Goal: Task Accomplishment & Management: Use online tool/utility

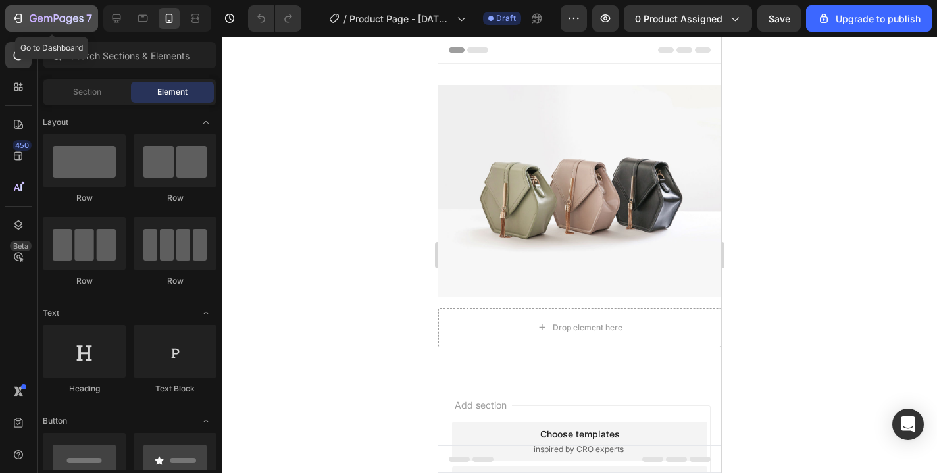
click at [18, 15] on icon "button" at bounding box center [17, 18] width 13 height 13
click at [10, 15] on button "7" at bounding box center [51, 18] width 93 height 26
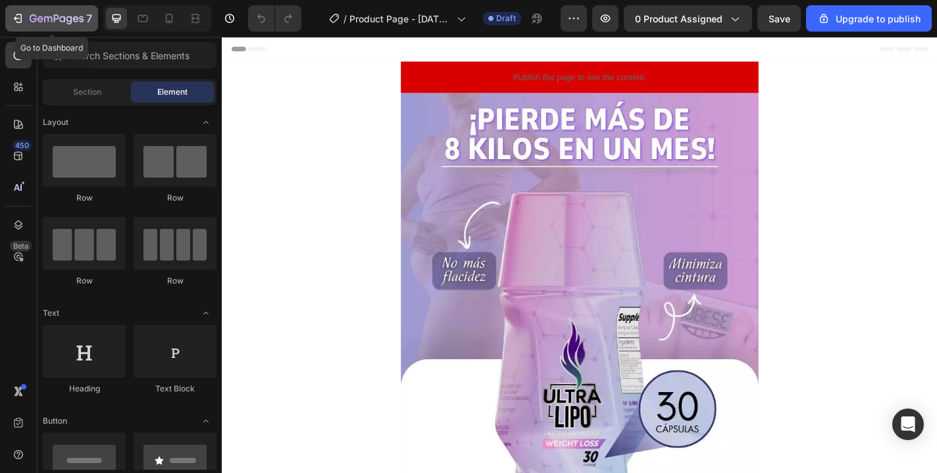
click at [50, 11] on div "7" at bounding box center [61, 19] width 63 height 16
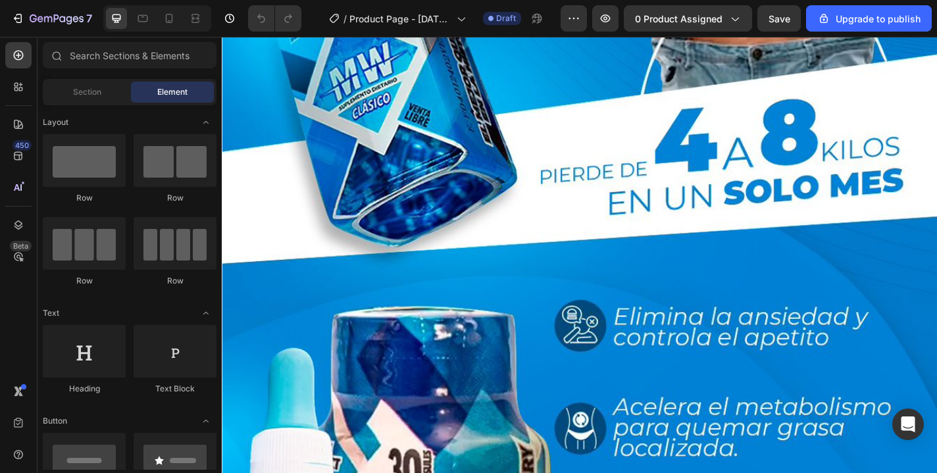
scroll to position [473, 0]
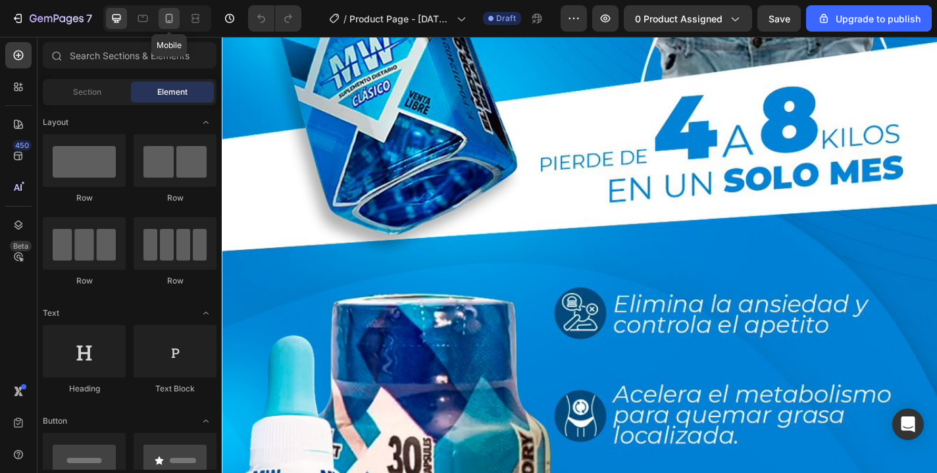
click at [171, 18] on icon at bounding box center [169, 18] width 13 height 13
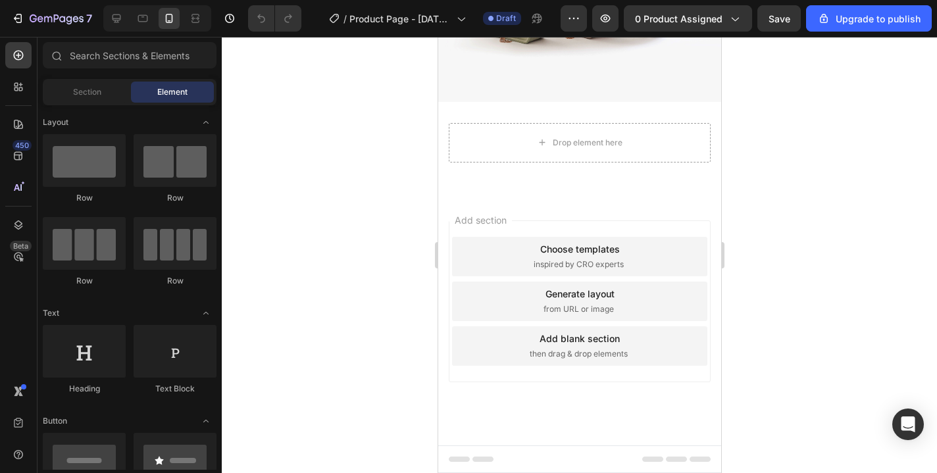
scroll to position [2730, 0]
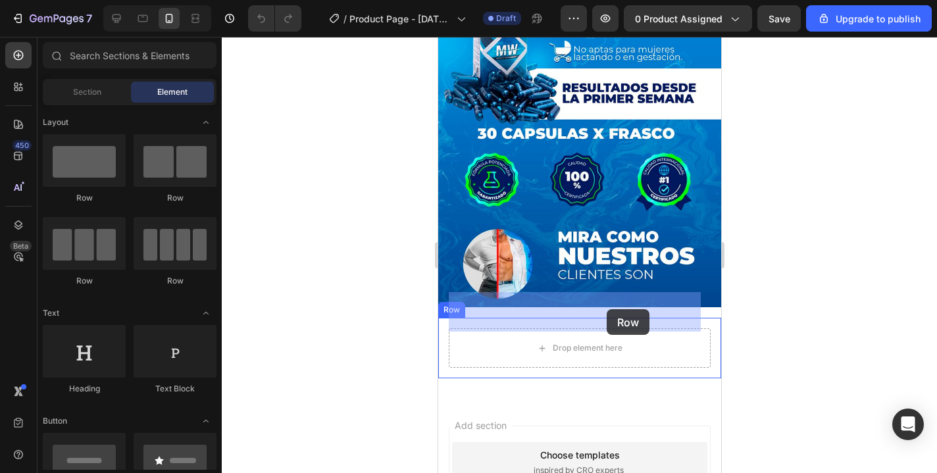
drag, startPoint x: 519, startPoint y: 191, endPoint x: 606, endPoint y: 309, distance: 147.3
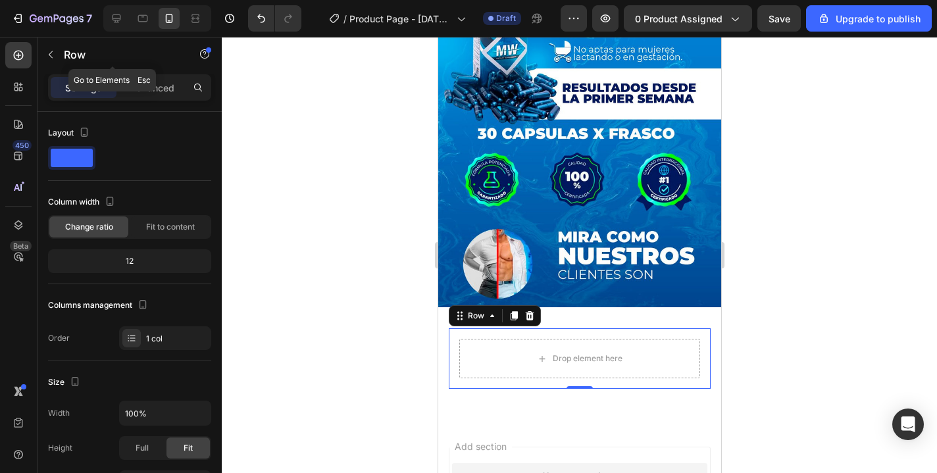
click at [62, 56] on div "Row" at bounding box center [113, 55] width 150 height 34
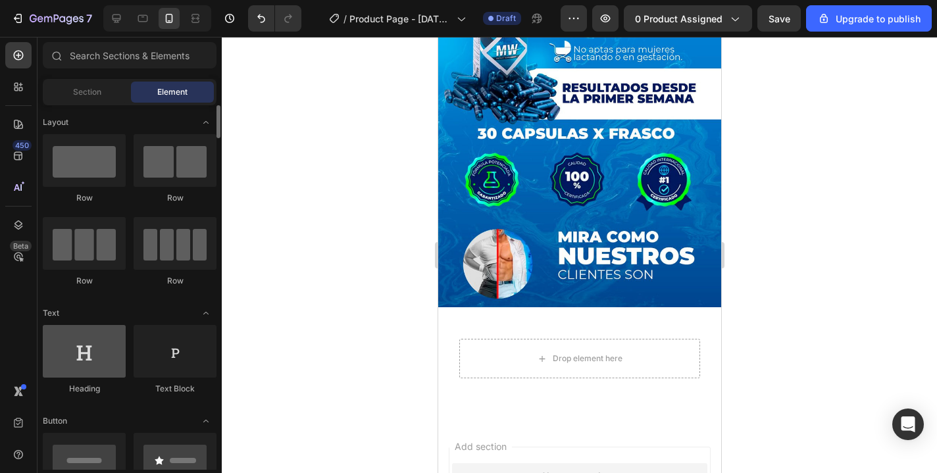
scroll to position [267, 0]
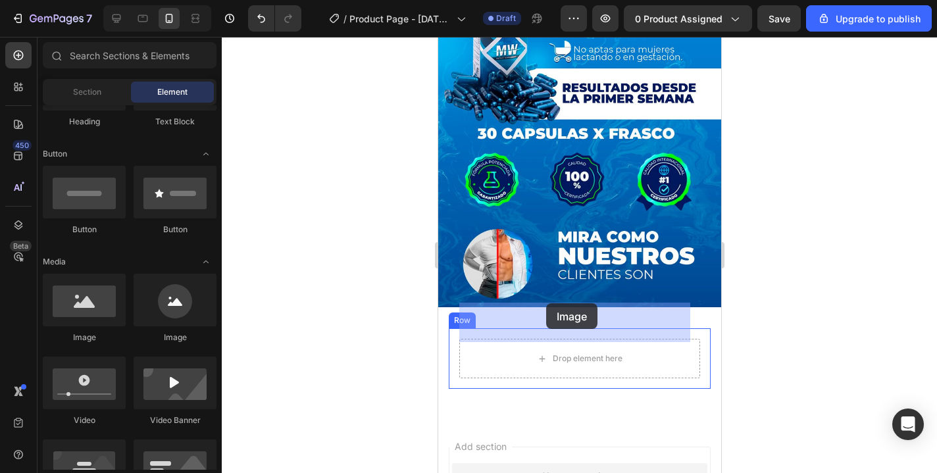
drag, startPoint x: 532, startPoint y: 342, endPoint x: 546, endPoint y: 303, distance: 41.0
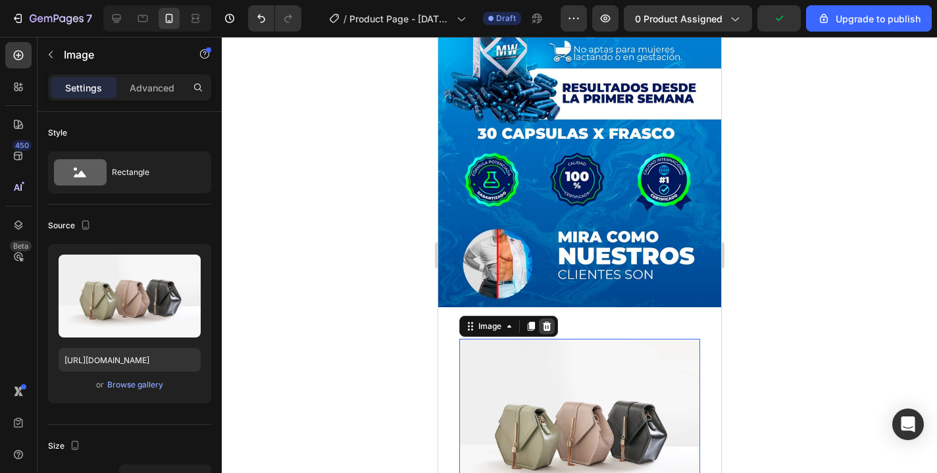
click at [551, 321] on icon at bounding box center [546, 326] width 11 height 11
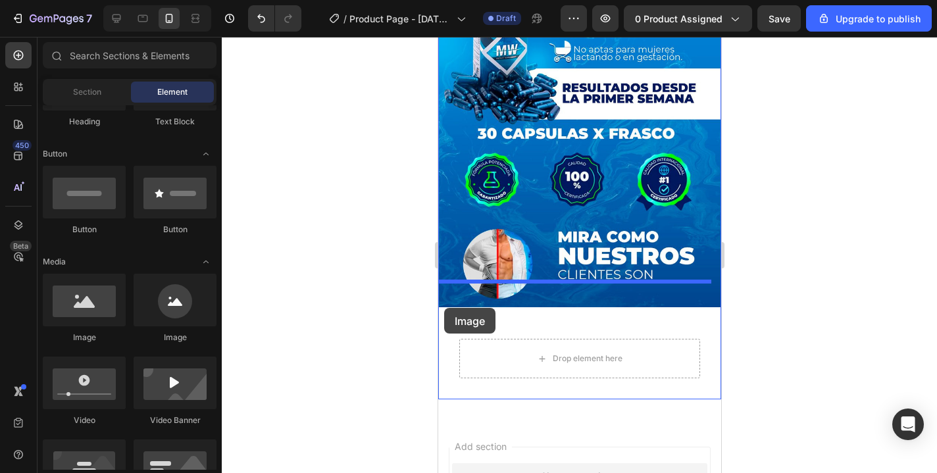
drag, startPoint x: 523, startPoint y: 333, endPoint x: 444, endPoint y: 308, distance: 83.5
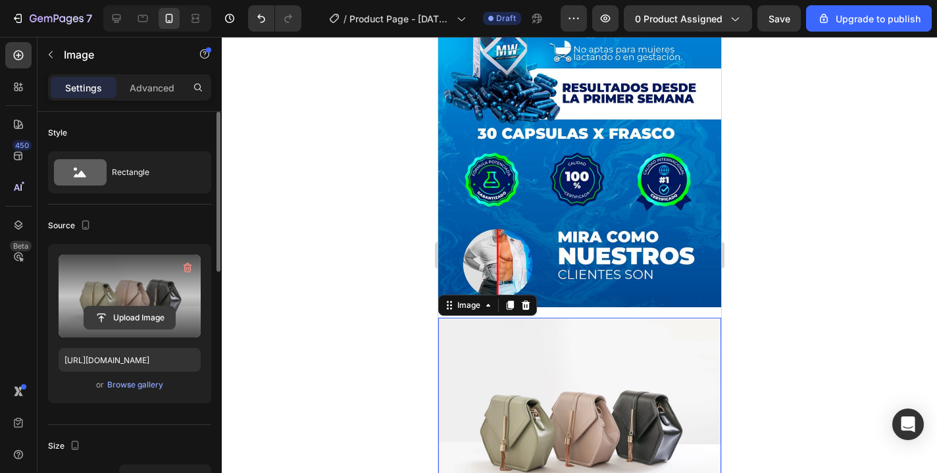
click at [109, 321] on input "file" at bounding box center [129, 318] width 91 height 22
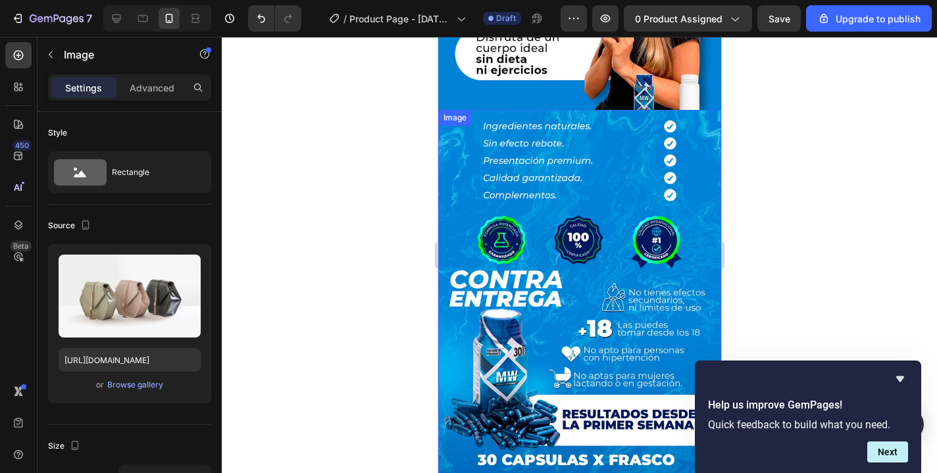
scroll to position [2405, 0]
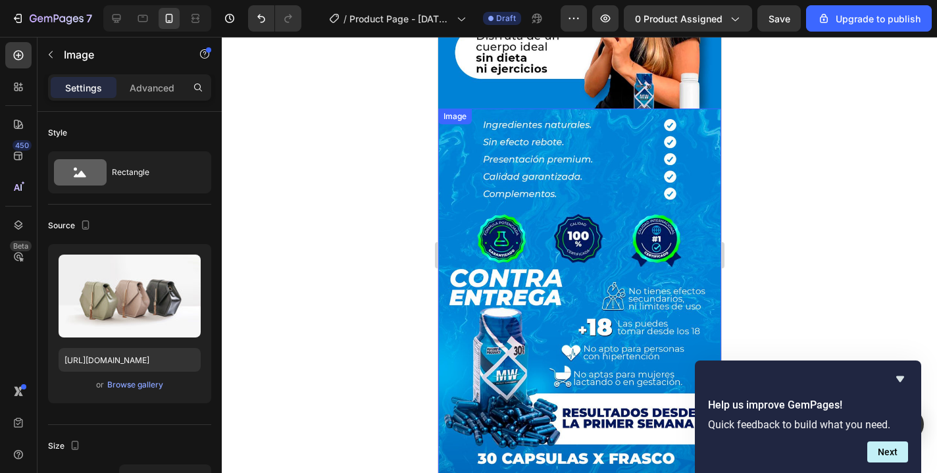
click at [548, 170] on img at bounding box center [579, 371] width 283 height 524
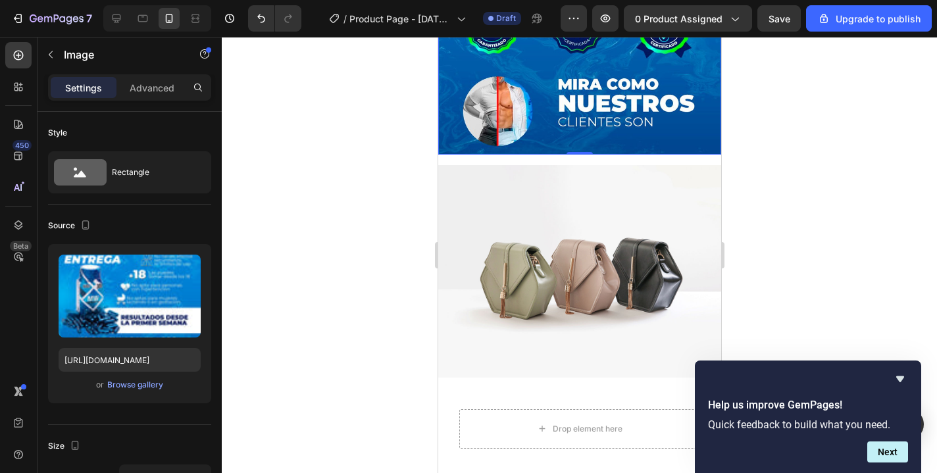
scroll to position [2915, 0]
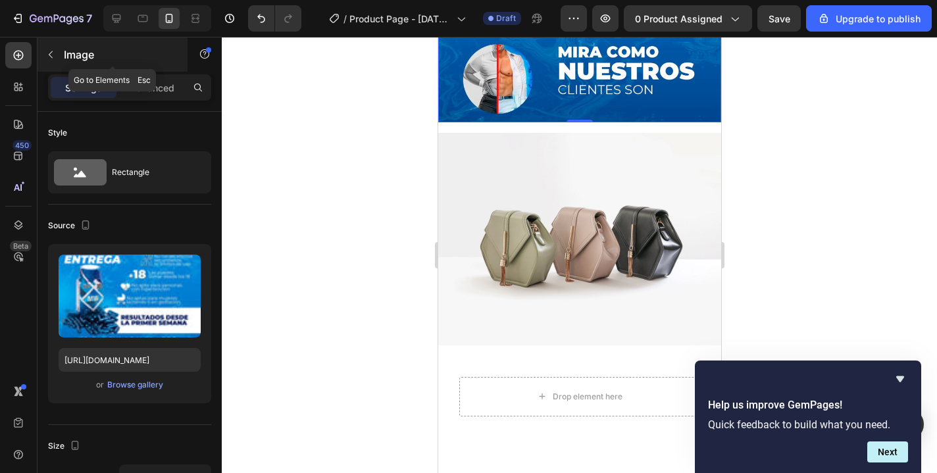
click at [58, 61] on button "button" at bounding box center [50, 54] width 21 height 21
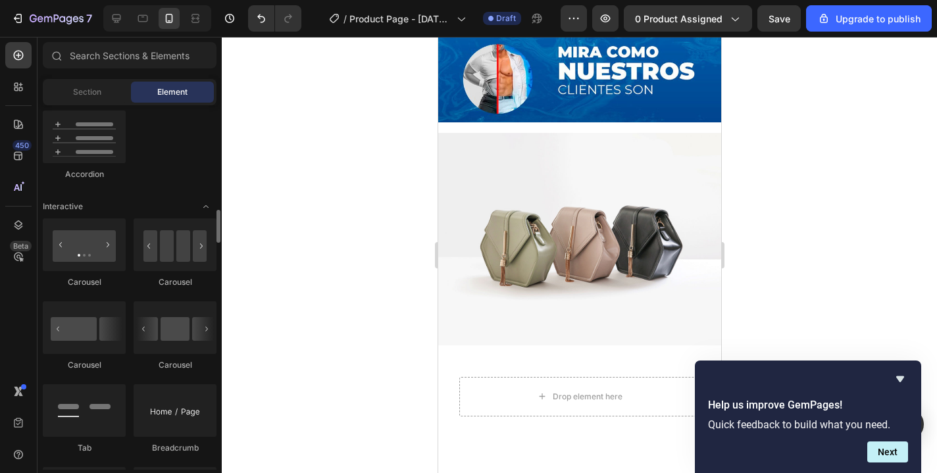
scroll to position [1243, 0]
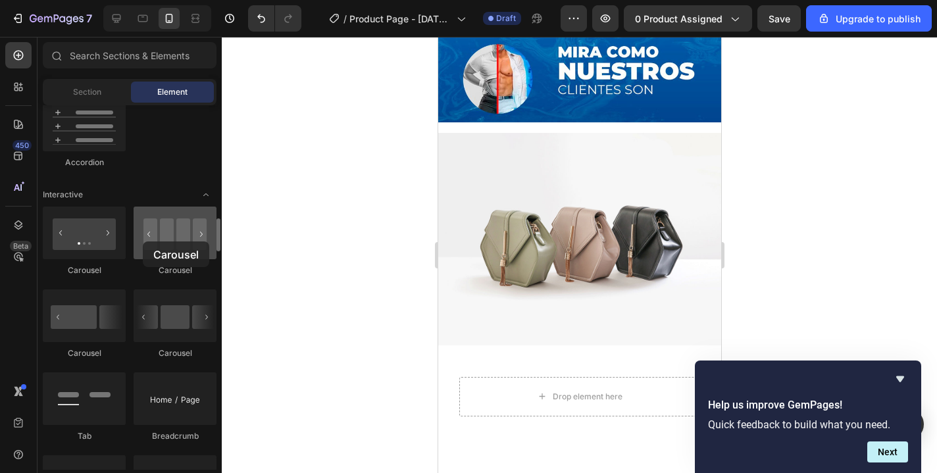
drag, startPoint x: 180, startPoint y: 249, endPoint x: 151, endPoint y: 240, distance: 31.0
click at [150, 240] on div at bounding box center [175, 233] width 83 height 53
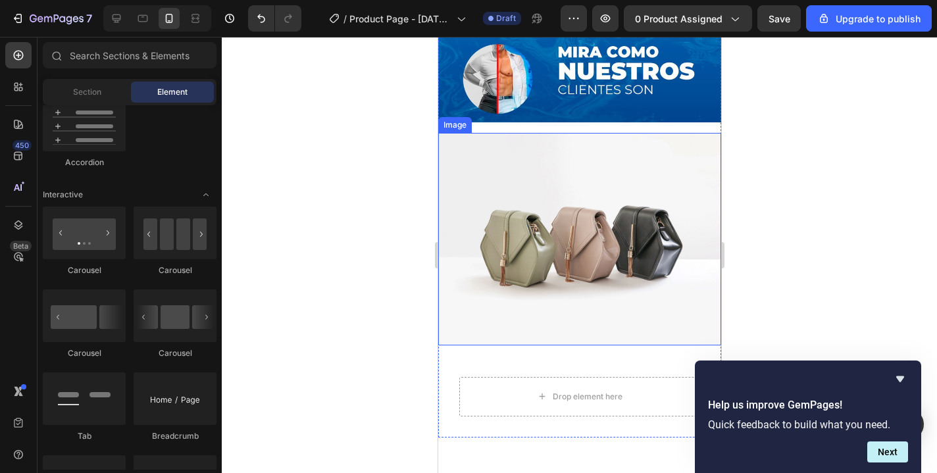
click at [514, 157] on img at bounding box center [579, 239] width 283 height 213
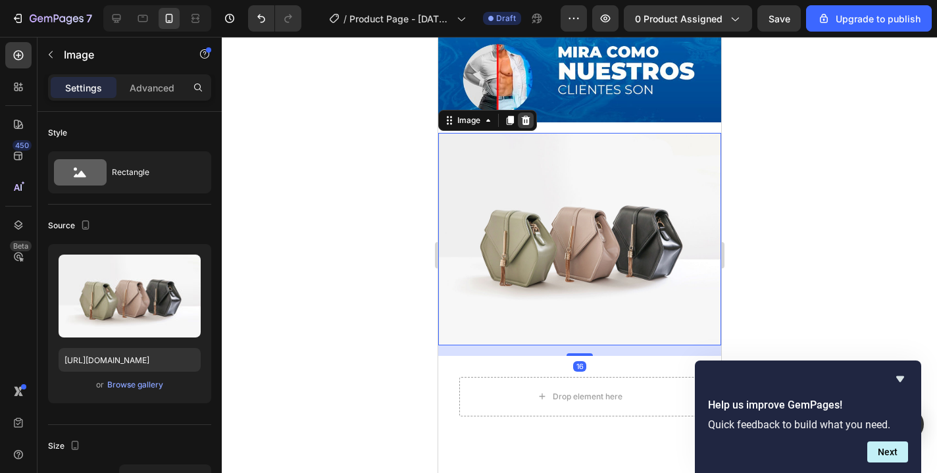
click at [528, 116] on icon at bounding box center [525, 120] width 9 height 9
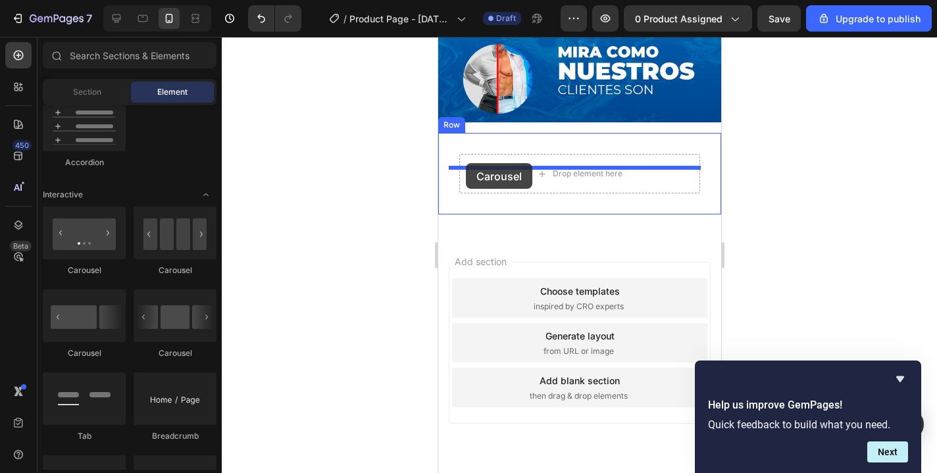
drag, startPoint x: 615, startPoint y: 284, endPoint x: 465, endPoint y: 154, distance: 197.8
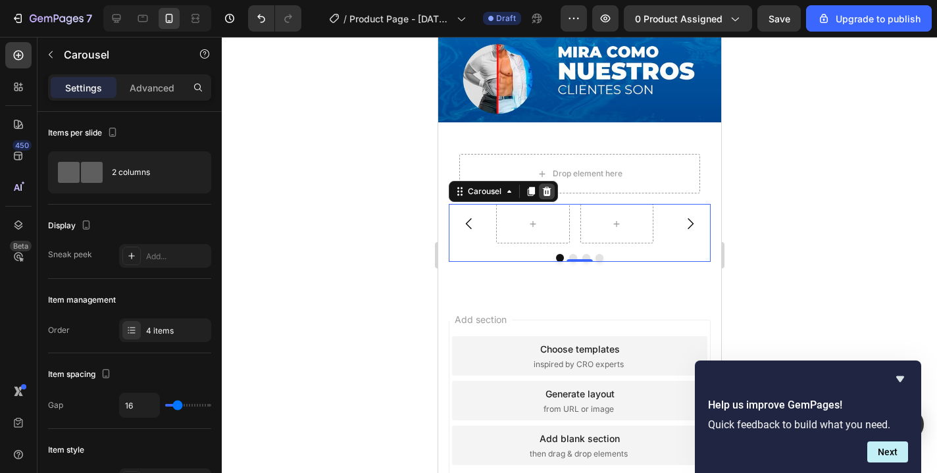
click at [546, 186] on icon at bounding box center [546, 191] width 11 height 11
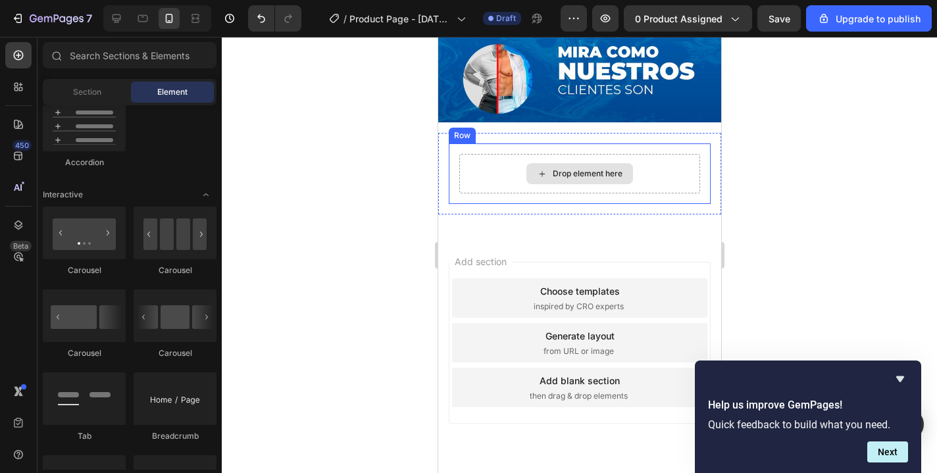
click at [509, 154] on div "Drop element here" at bounding box center [579, 173] width 241 height 39
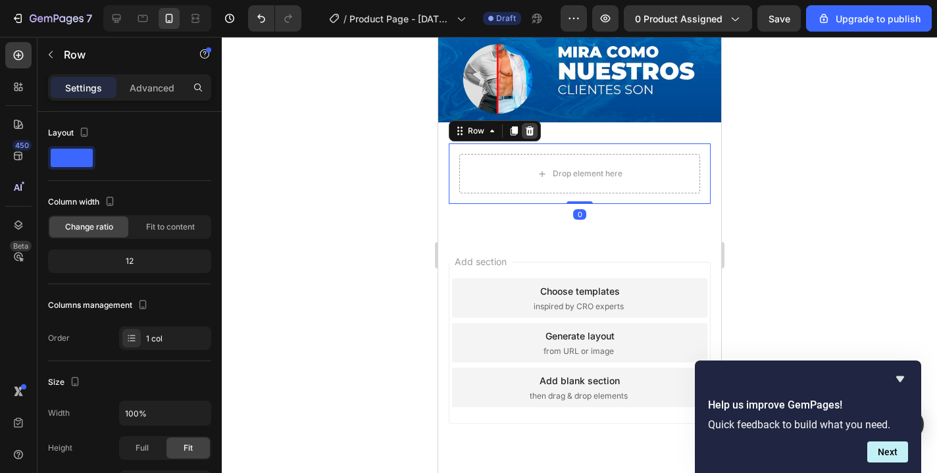
click at [527, 126] on icon at bounding box center [529, 130] width 9 height 9
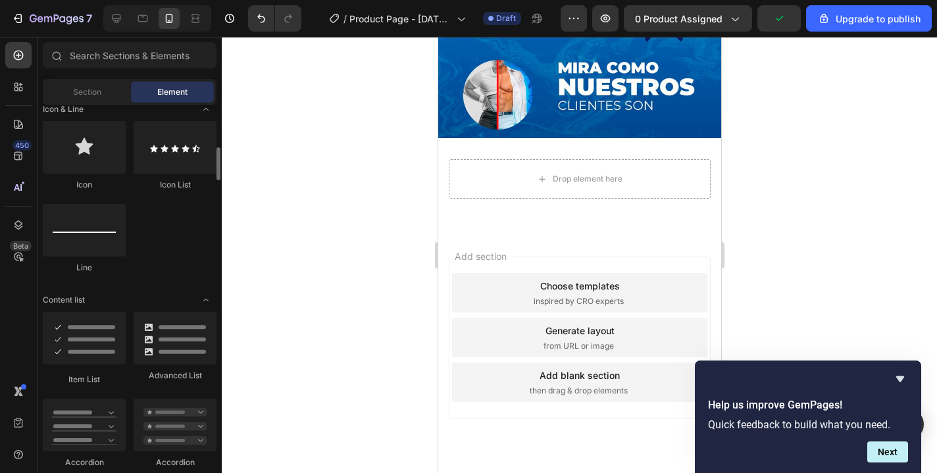
scroll to position [0, 0]
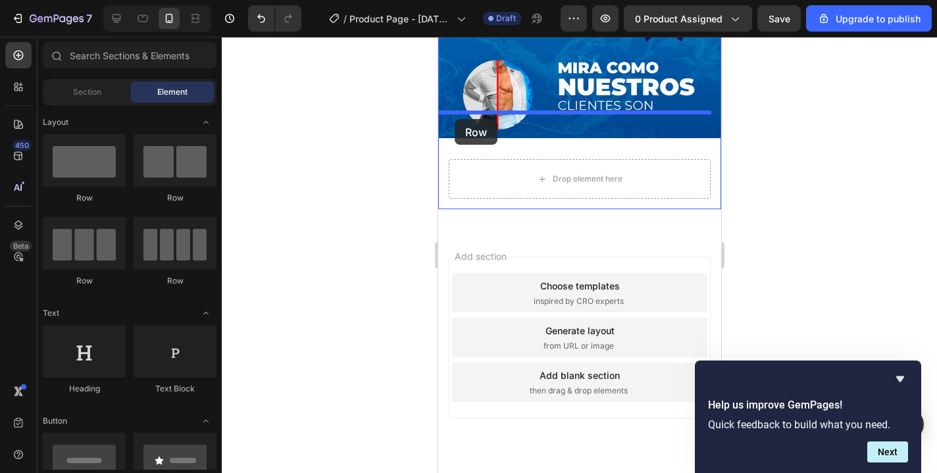
drag, startPoint x: 529, startPoint y: 207, endPoint x: 455, endPoint y: 115, distance: 118.0
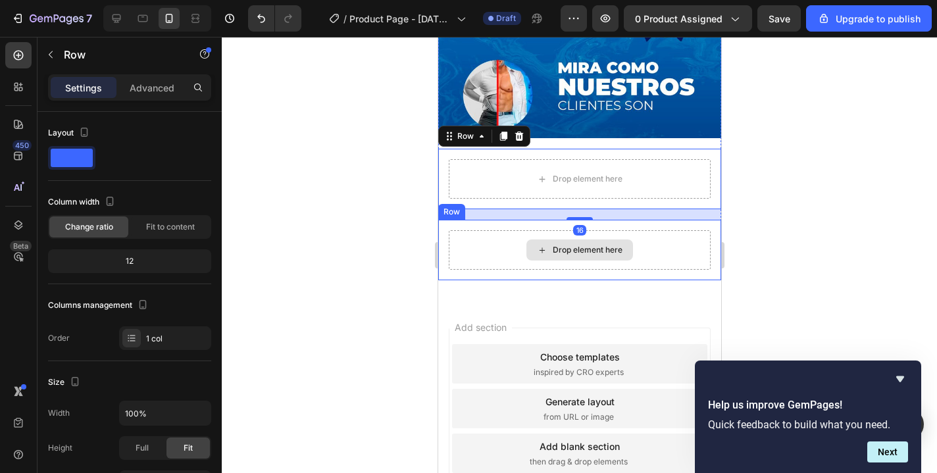
click at [485, 230] on div "Drop element here" at bounding box center [579, 249] width 262 height 39
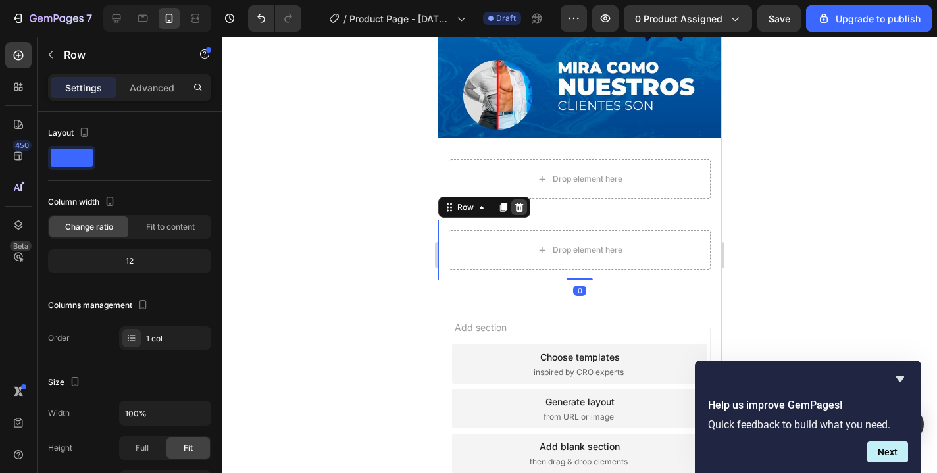
click at [524, 199] on div at bounding box center [519, 207] width 16 height 16
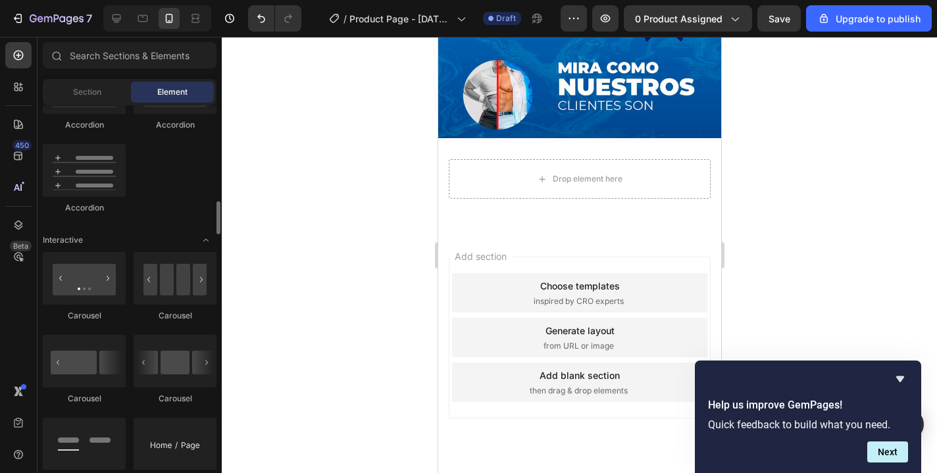
scroll to position [1237, 0]
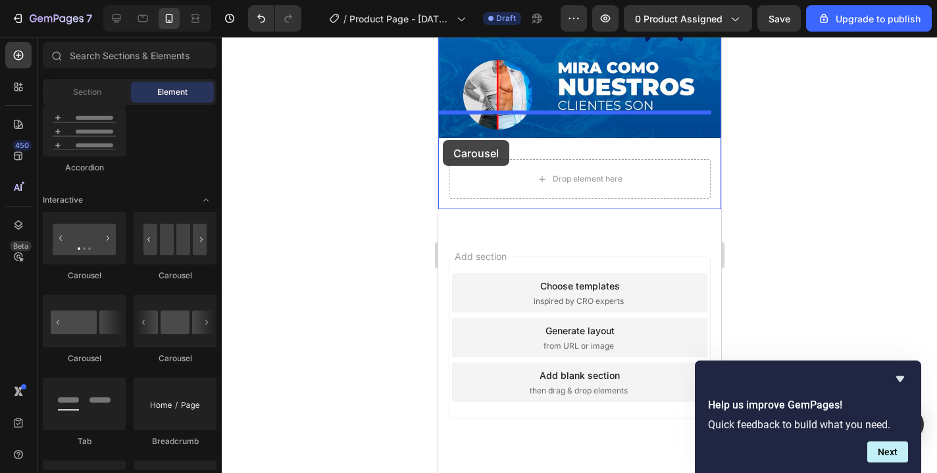
drag, startPoint x: 616, startPoint y: 283, endPoint x: 442, endPoint y: 140, distance: 224.9
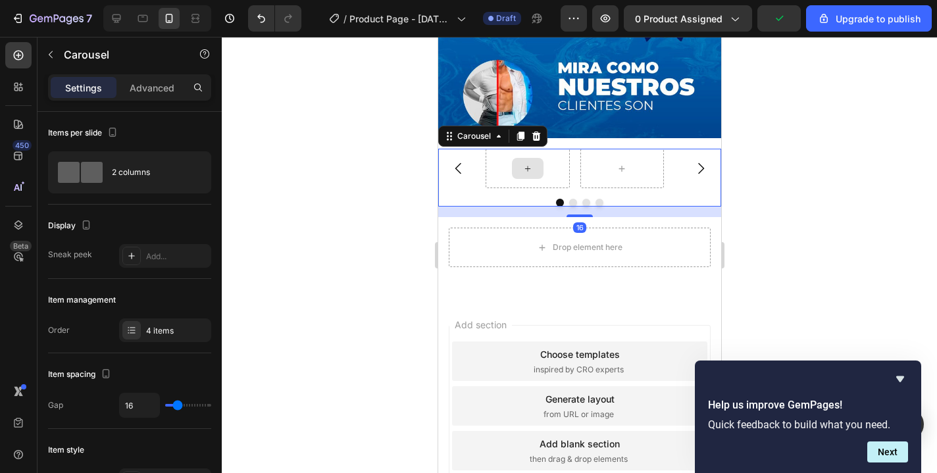
click at [513, 158] on div at bounding box center [527, 168] width 32 height 21
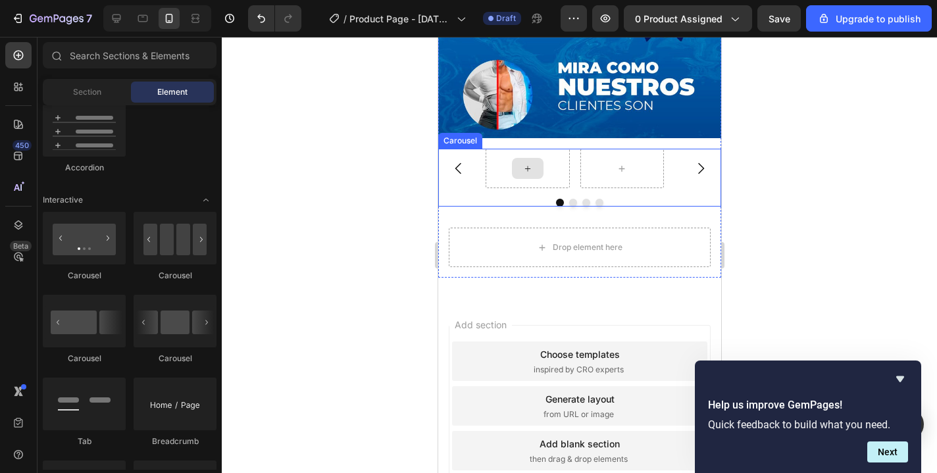
click at [529, 163] on icon at bounding box center [527, 168] width 11 height 11
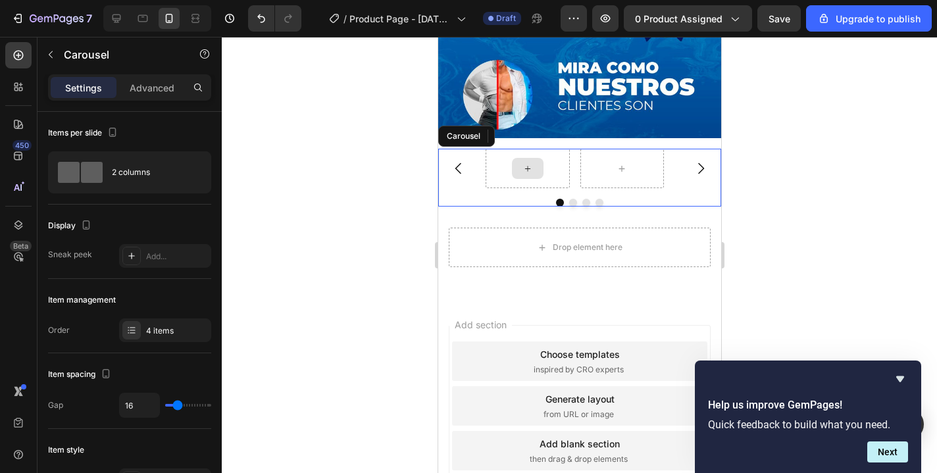
click at [494, 149] on div at bounding box center [527, 168] width 84 height 39
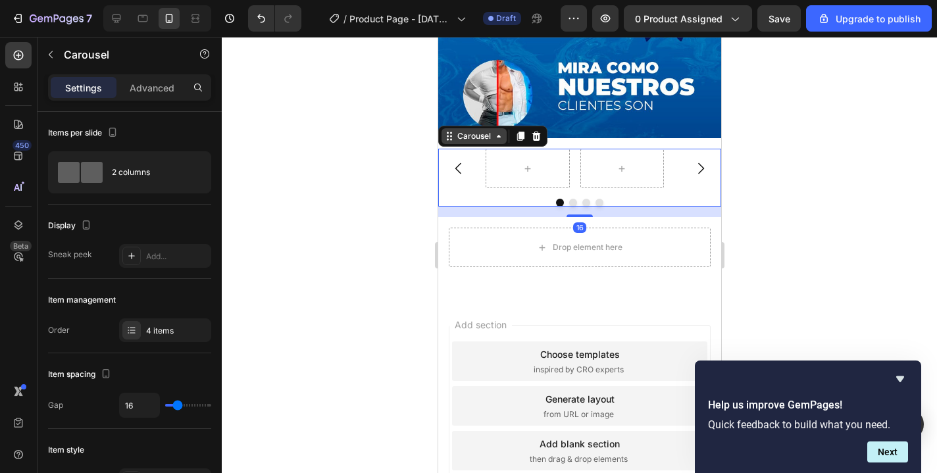
click at [484, 130] on div "Carousel" at bounding box center [473, 136] width 39 height 12
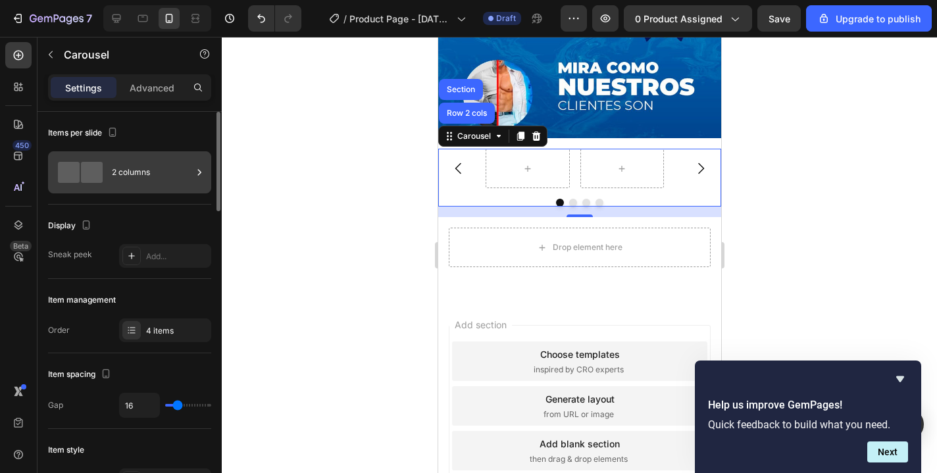
click at [147, 174] on div "2 columns" at bounding box center [152, 172] width 80 height 30
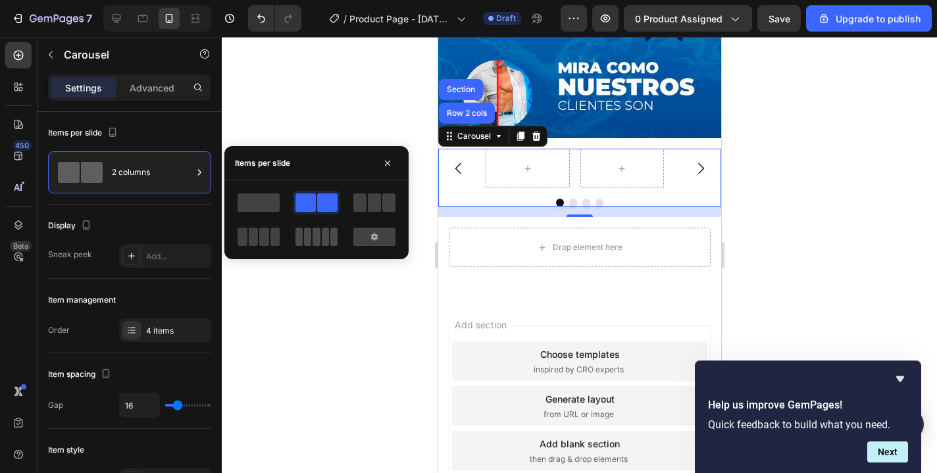
click at [318, 242] on span at bounding box center [316, 237] width 7 height 18
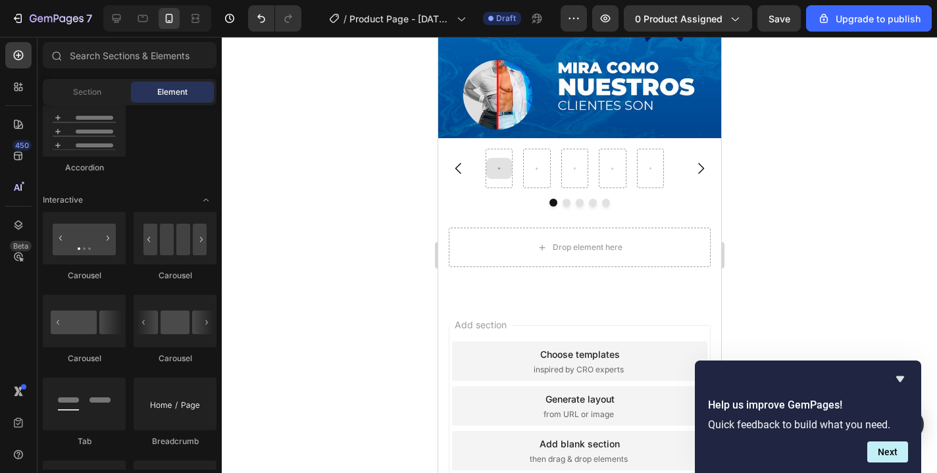
click at [496, 163] on icon at bounding box center [498, 168] width 5 height 11
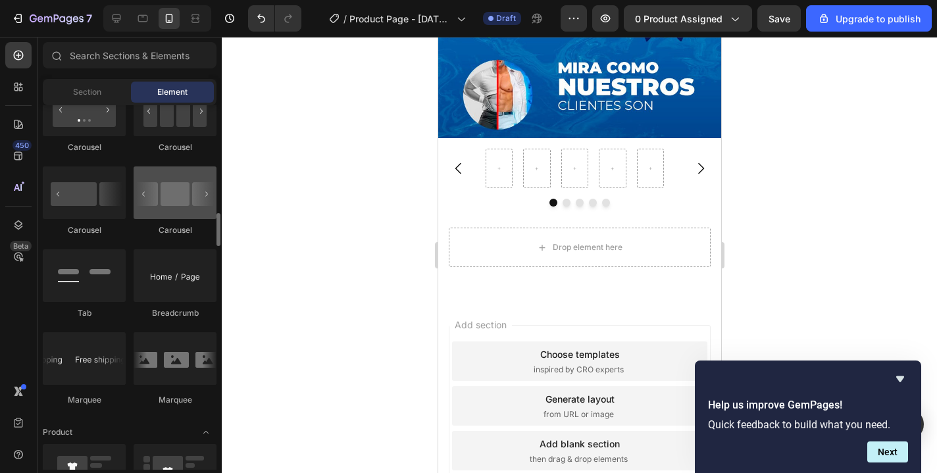
scroll to position [1373, 0]
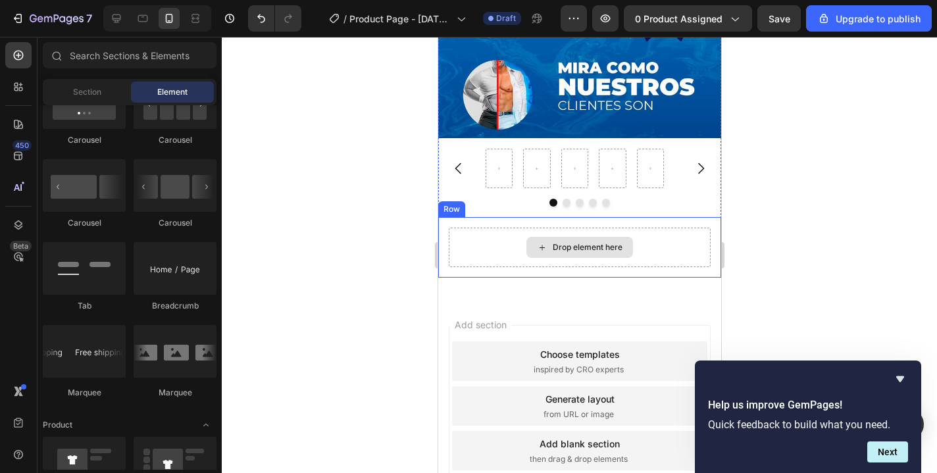
click at [496, 228] on div "Drop element here" at bounding box center [579, 247] width 262 height 39
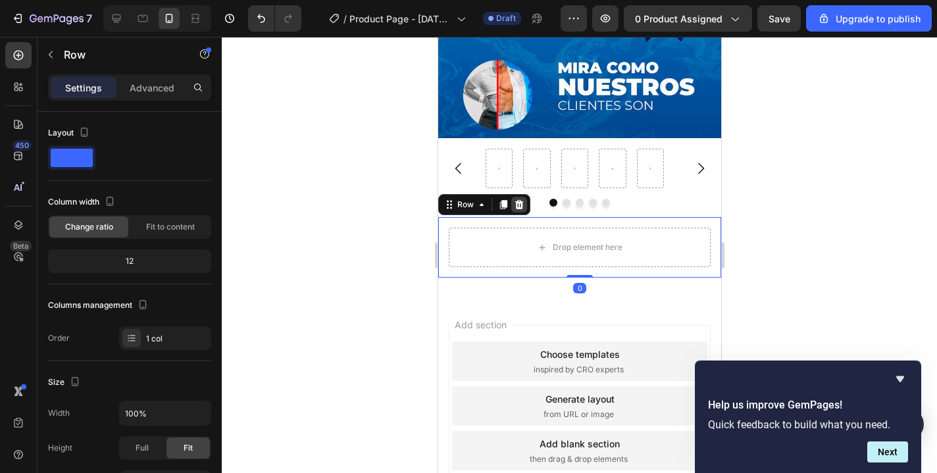
click at [520, 199] on icon at bounding box center [518, 204] width 11 height 11
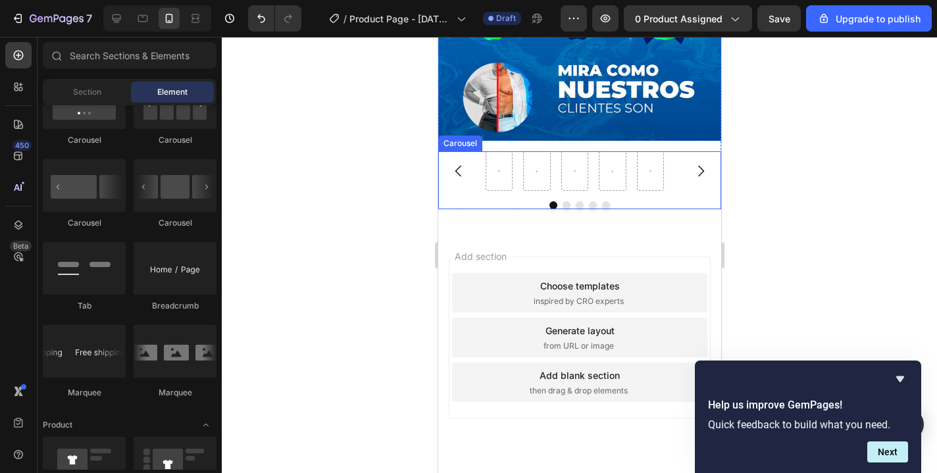
click at [452, 163] on icon "Carousel Back Arrow" at bounding box center [458, 171] width 16 height 16
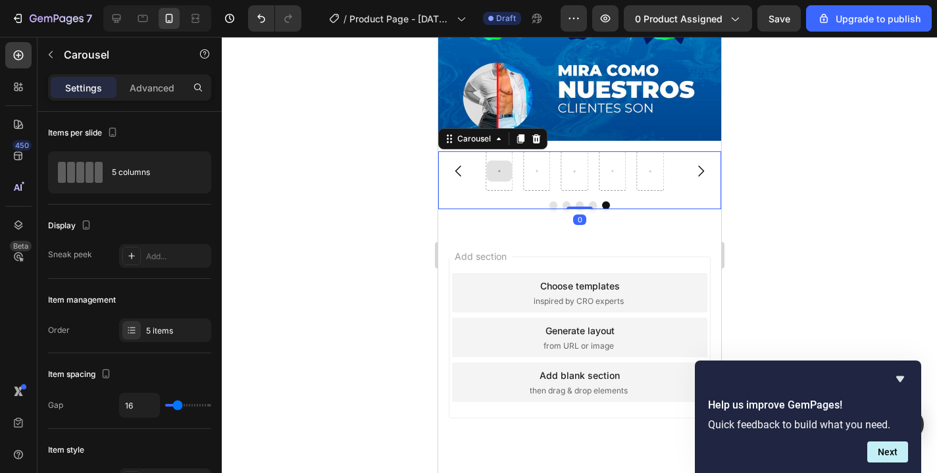
click at [498, 166] on icon at bounding box center [498, 171] width 5 height 11
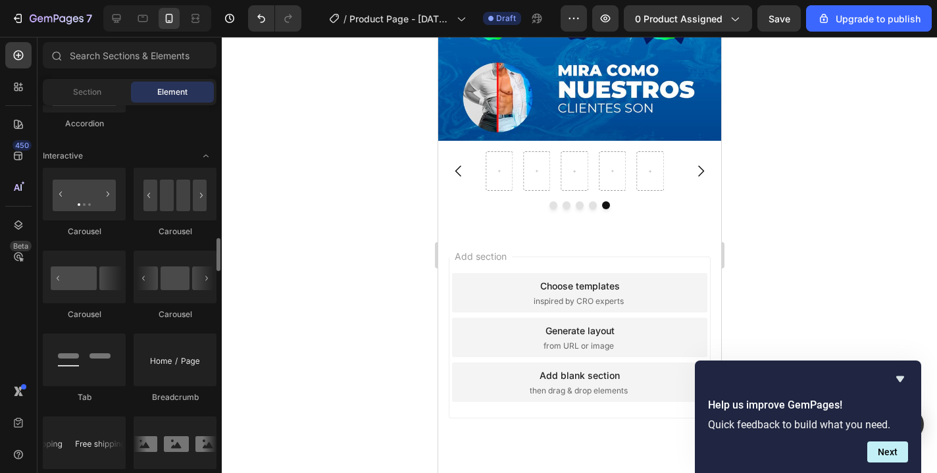
scroll to position [1337, 0]
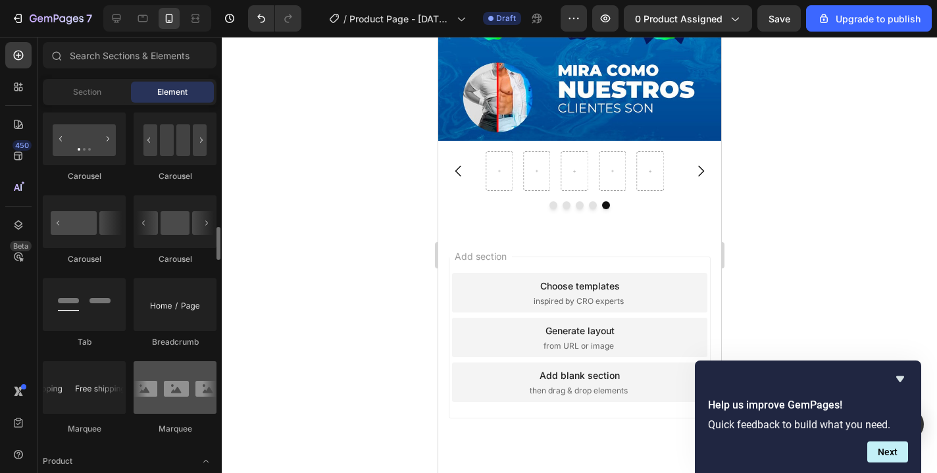
click at [170, 405] on div at bounding box center [175, 387] width 83 height 53
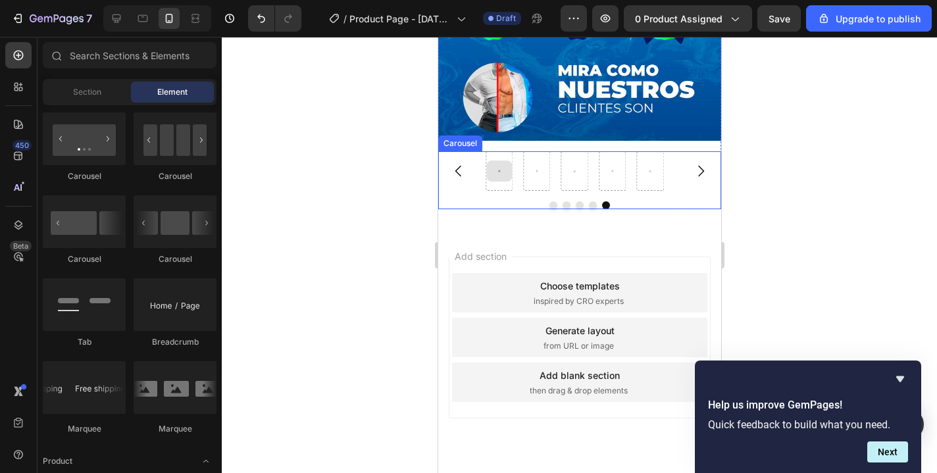
click at [500, 161] on div at bounding box center [499, 171] width 26 height 21
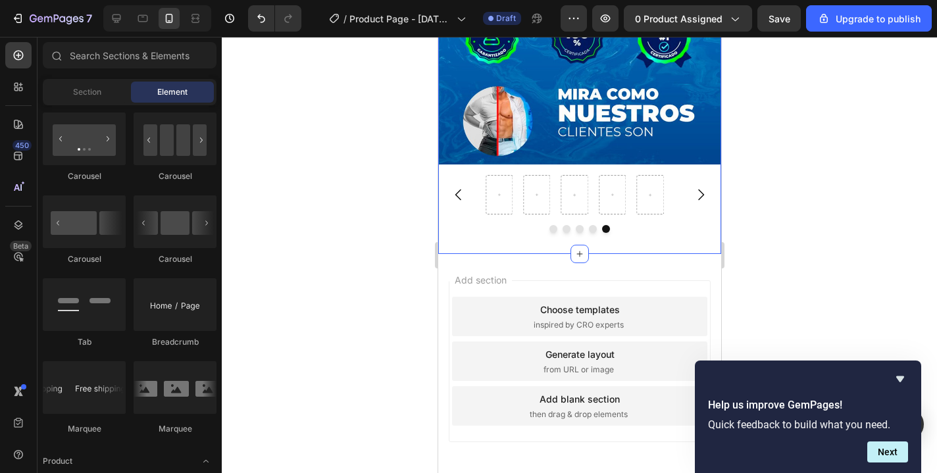
scroll to position [2864, 0]
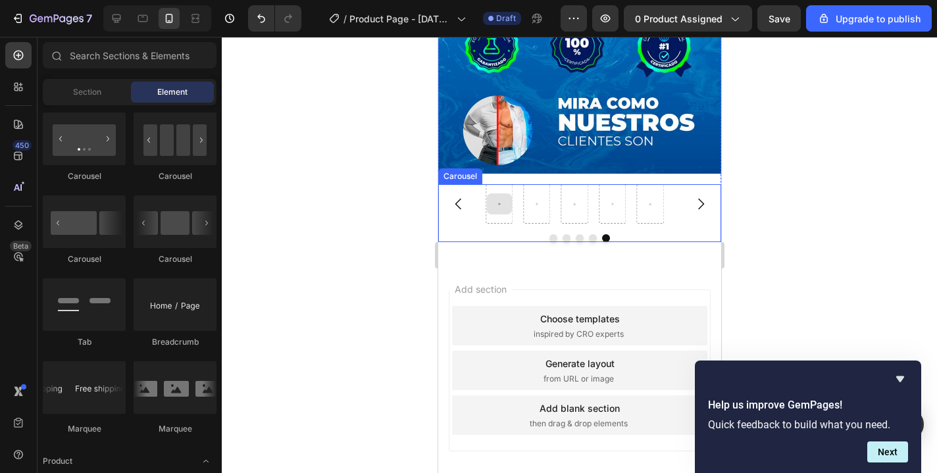
click at [499, 194] on div at bounding box center [499, 204] width 26 height 21
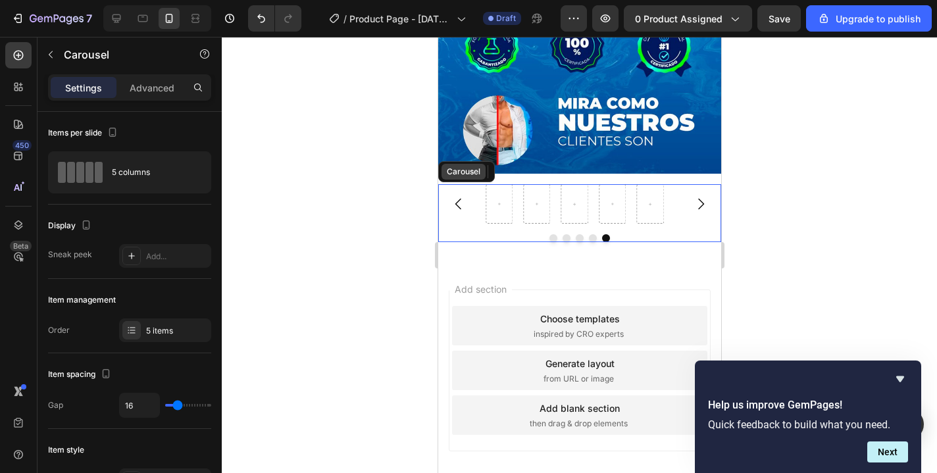
click at [465, 164] on div "Carousel" at bounding box center [463, 172] width 44 height 16
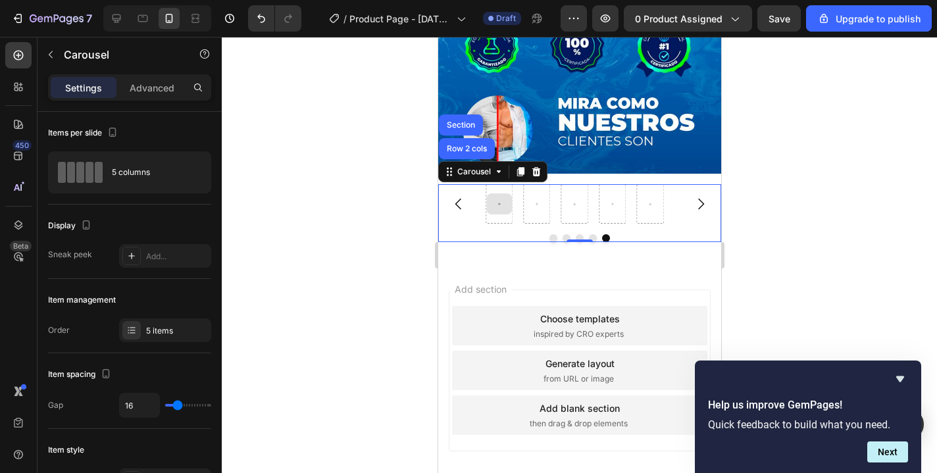
click at [498, 199] on icon at bounding box center [498, 204] width 5 height 11
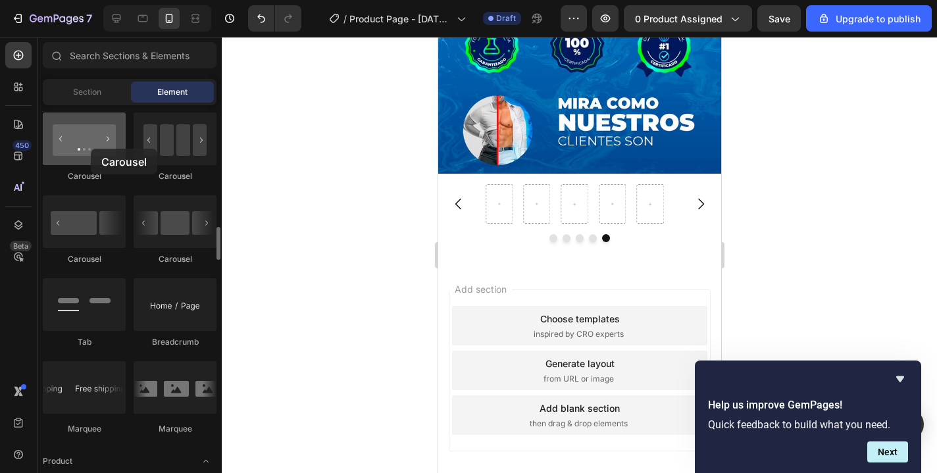
click at [91, 149] on div at bounding box center [84, 139] width 83 height 53
click at [178, 167] on div "Carousel" at bounding box center [175, 148] width 83 height 70
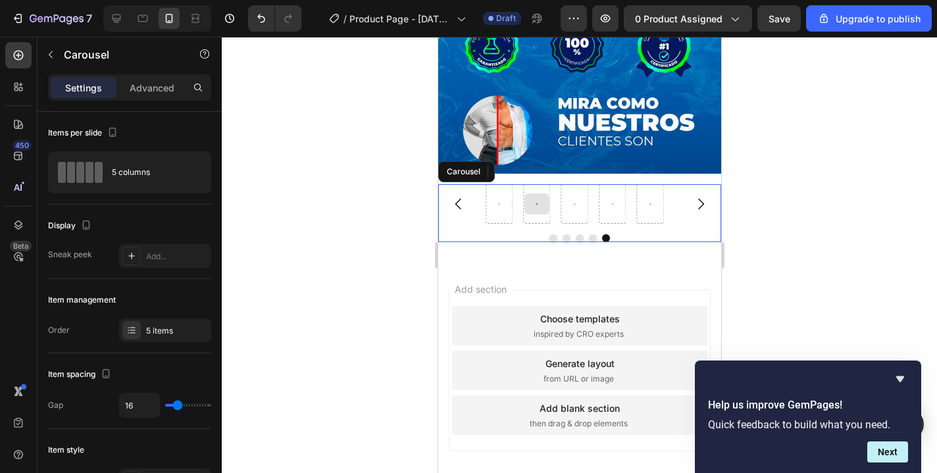
click at [525, 184] on div at bounding box center [536, 203] width 27 height 39
click at [454, 164] on div "Carousel" at bounding box center [473, 172] width 65 height 16
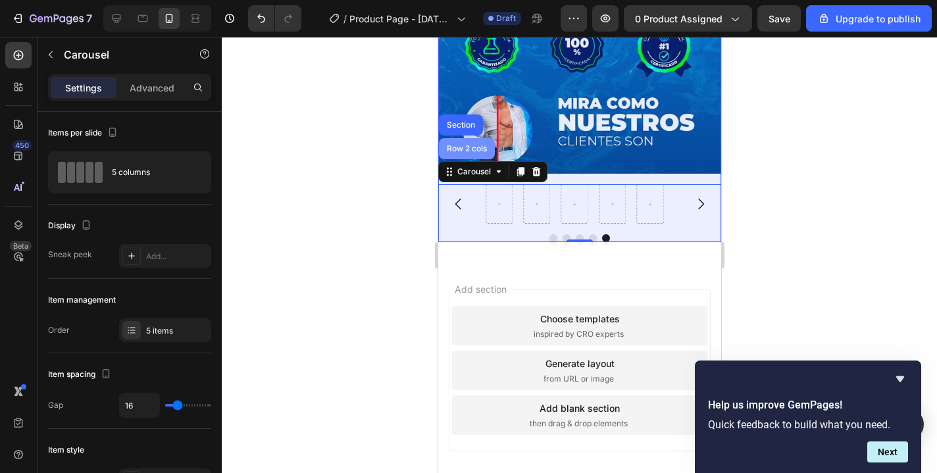
click at [468, 145] on div "Row 2 cols" at bounding box center [466, 149] width 45 height 8
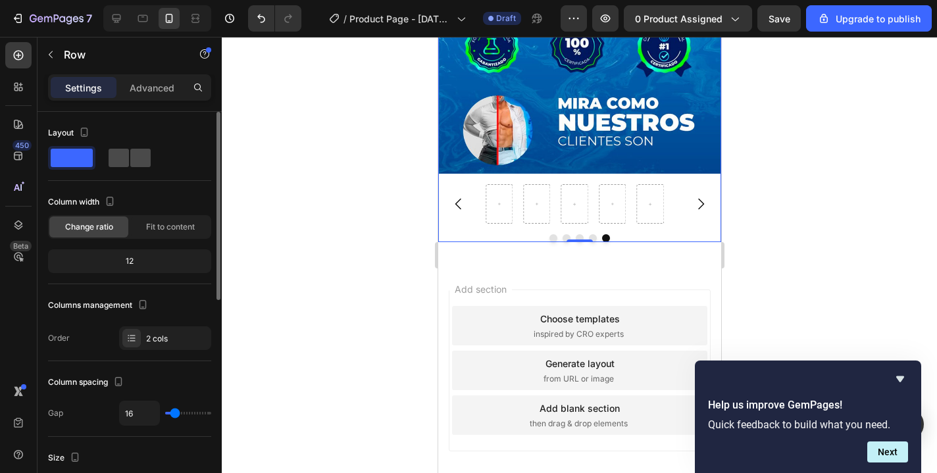
click at [128, 166] on span at bounding box center [119, 158] width 20 height 18
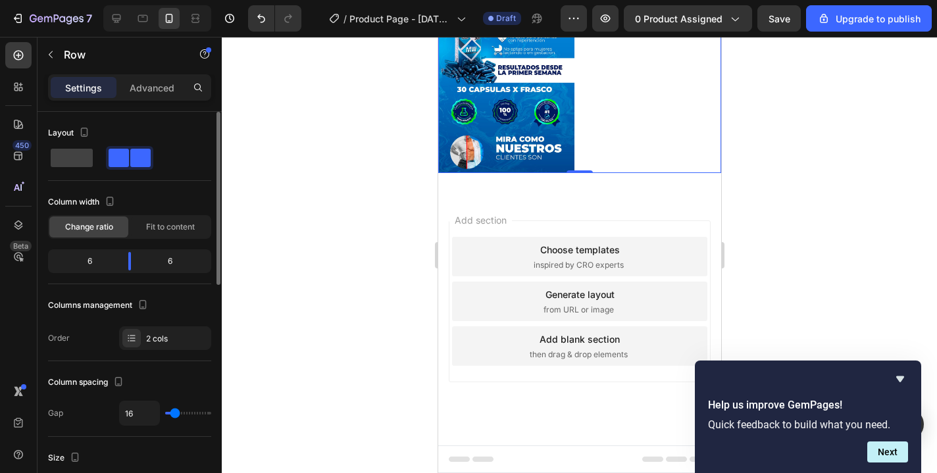
scroll to position [2566, 0]
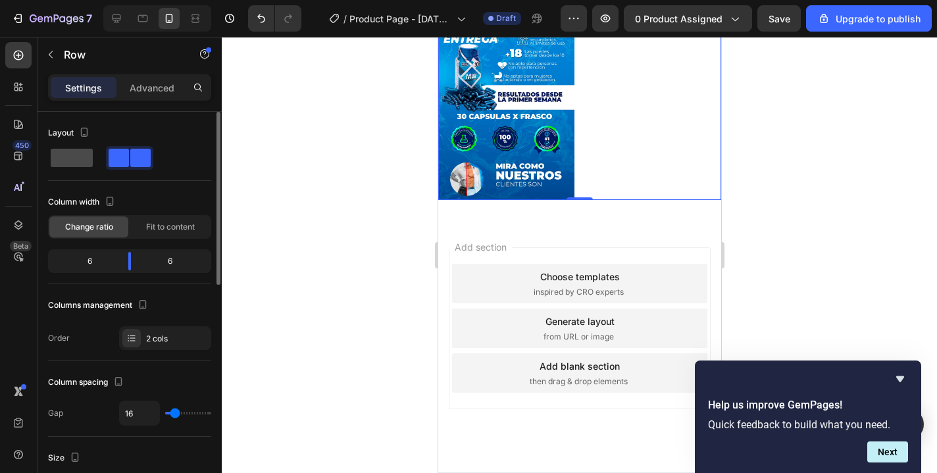
click at [74, 164] on span at bounding box center [72, 158] width 42 height 18
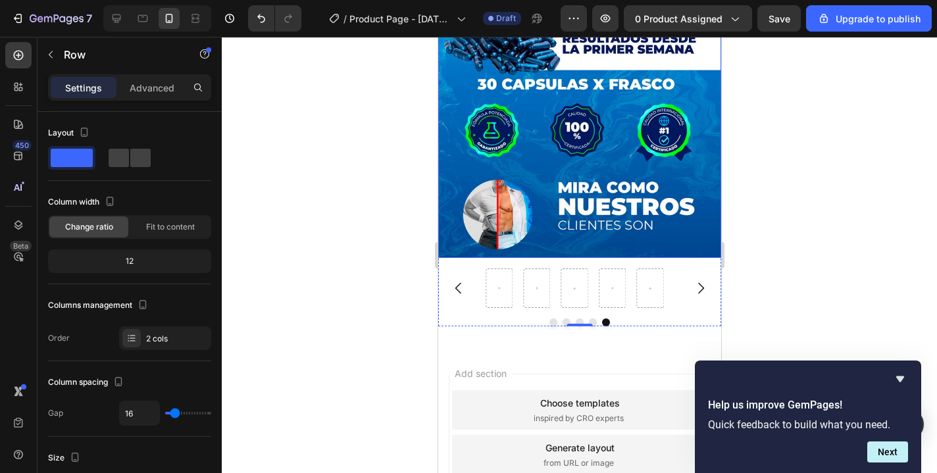
scroll to position [2783, 0]
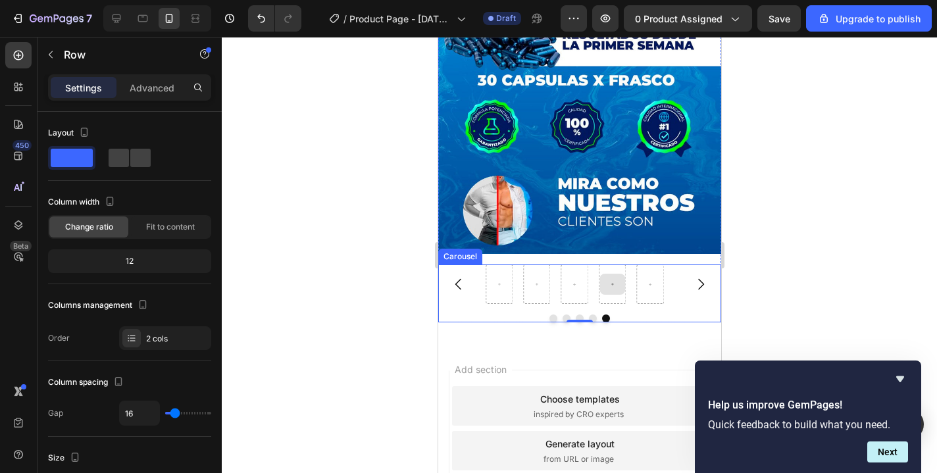
click at [623, 274] on div at bounding box center [612, 284] width 26 height 21
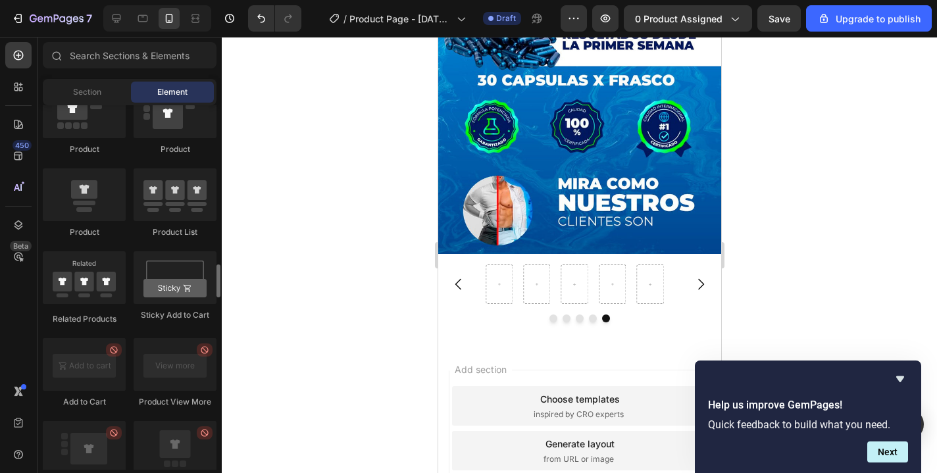
scroll to position [1726, 0]
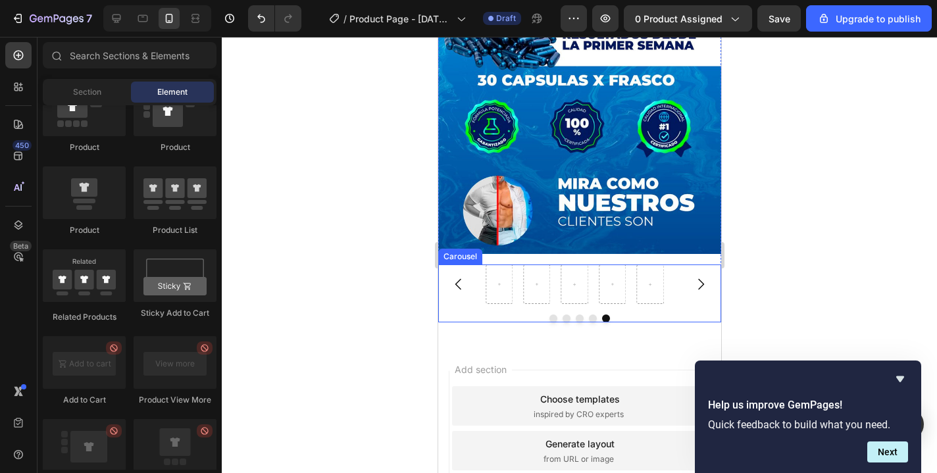
click at [471, 315] on div at bounding box center [579, 319] width 283 height 8
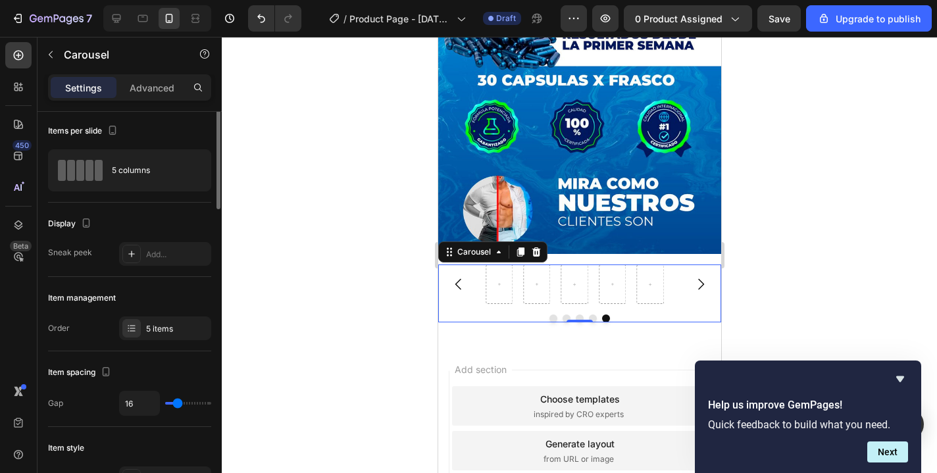
scroll to position [0, 0]
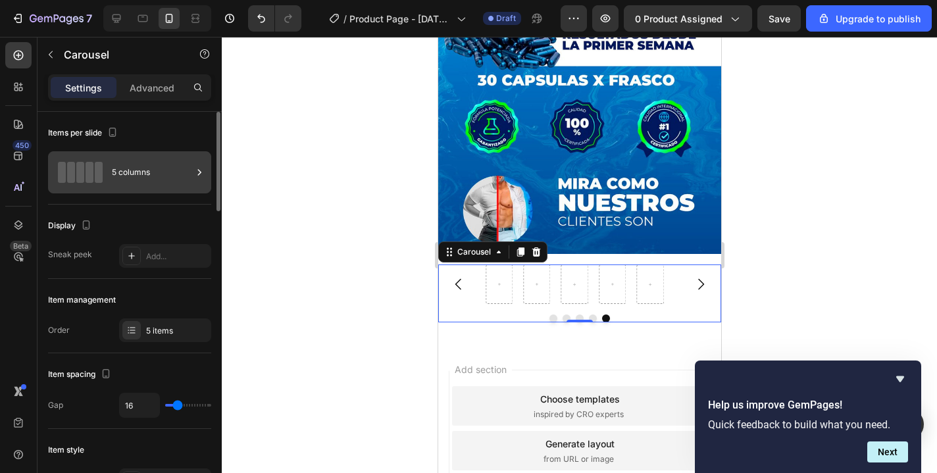
click at [118, 183] on div "5 columns" at bounding box center [152, 172] width 80 height 30
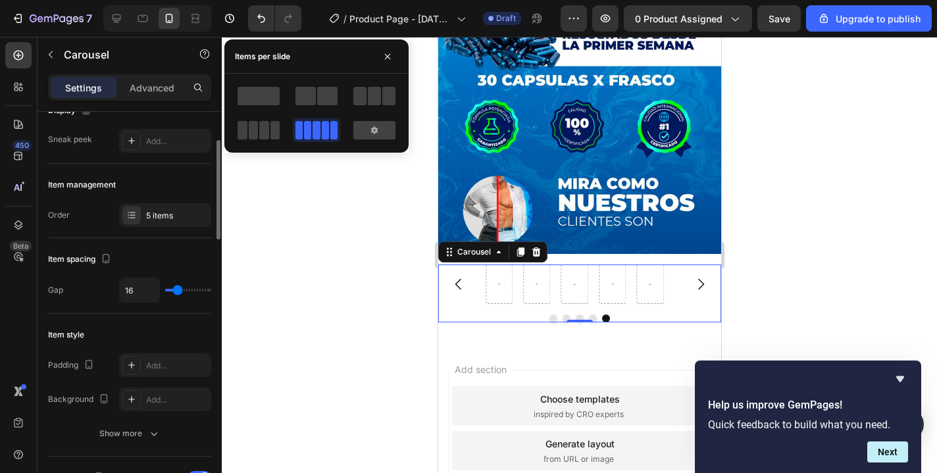
scroll to position [230, 0]
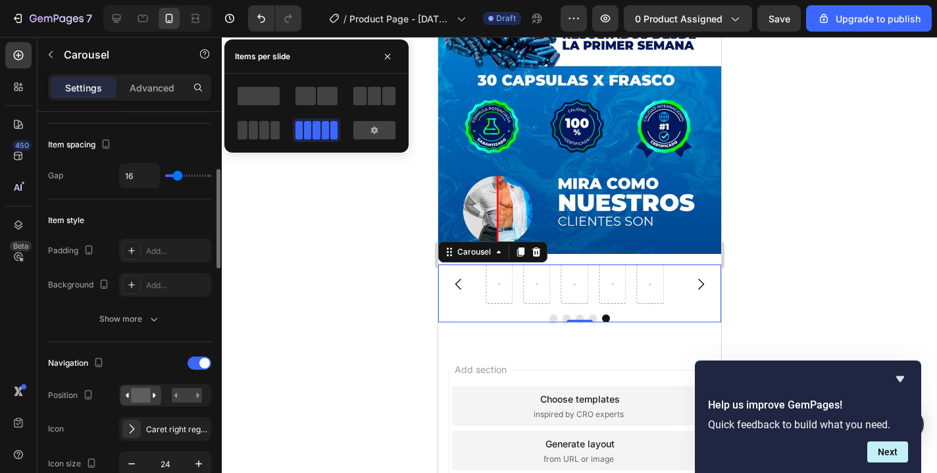
type input "26"
type input "27"
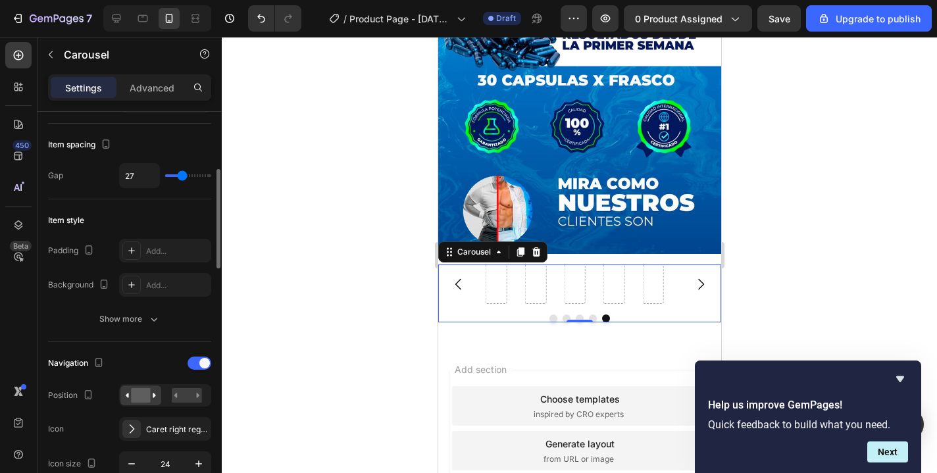
type input "30"
type input "32"
type input "33"
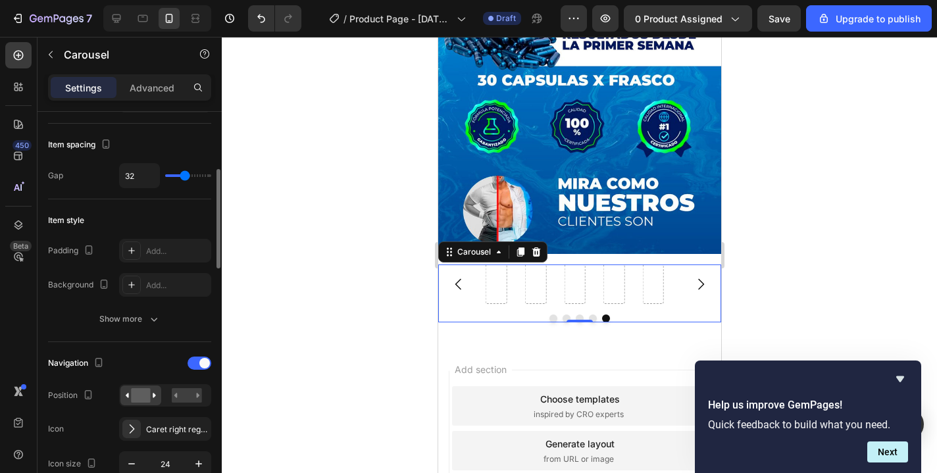
type input "33"
type input "34"
type input "36"
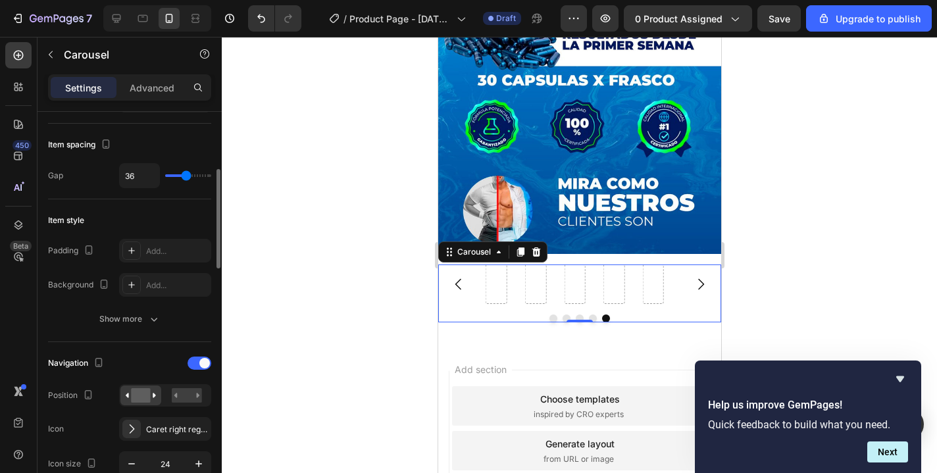
type input "37"
type input "39"
type input "40"
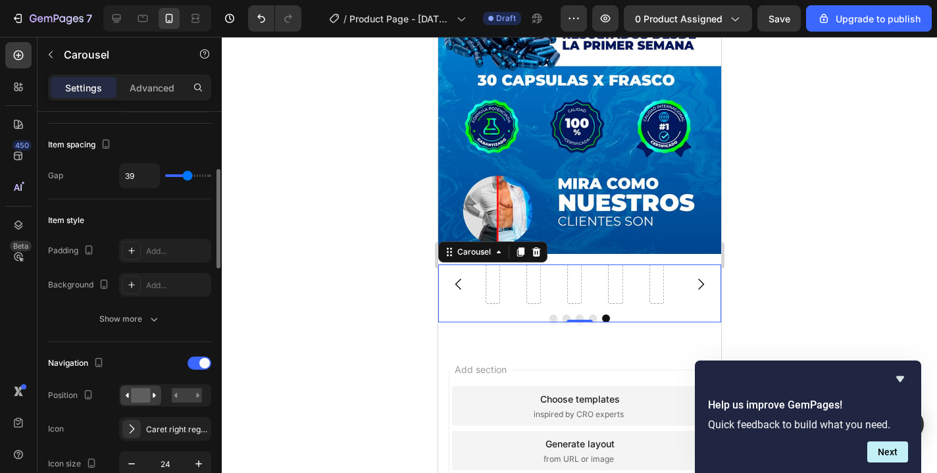
type input "40"
type input "41"
type input "43"
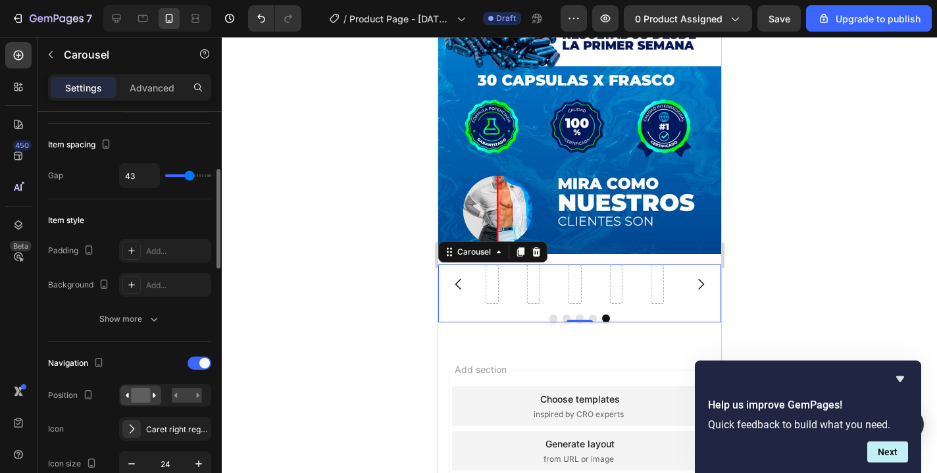
type input "41"
type input "39"
type input "37"
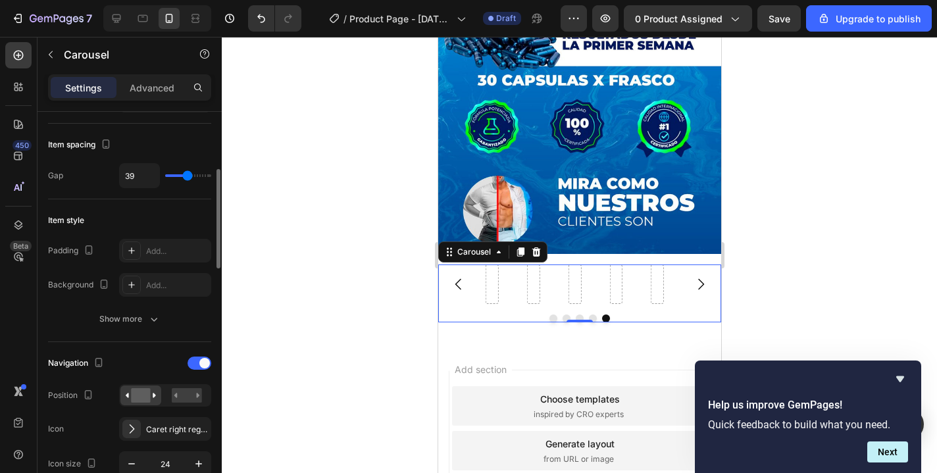
type input "37"
type input "36"
type input "33"
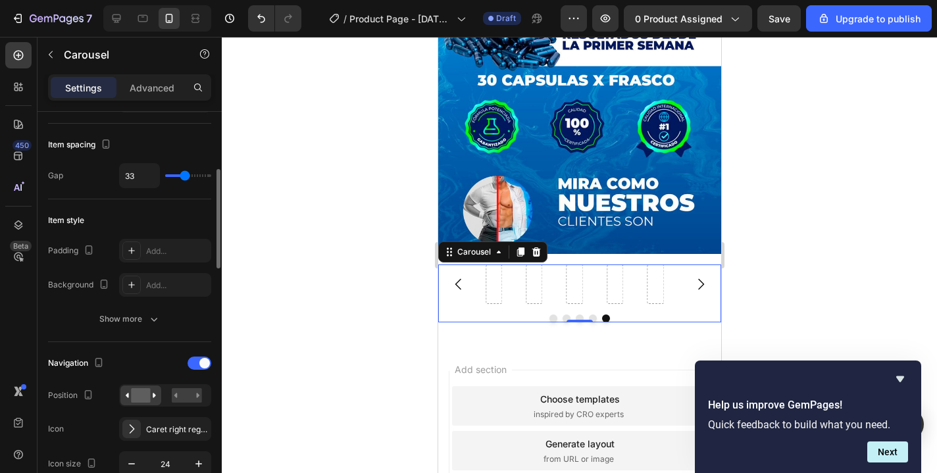
type input "32"
type input "30"
type input "29"
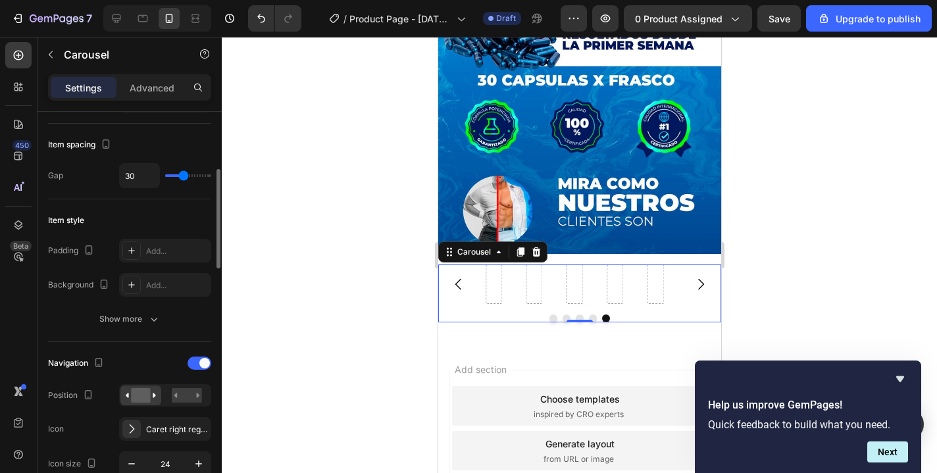
type input "29"
type input "26"
type input "25"
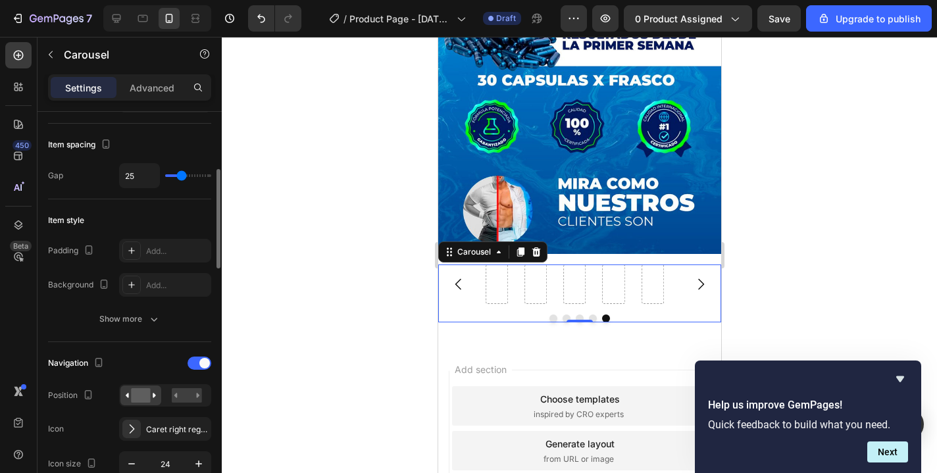
type input "23"
type input "22"
type input "20"
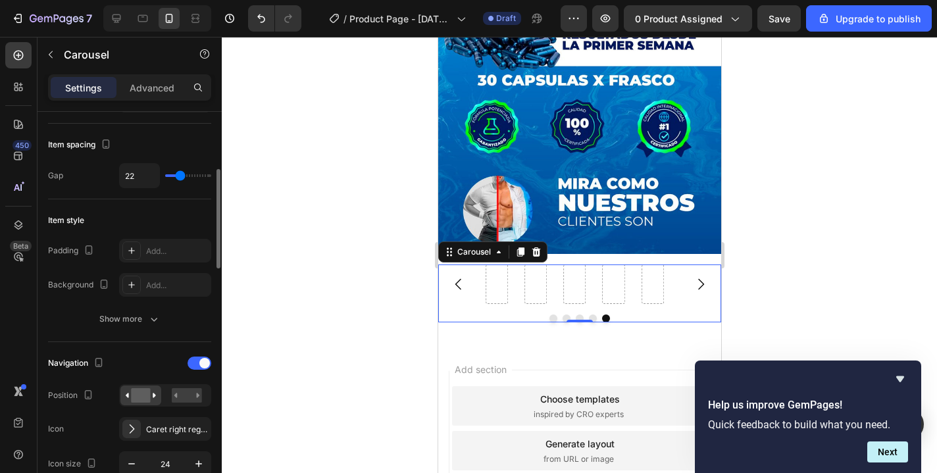
type input "20"
type input "19"
type input "18"
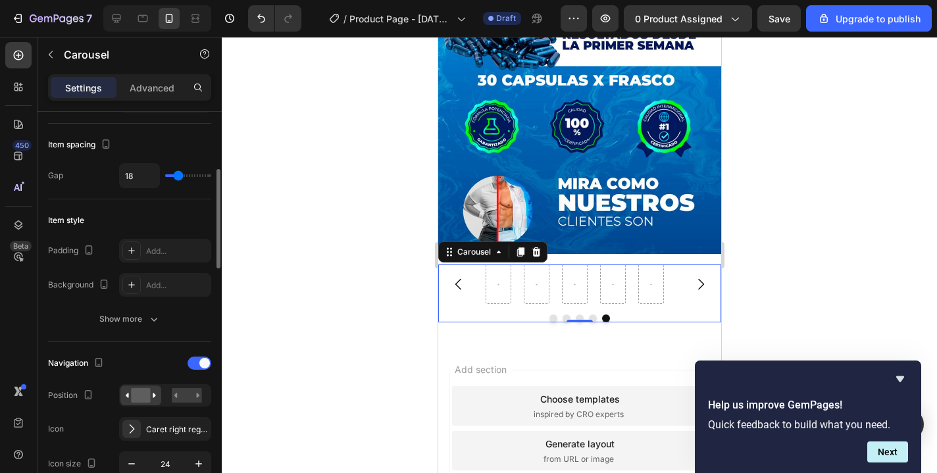
type input "16"
type input "15"
type input "13"
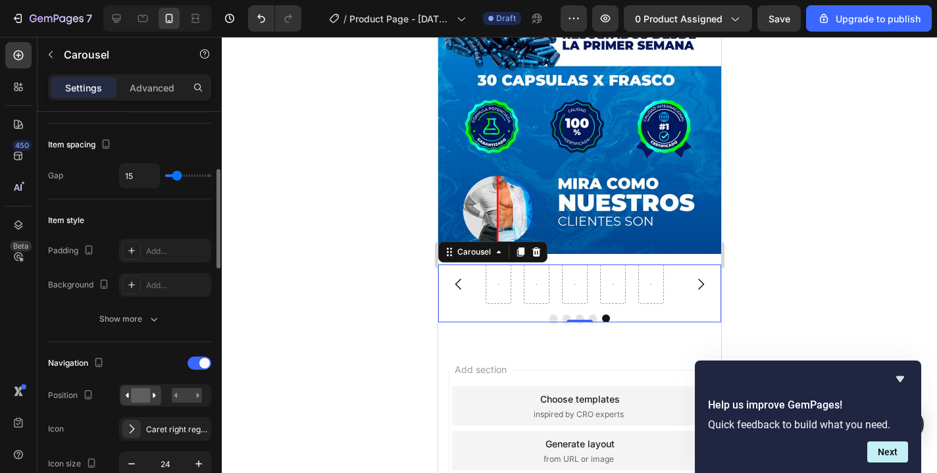
type input "13"
type input "12"
type input "11"
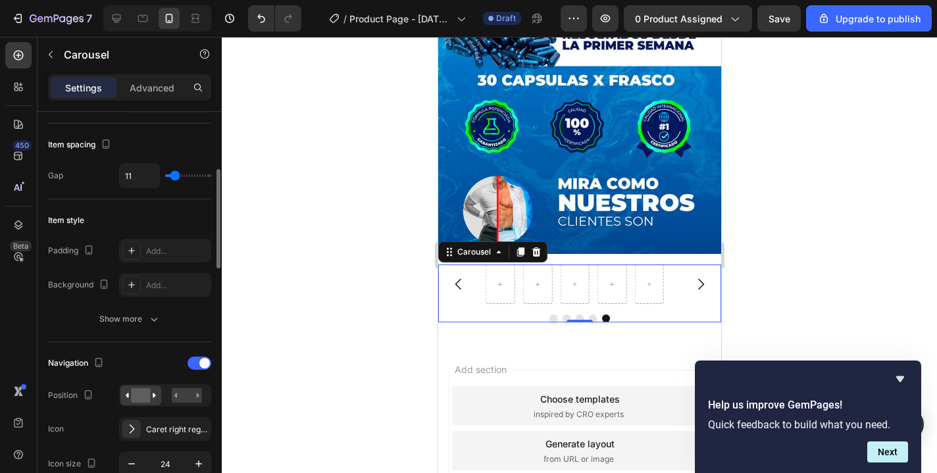
type input "9"
type input "8"
type input "2"
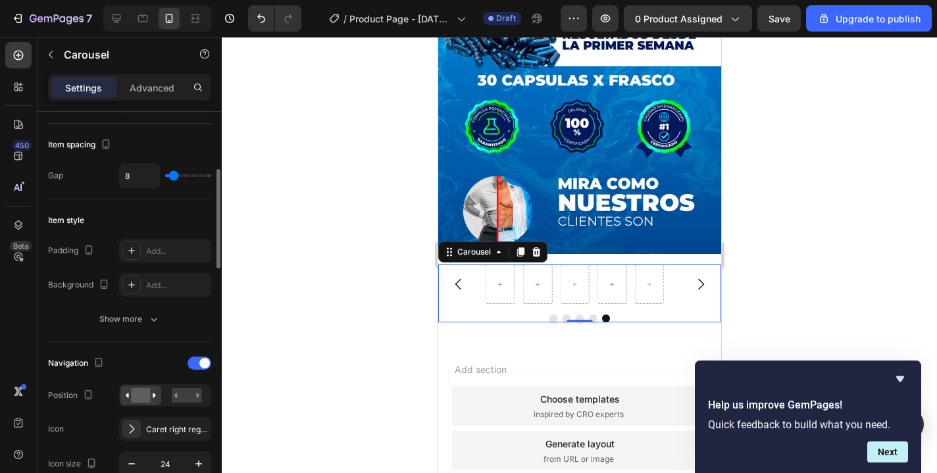
type input "2"
type input "0"
type input "1"
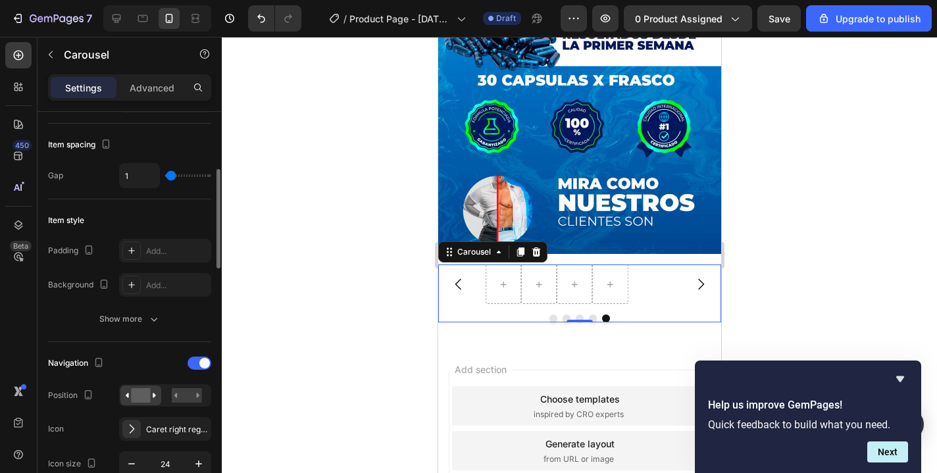
type input "2"
type input "5"
type input "6"
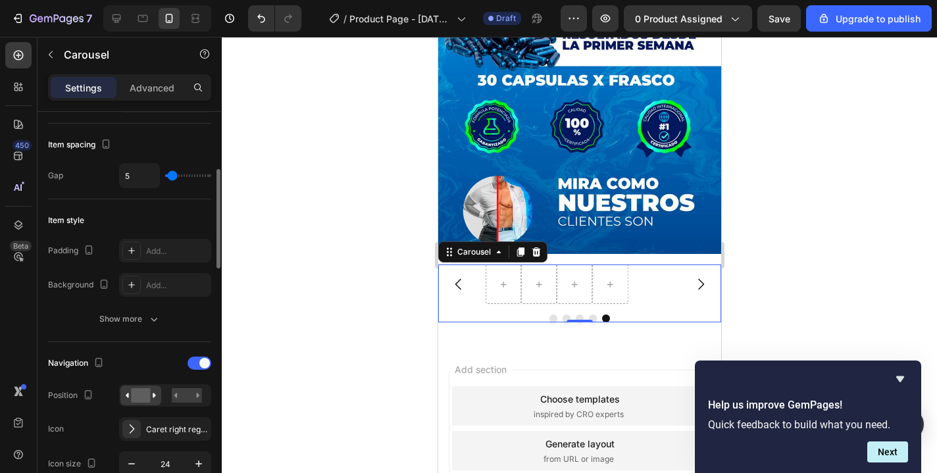
type input "6"
type input "8"
drag, startPoint x: 180, startPoint y: 177, endPoint x: 172, endPoint y: 181, distance: 9.4
type input "8"
click at [172, 177] on input "range" at bounding box center [188, 175] width 46 height 3
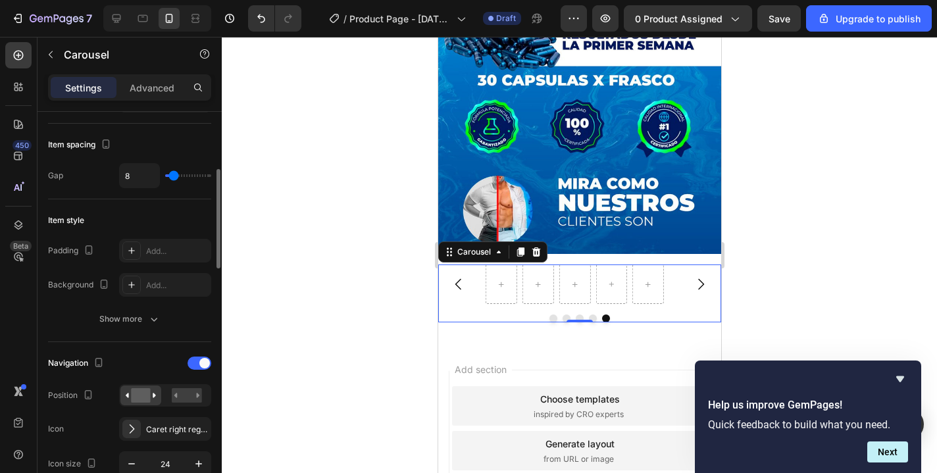
type input "12"
type input "18"
type input "20"
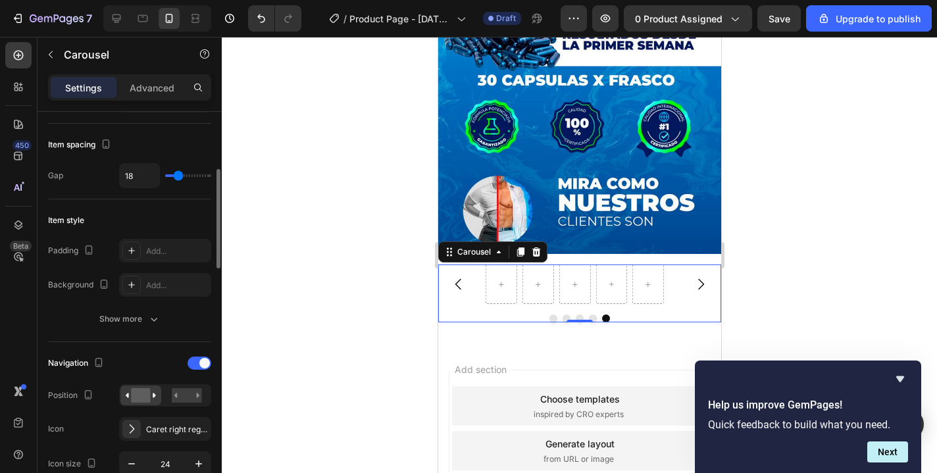
type input "20"
type input "27"
type input "32"
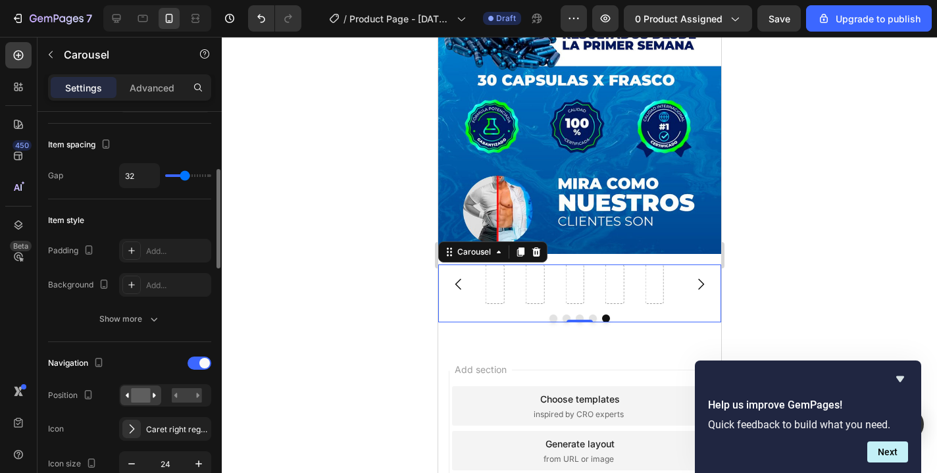
type input "46"
type input "50"
type input "53"
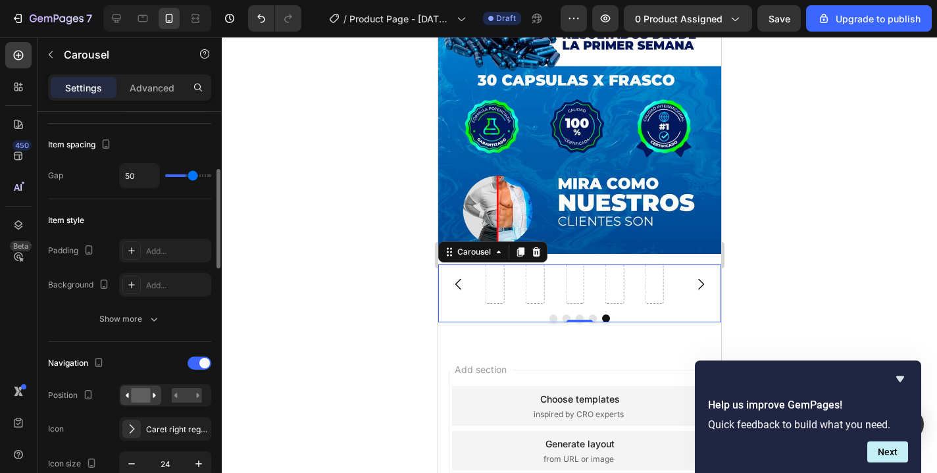
type input "53"
type input "54"
type input "58"
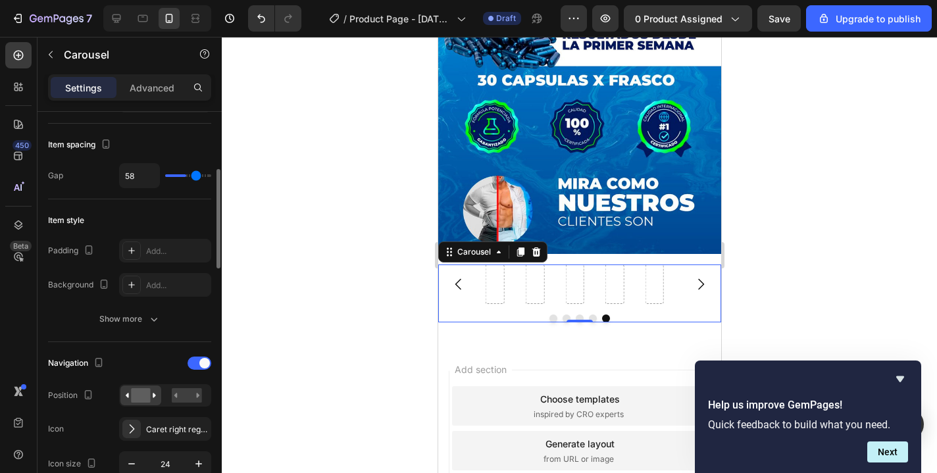
type input "62"
type input "60"
type input "54"
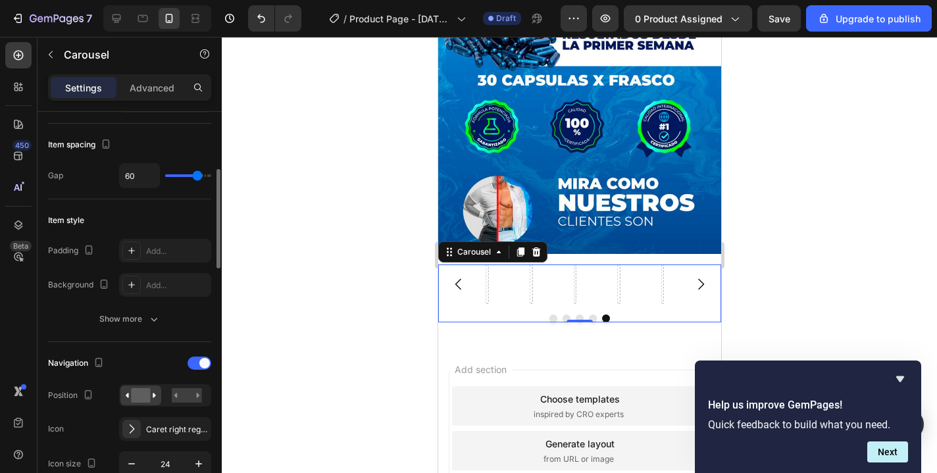
type input "54"
type input "51"
type input "46"
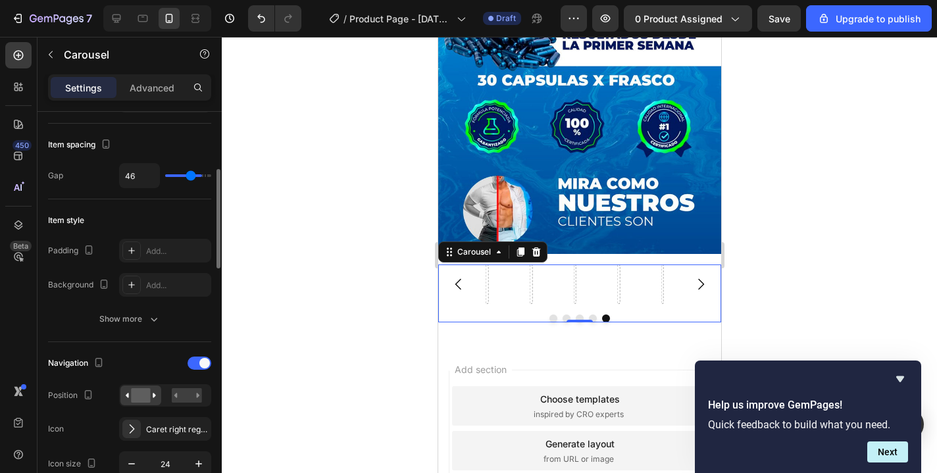
type input "44"
type input "43"
type input "41"
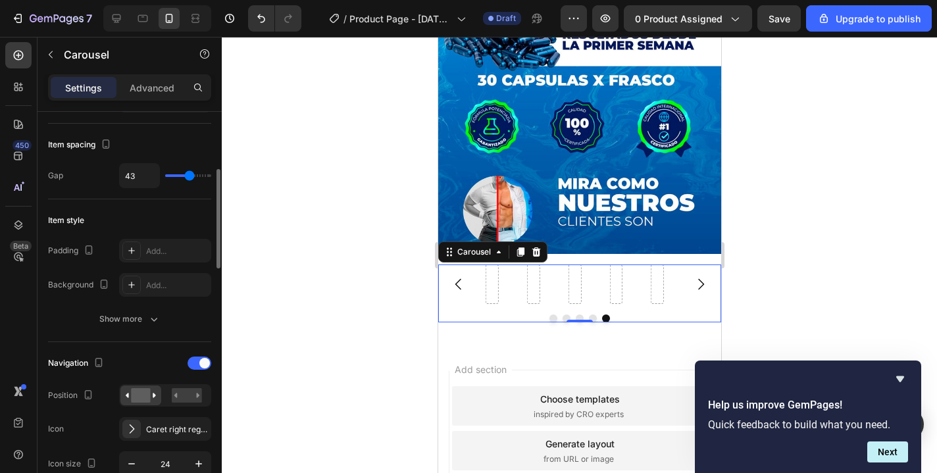
type input "41"
type input "37"
type input "26"
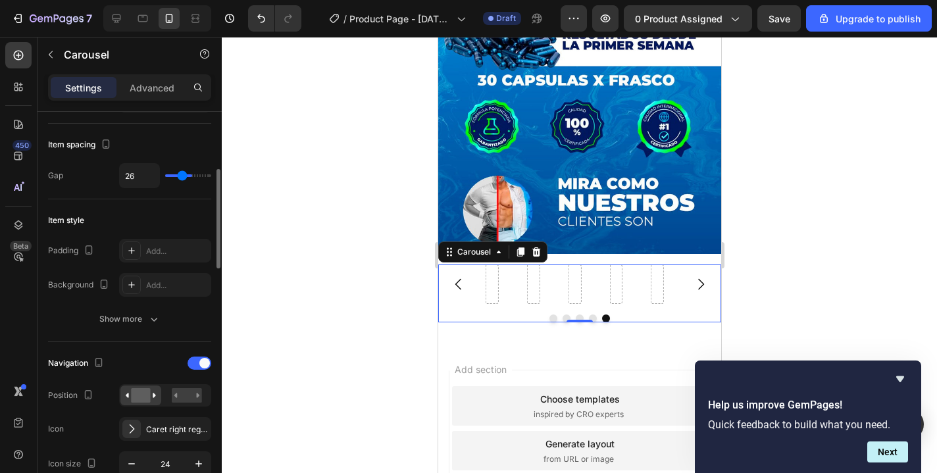
type input "15"
type input "1"
type input "0"
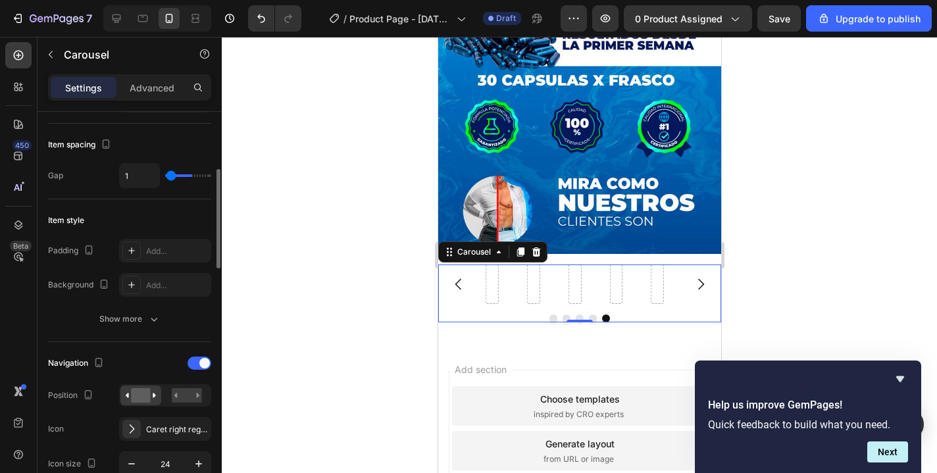
type input "0"
type input "1"
type input "2"
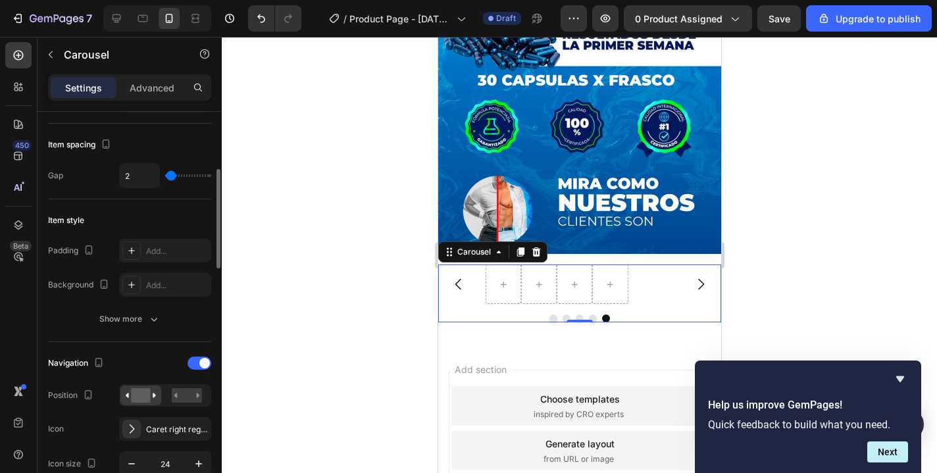
type input "4"
type input "5"
type input "6"
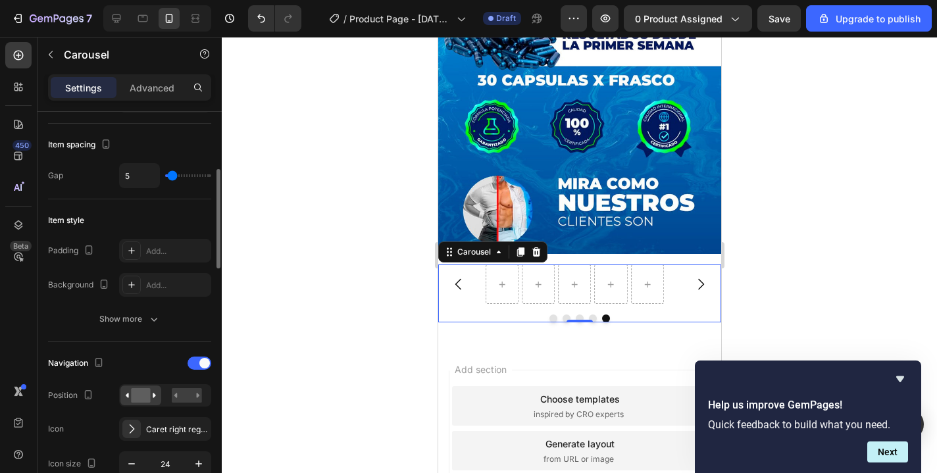
type input "6"
type input "8"
click at [172, 177] on input "range" at bounding box center [188, 175] width 46 height 3
click at [132, 257] on div at bounding box center [131, 251] width 18 height 18
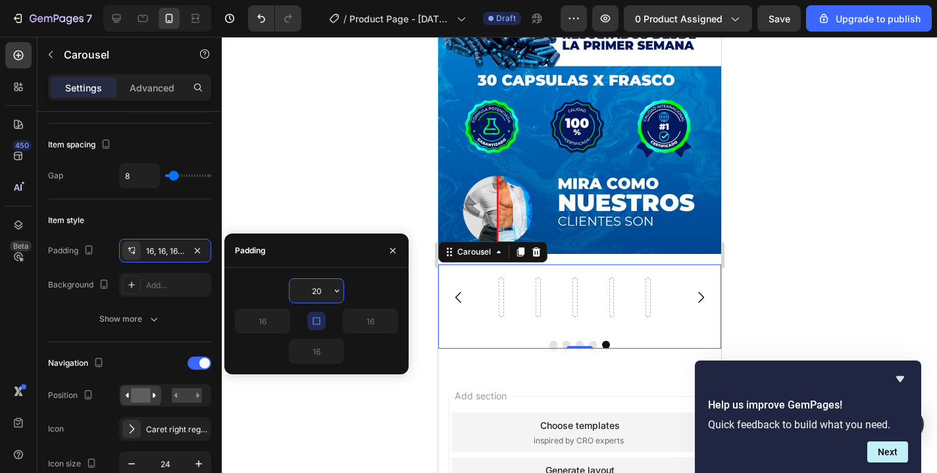
type input "2"
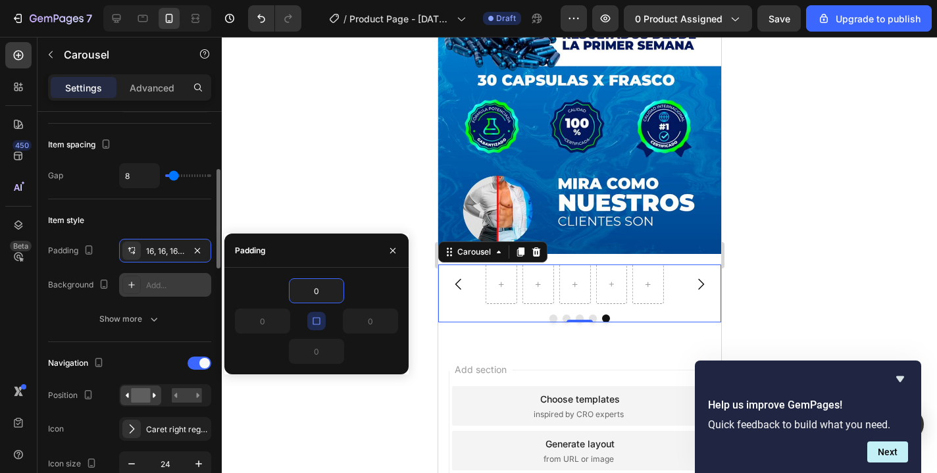
click at [129, 290] on div at bounding box center [131, 285] width 18 height 18
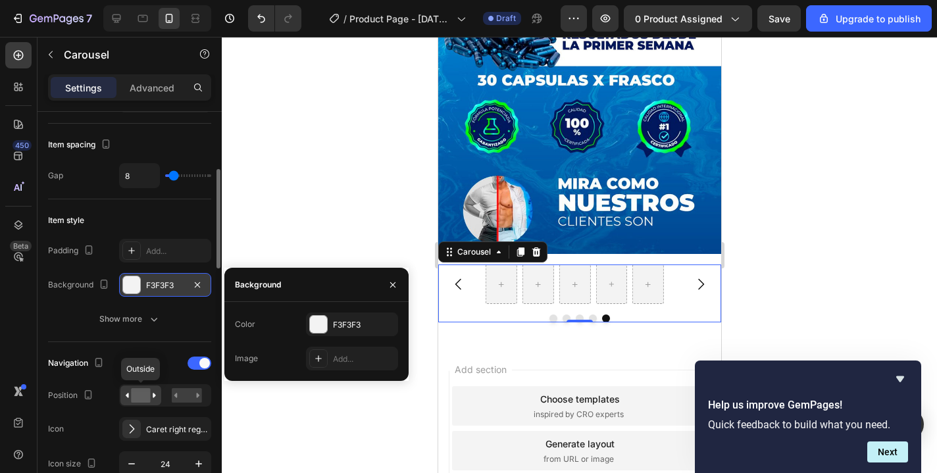
click at [132, 399] on rect at bounding box center [140, 395] width 19 height 14
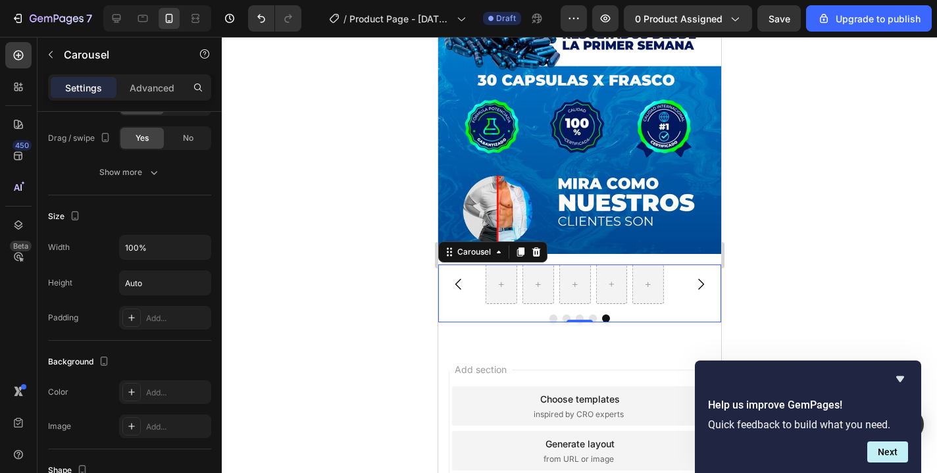
scroll to position [1197, 0]
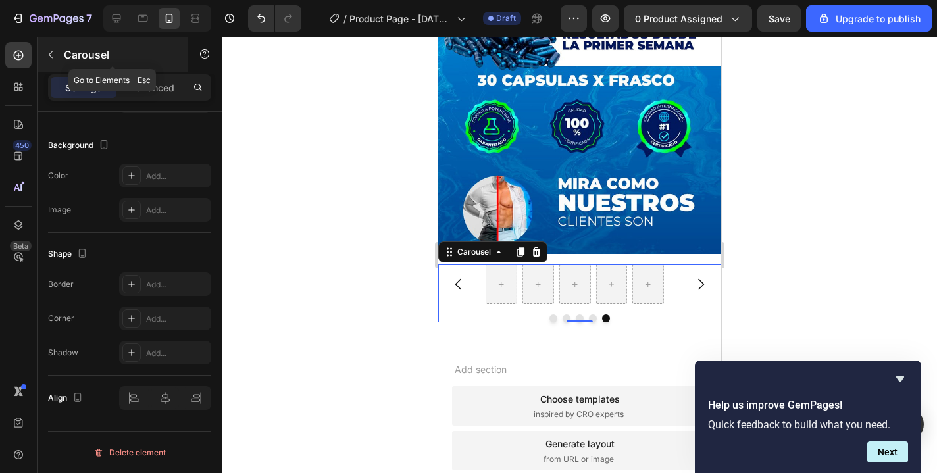
click at [71, 58] on p "Carousel" at bounding box center [120, 55] width 112 height 16
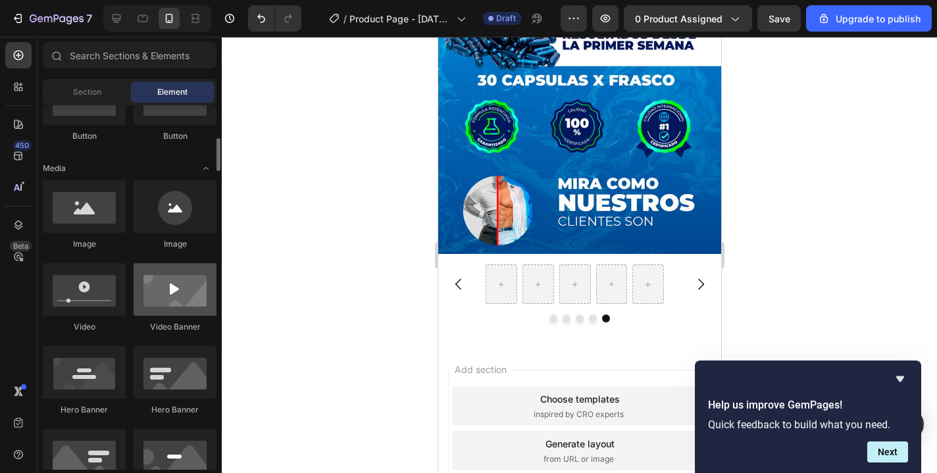
scroll to position [0, 0]
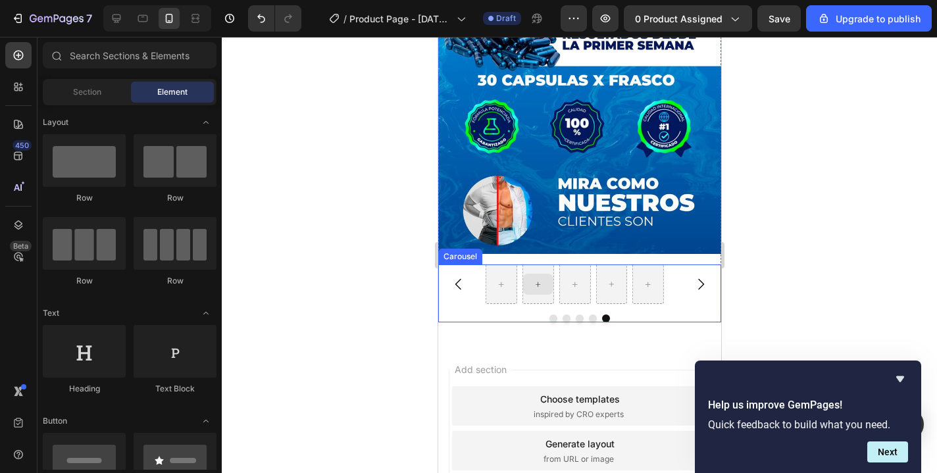
click at [527, 274] on div at bounding box center [538, 284] width 30 height 21
click at [511, 274] on div at bounding box center [501, 284] width 30 height 21
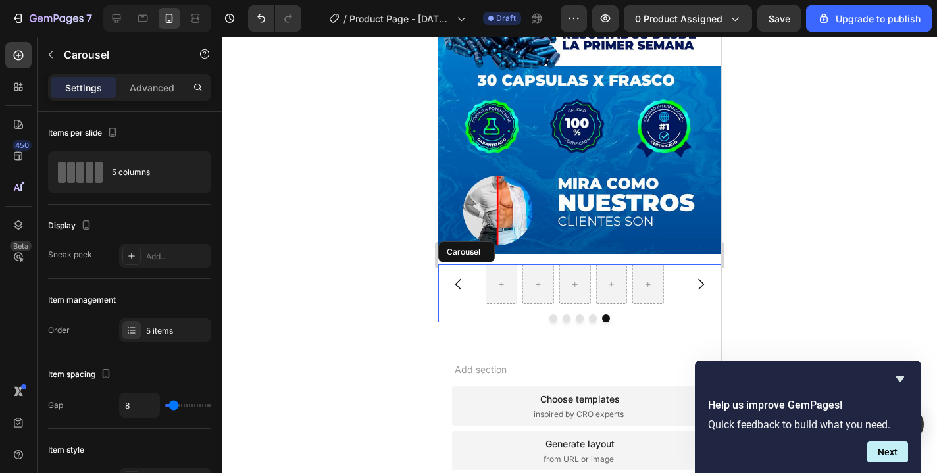
drag, startPoint x: 458, startPoint y: 267, endPoint x: 475, endPoint y: 257, distance: 18.9
click at [458, 267] on div at bounding box center [579, 284] width 283 height 39
click at [498, 279] on icon at bounding box center [500, 284] width 9 height 11
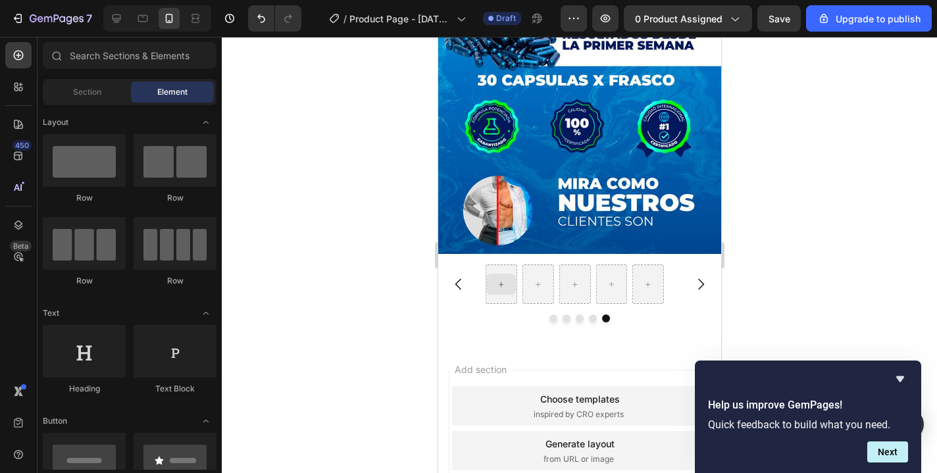
click at [498, 279] on icon at bounding box center [500, 284] width 9 height 11
drag, startPoint x: 569, startPoint y: 305, endPoint x: 562, endPoint y: 299, distance: 9.8
click at [507, 274] on div at bounding box center [501, 284] width 30 height 21
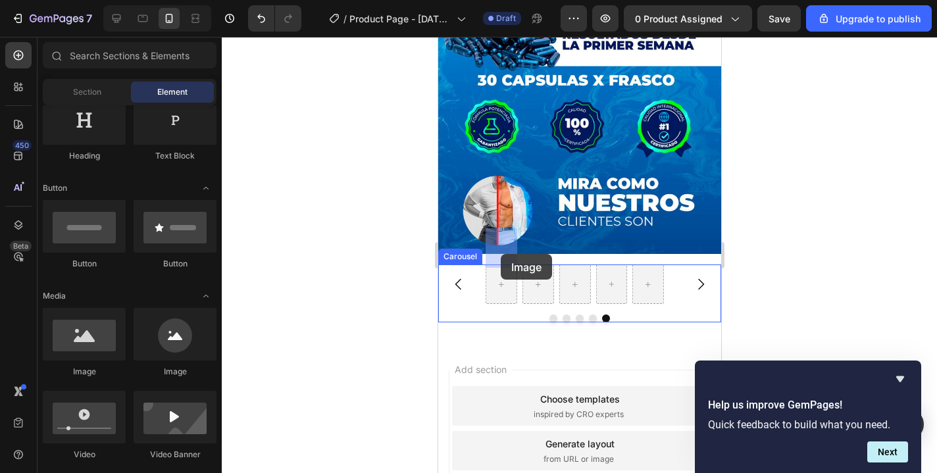
drag, startPoint x: 529, startPoint y: 368, endPoint x: 500, endPoint y: 254, distance: 117.3
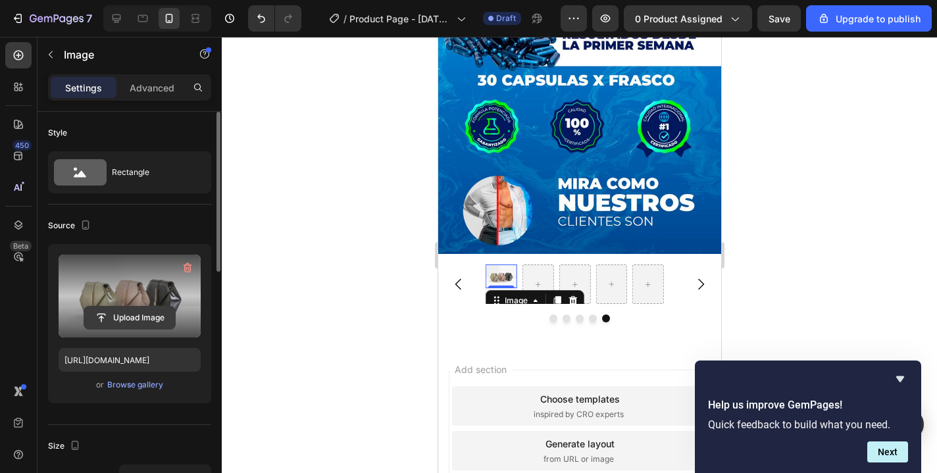
click at [120, 316] on input "file" at bounding box center [129, 318] width 91 height 22
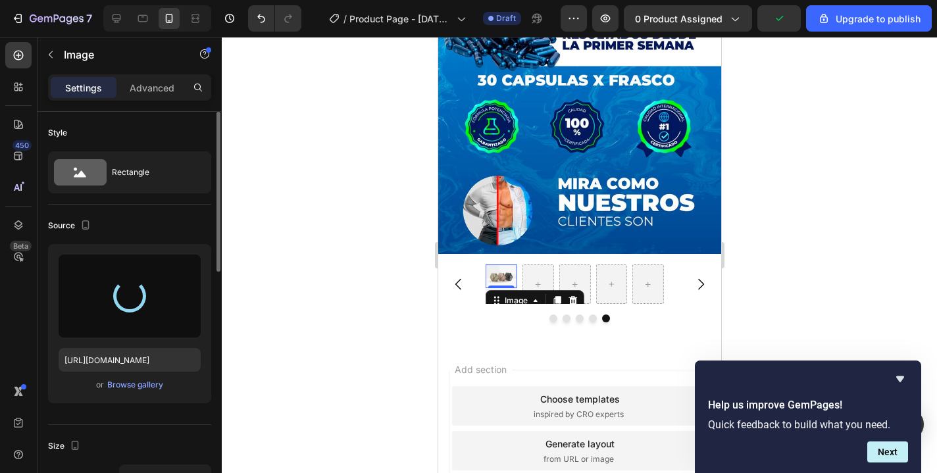
type input "https://cdn.shopify.com/s/files/1/0635/2247/1981/files/gempages_568167727760409…"
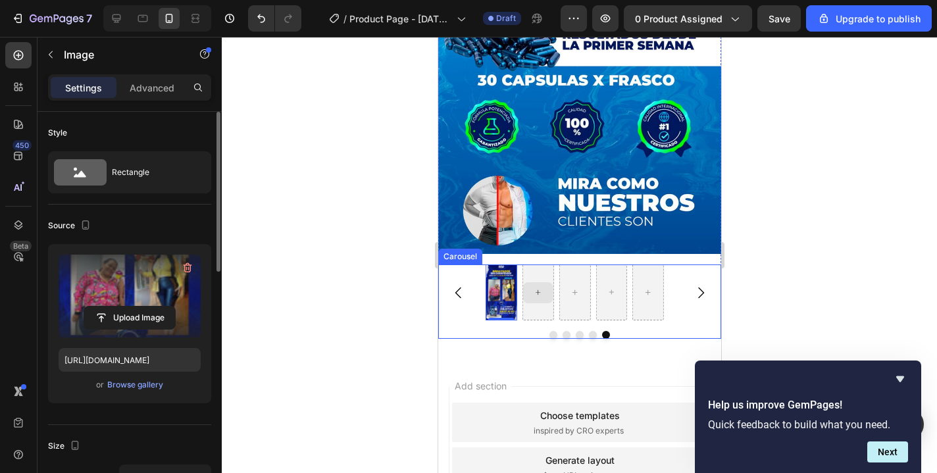
click at [544, 282] on div at bounding box center [538, 292] width 30 height 21
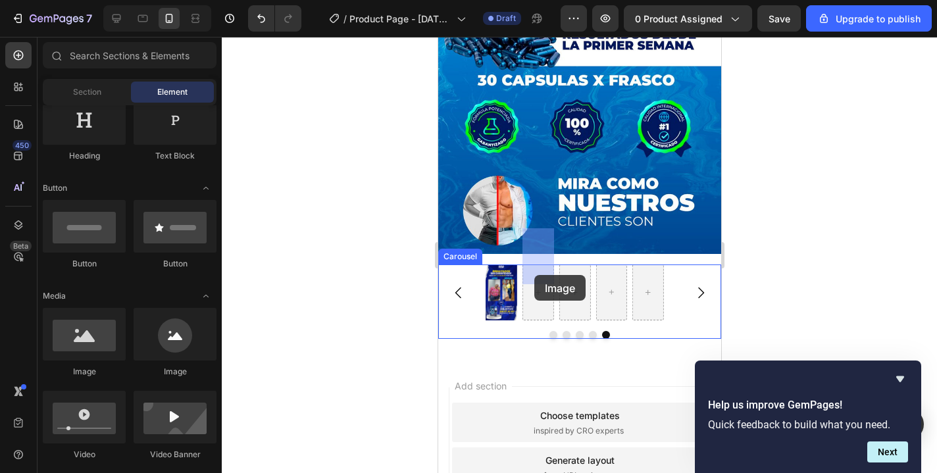
drag, startPoint x: 530, startPoint y: 377, endPoint x: 534, endPoint y: 275, distance: 102.1
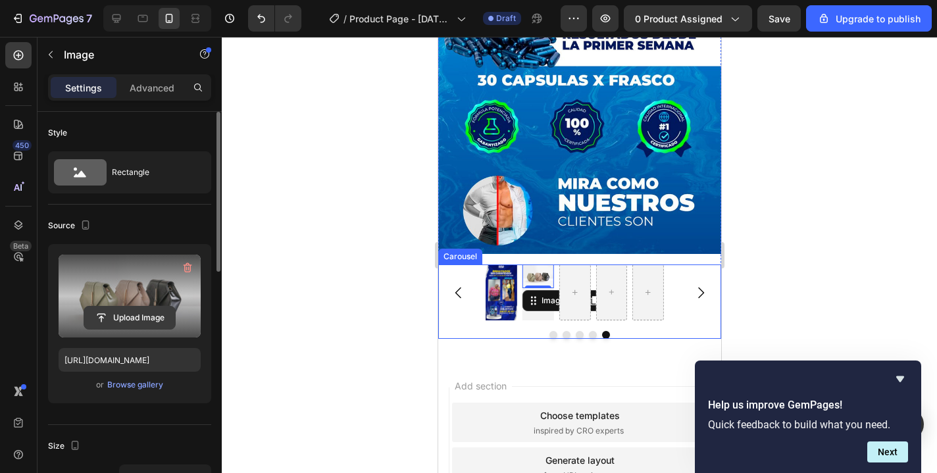
click at [165, 315] on input "file" at bounding box center [129, 318] width 91 height 22
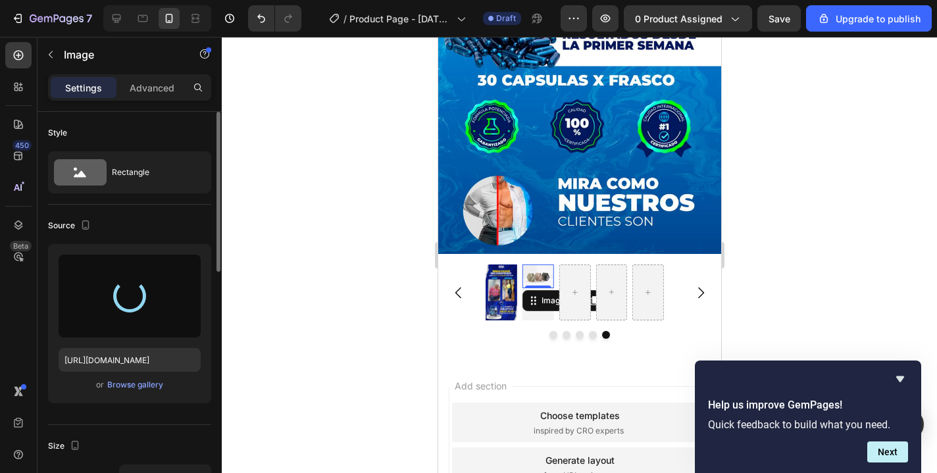
type input "https://cdn.shopify.com/s/files/1/0635/2247/1981/files/gempages_568167727760409…"
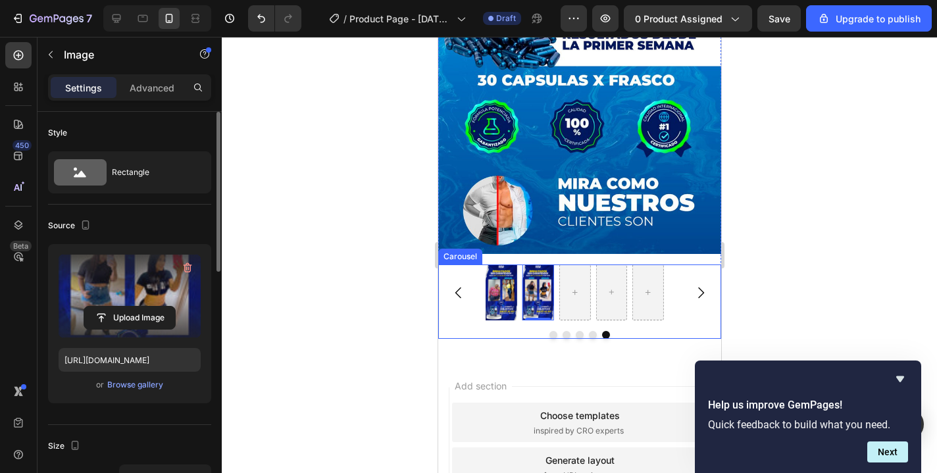
click at [460, 285] on icon "Carousel Back Arrow" at bounding box center [458, 293] width 16 height 16
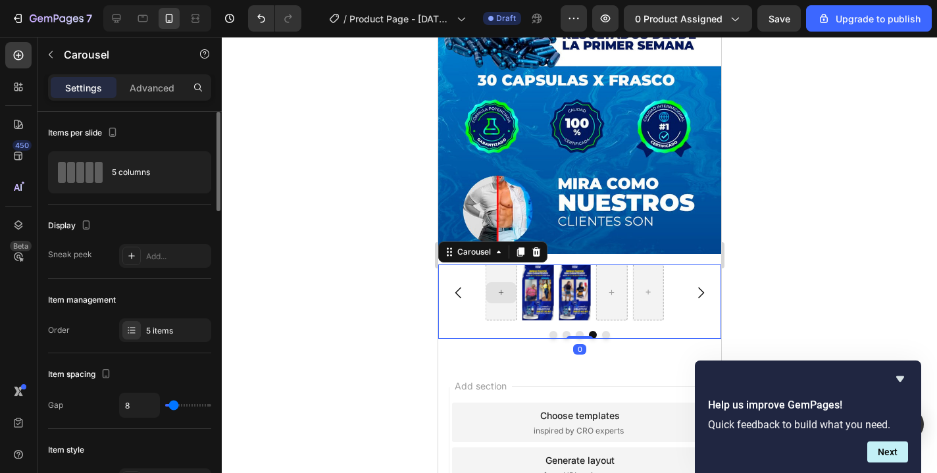
click at [506, 282] on div at bounding box center [501, 292] width 30 height 21
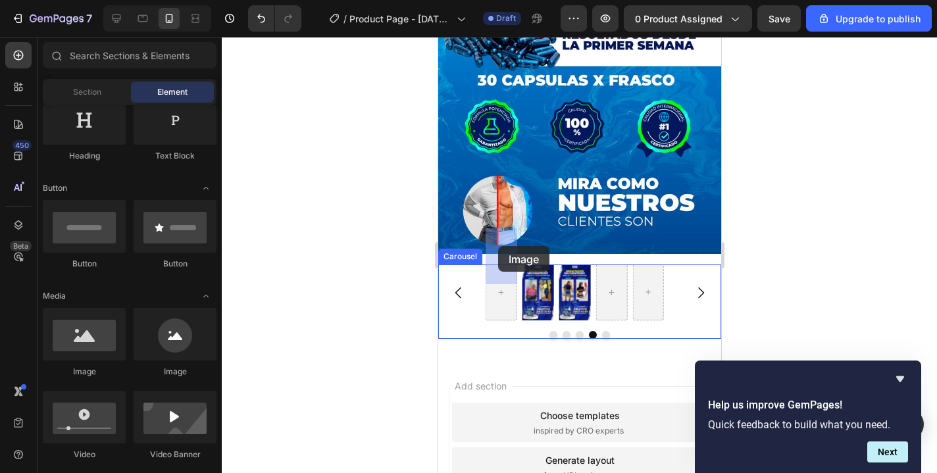
drag, startPoint x: 529, startPoint y: 388, endPoint x: 498, endPoint y: 246, distance: 145.0
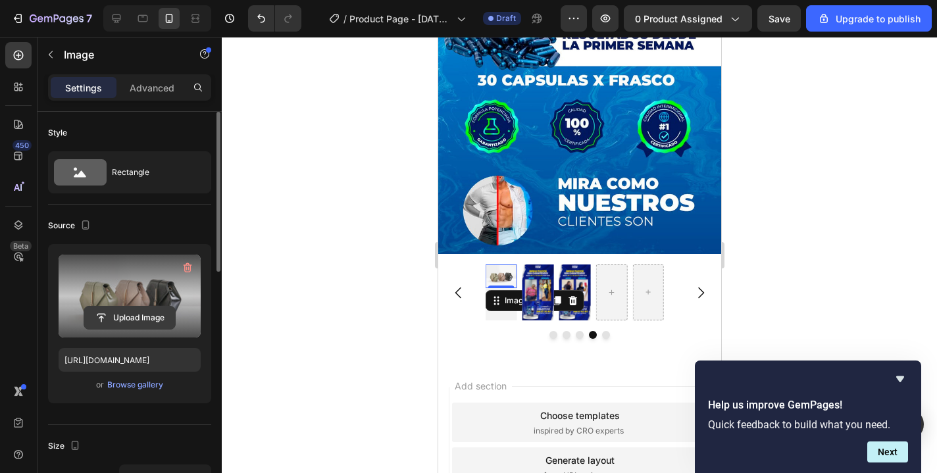
click at [134, 318] on input "file" at bounding box center [129, 318] width 91 height 22
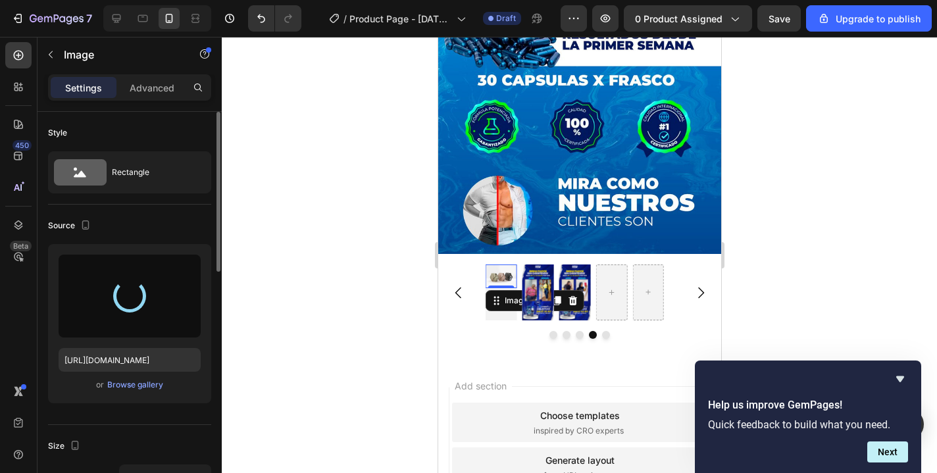
type input "https://cdn.shopify.com/s/files/1/0635/2247/1981/files/gempages_568167727760409…"
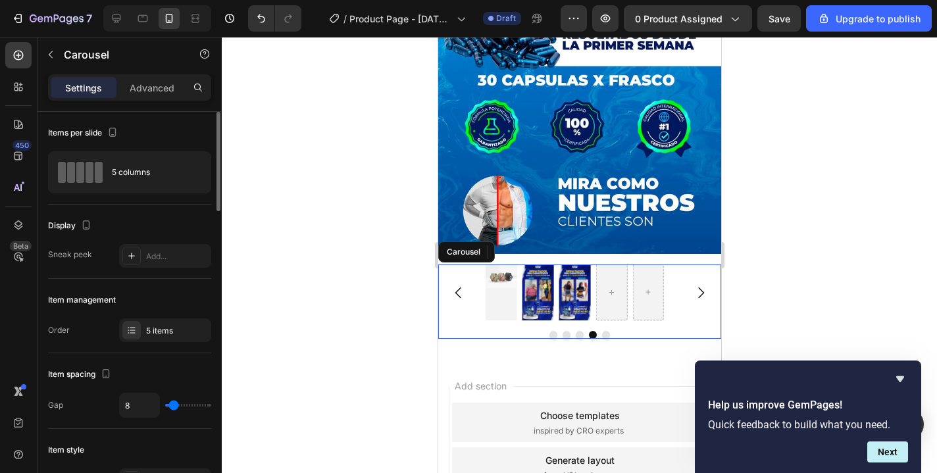
click at [461, 285] on icon "Carousel Back Arrow" at bounding box center [458, 293] width 16 height 16
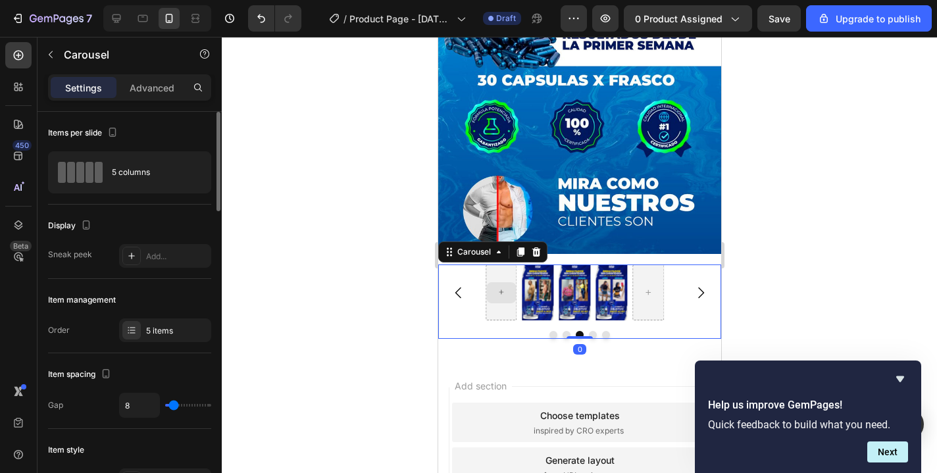
click at [503, 287] on icon at bounding box center [500, 292] width 9 height 11
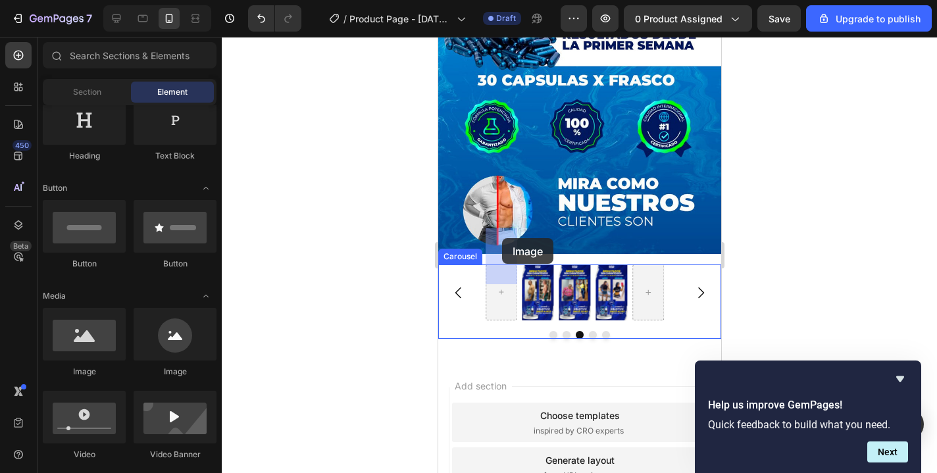
drag, startPoint x: 536, startPoint y: 367, endPoint x: 500, endPoint y: 239, distance: 133.2
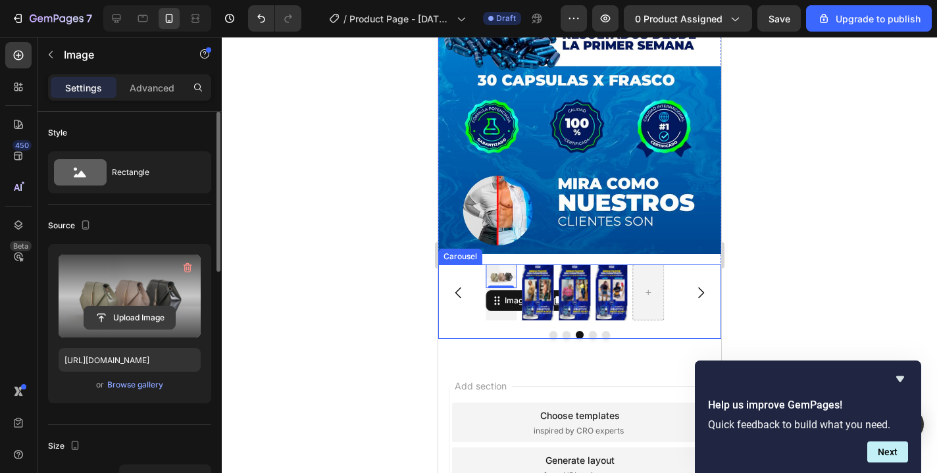
click at [121, 317] on input "file" at bounding box center [129, 318] width 91 height 22
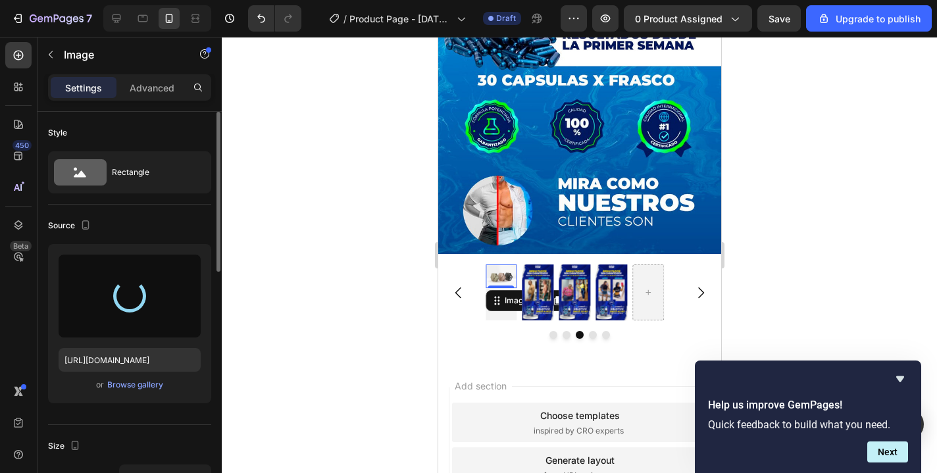
type input "https://cdn.shopify.com/s/files/1/0635/2247/1981/files/gempages_568167727760409…"
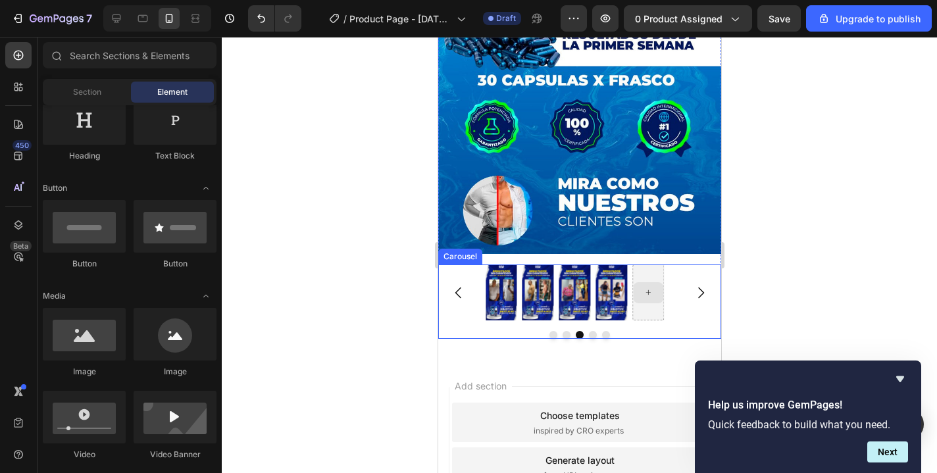
click at [651, 287] on icon at bounding box center [647, 292] width 9 height 11
drag, startPoint x: 558, startPoint y: 371, endPoint x: 648, endPoint y: 259, distance: 143.3
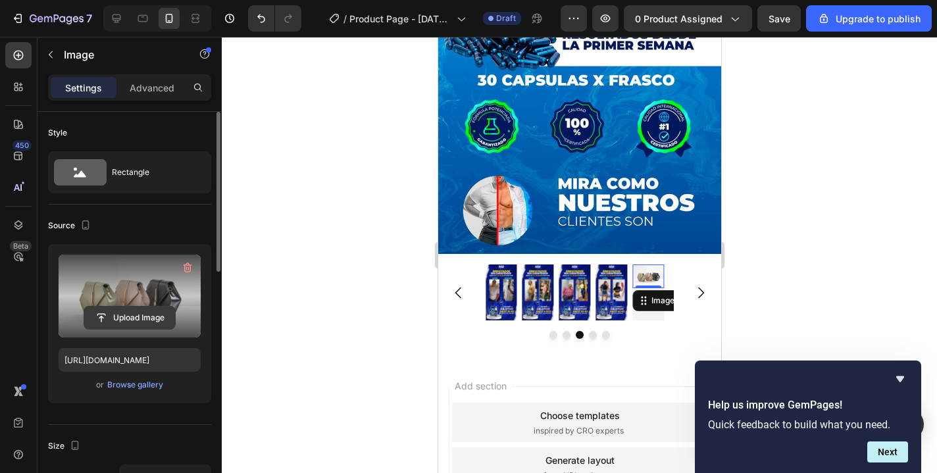
click at [116, 317] on input "file" at bounding box center [129, 318] width 91 height 22
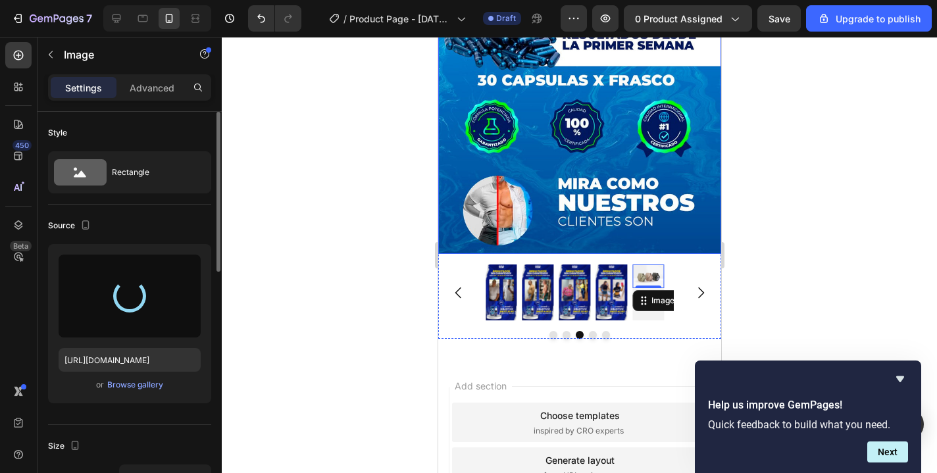
type input "https://cdn.shopify.com/s/files/1/0635/2247/1981/files/gempages_568167727760409…"
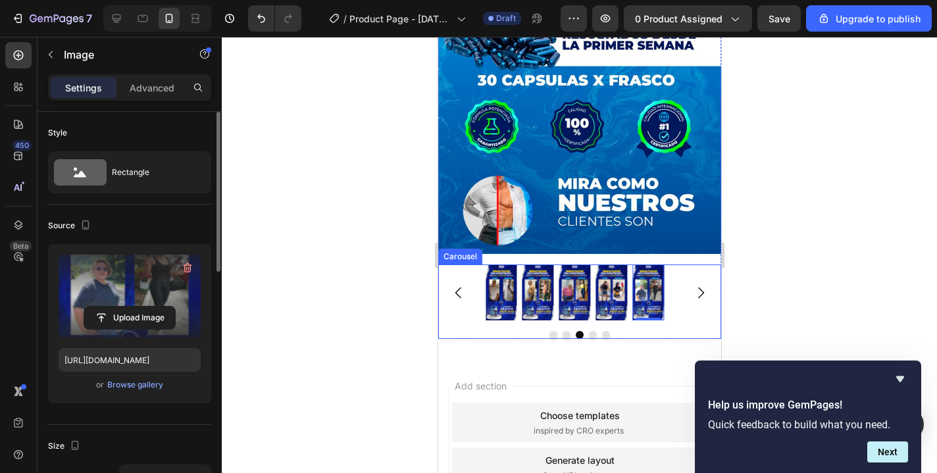
click at [463, 274] on button "Carousel Back Arrow" at bounding box center [458, 292] width 37 height 37
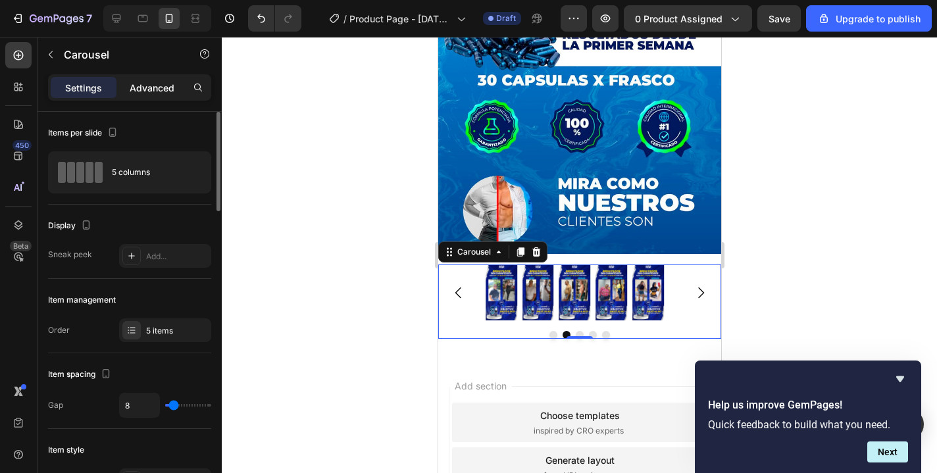
click at [161, 94] on p "Advanced" at bounding box center [152, 88] width 45 height 14
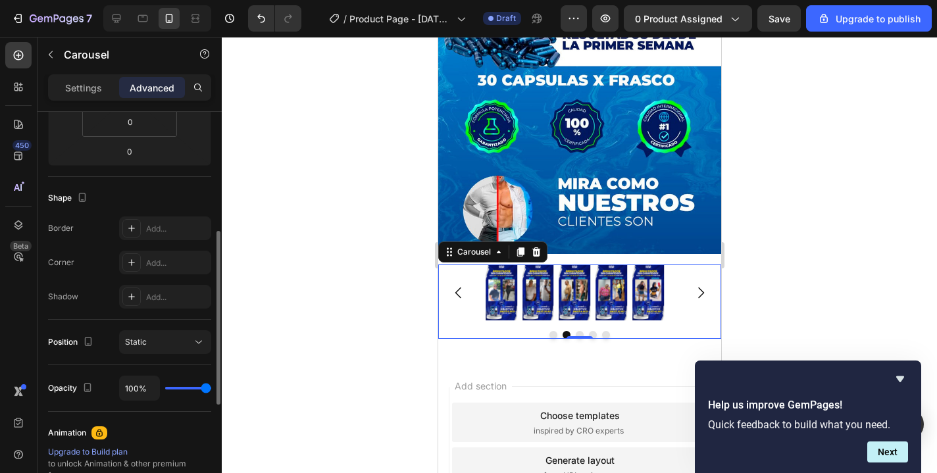
scroll to position [0, 0]
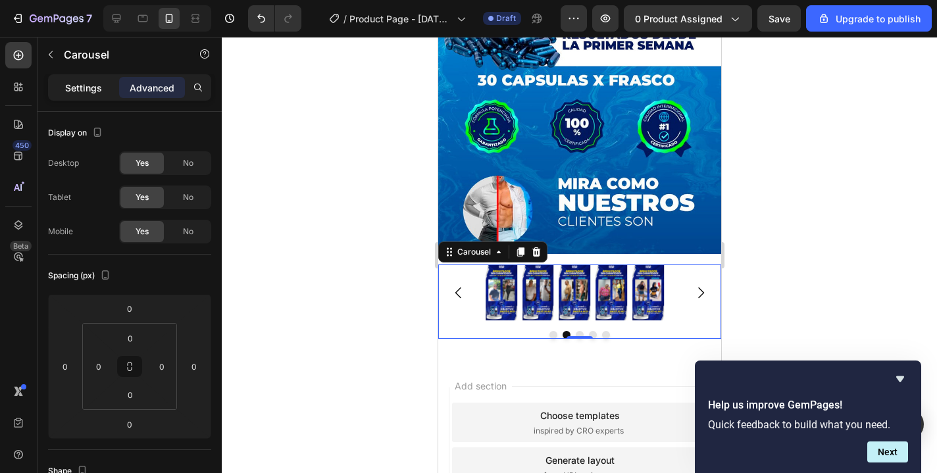
click at [93, 86] on p "Settings" at bounding box center [83, 88] width 37 height 14
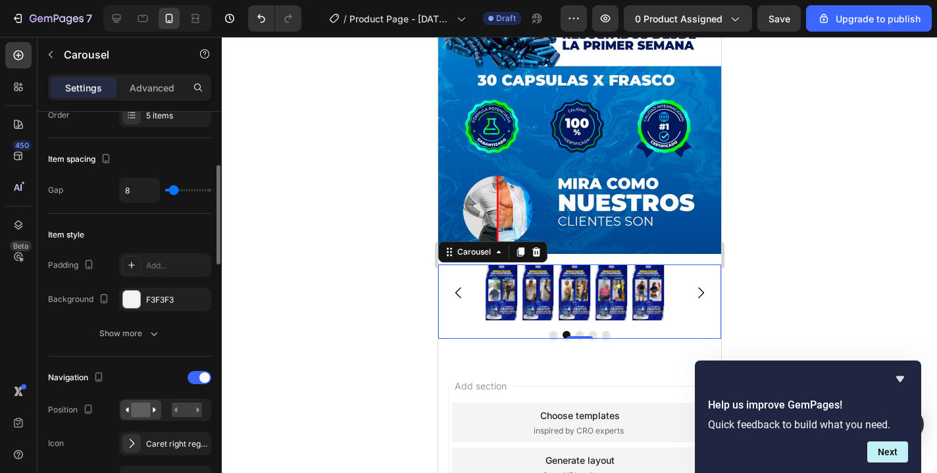
scroll to position [91, 0]
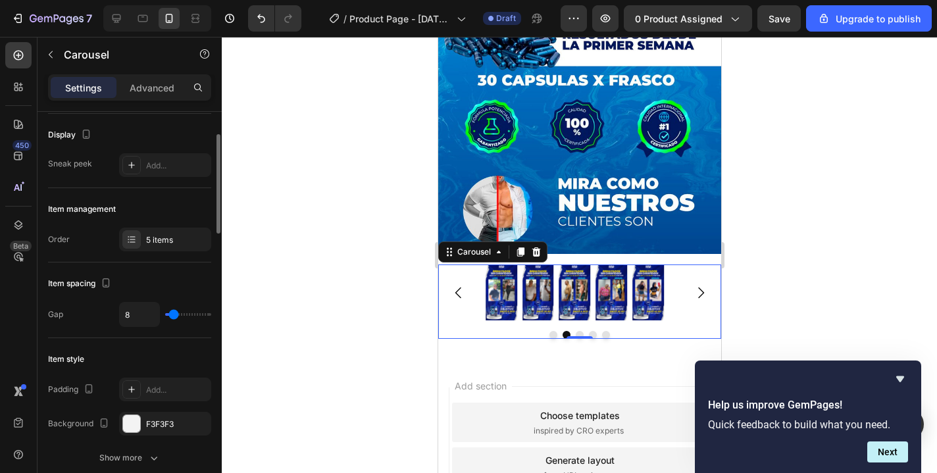
type input "5"
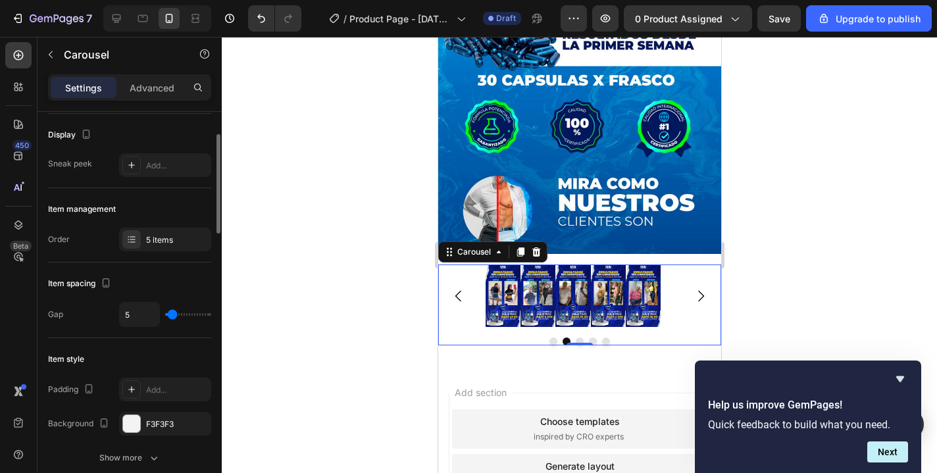
type input "8"
type input "11"
type input "15"
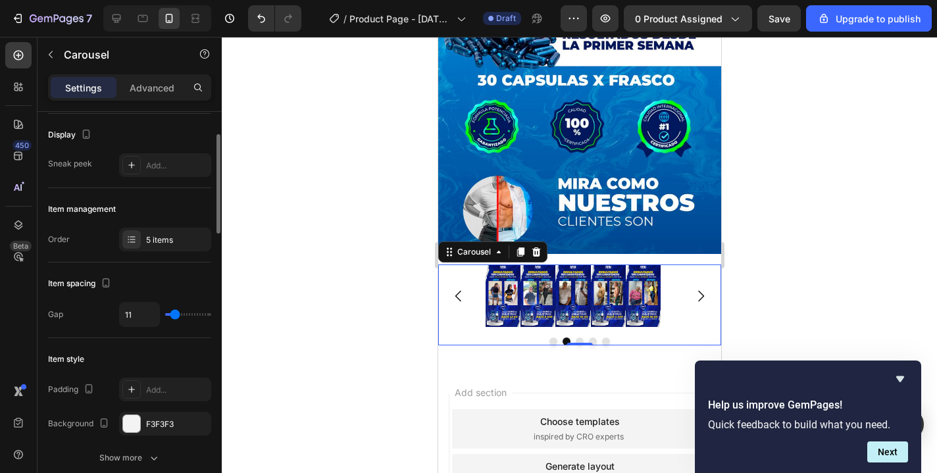
type input "15"
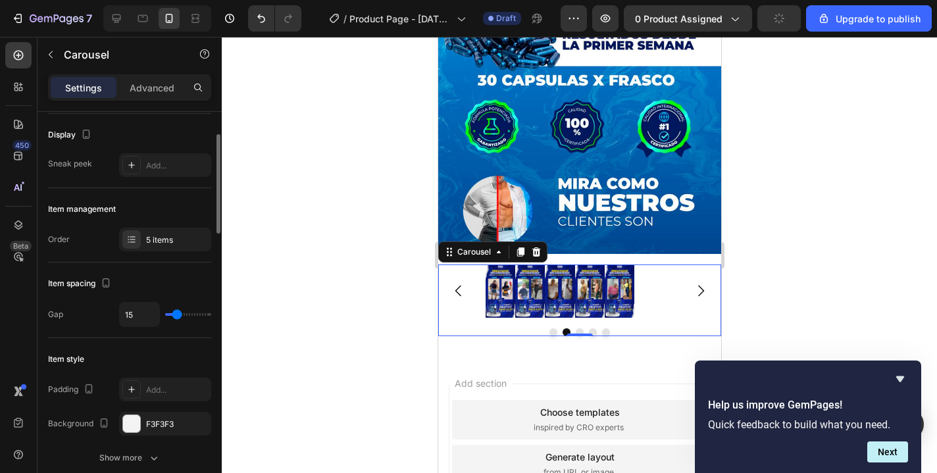
type input "16"
type input "18"
type input "19"
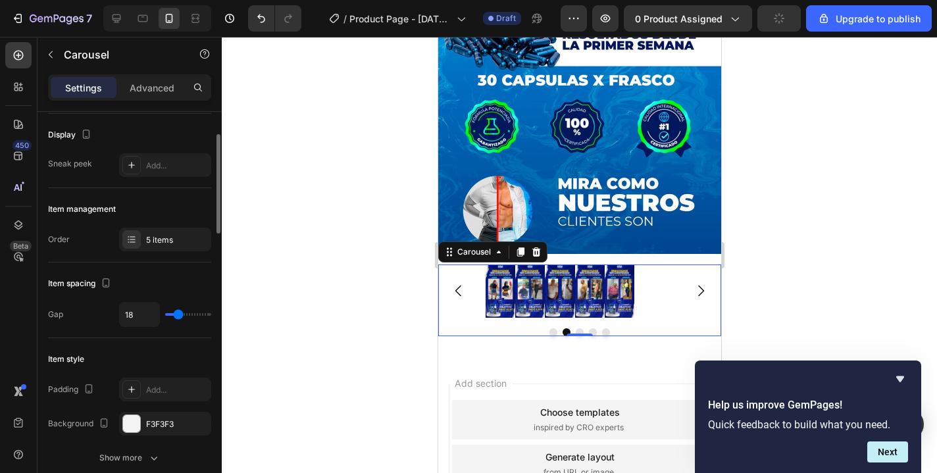
type input "19"
type input "22"
type input "23"
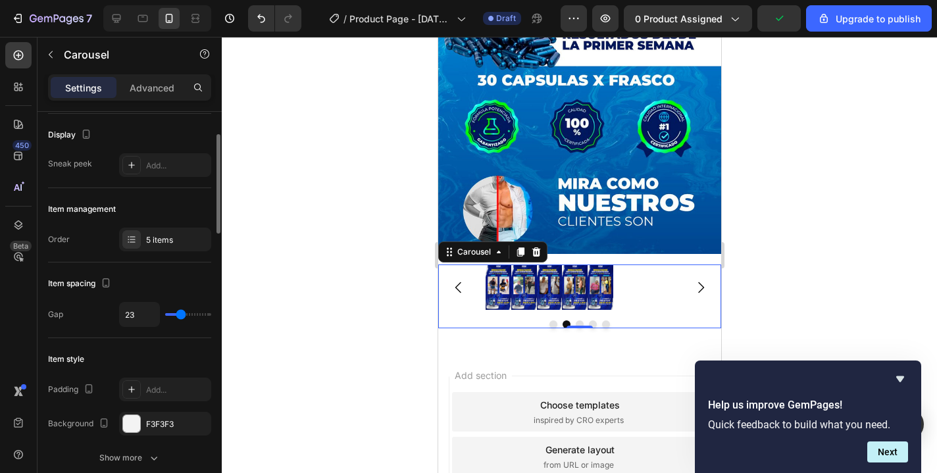
type input "22"
type input "18"
type input "13"
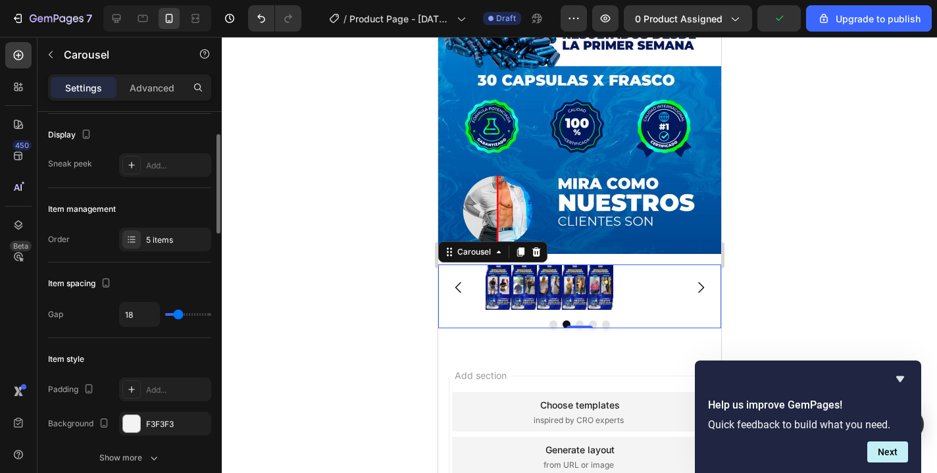
type input "13"
type input "6"
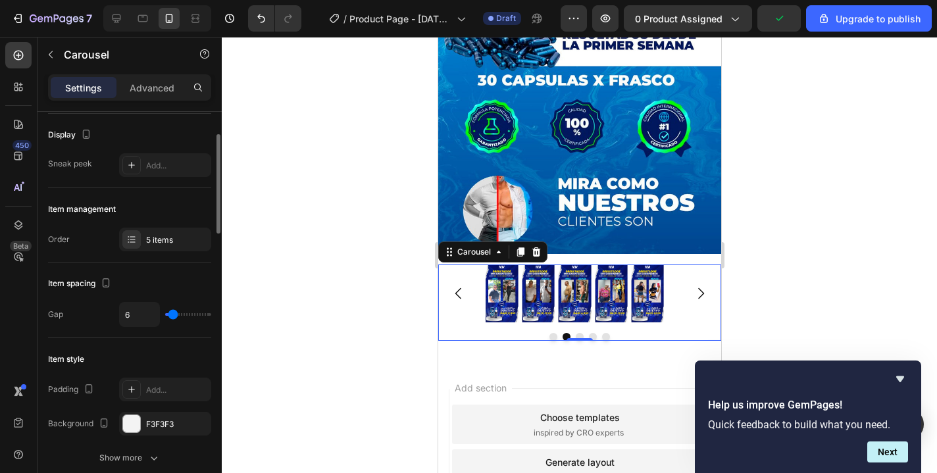
type input "0"
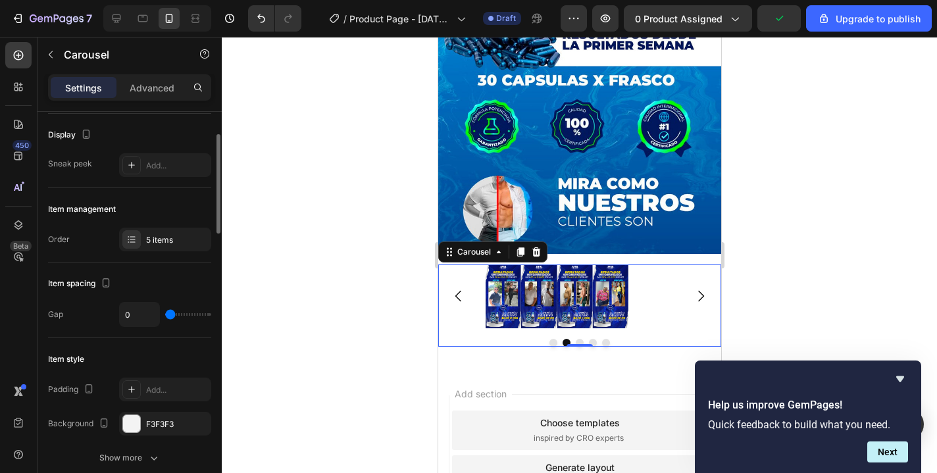
type input "1"
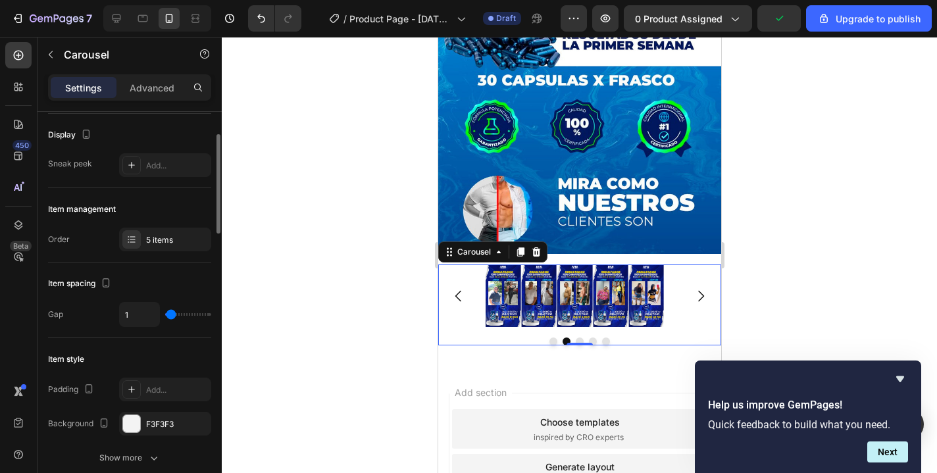
type input "2"
type input "11"
type input "12"
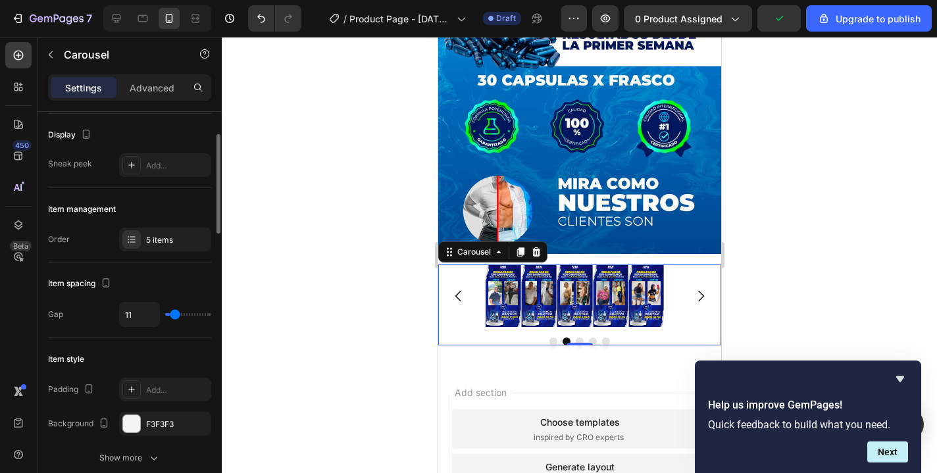
type input "12"
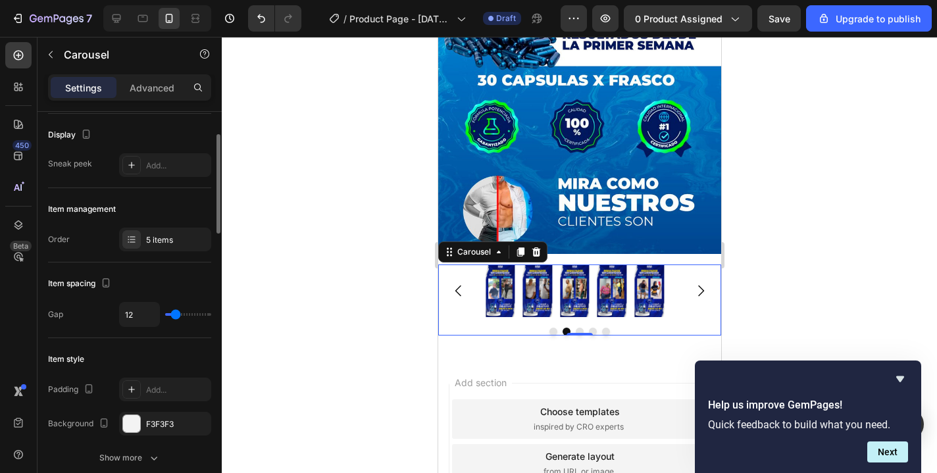
type input "11"
type input "9"
type input "8"
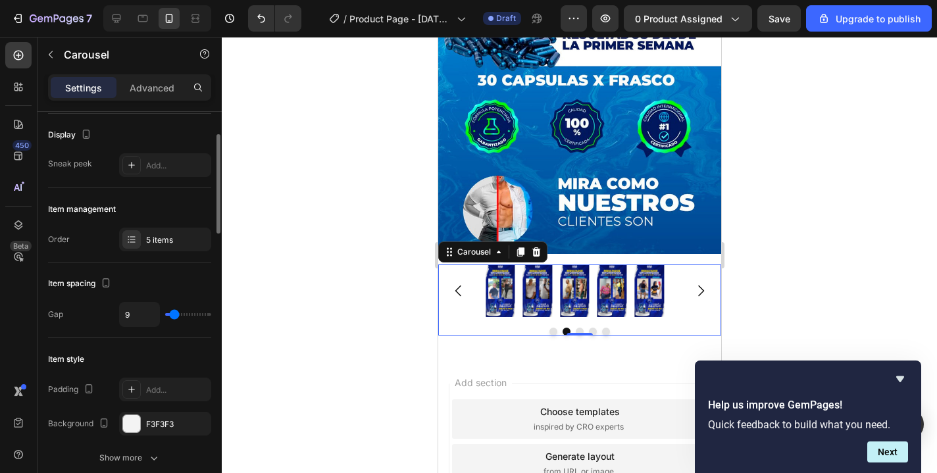
type input "8"
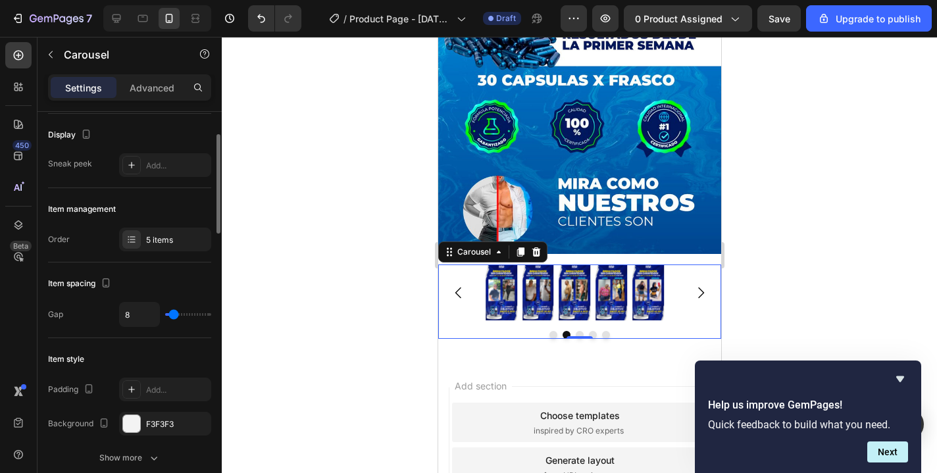
type input "2"
type input "0"
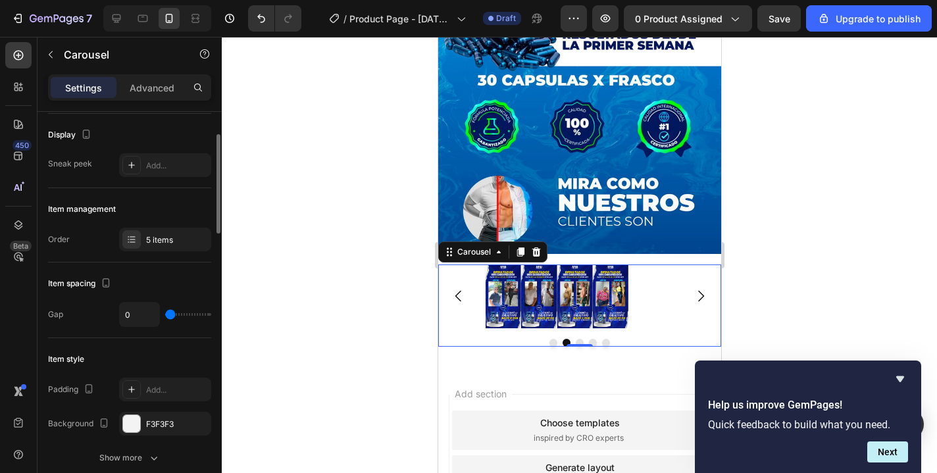
type input "1"
type input "5"
type input "6"
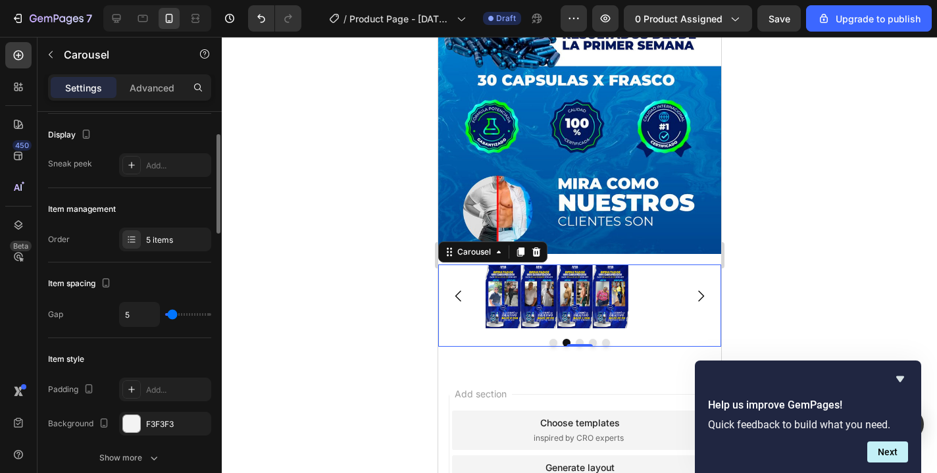
type input "6"
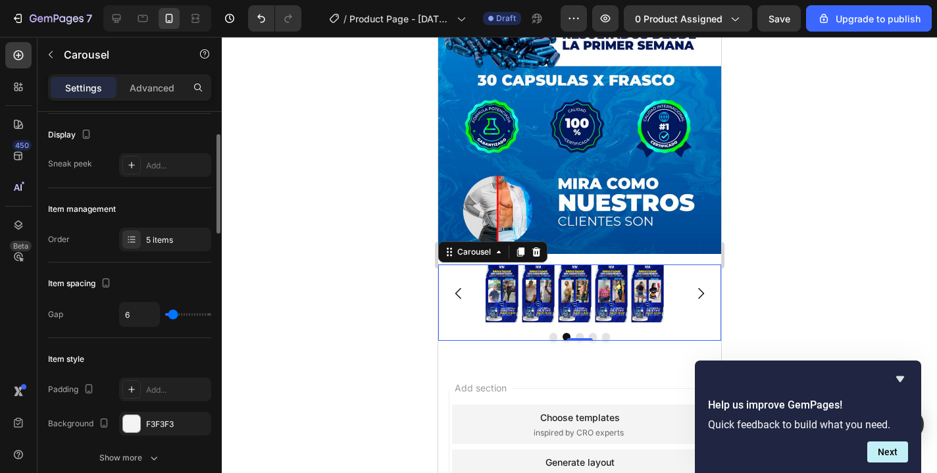
type input "5"
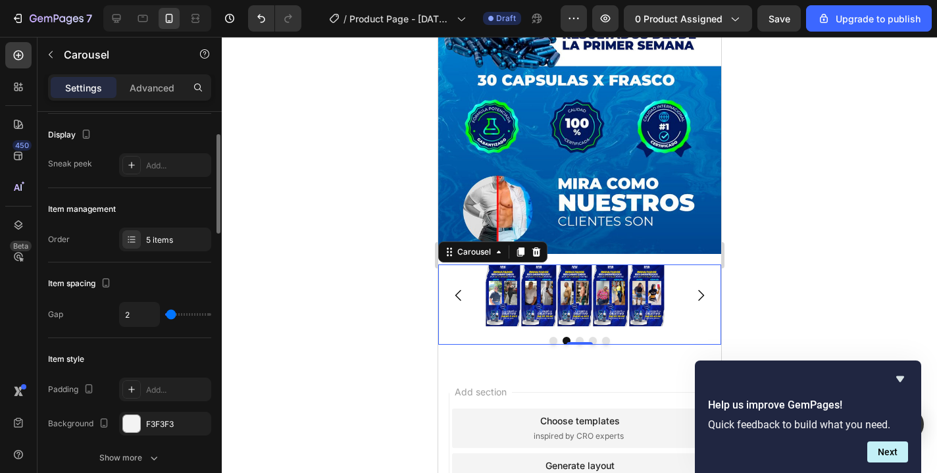
click at [169, 314] on input "range" at bounding box center [188, 314] width 46 height 3
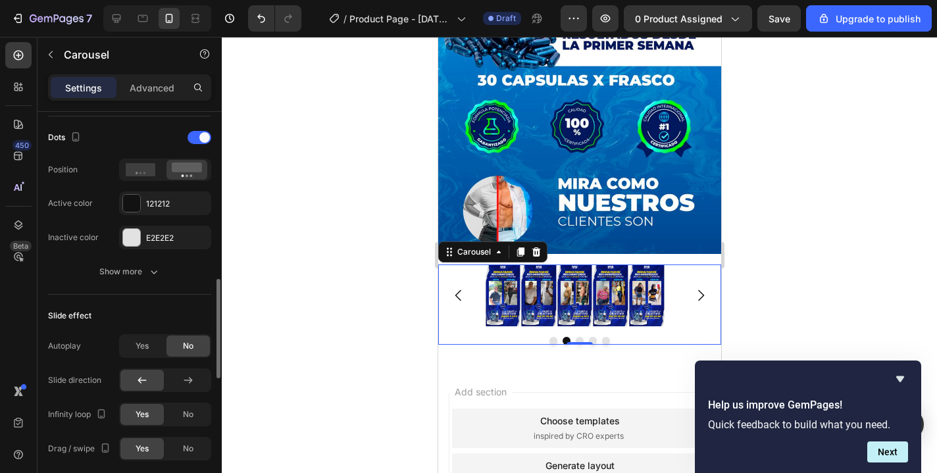
scroll to position [421, 0]
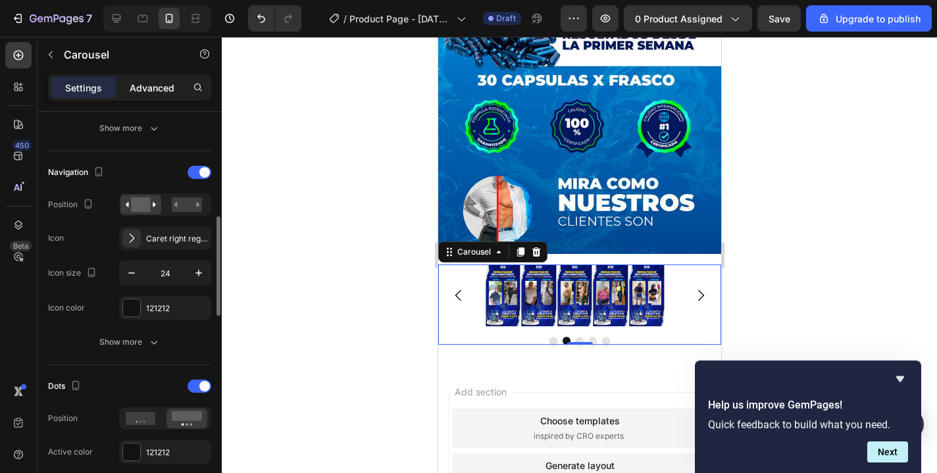
click at [167, 78] on div "Advanced" at bounding box center [152, 87] width 66 height 21
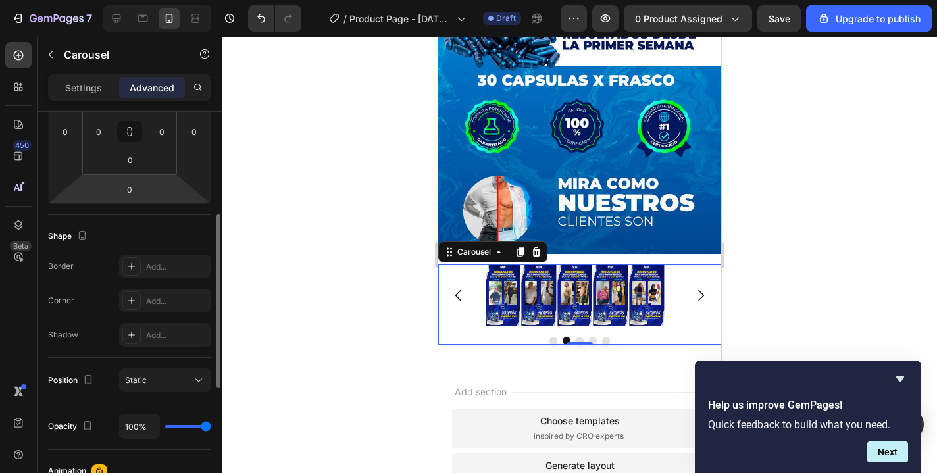
scroll to position [121, 0]
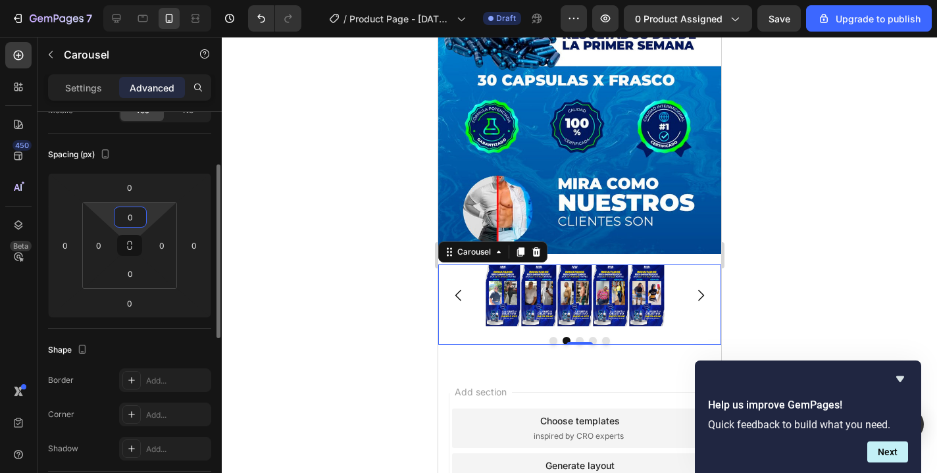
click at [136, 0] on html "7 / Product Page - Aug 3, 09:30:07 Draft Preview 0 product assigned Save Upgrad…" at bounding box center [468, 0] width 937 height 0
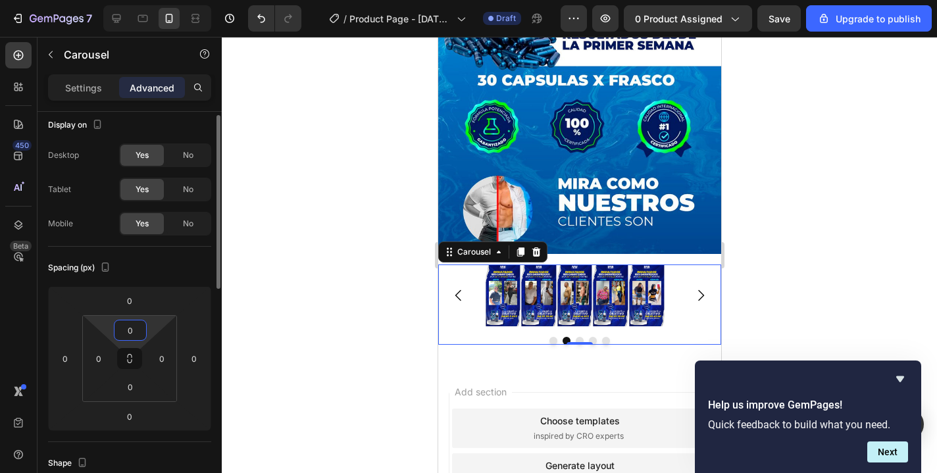
scroll to position [0, 0]
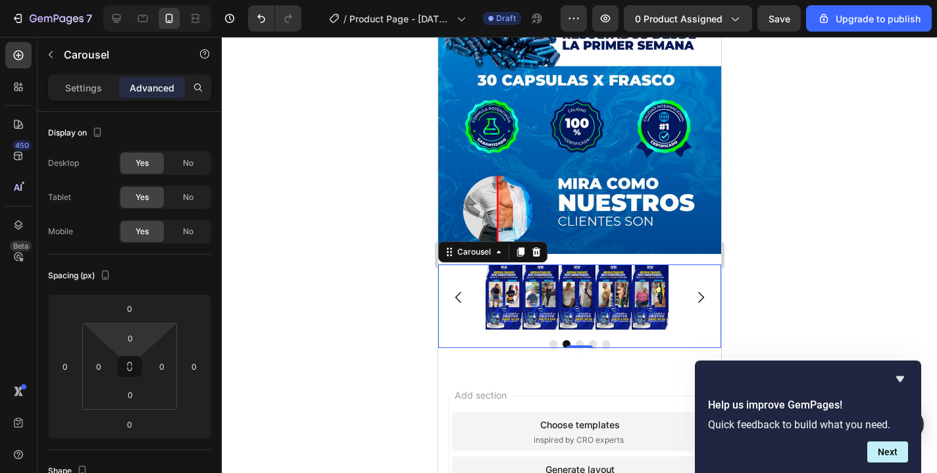
click at [529, 294] on div "Image Image Image Image Image Carousel 0" at bounding box center [579, 307] width 283 height 84
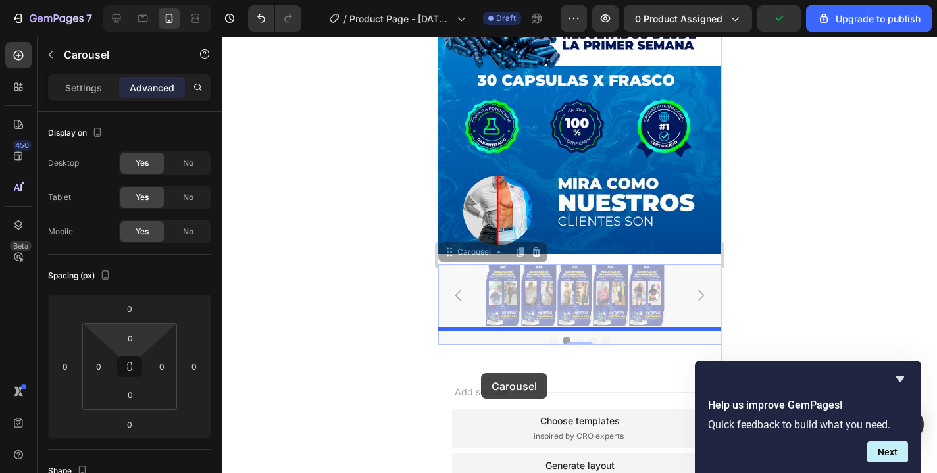
drag, startPoint x: 490, startPoint y: 308, endPoint x: 480, endPoint y: 373, distance: 65.9
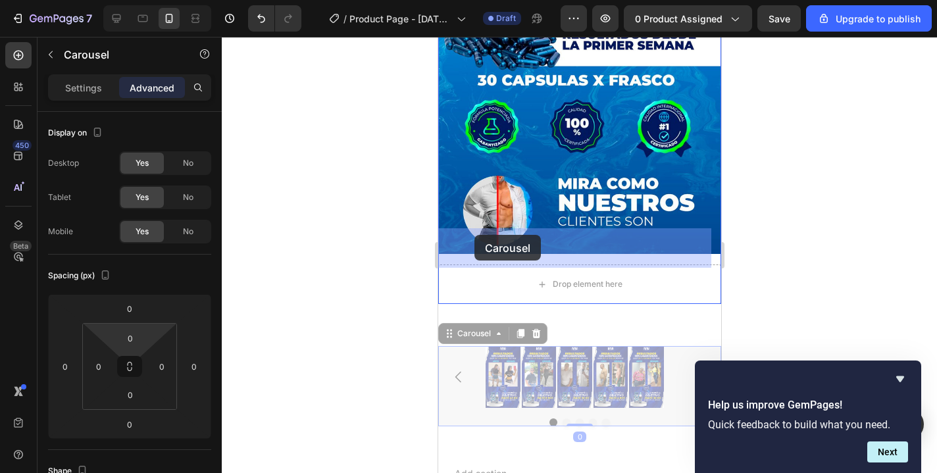
drag, startPoint x: 459, startPoint y: 321, endPoint x: 474, endPoint y: 235, distance: 87.4
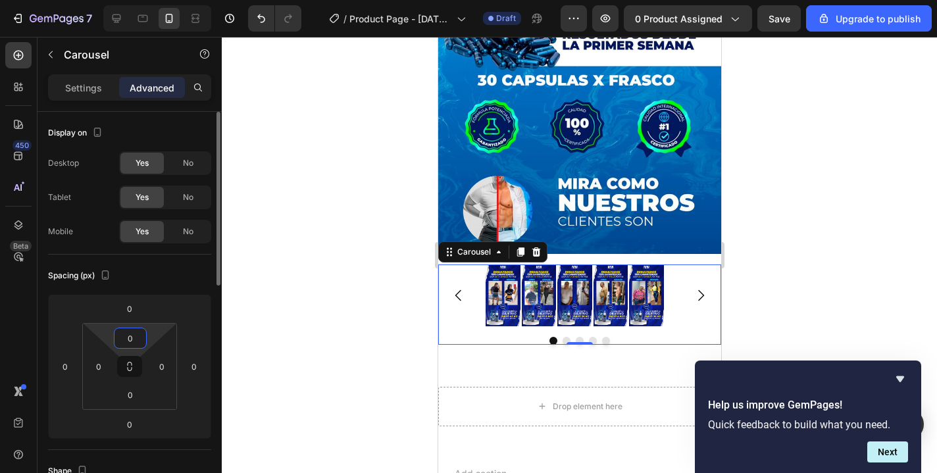
click at [141, 334] on input "0" at bounding box center [130, 338] width 26 height 20
drag, startPoint x: 125, startPoint y: 372, endPoint x: 130, endPoint y: 394, distance: 22.8
click at [130, 393] on div "0 0 0 0" at bounding box center [129, 366] width 95 height 87
click at [134, 399] on input "0" at bounding box center [130, 395] width 26 height 20
click at [167, 375] on input "0" at bounding box center [162, 367] width 20 height 20
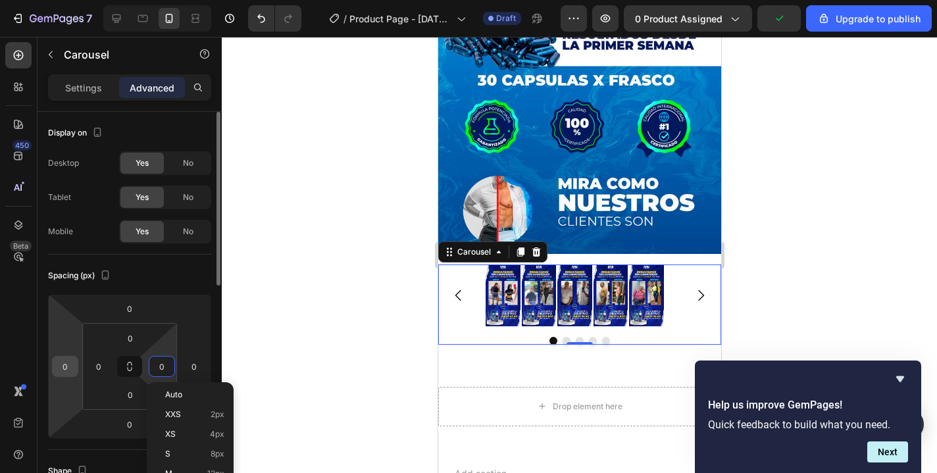
click at [73, 369] on input "0" at bounding box center [65, 367] width 20 height 20
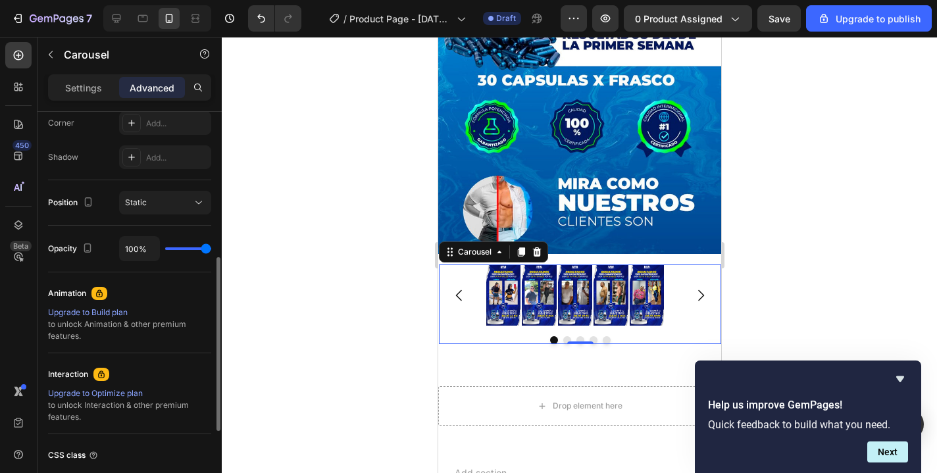
scroll to position [306, 0]
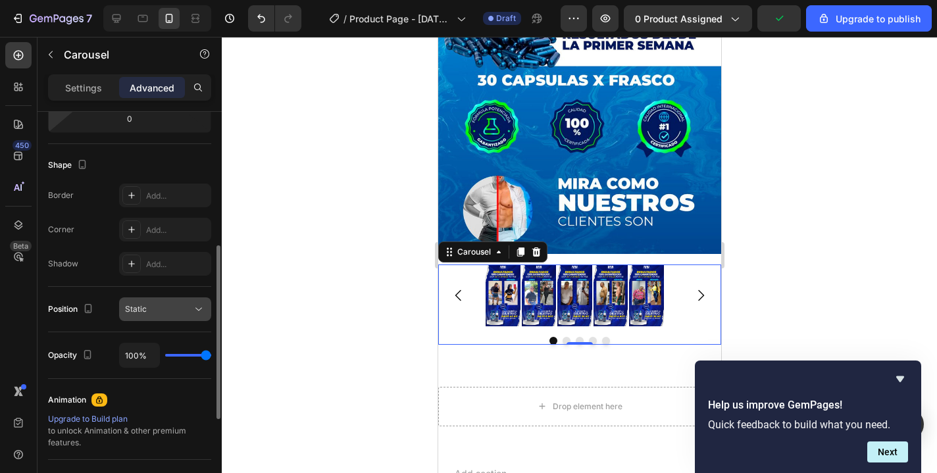
click at [145, 316] on button "Static" at bounding box center [165, 309] width 92 height 24
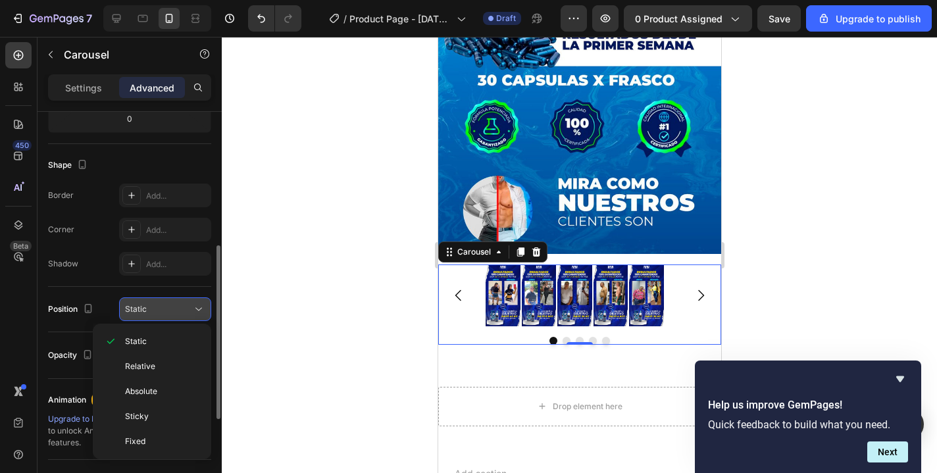
click at [145, 316] on button "Static" at bounding box center [165, 309] width 92 height 24
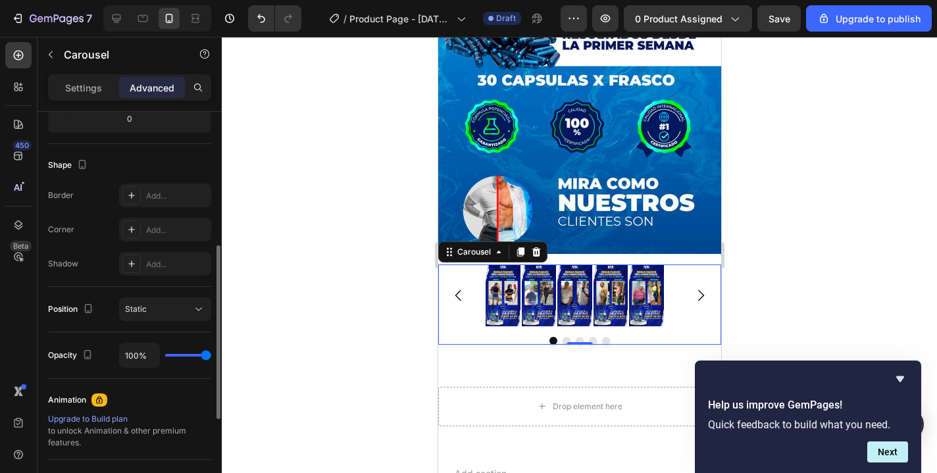
drag, startPoint x: 208, startPoint y: 359, endPoint x: 229, endPoint y: 346, distance: 24.8
click at [229, 0] on div "7 / Product Page - Aug 3, 09:30:07 Draft Preview 0 product assigned Save Upgrad…" at bounding box center [468, 0] width 937 height 0
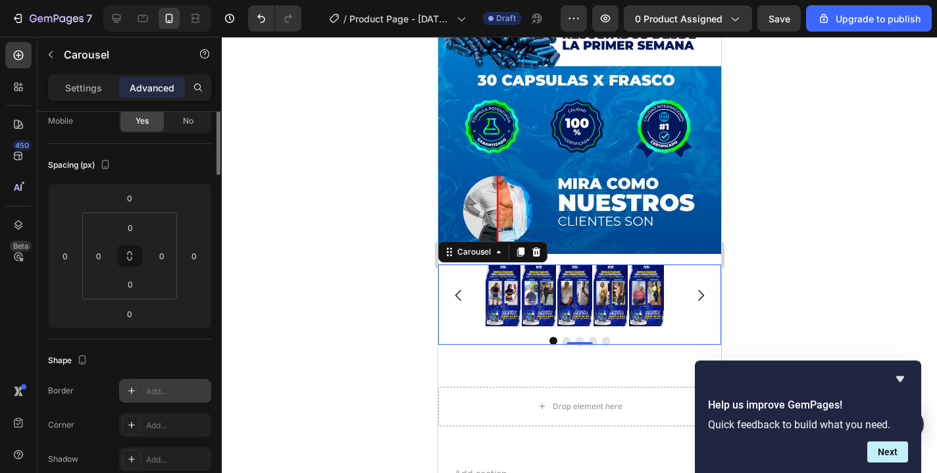
scroll to position [0, 0]
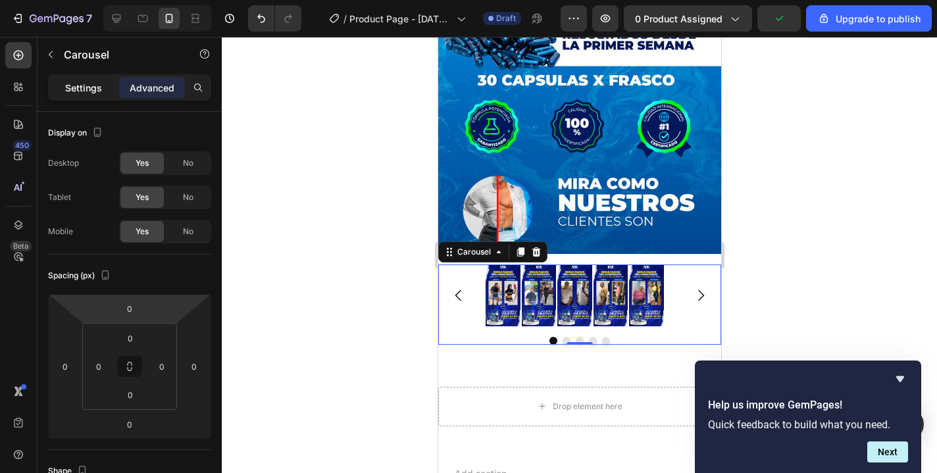
click at [74, 95] on div "Settings" at bounding box center [84, 87] width 66 height 21
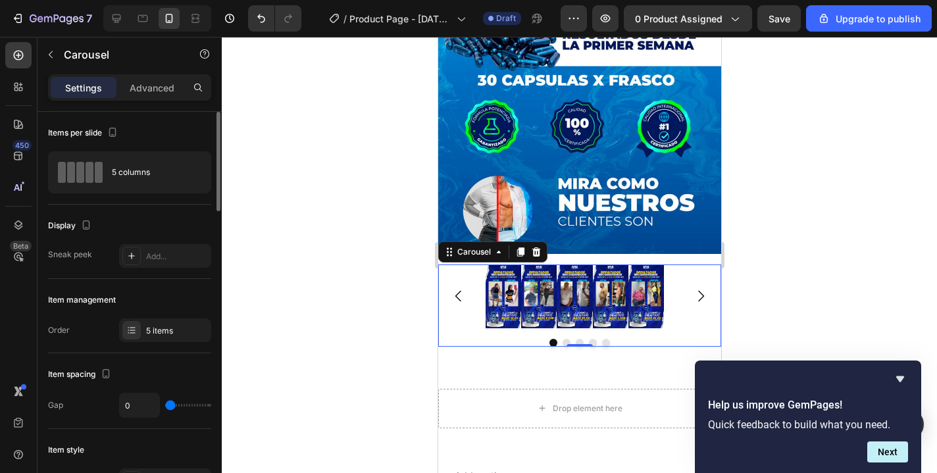
drag, startPoint x: 167, startPoint y: 407, endPoint x: 153, endPoint y: 408, distance: 13.9
click at [153, 408] on div "0" at bounding box center [165, 405] width 92 height 25
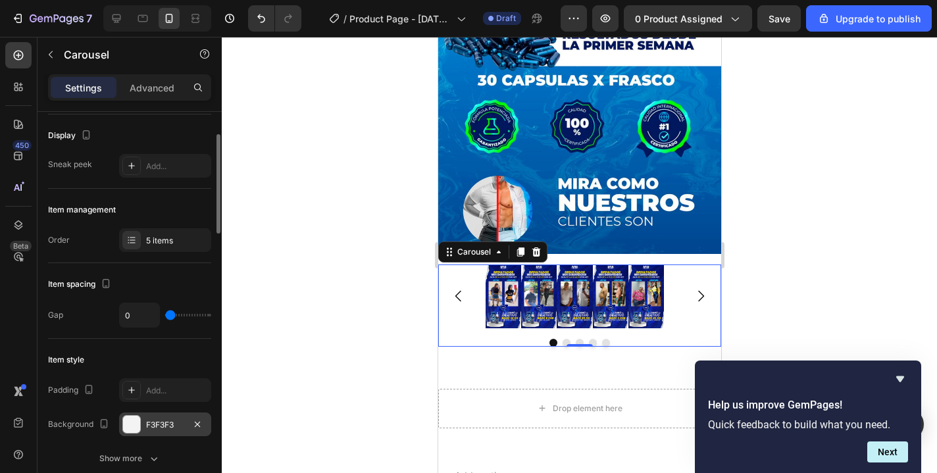
click at [167, 432] on div "F3F3F3" at bounding box center [165, 425] width 92 height 24
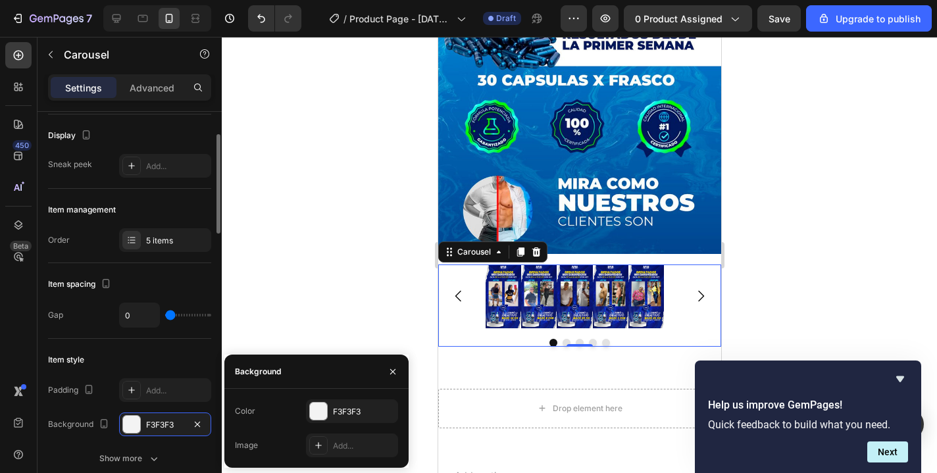
click at [134, 369] on div "Item style" at bounding box center [129, 359] width 163 height 21
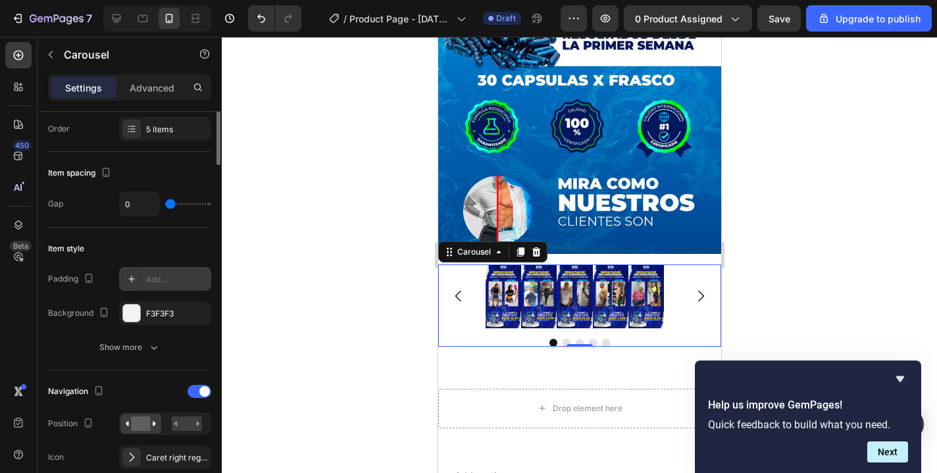
scroll to position [299, 0]
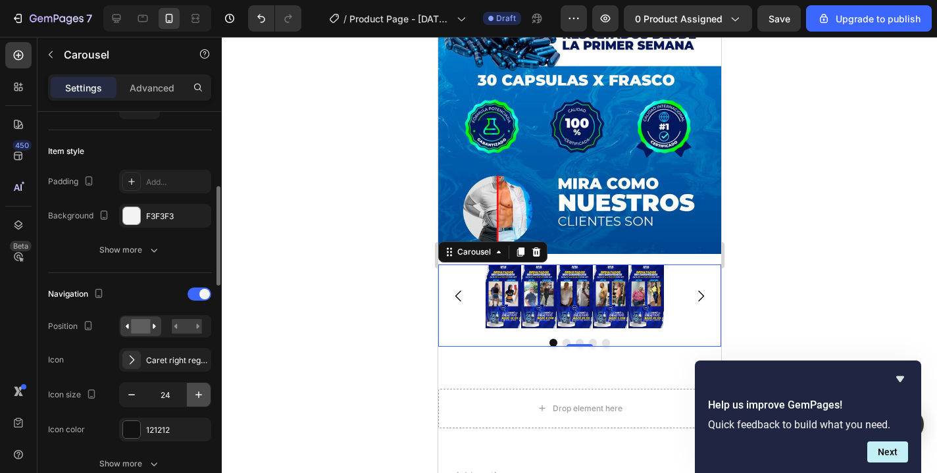
click at [199, 398] on icon "button" at bounding box center [198, 395] width 7 height 7
click at [199, 398] on icon "button" at bounding box center [198, 394] width 13 height 13
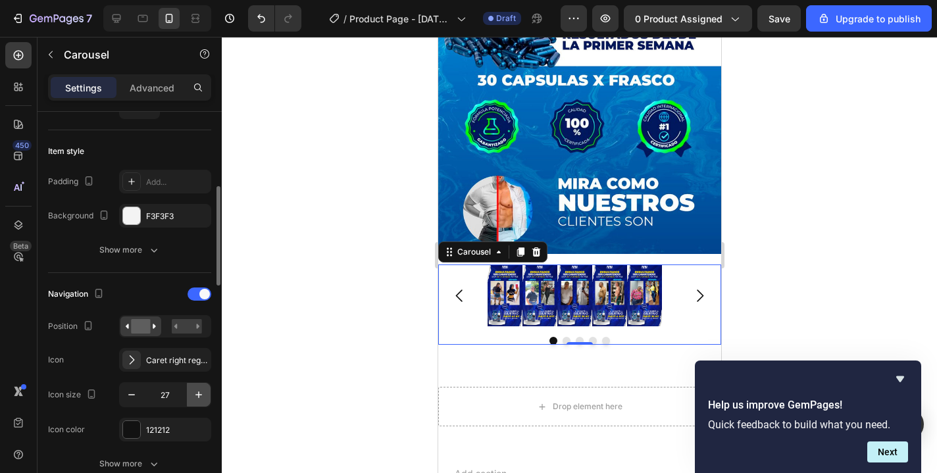
click at [199, 398] on icon "button" at bounding box center [198, 394] width 13 height 13
click at [124, 396] on button "button" at bounding box center [132, 395] width 24 height 24
click at [124, 395] on button "button" at bounding box center [132, 395] width 24 height 24
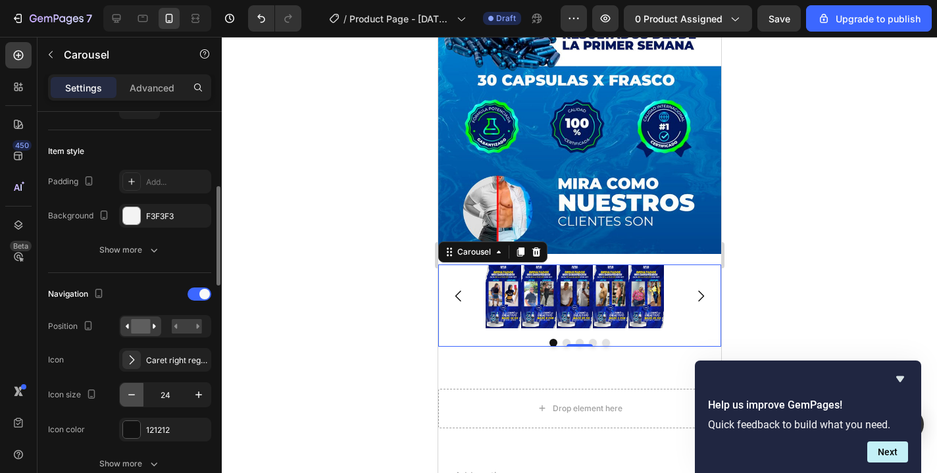
click at [125, 396] on button "button" at bounding box center [132, 395] width 24 height 24
click at [125, 396] on icon "button" at bounding box center [131, 394] width 13 height 13
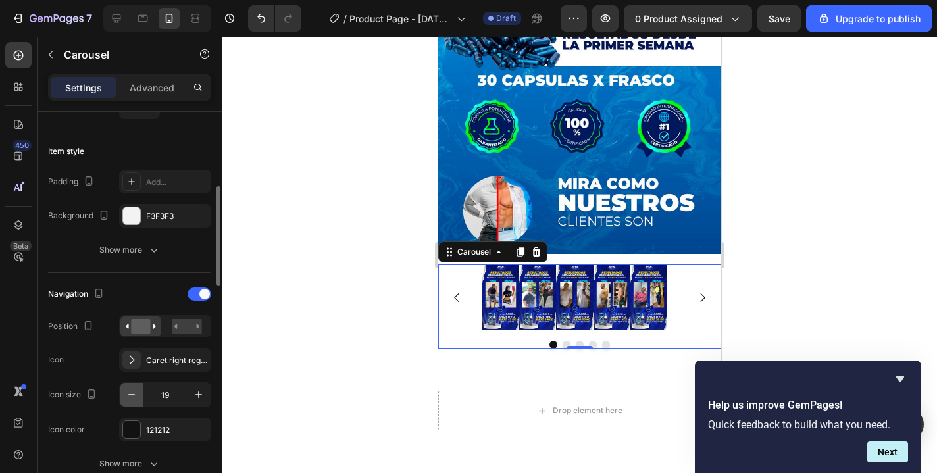
click at [125, 396] on icon "button" at bounding box center [131, 394] width 13 height 13
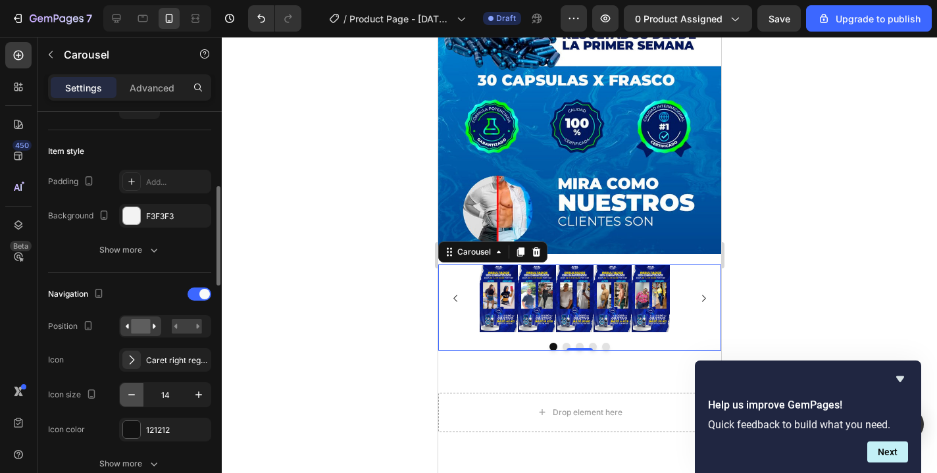
click at [125, 396] on icon "button" at bounding box center [131, 394] width 13 height 13
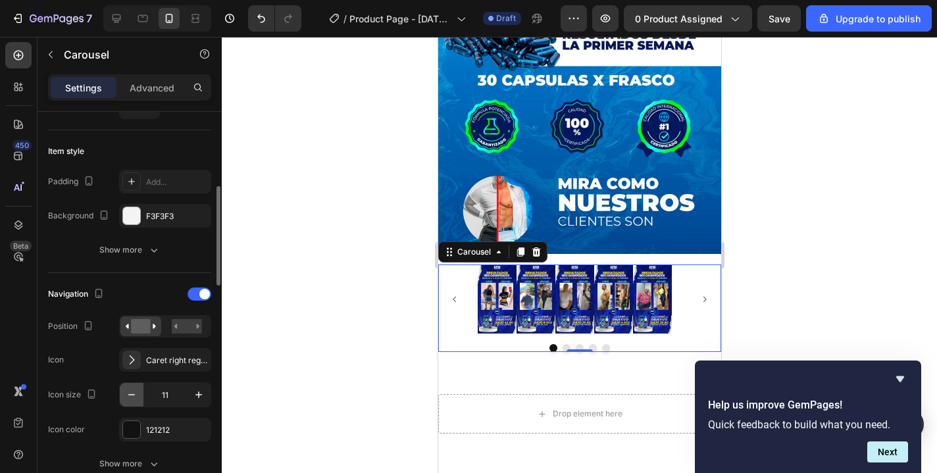
click at [125, 396] on icon "button" at bounding box center [131, 394] width 13 height 13
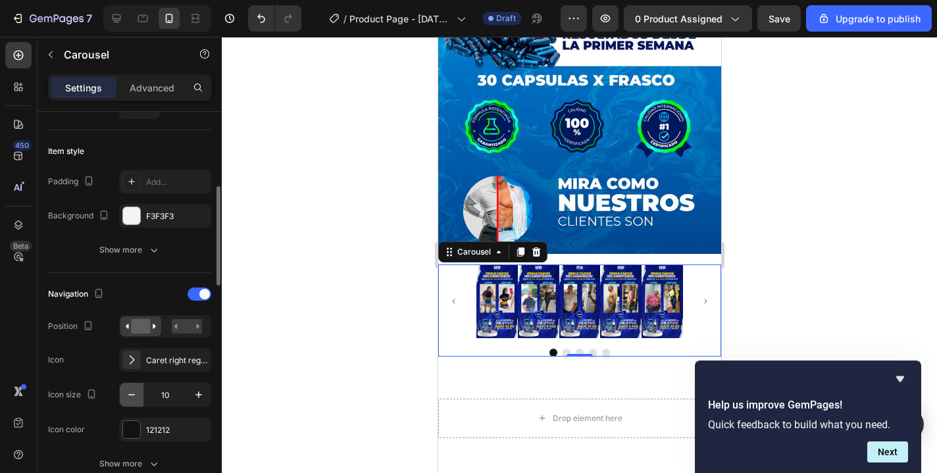
click at [125, 396] on icon "button" at bounding box center [131, 394] width 13 height 13
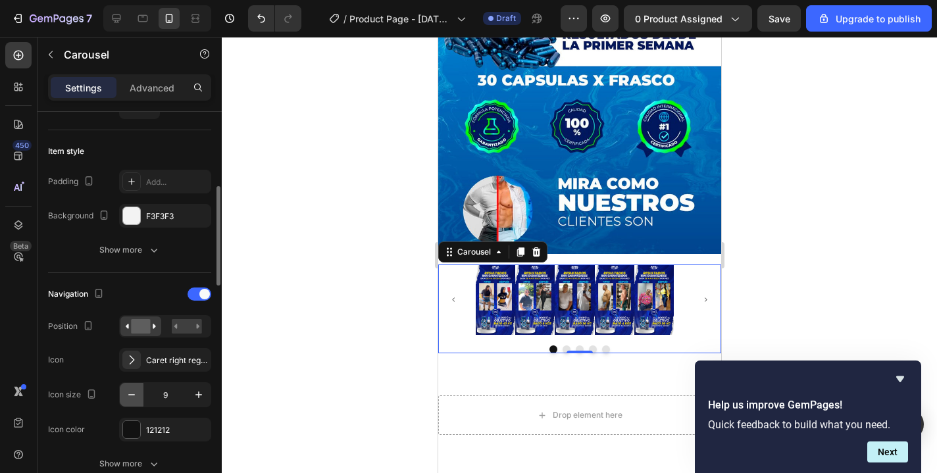
click at [125, 396] on icon "button" at bounding box center [131, 394] width 13 height 13
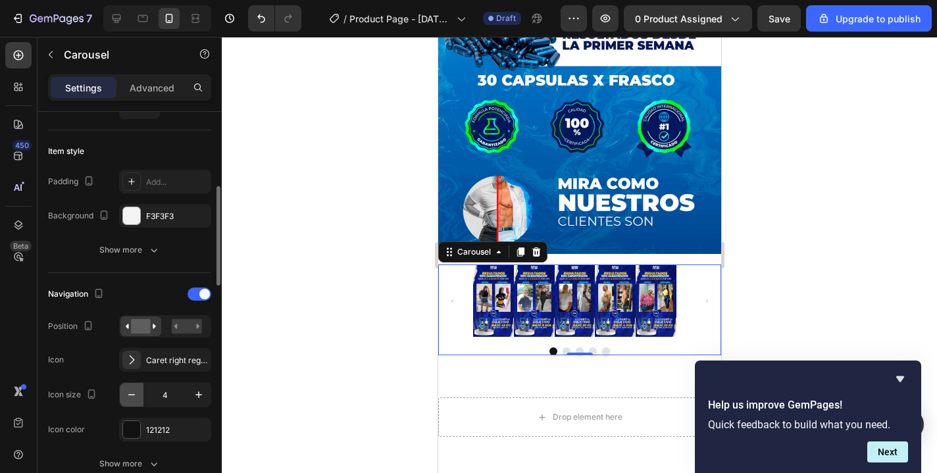
click at [125, 396] on icon "button" at bounding box center [131, 394] width 13 height 13
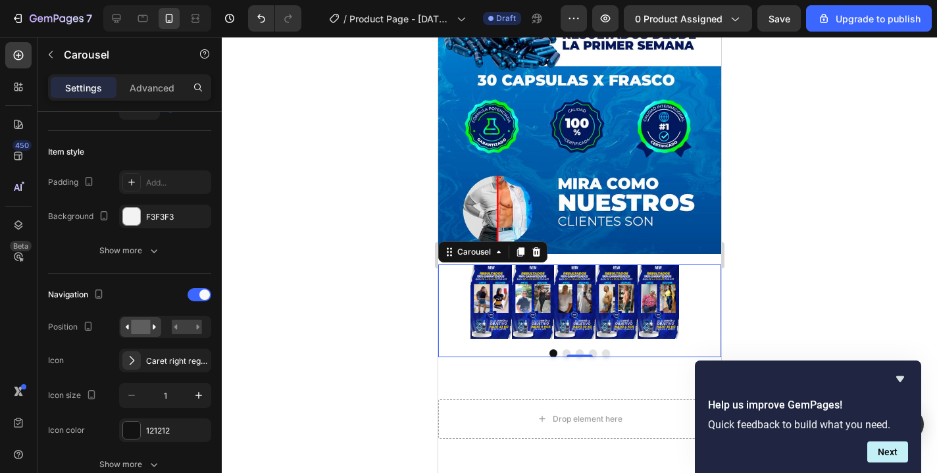
scroll to position [532, 0]
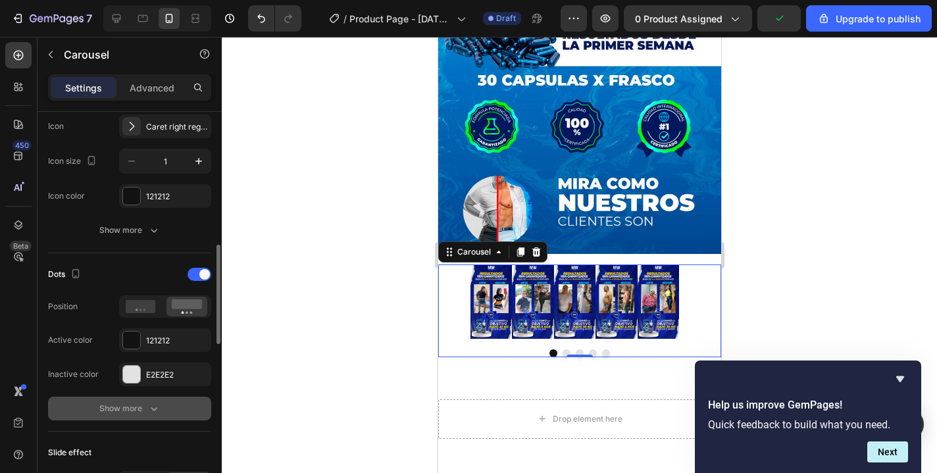
click at [144, 410] on div "Show more" at bounding box center [129, 408] width 61 height 13
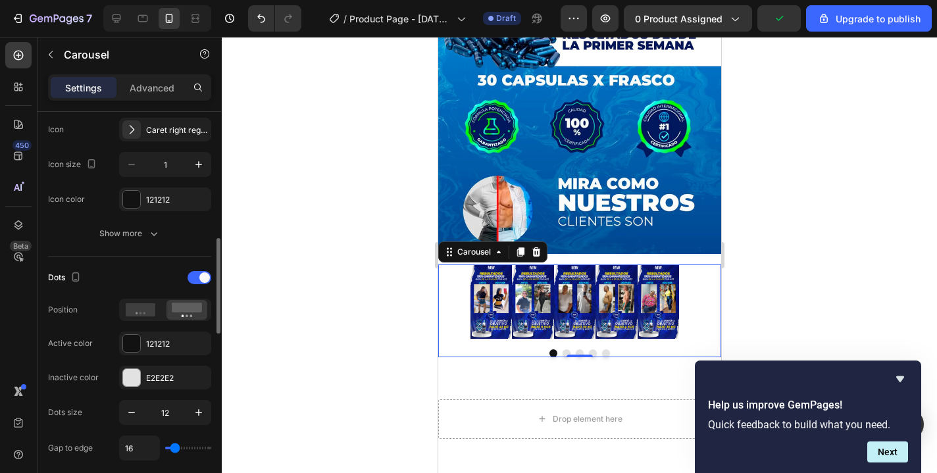
scroll to position [549, 0]
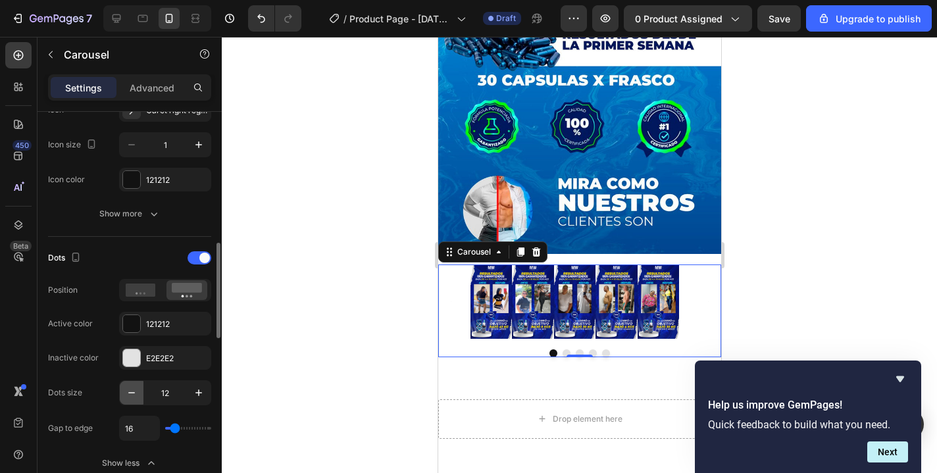
click at [132, 394] on icon "button" at bounding box center [131, 392] width 13 height 13
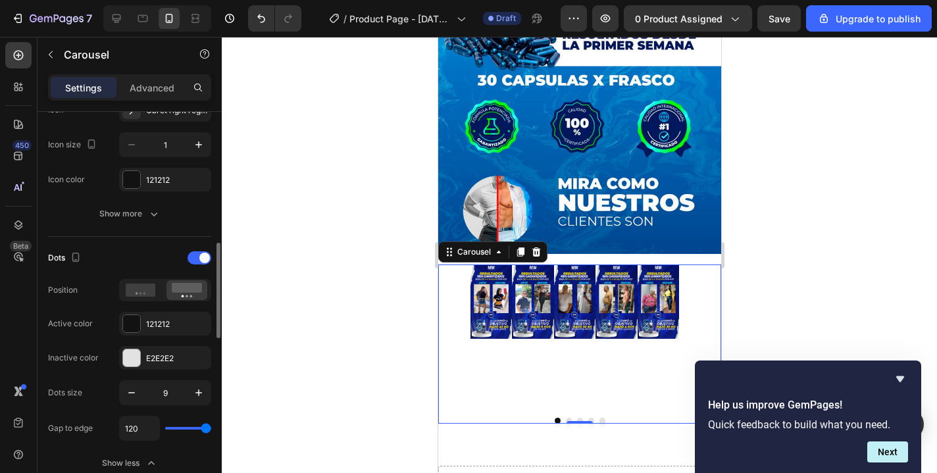
drag, startPoint x: 168, startPoint y: 430, endPoint x: 240, endPoint y: 428, distance: 71.8
click at [240, 0] on div "7 / Product Page - Aug 3, 09:30:07 Draft Preview 0 product assigned Save Upgrad…" at bounding box center [468, 0] width 937 height 0
click at [197, 396] on icon "button" at bounding box center [198, 392] width 13 height 13
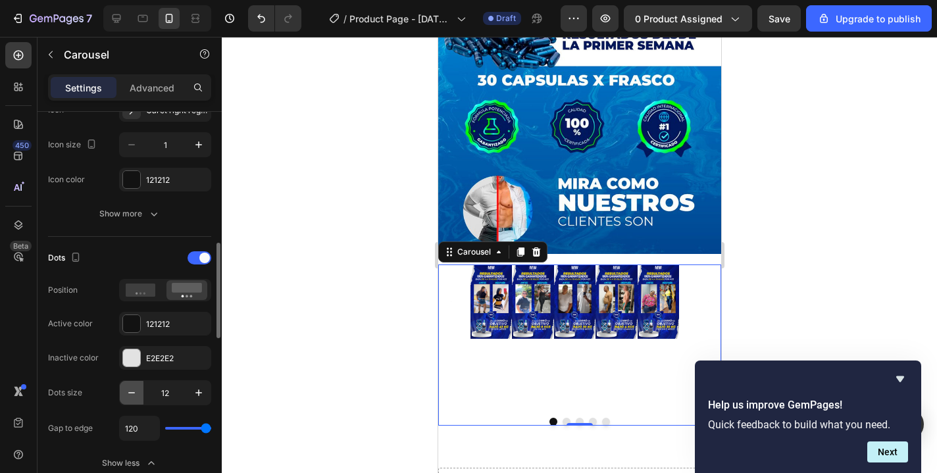
click at [132, 398] on icon "button" at bounding box center [131, 392] width 13 height 13
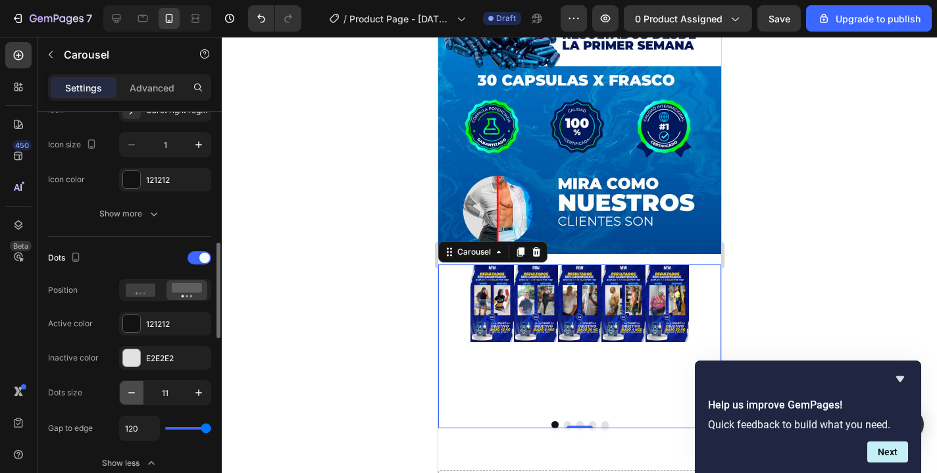
click at [132, 398] on icon "button" at bounding box center [131, 392] width 13 height 13
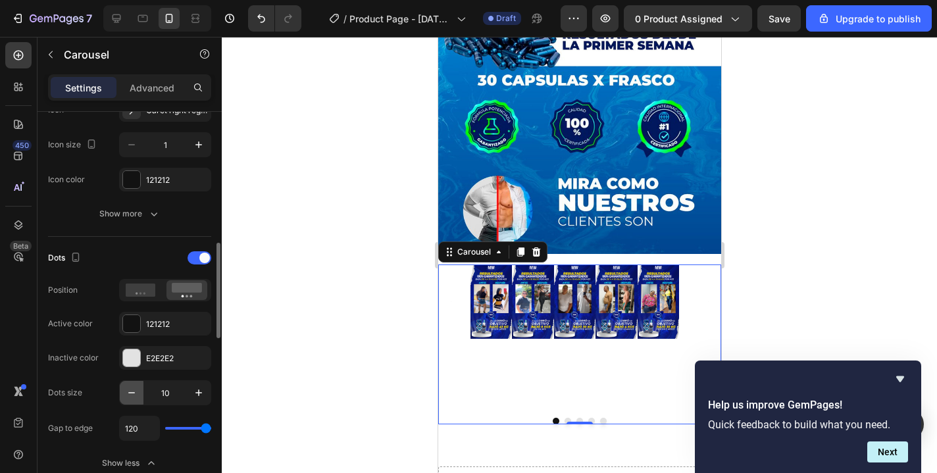
click at [132, 398] on icon "button" at bounding box center [131, 392] width 13 height 13
click at [208, 396] on button "button" at bounding box center [199, 393] width 24 height 24
click at [207, 396] on button "button" at bounding box center [199, 393] width 24 height 24
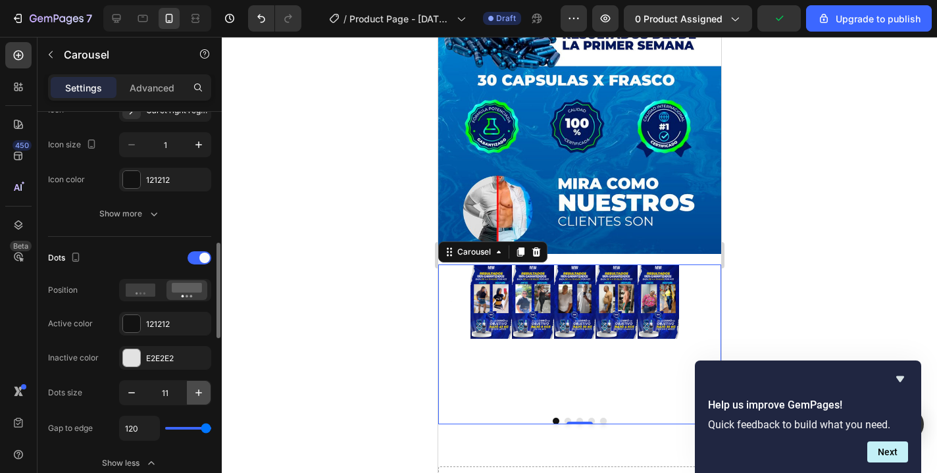
click at [207, 396] on button "button" at bounding box center [199, 393] width 24 height 24
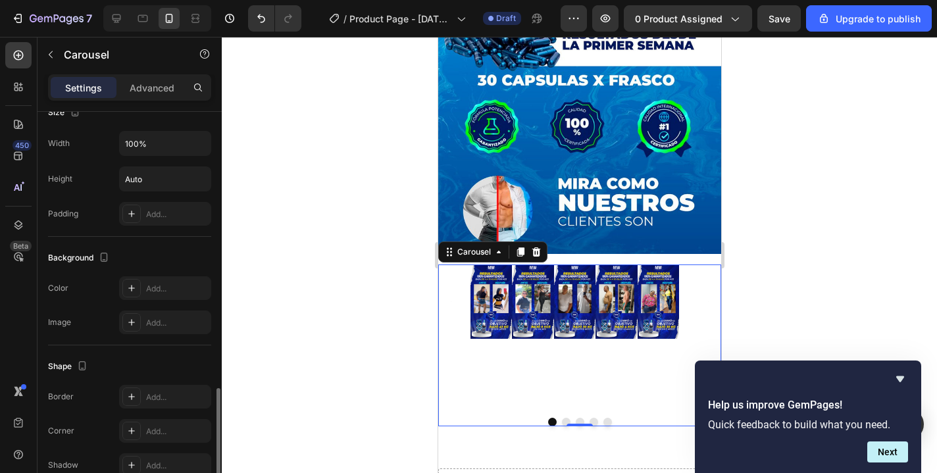
scroll to position [1131, 0]
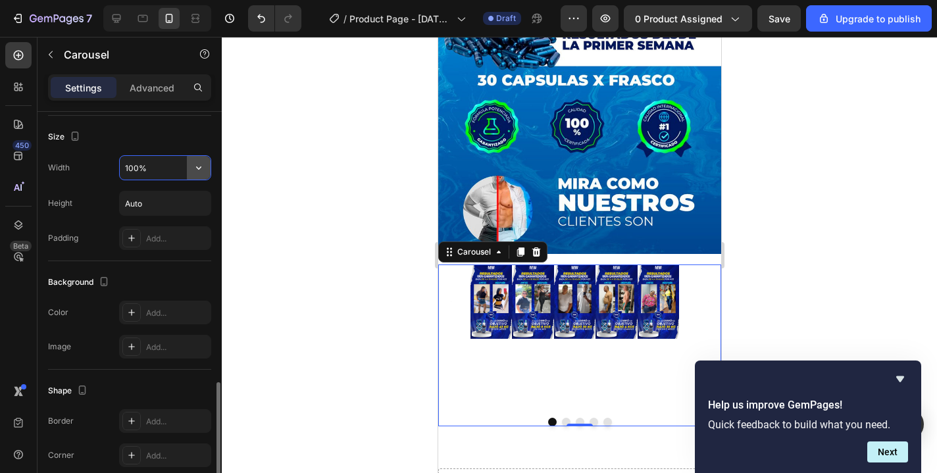
click at [202, 171] on icon "button" at bounding box center [198, 167] width 13 height 13
click at [146, 236] on div "Full 100%" at bounding box center [151, 226] width 108 height 25
click at [135, 242] on icon at bounding box center [131, 238] width 11 height 11
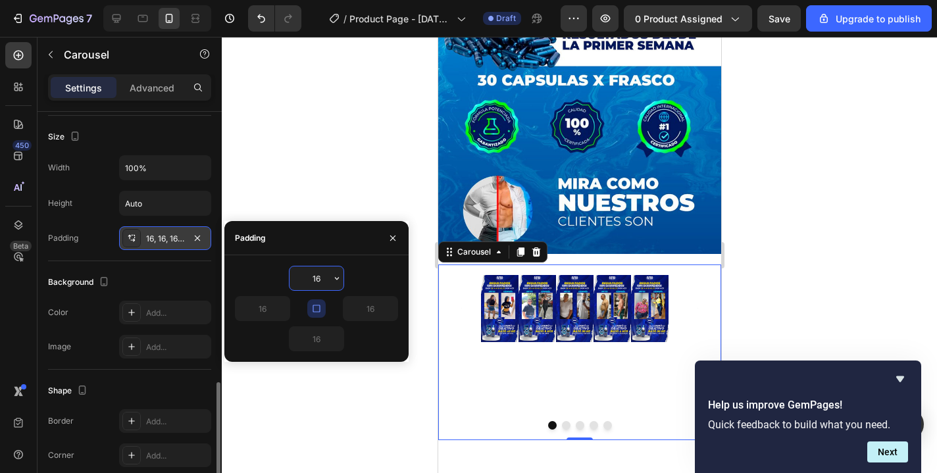
click at [135, 242] on icon at bounding box center [131, 238] width 11 height 11
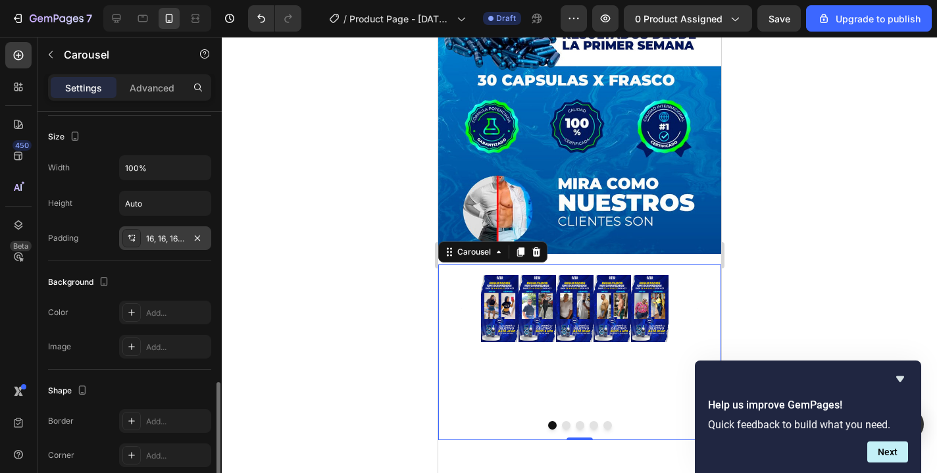
click at [135, 242] on icon at bounding box center [131, 238] width 11 height 11
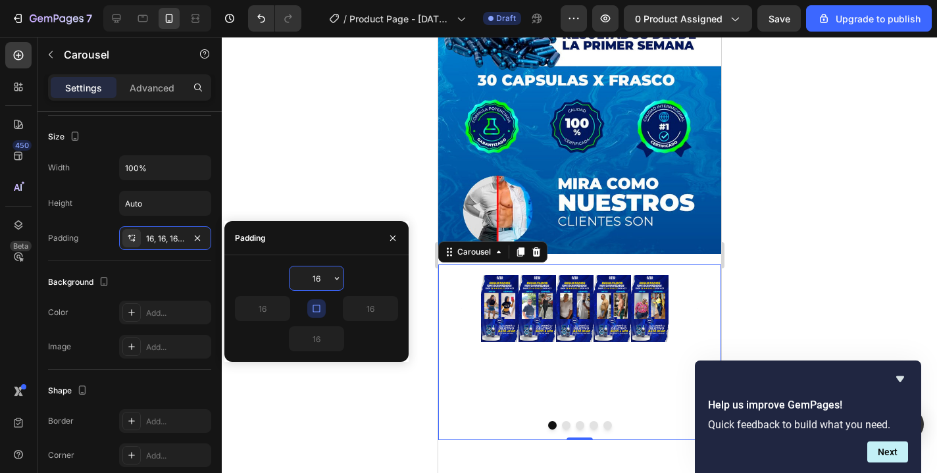
click at [313, 281] on input "16" at bounding box center [317, 279] width 54 height 24
click at [327, 284] on input "16" at bounding box center [317, 279] width 54 height 24
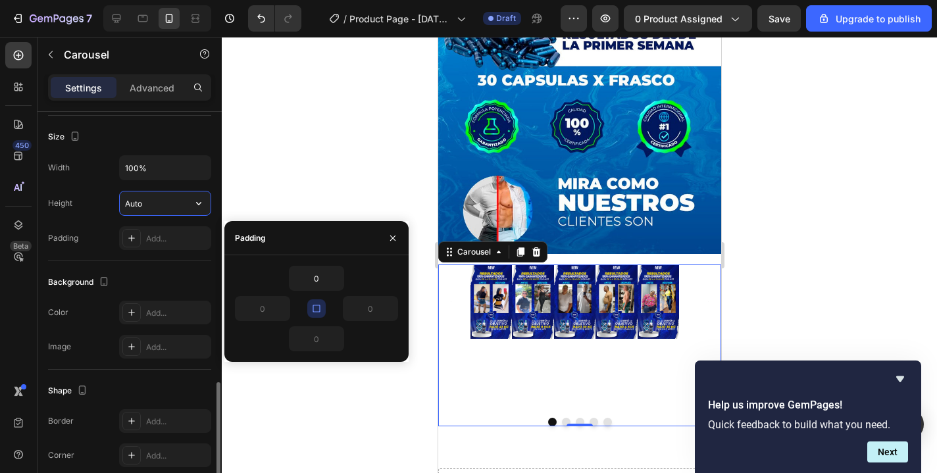
click at [160, 210] on input "Auto" at bounding box center [165, 204] width 91 height 24
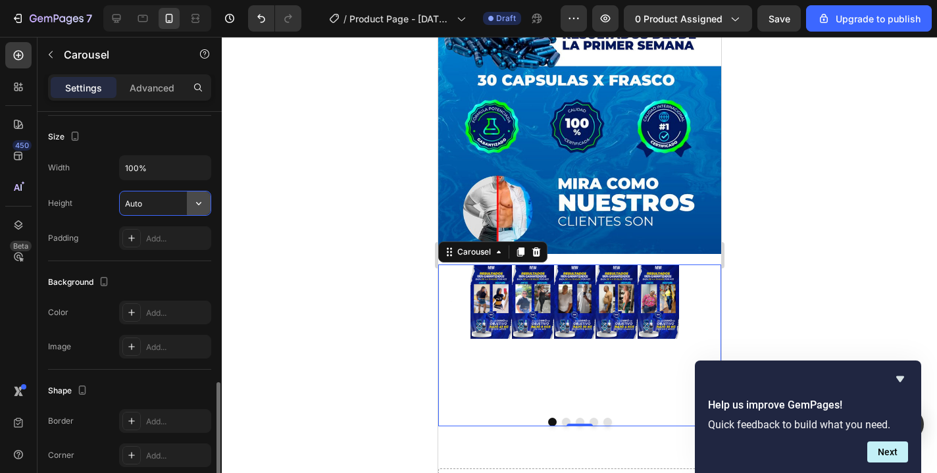
click at [203, 201] on icon "button" at bounding box center [198, 203] width 13 height 13
click at [176, 238] on p "Fit content Auto" at bounding box center [161, 237] width 75 height 12
click at [181, 182] on div "Width 100% Height Auto Padding Add..." at bounding box center [129, 202] width 163 height 95
click at [171, 171] on input "100%" at bounding box center [165, 168] width 91 height 24
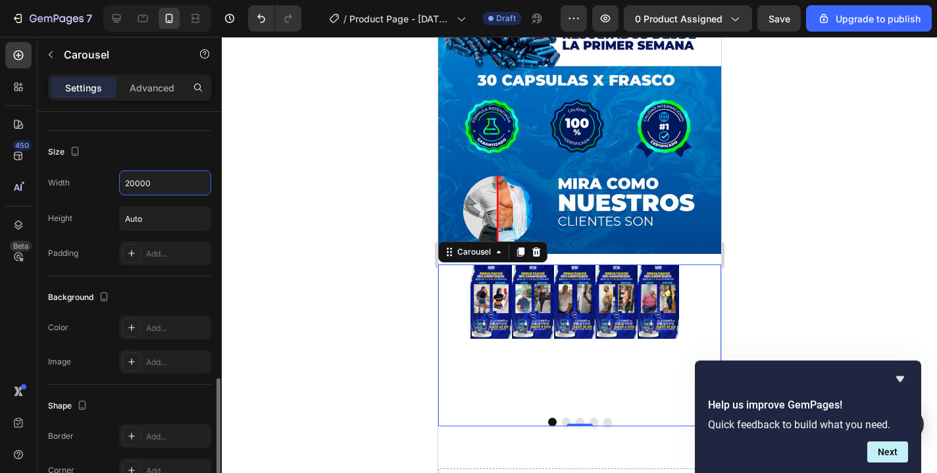
scroll to position [1064, 0]
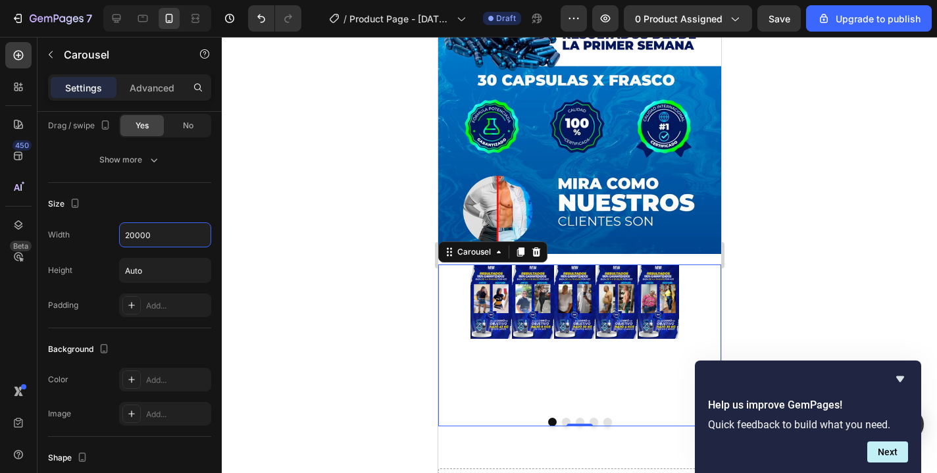
click at [901, 1] on div "7 / Product Page - Aug 3, 09:30:07 Draft Preview 0 product assigned Save Upgrad…" at bounding box center [468, 19] width 937 height 38
click at [498, 247] on icon at bounding box center [498, 252] width 11 height 11
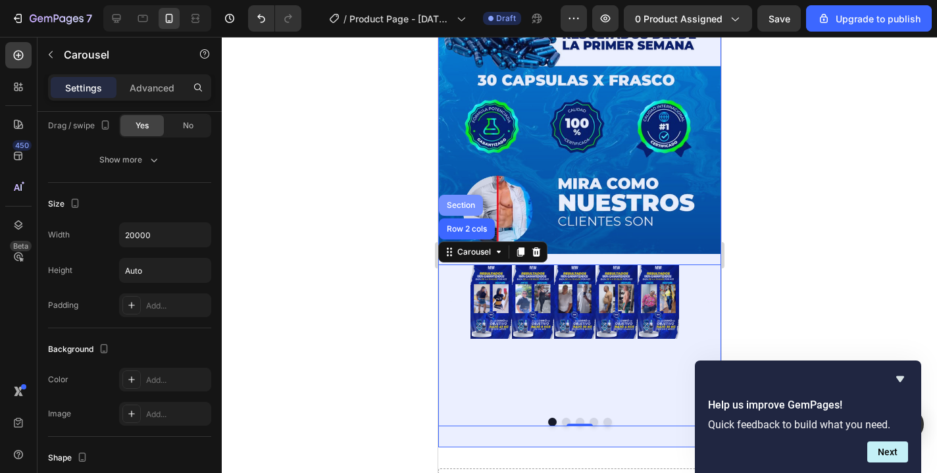
click at [463, 201] on div "Section" at bounding box center [461, 205] width 34 height 8
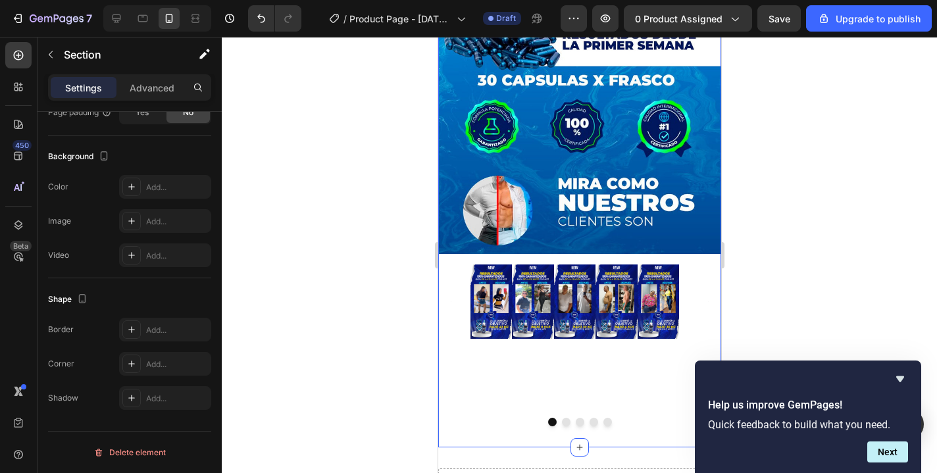
scroll to position [0, 0]
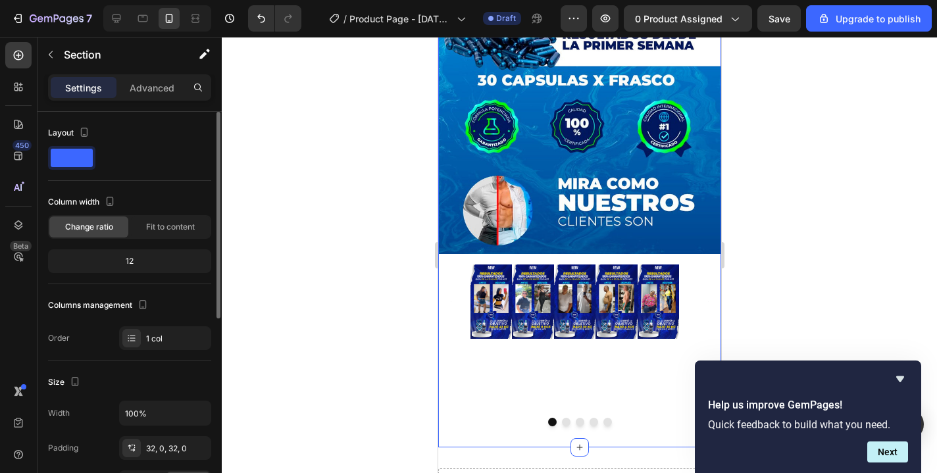
click at [141, 259] on div "12" at bounding box center [130, 261] width 158 height 18
click at [128, 262] on div "12" at bounding box center [130, 261] width 158 height 18
click at [134, 261] on div "12" at bounding box center [130, 261] width 158 height 18
drag, startPoint x: 136, startPoint y: 262, endPoint x: 121, endPoint y: 259, distance: 15.5
click at [121, 259] on div "12" at bounding box center [130, 261] width 158 height 18
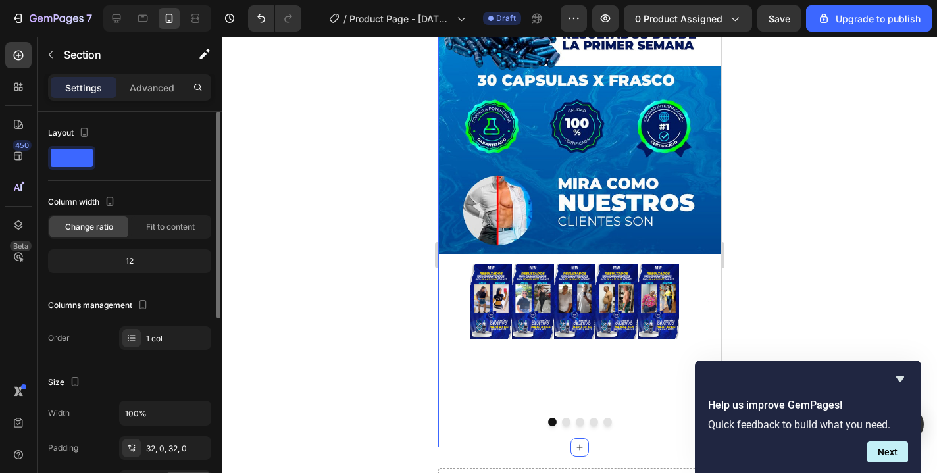
click at [118, 259] on div "12" at bounding box center [130, 261] width 158 height 18
click at [172, 227] on span "Fit to content" at bounding box center [170, 227] width 49 height 12
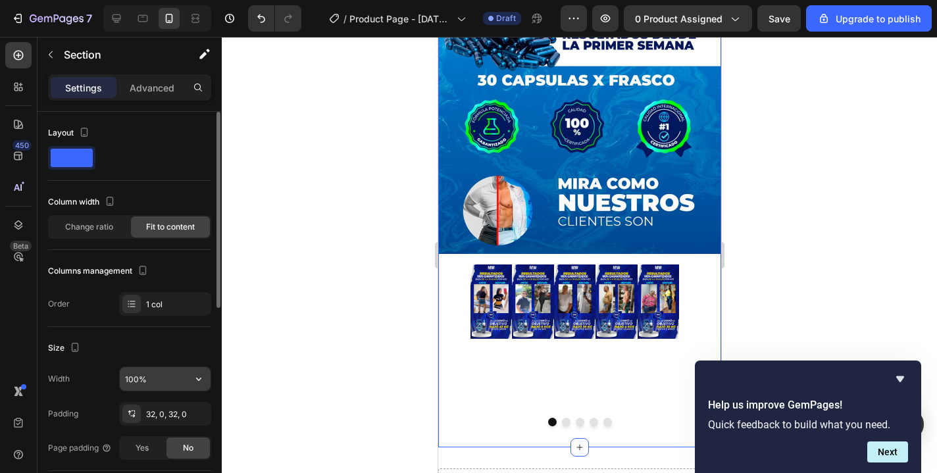
click at [159, 385] on input "100%" at bounding box center [165, 379] width 91 height 24
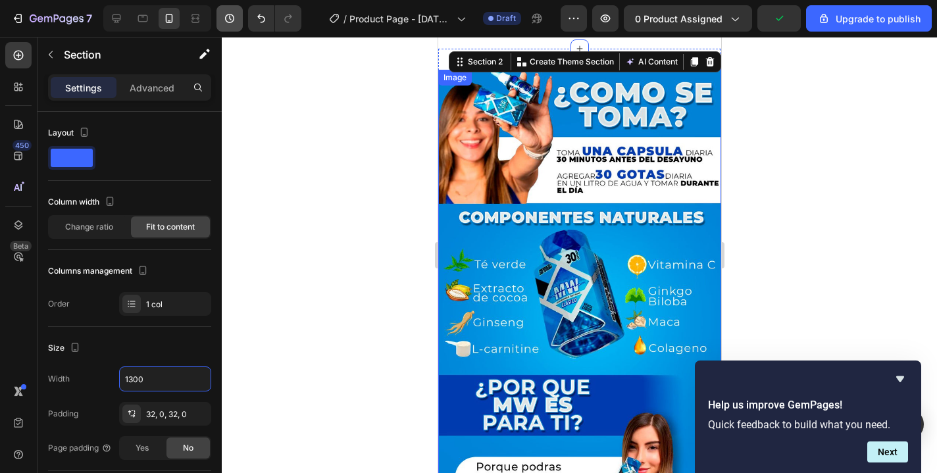
scroll to position [1386, 0]
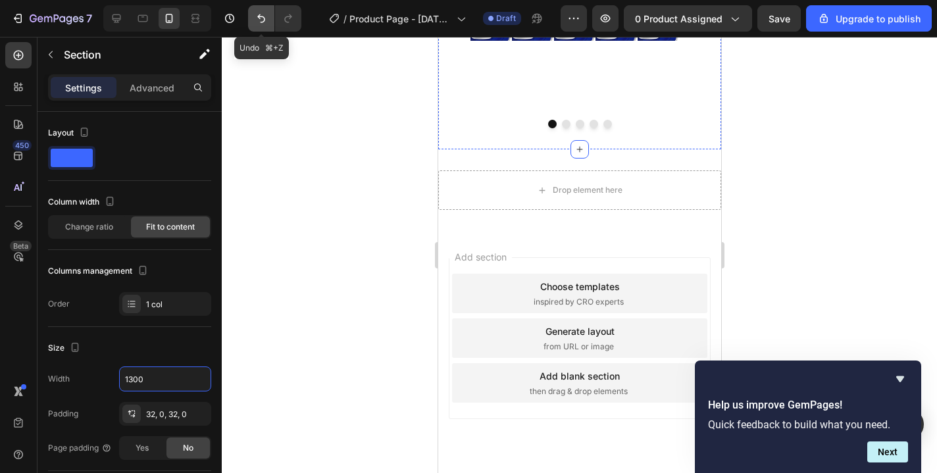
click at [263, 16] on icon "Undo/Redo" at bounding box center [261, 18] width 8 height 9
click at [265, 26] on button "Undo/Redo" at bounding box center [261, 18] width 26 height 26
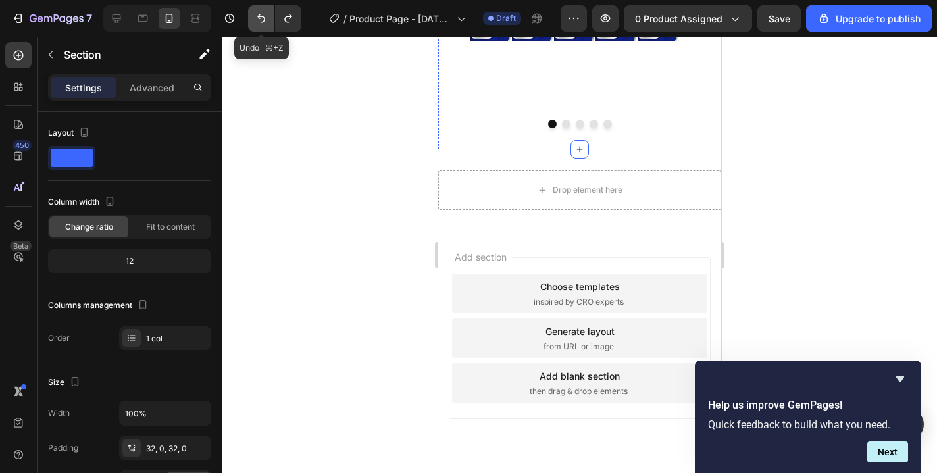
click at [264, 22] on icon "Undo/Redo" at bounding box center [261, 18] width 13 height 13
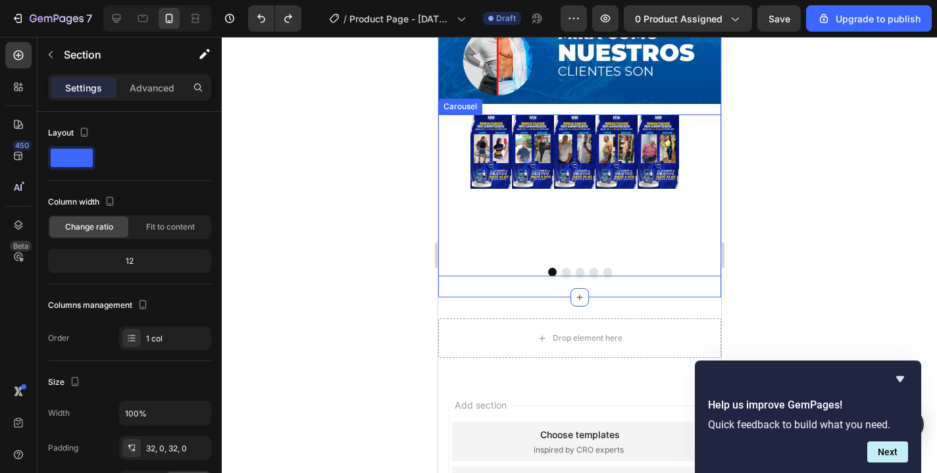
scroll to position [1002, 0]
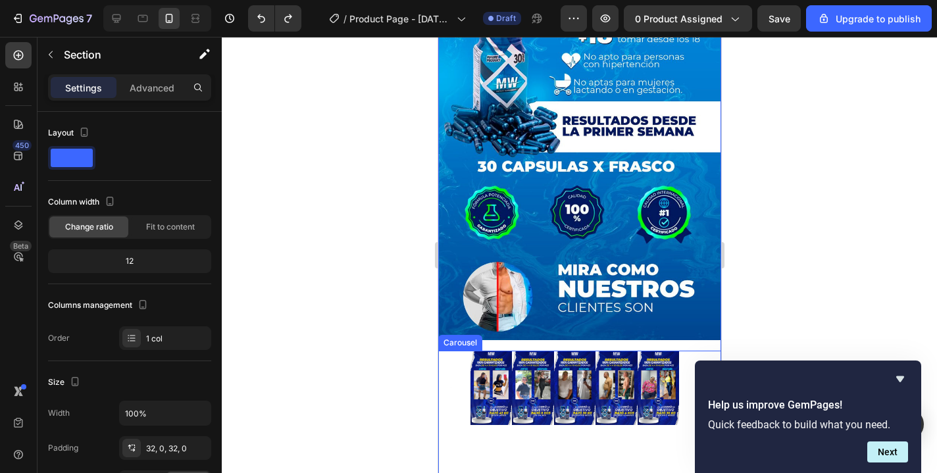
click at [453, 372] on div "Image Image Image Image Image" at bounding box center [579, 388] width 283 height 74
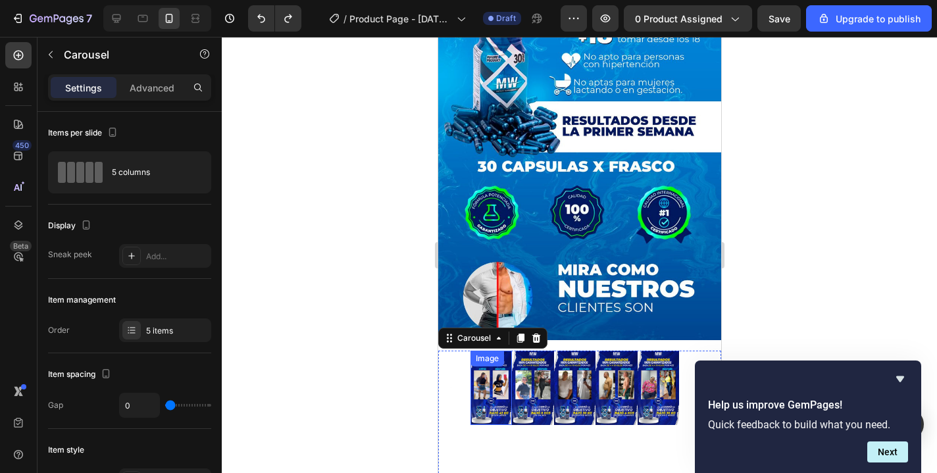
click at [473, 359] on img at bounding box center [490, 388] width 41 height 74
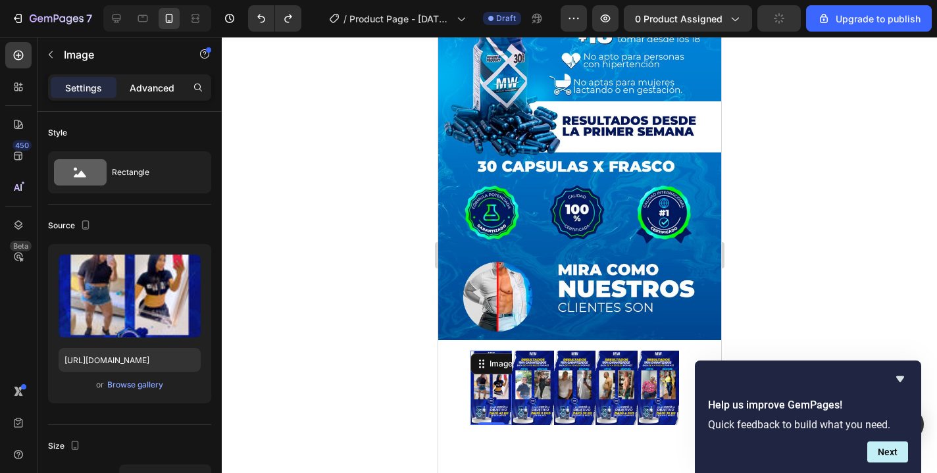
click at [163, 92] on p "Advanced" at bounding box center [152, 88] width 45 height 14
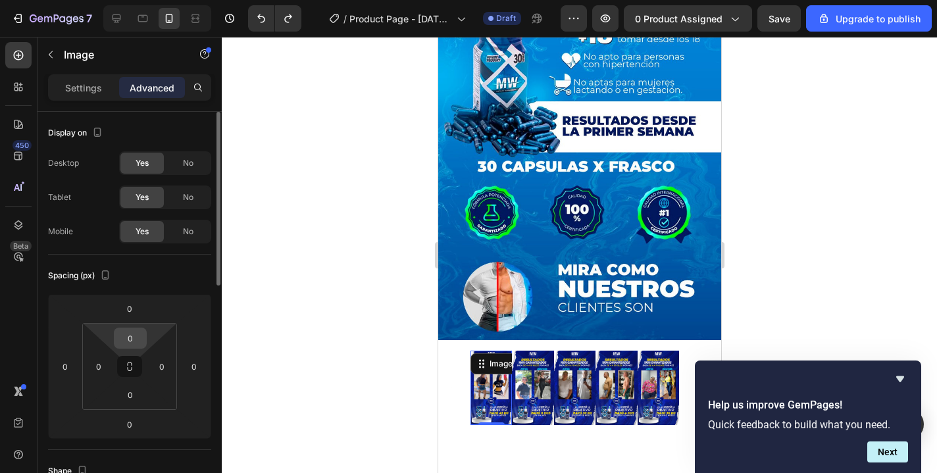
click at [135, 339] on input "0" at bounding box center [130, 338] width 26 height 20
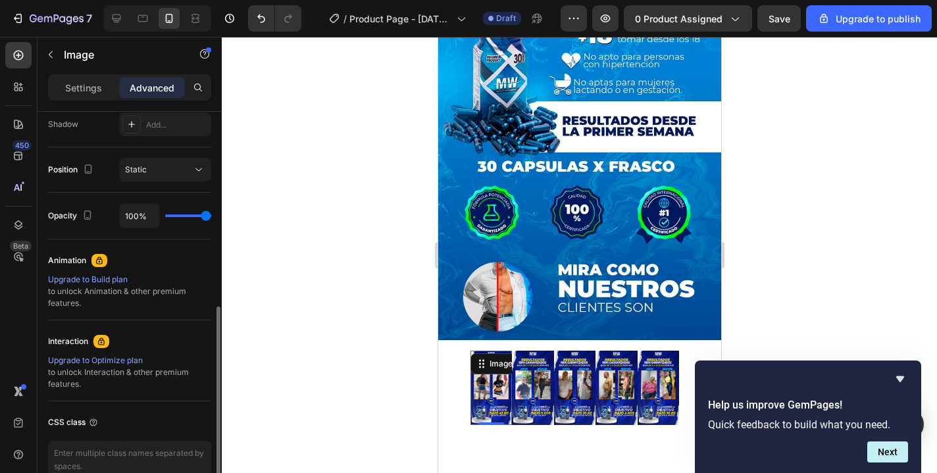
scroll to position [10, 0]
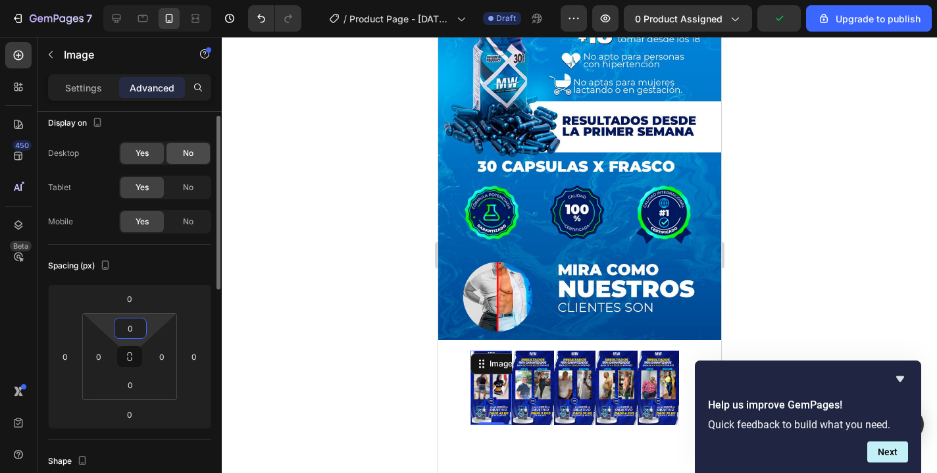
click at [177, 157] on div "No" at bounding box center [188, 153] width 43 height 21
click at [157, 159] on div "Yes" at bounding box center [141, 153] width 43 height 21
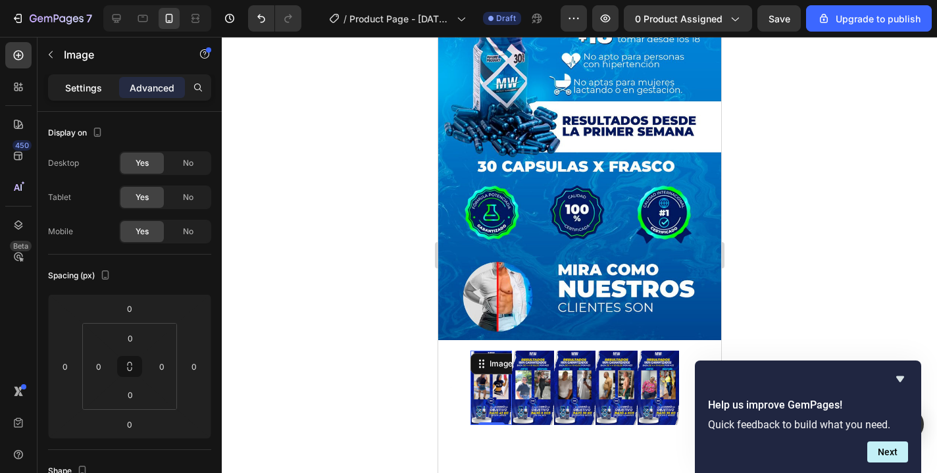
click at [90, 95] on div "Settings" at bounding box center [84, 87] width 66 height 21
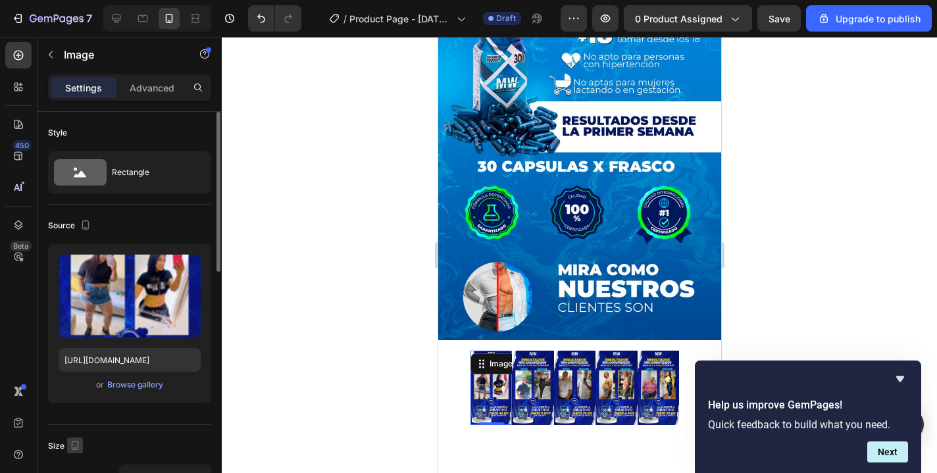
click at [73, 441] on icon "button" at bounding box center [75, 445] width 7 height 9
click at [61, 447] on div "Size" at bounding box center [65, 447] width 35 height 18
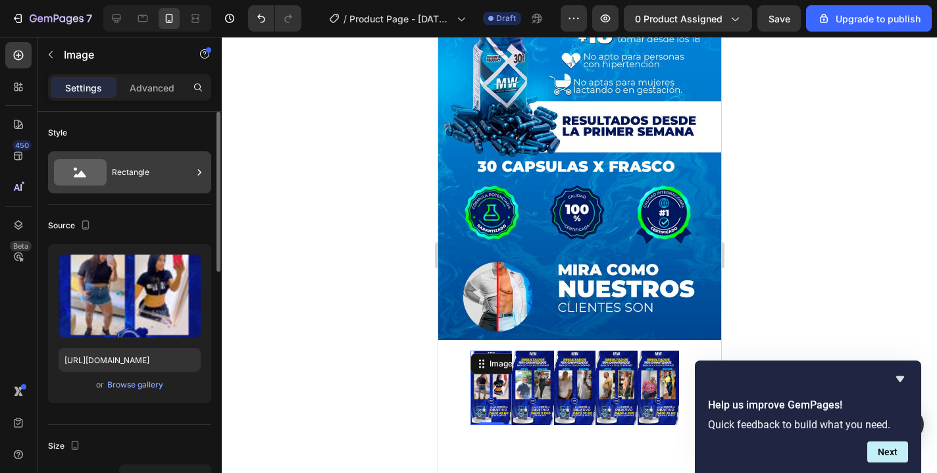
click at [107, 170] on div "Rectangle" at bounding box center [129, 172] width 163 height 42
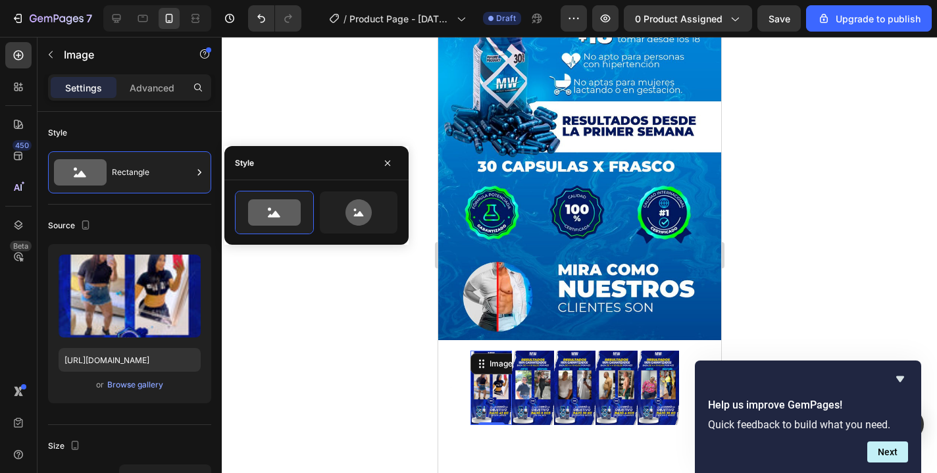
click at [310, 87] on div at bounding box center [579, 255] width 715 height 436
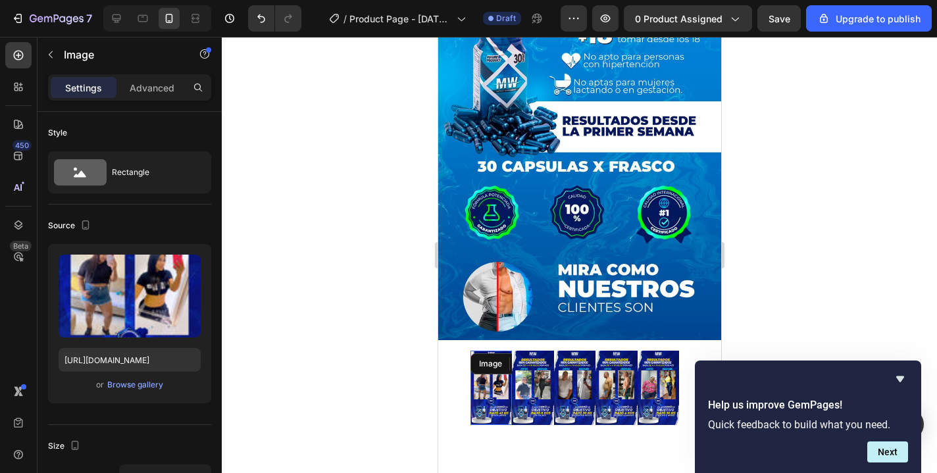
click at [489, 351] on img at bounding box center [490, 388] width 41 height 74
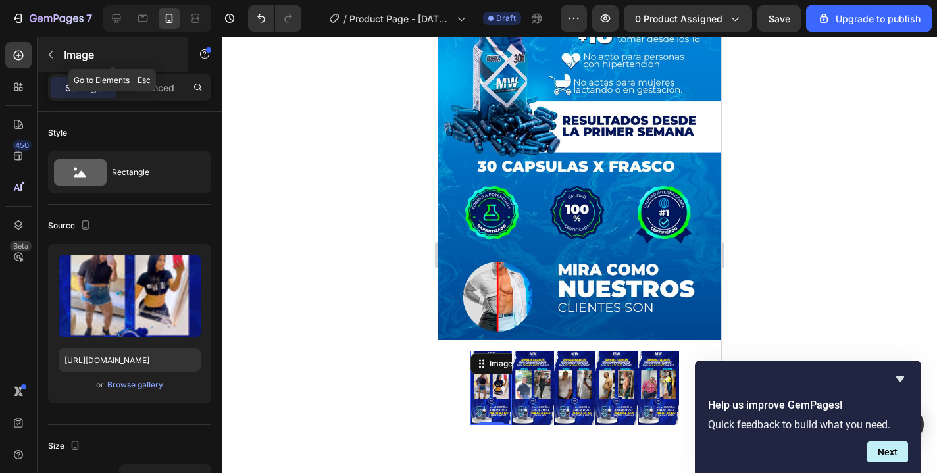
click at [57, 65] on button "button" at bounding box center [50, 54] width 21 height 21
click at [488, 351] on img at bounding box center [490, 388] width 41 height 74
click at [46, 57] on icon "button" at bounding box center [50, 54] width 11 height 11
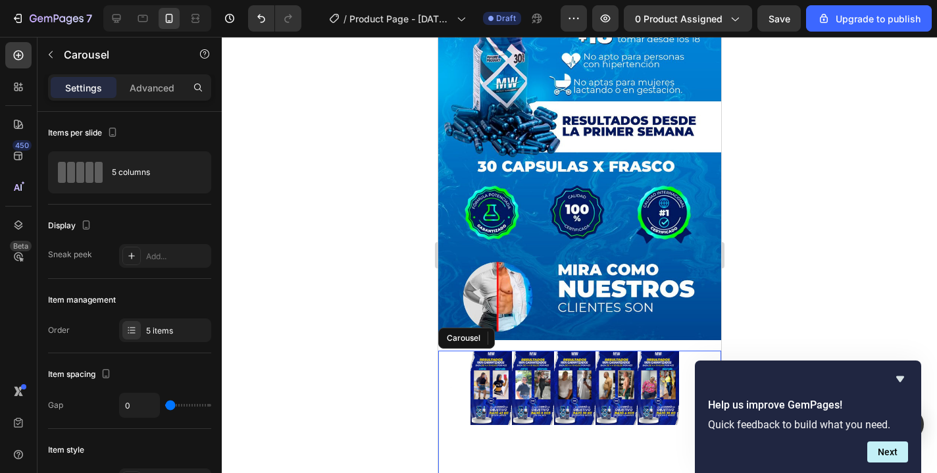
drag, startPoint x: 553, startPoint y: 400, endPoint x: 542, endPoint y: 380, distance: 22.4
click at [553, 400] on div "Image Image Image Image Image Carousel" at bounding box center [579, 432] width 283 height 162
click at [529, 361] on img at bounding box center [531, 388] width 41 height 74
click at [454, 351] on div "Image Image 0 Image Image Image" at bounding box center [579, 388] width 283 height 74
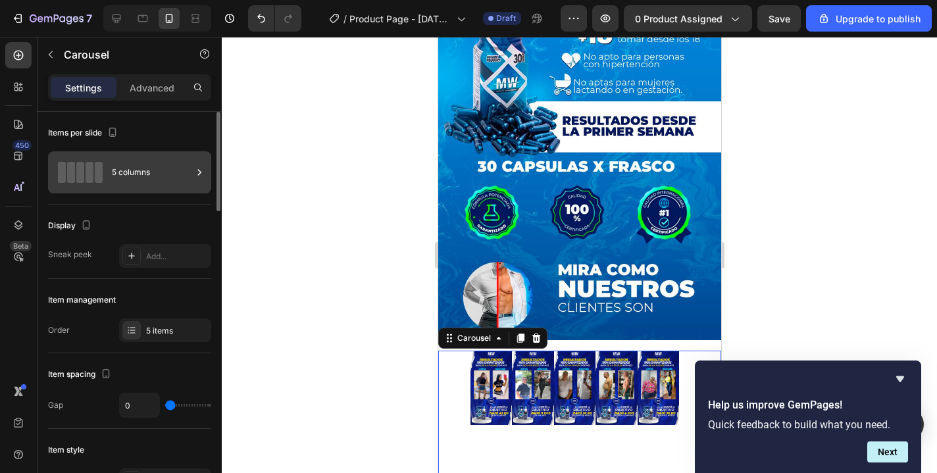
click at [82, 163] on span at bounding box center [80, 172] width 8 height 21
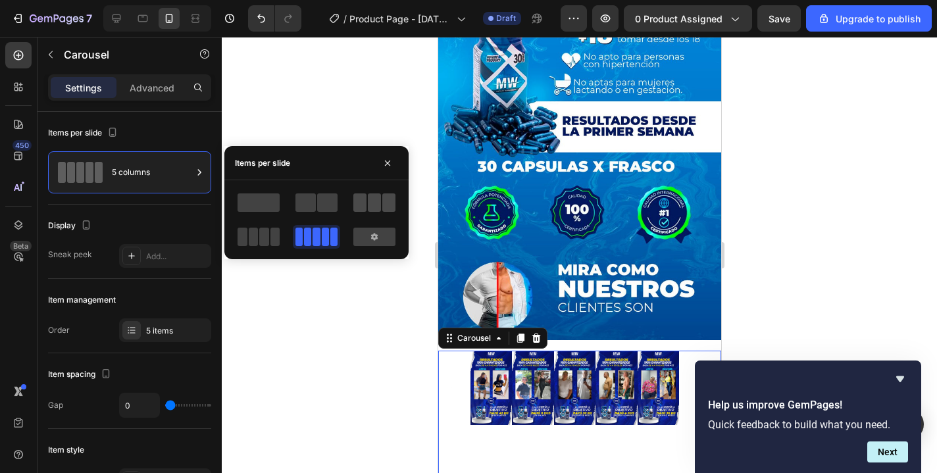
click at [367, 207] on div at bounding box center [374, 203] width 42 height 18
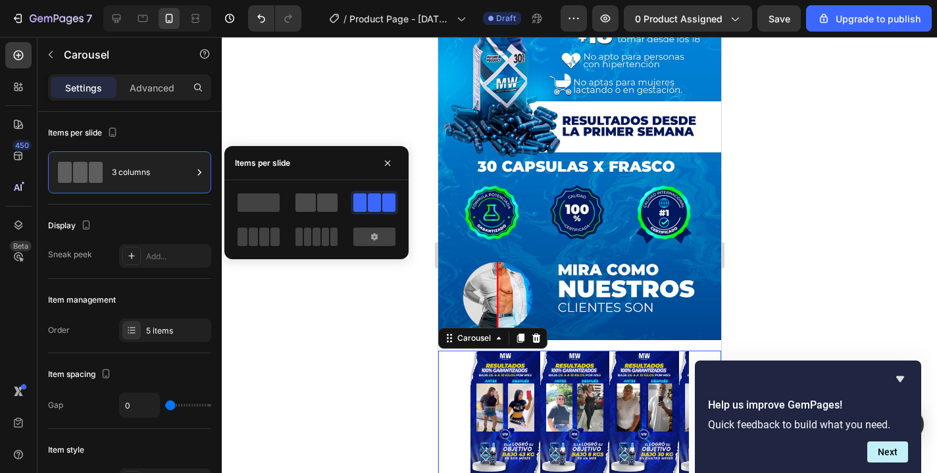
click at [332, 206] on span at bounding box center [327, 203] width 20 height 18
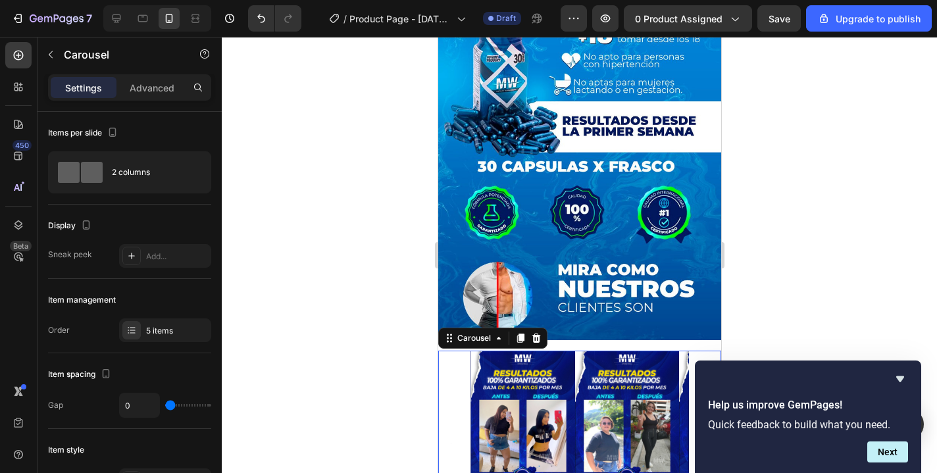
click at [808, 263] on div at bounding box center [579, 255] width 715 height 436
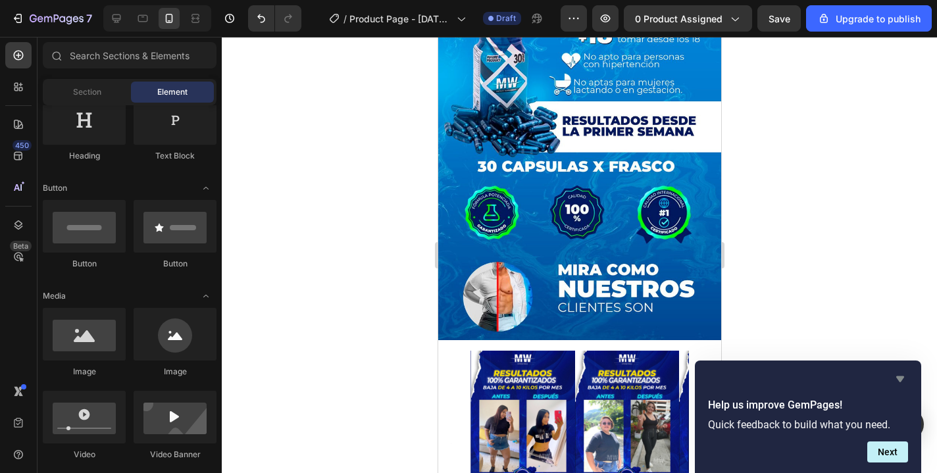
click at [901, 376] on icon "Hide survey" at bounding box center [900, 379] width 16 height 16
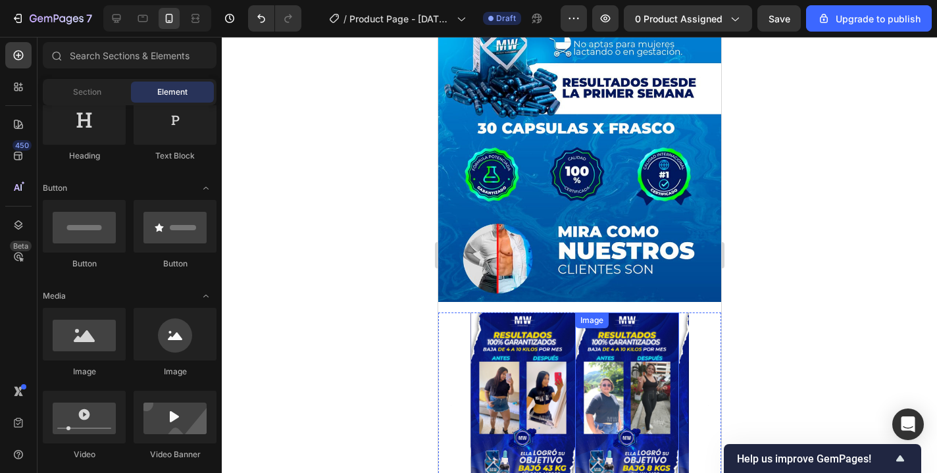
scroll to position [1154, 0]
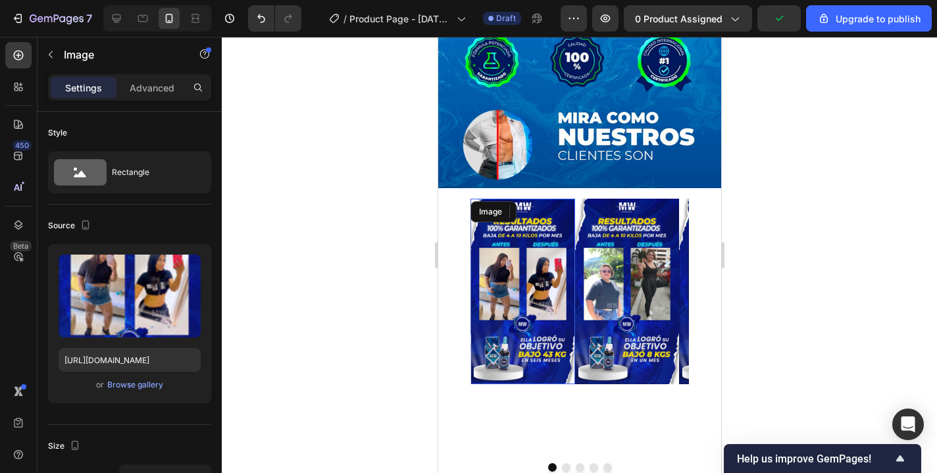
click at [507, 278] on img at bounding box center [522, 292] width 105 height 186
click at [151, 88] on p "Advanced" at bounding box center [152, 88] width 45 height 14
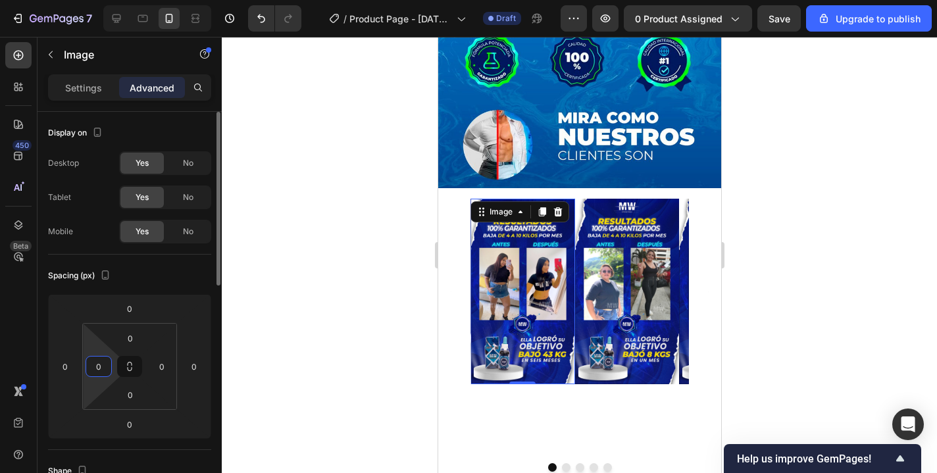
click at [100, 369] on input "0" at bounding box center [99, 367] width 20 height 20
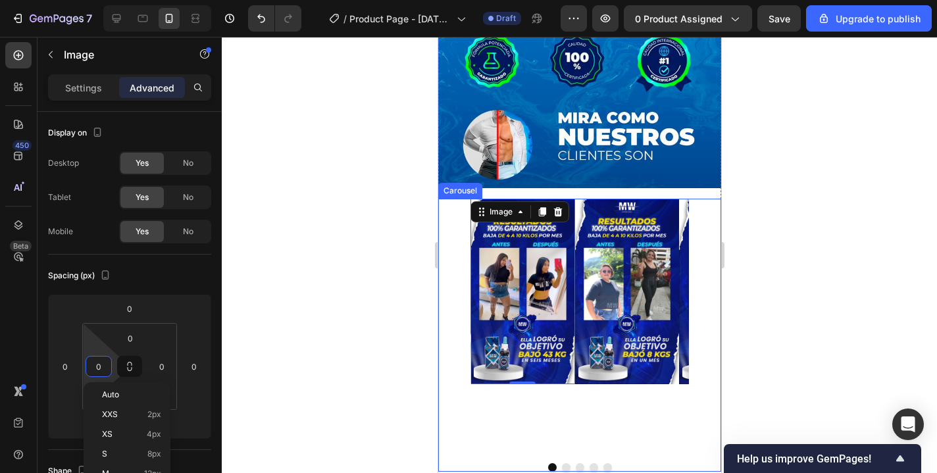
click at [562, 463] on button "Dot" at bounding box center [565, 467] width 9 height 9
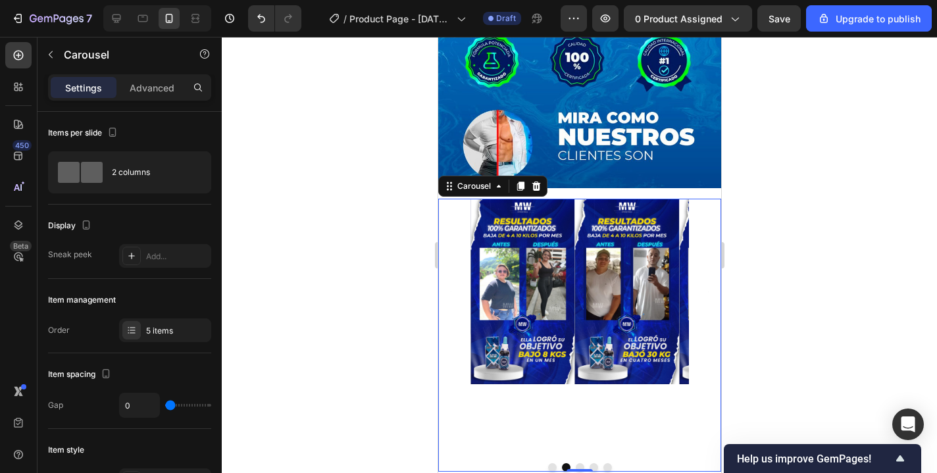
click at [575, 463] on button "Dot" at bounding box center [579, 467] width 9 height 9
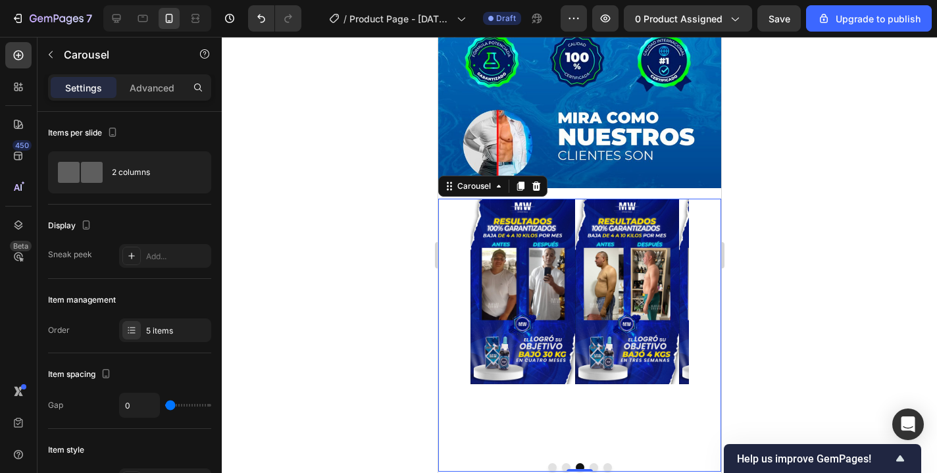
click at [589, 463] on button "Dot" at bounding box center [593, 467] width 9 height 9
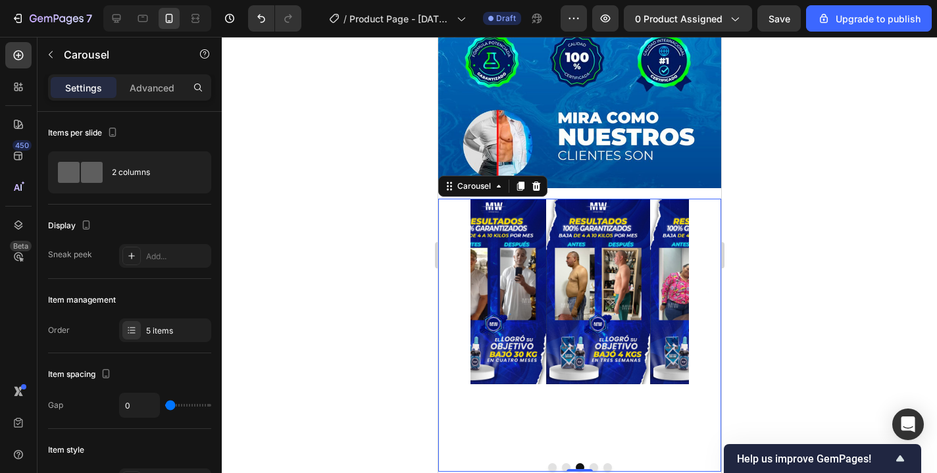
click at [603, 463] on button "Dot" at bounding box center [607, 467] width 9 height 9
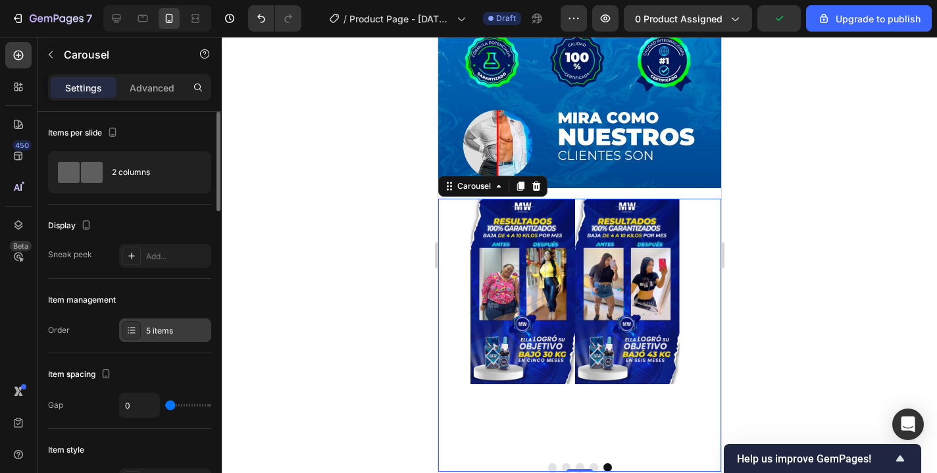
click at [161, 336] on div "5 items" at bounding box center [177, 331] width 62 height 12
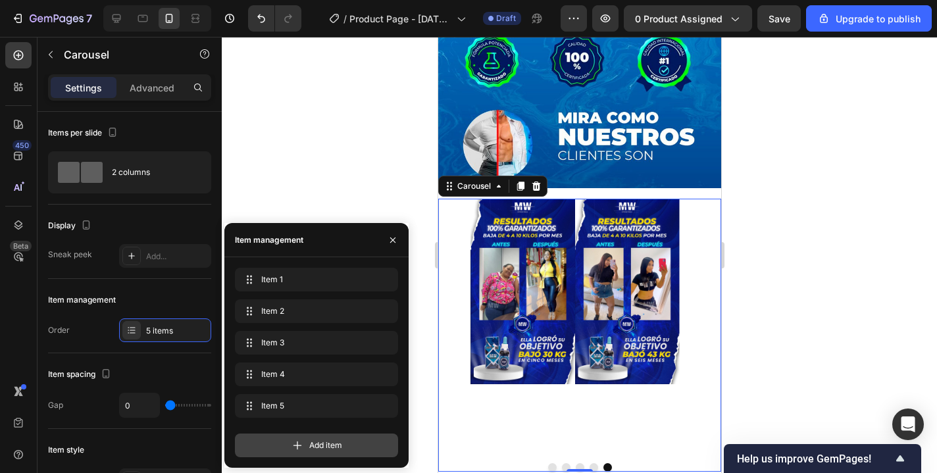
click at [306, 438] on div "Add item" at bounding box center [316, 446] width 163 height 24
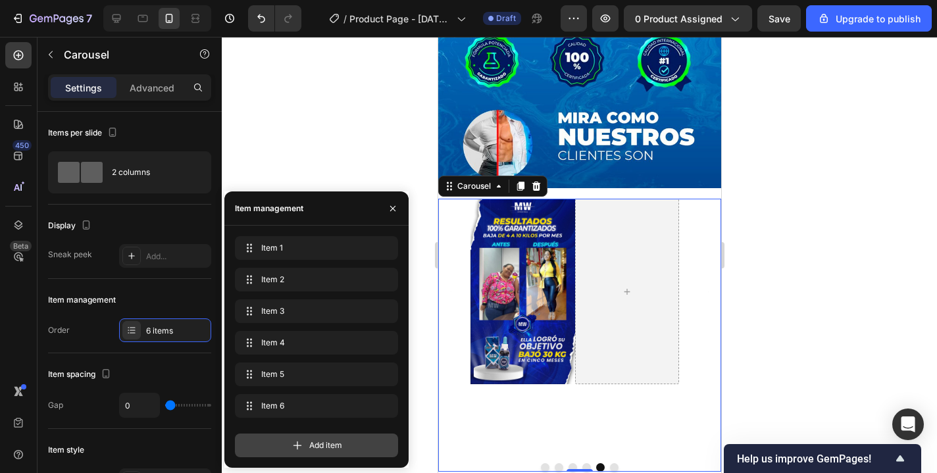
click at [307, 438] on div "Add item" at bounding box center [316, 446] width 163 height 24
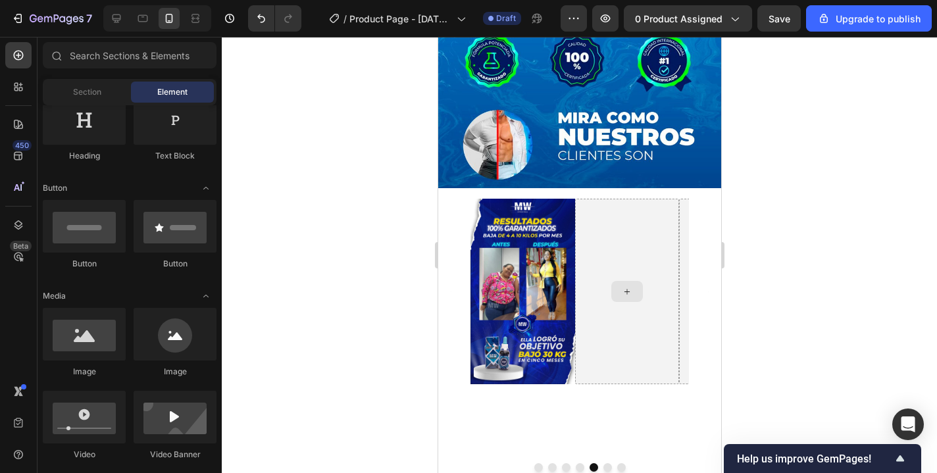
click at [625, 286] on icon at bounding box center [626, 291] width 11 height 11
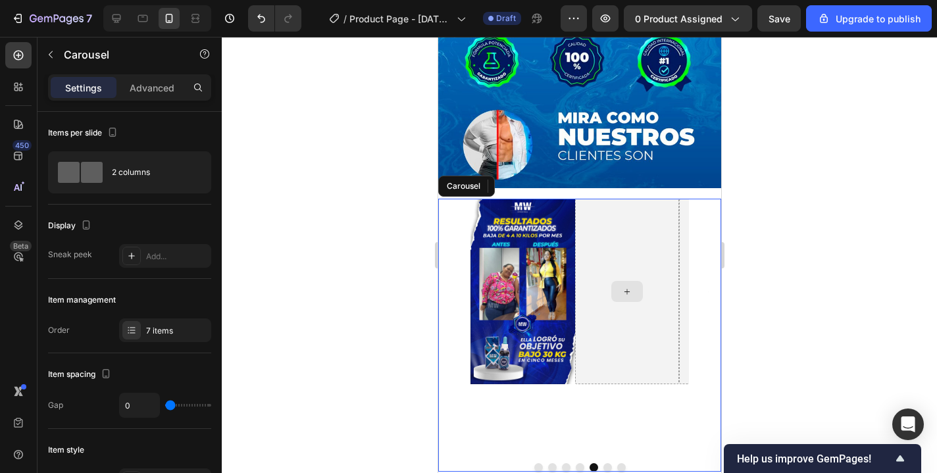
click at [617, 227] on div at bounding box center [627, 292] width 105 height 186
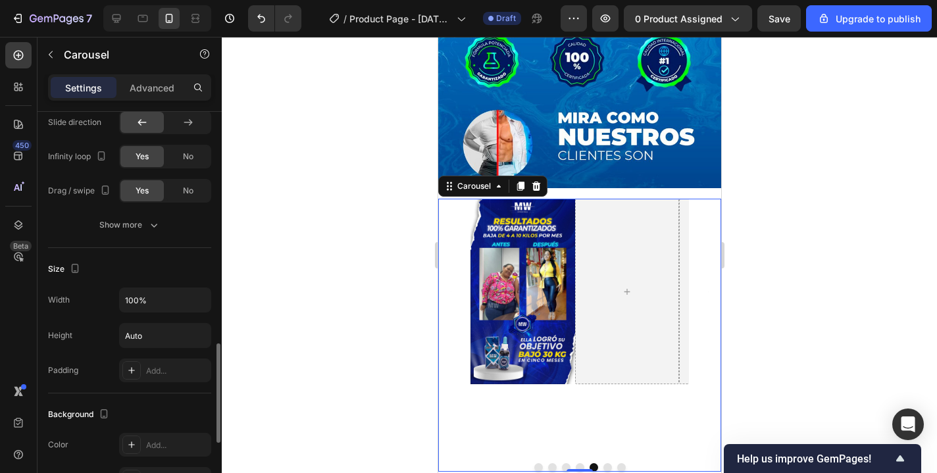
scroll to position [1197, 0]
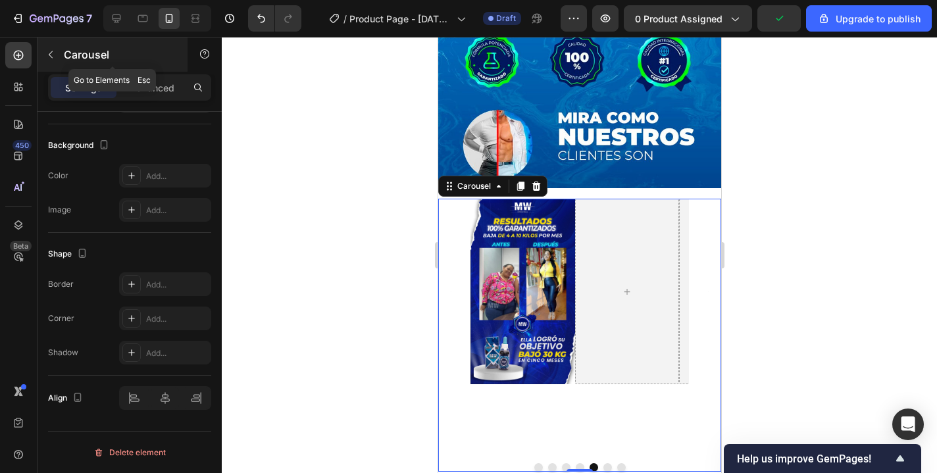
click at [51, 55] on icon "button" at bounding box center [50, 54] width 11 height 11
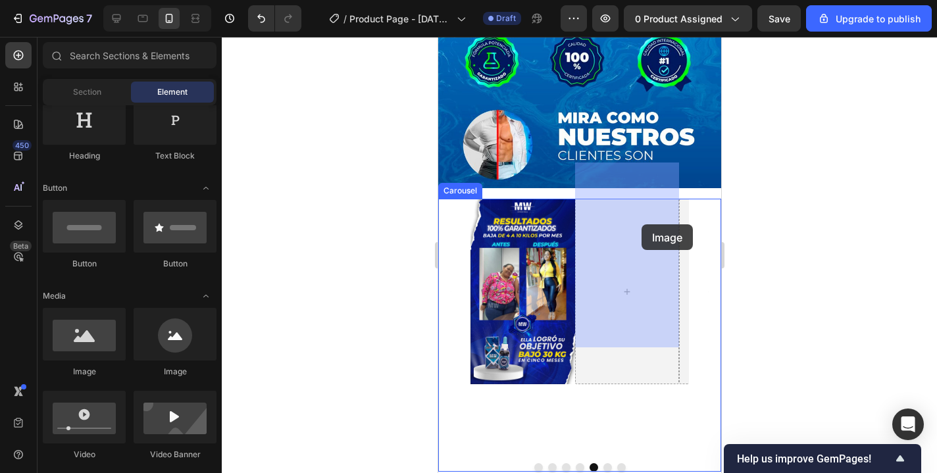
drag, startPoint x: 517, startPoint y: 364, endPoint x: 641, endPoint y: 224, distance: 186.5
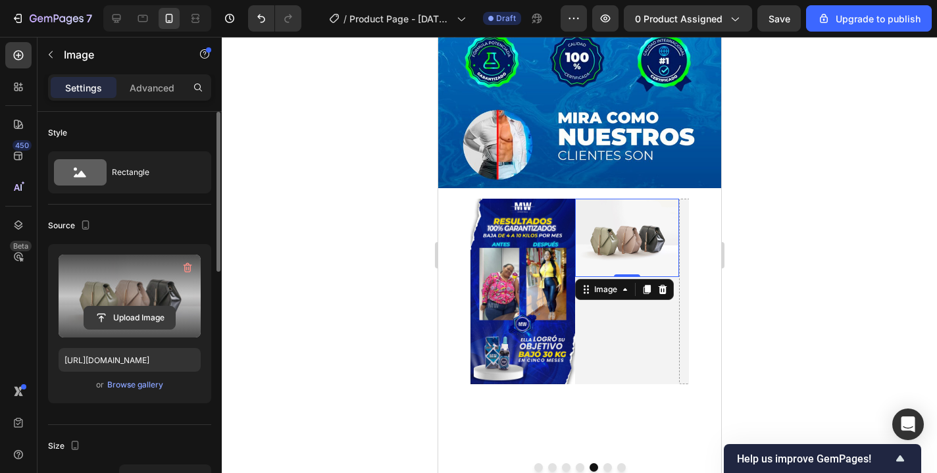
click at [129, 309] on input "file" at bounding box center [129, 318] width 91 height 22
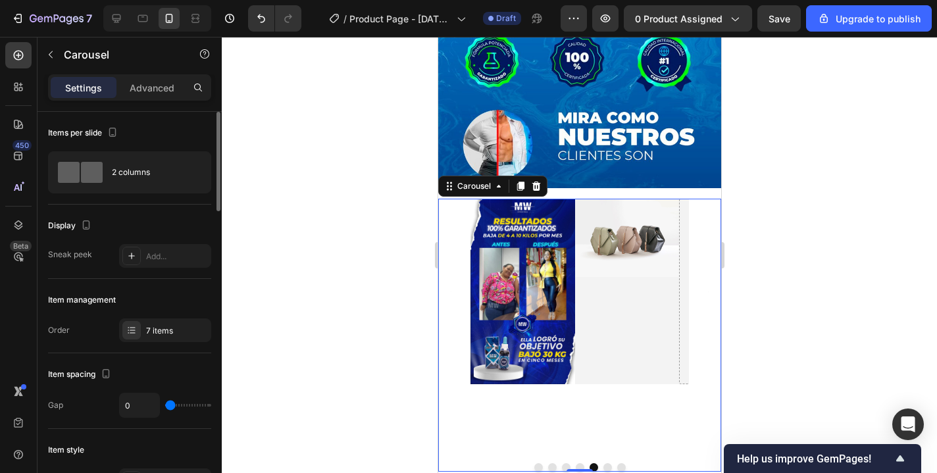
click at [534, 463] on button "Dot" at bounding box center [538, 467] width 9 height 9
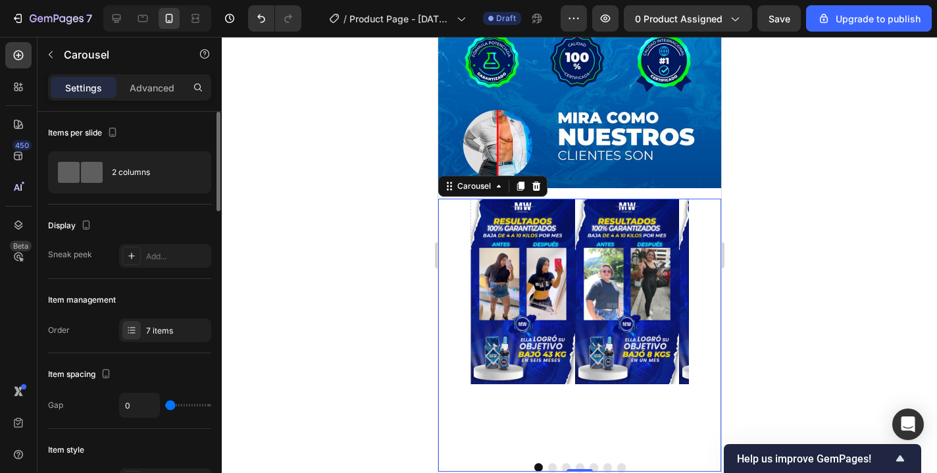
click at [548, 463] on button "Dot" at bounding box center [552, 467] width 9 height 9
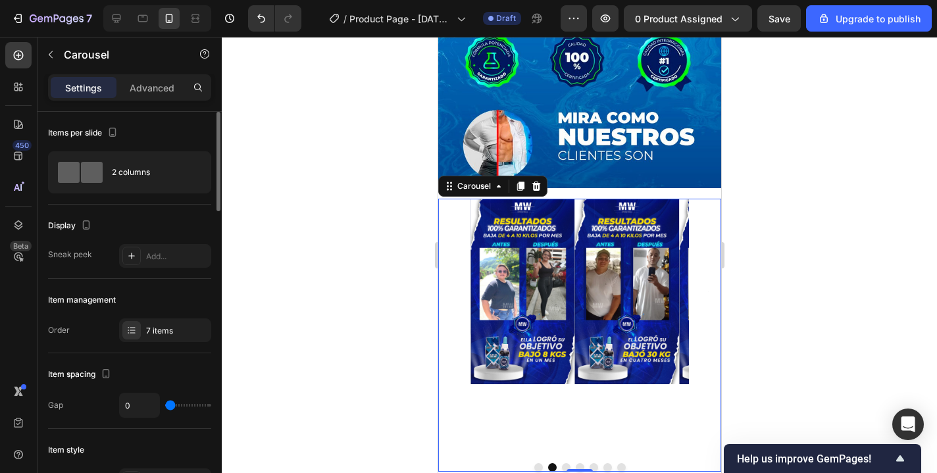
click at [561, 463] on button "Dot" at bounding box center [565, 467] width 9 height 9
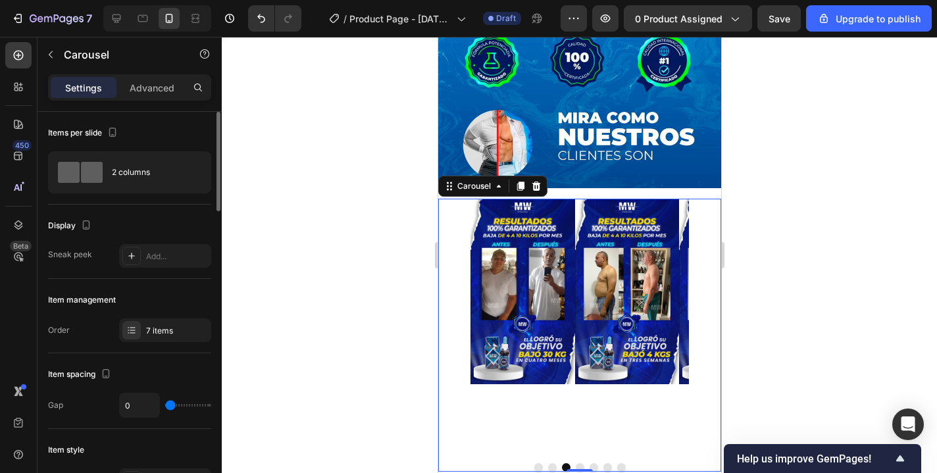
click at [575, 463] on button "Dot" at bounding box center [579, 467] width 9 height 9
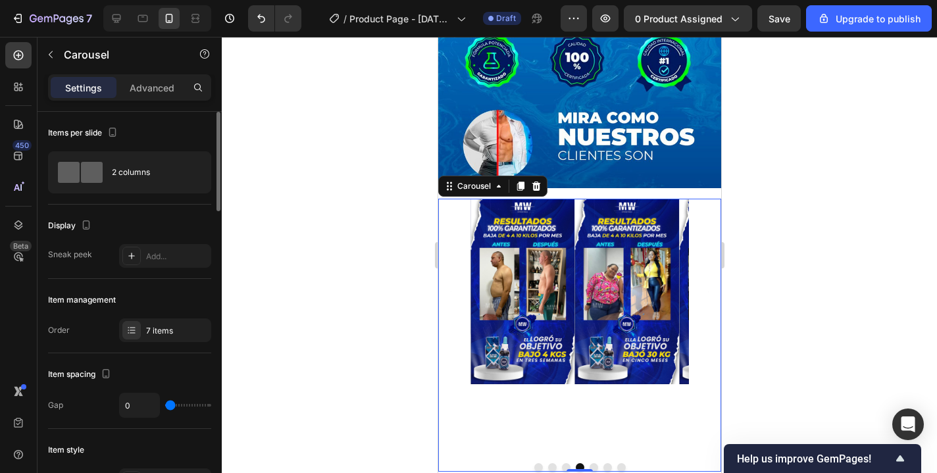
click at [589, 463] on button "Dot" at bounding box center [593, 467] width 9 height 9
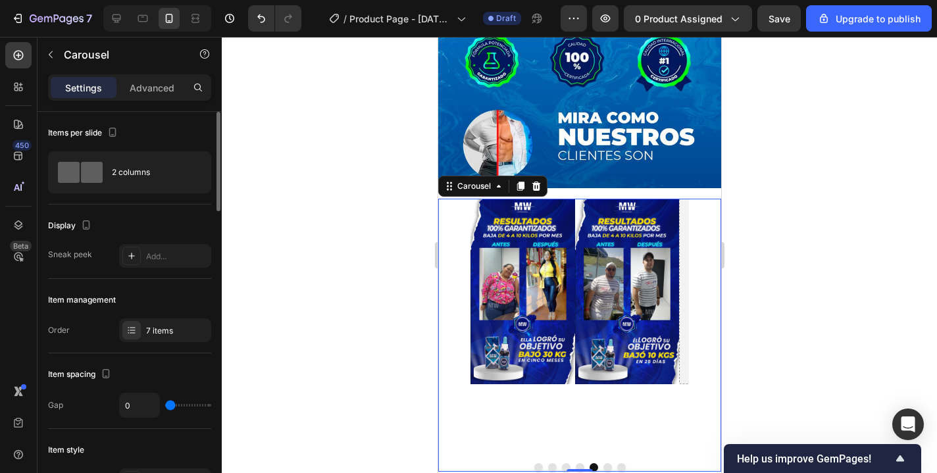
click at [603, 463] on button "Dot" at bounding box center [607, 467] width 9 height 9
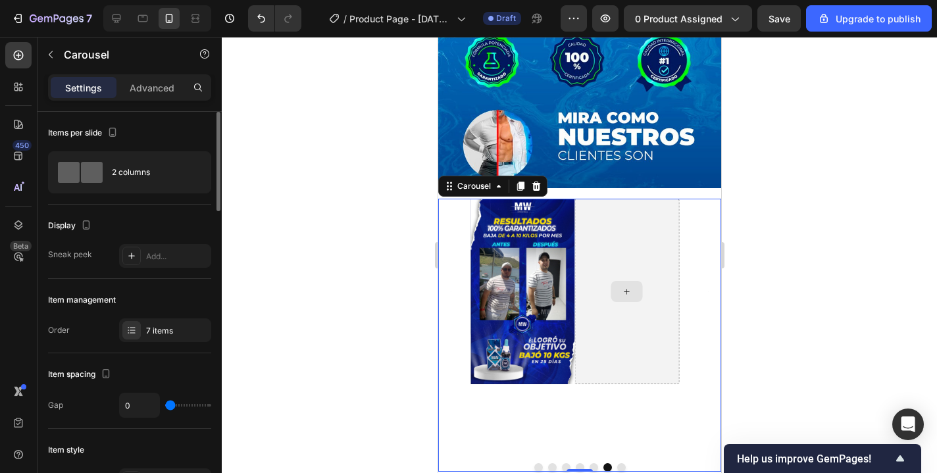
click at [631, 281] on div at bounding box center [627, 291] width 32 height 21
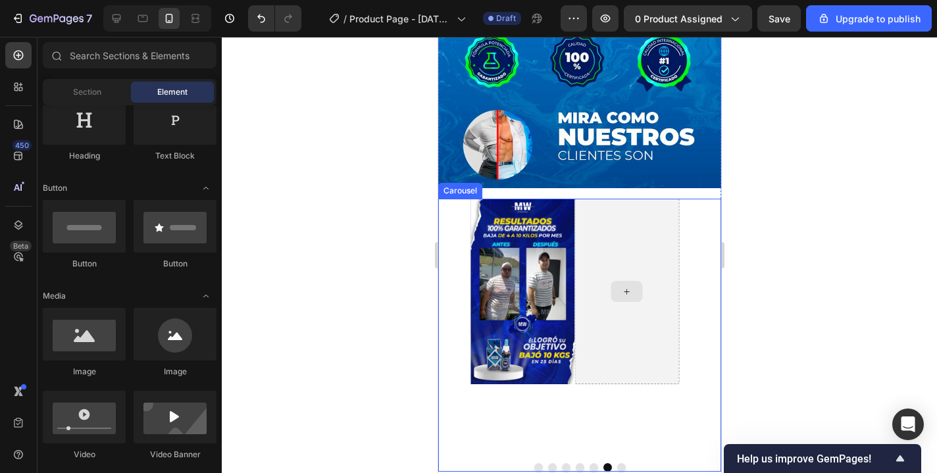
click at [624, 286] on icon at bounding box center [626, 291] width 11 height 11
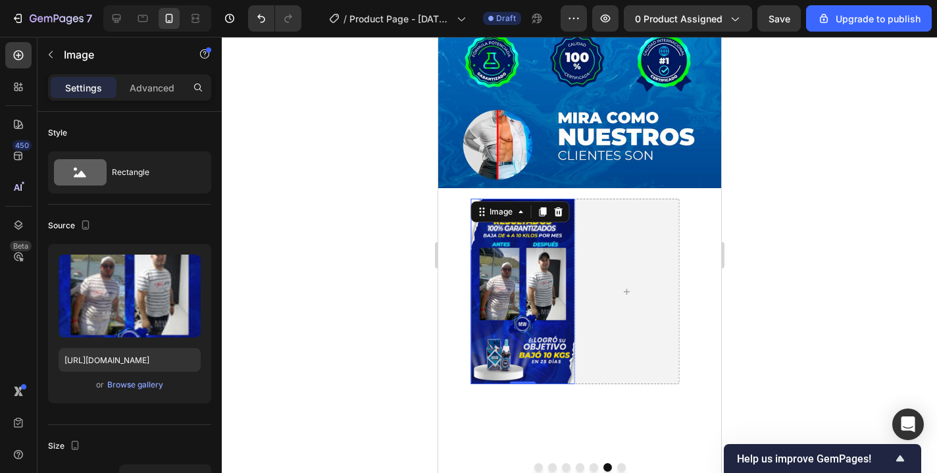
click at [488, 262] on img at bounding box center [522, 292] width 105 height 186
click at [155, 84] on p "Advanced" at bounding box center [152, 88] width 45 height 14
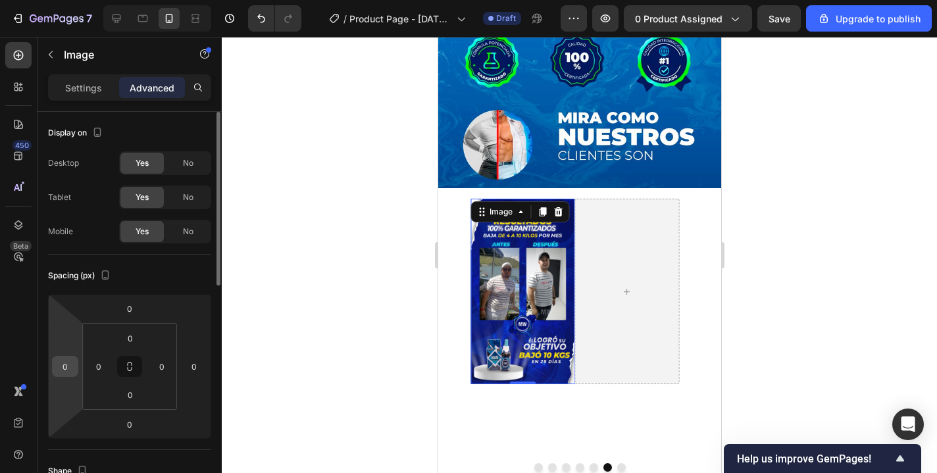
click at [73, 371] on input "0" at bounding box center [65, 367] width 20 height 20
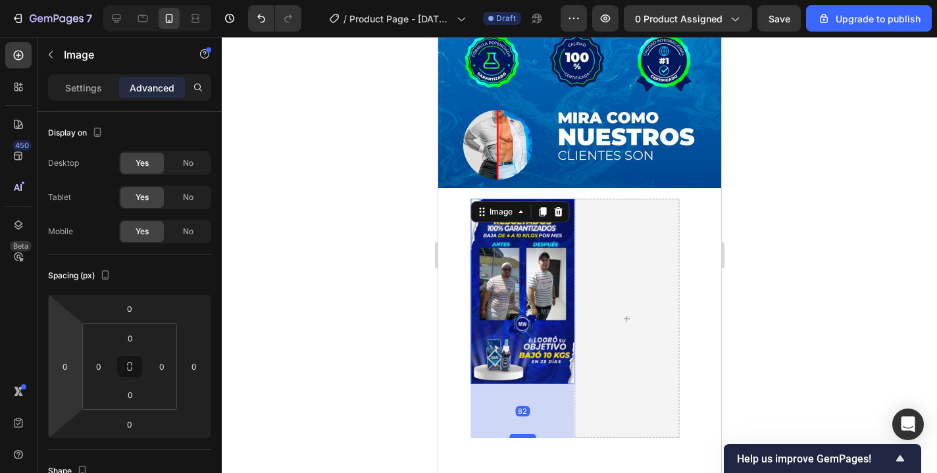
drag, startPoint x: 532, startPoint y: 344, endPoint x: 519, endPoint y: 398, distance: 56.2
click at [519, 434] on div at bounding box center [522, 436] width 26 height 4
click at [441, 354] on div "Image Image Image Image Image Image 82" at bounding box center [579, 319] width 283 height 240
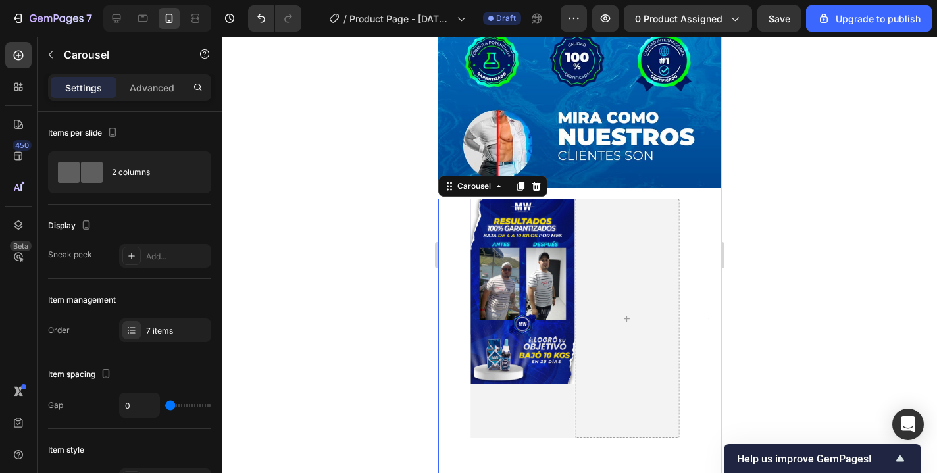
click at [468, 361] on div "Image Image Image Image Image Image" at bounding box center [579, 319] width 283 height 240
click at [525, 276] on img at bounding box center [522, 292] width 105 height 186
click at [592, 271] on div at bounding box center [627, 319] width 105 height 240
click at [562, 423] on div "Image Image Image Image Image Image Carousel 0" at bounding box center [579, 362] width 283 height 327
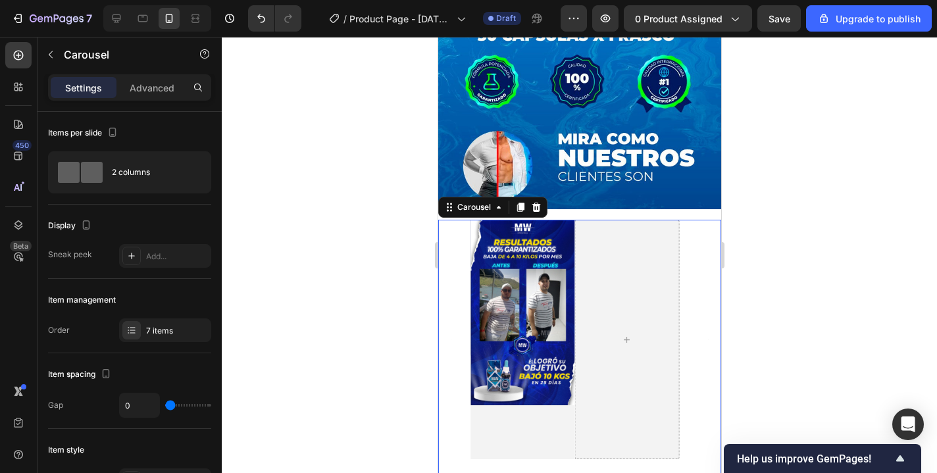
scroll to position [1239, 0]
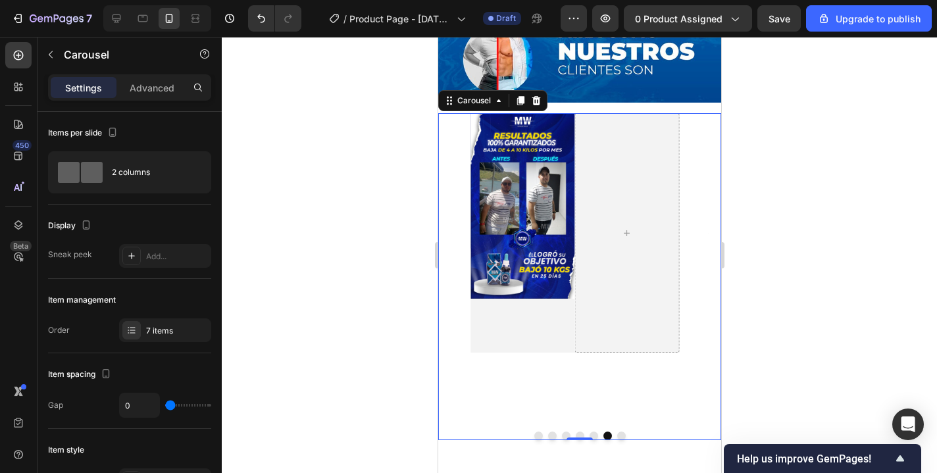
click at [514, 294] on div "Image" at bounding box center [522, 233] width 105 height 240
click at [513, 219] on img at bounding box center [522, 206] width 105 height 186
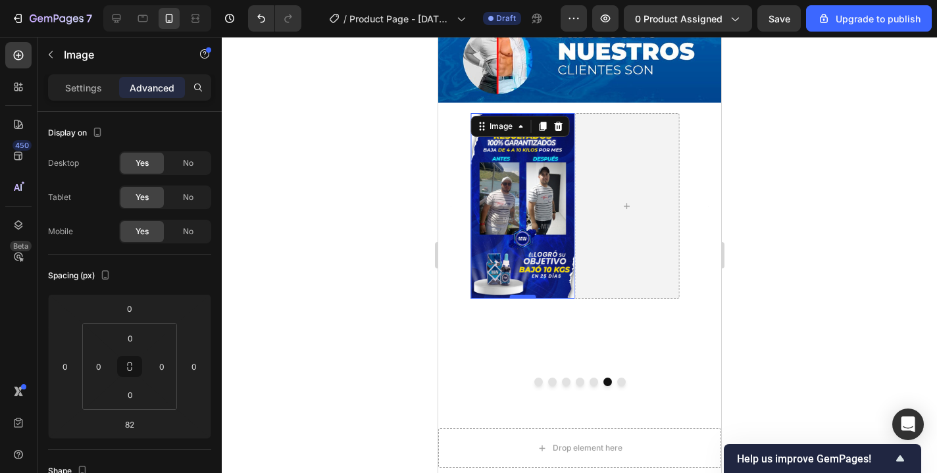
drag, startPoint x: 526, startPoint y: 315, endPoint x: 533, endPoint y: 261, distance: 54.5
click at [533, 295] on div at bounding box center [522, 297] width 26 height 4
click at [650, 282] on div "Image Image Image Image Image Image 0 Carousel" at bounding box center [579, 249] width 283 height 273
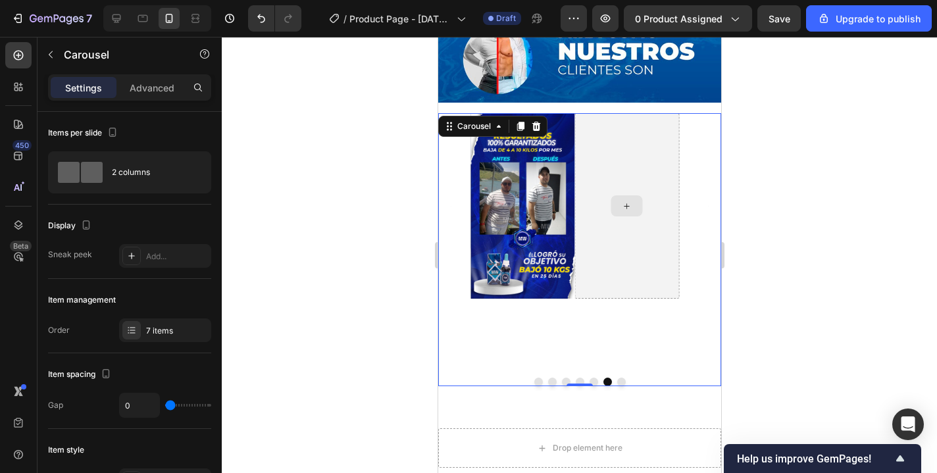
click at [618, 195] on div at bounding box center [627, 205] width 32 height 21
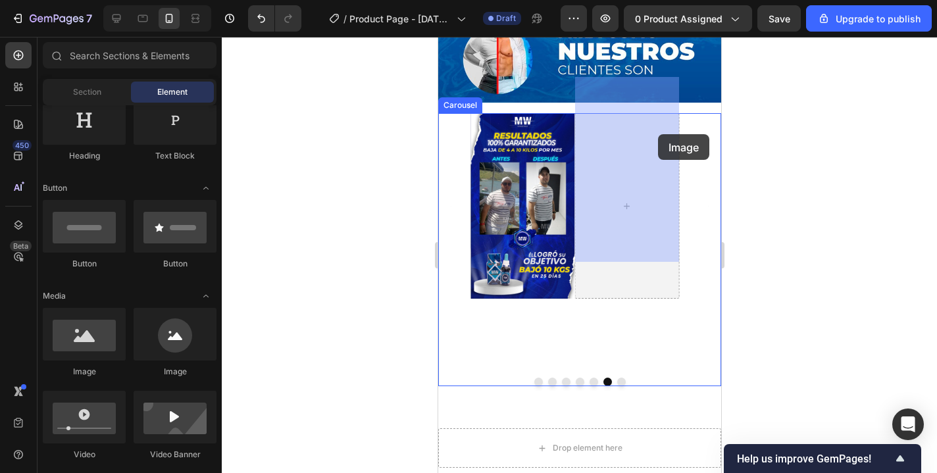
drag, startPoint x: 513, startPoint y: 384, endPoint x: 658, endPoint y: 134, distance: 288.4
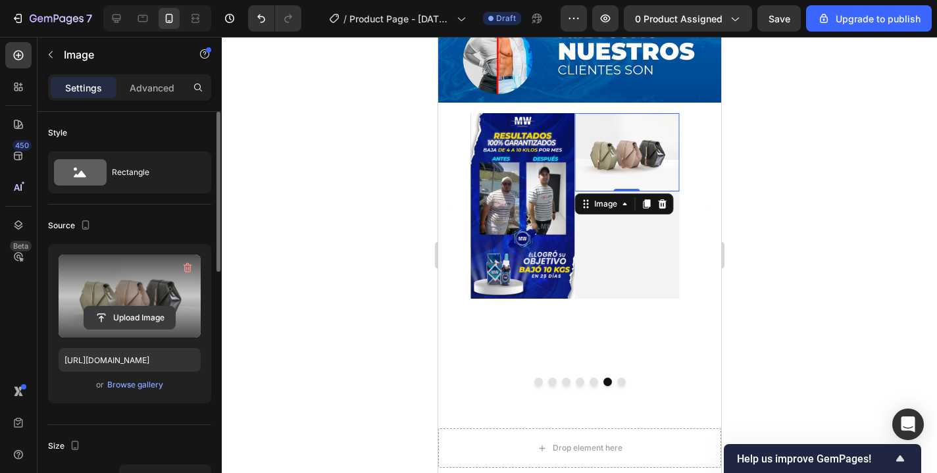
click at [111, 315] on input "file" at bounding box center [129, 318] width 91 height 22
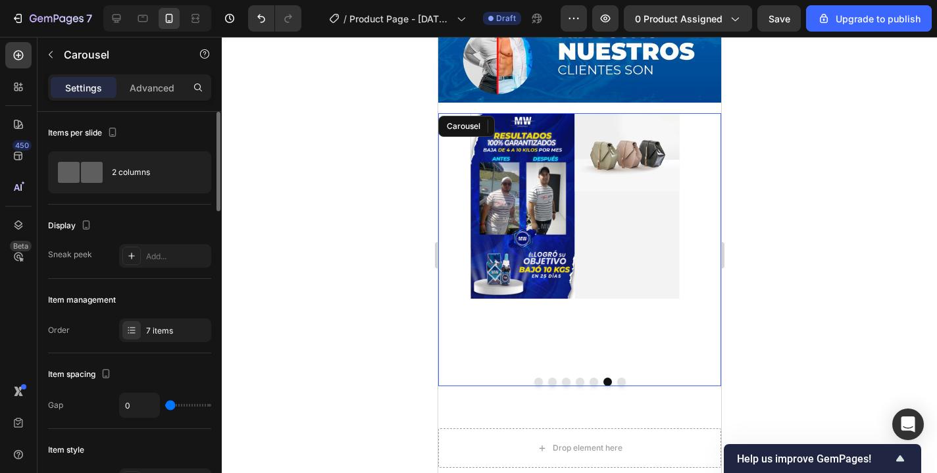
click at [534, 378] on button "Dot" at bounding box center [538, 382] width 9 height 9
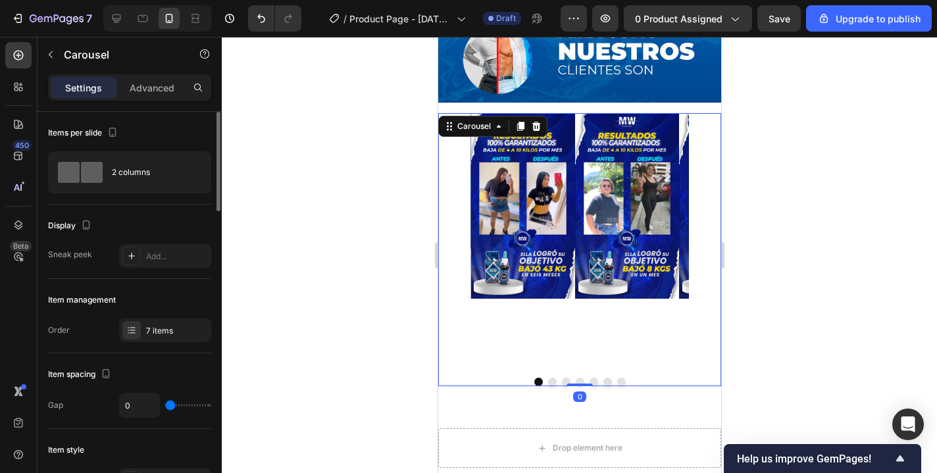
click at [552, 378] on div at bounding box center [579, 382] width 283 height 9
click at [548, 378] on button "Dot" at bounding box center [552, 382] width 9 height 9
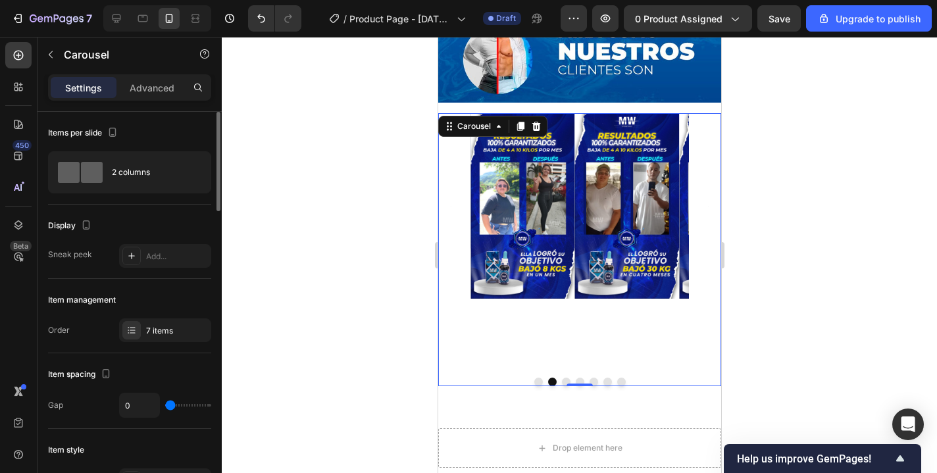
click at [561, 378] on button "Dot" at bounding box center [565, 382] width 9 height 9
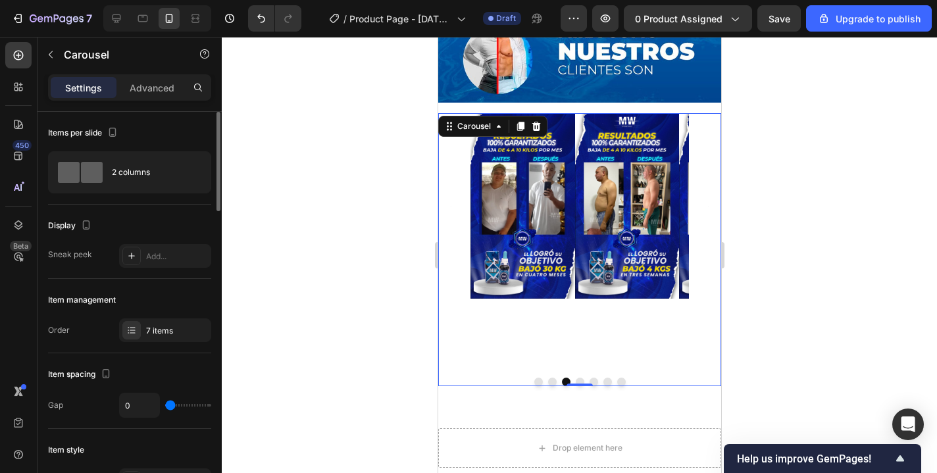
click at [576, 378] on button "Dot" at bounding box center [579, 382] width 9 height 9
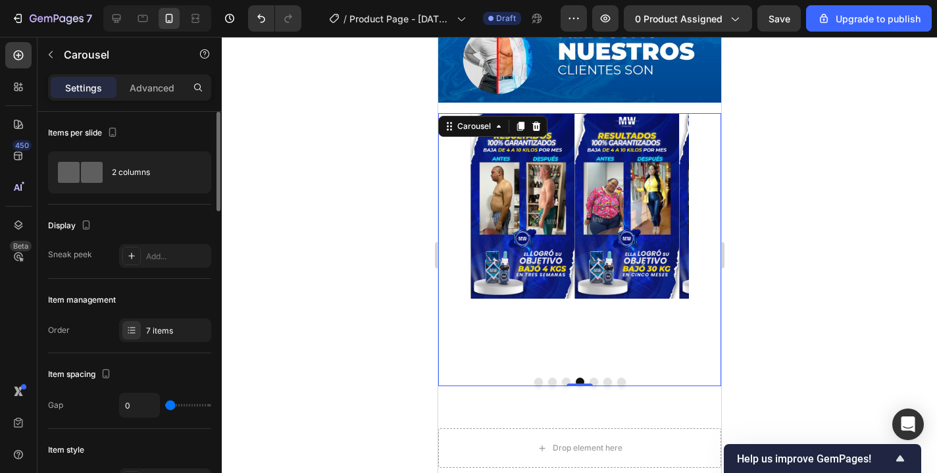
click at [589, 378] on button "Dot" at bounding box center [593, 382] width 9 height 9
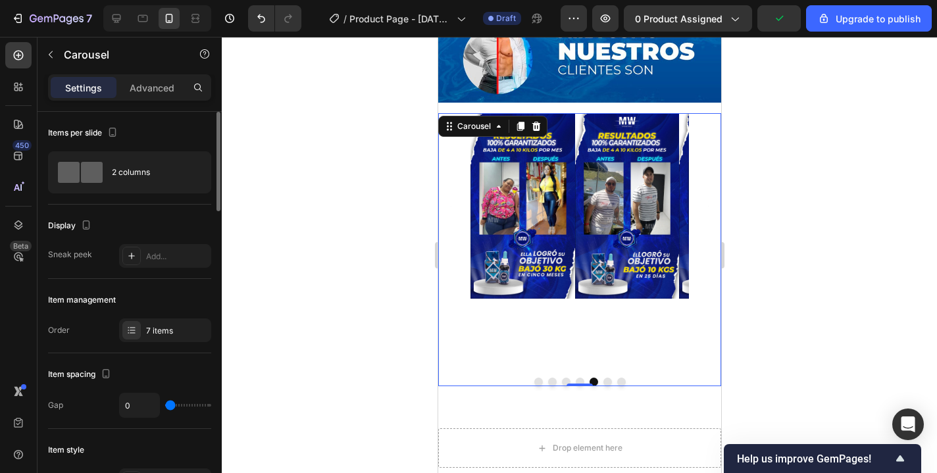
click at [603, 378] on button "Dot" at bounding box center [607, 382] width 9 height 9
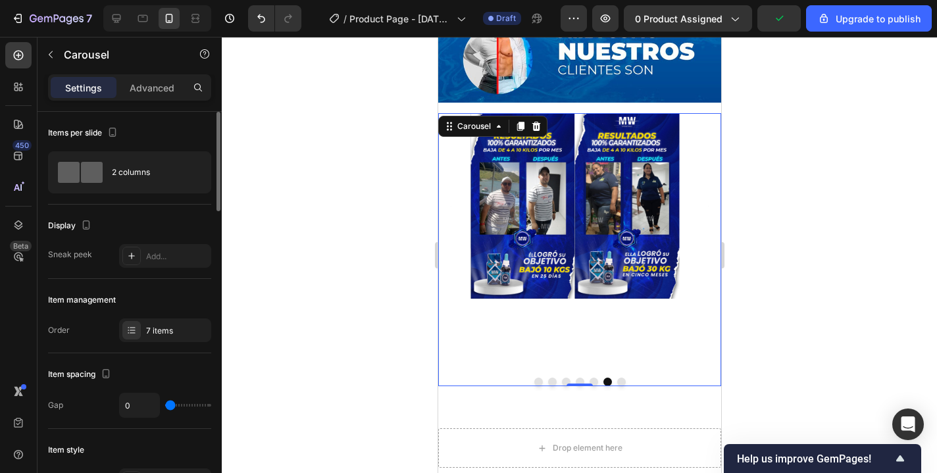
click at [617, 378] on button "Dot" at bounding box center [621, 382] width 9 height 9
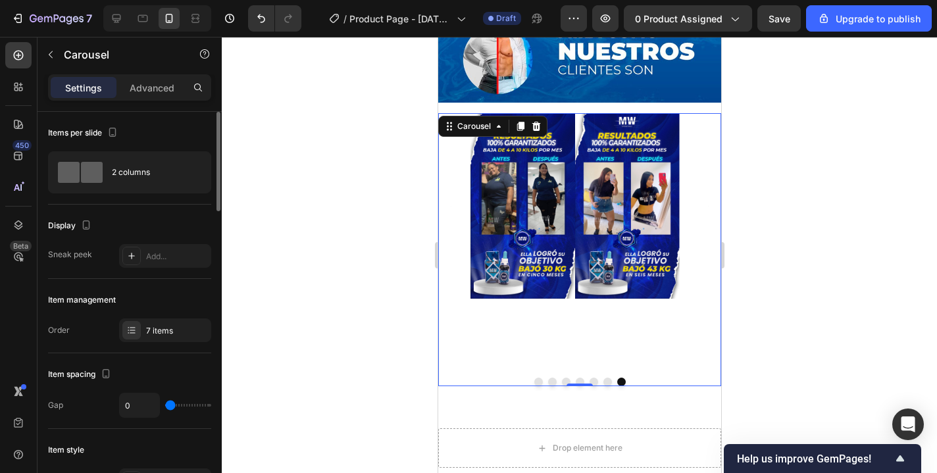
click at [409, 190] on div at bounding box center [579, 255] width 715 height 436
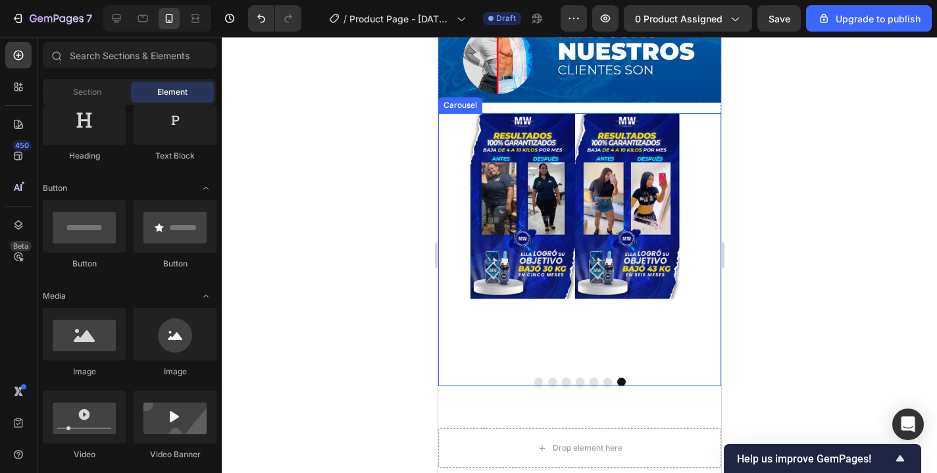
click at [589, 378] on button "Dot" at bounding box center [593, 382] width 9 height 9
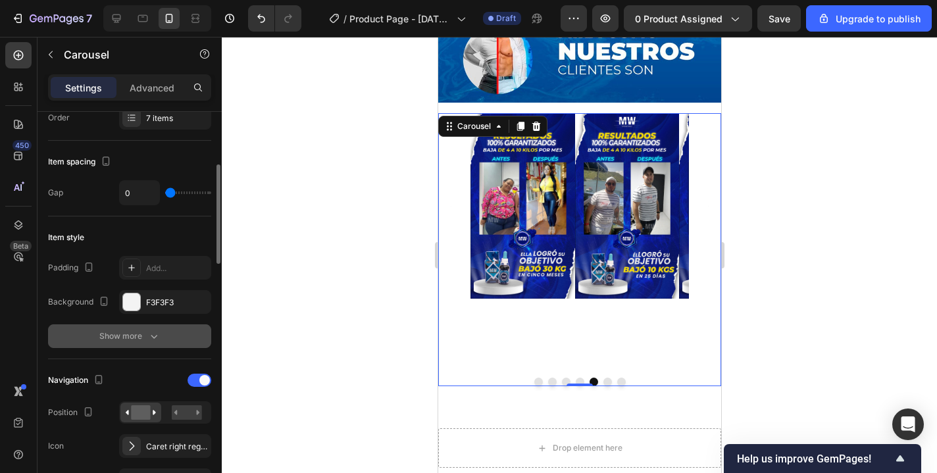
scroll to position [0, 0]
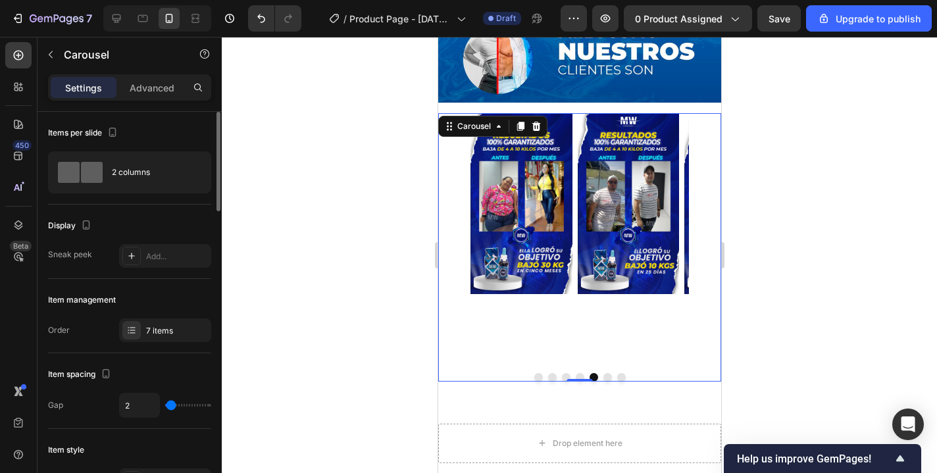
drag, startPoint x: 168, startPoint y: 405, endPoint x: 156, endPoint y: 359, distance: 47.6
click at [169, 407] on input "range" at bounding box center [188, 405] width 46 height 3
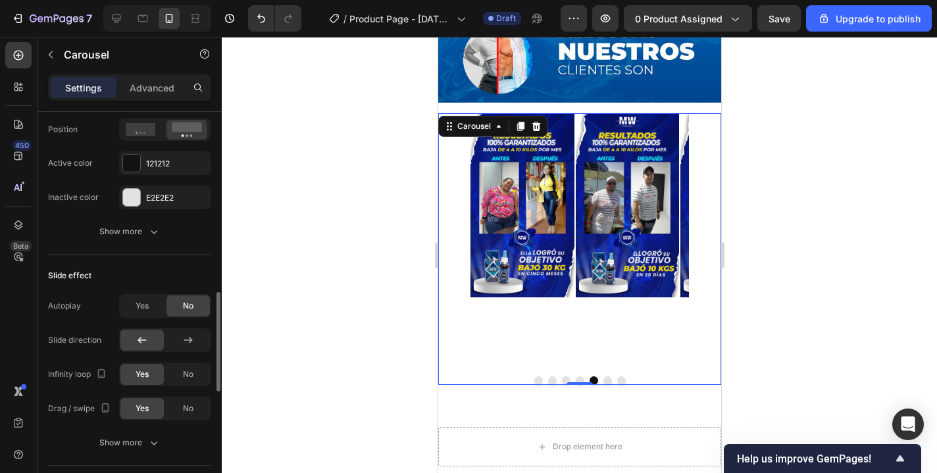
scroll to position [712, 0]
click at [150, 311] on div "Yes" at bounding box center [141, 303] width 43 height 21
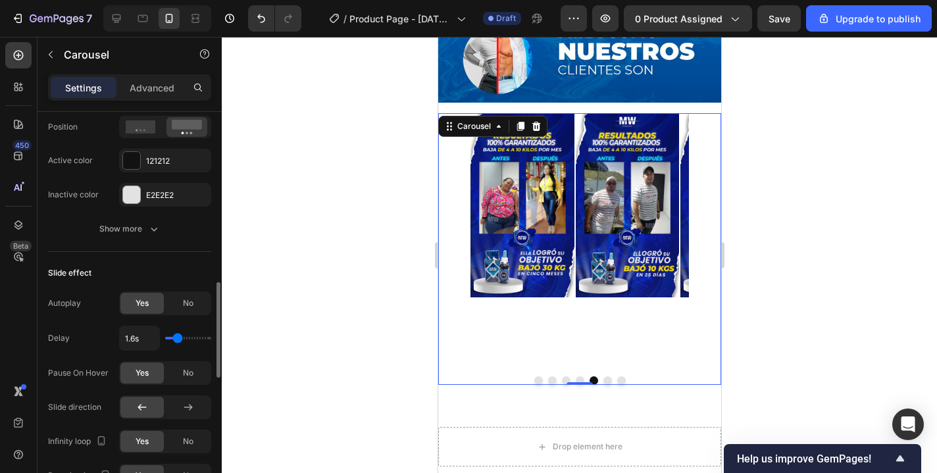
drag, startPoint x: 182, startPoint y: 338, endPoint x: 175, endPoint y: 342, distance: 7.7
click at [175, 340] on input "range" at bounding box center [188, 338] width 46 height 3
click at [180, 338] on input "range" at bounding box center [188, 338] width 46 height 3
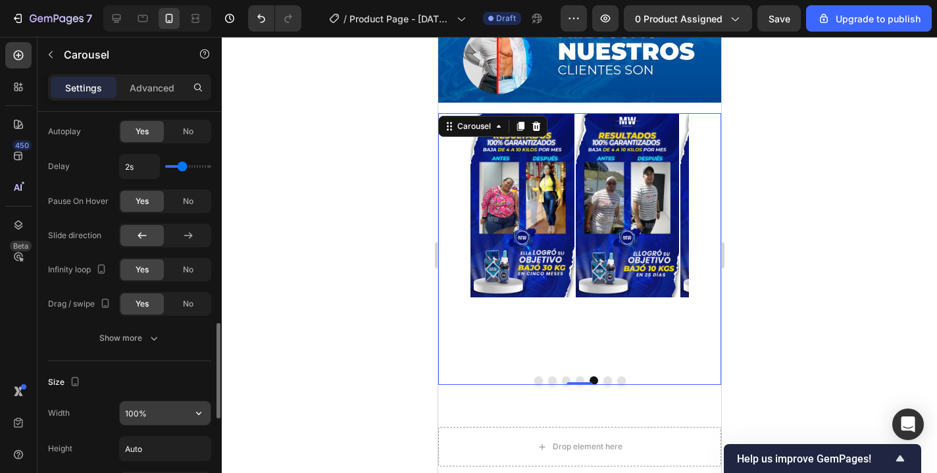
scroll to position [999, 0]
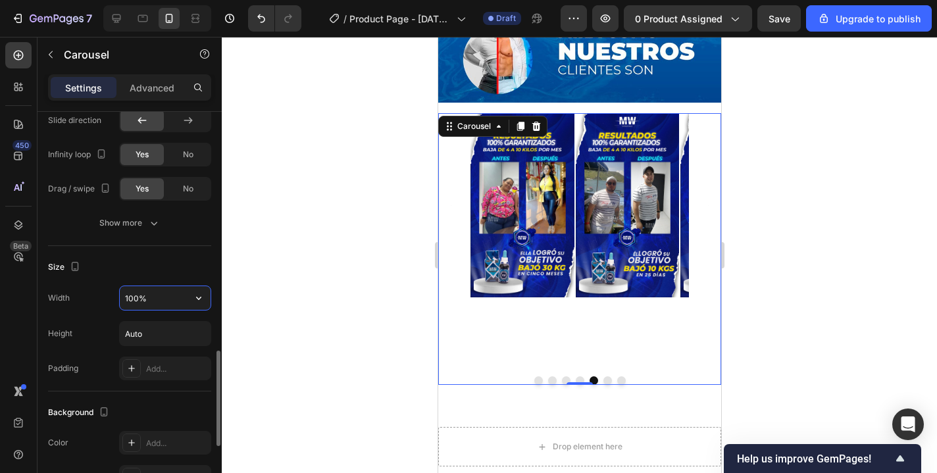
click at [158, 301] on input "100%" at bounding box center [165, 298] width 91 height 24
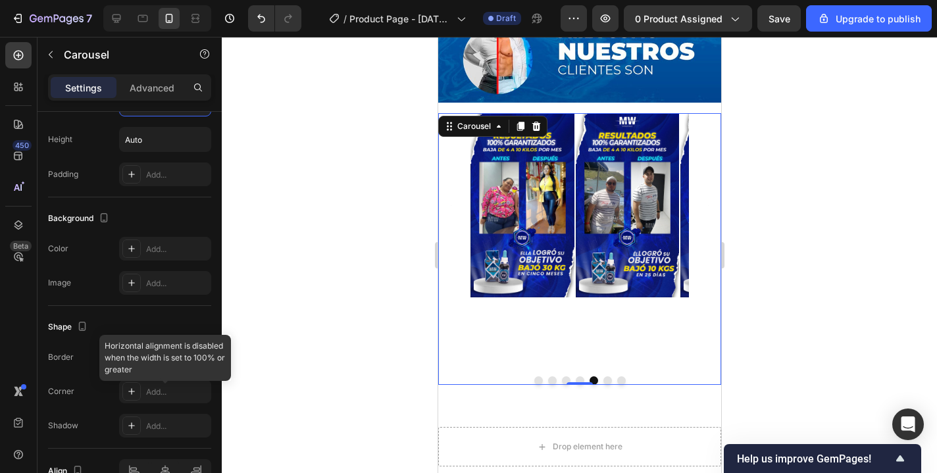
scroll to position [1266, 0]
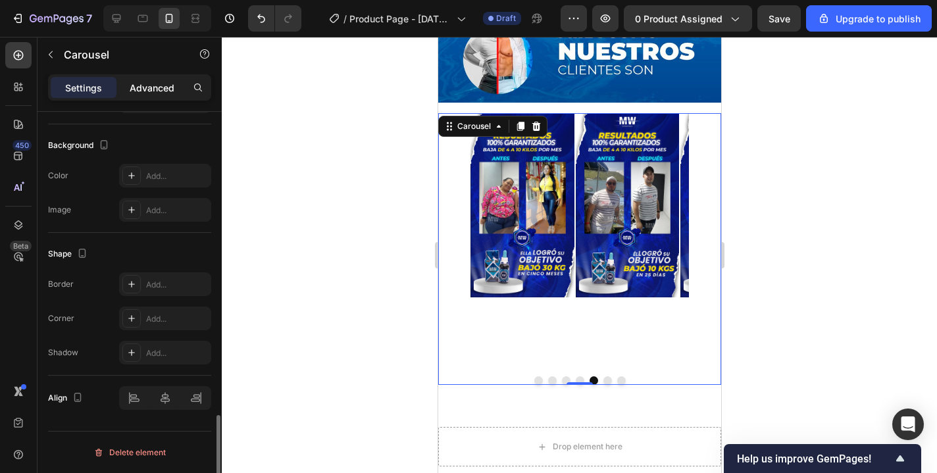
click at [147, 78] on div "Advanced" at bounding box center [152, 87] width 66 height 21
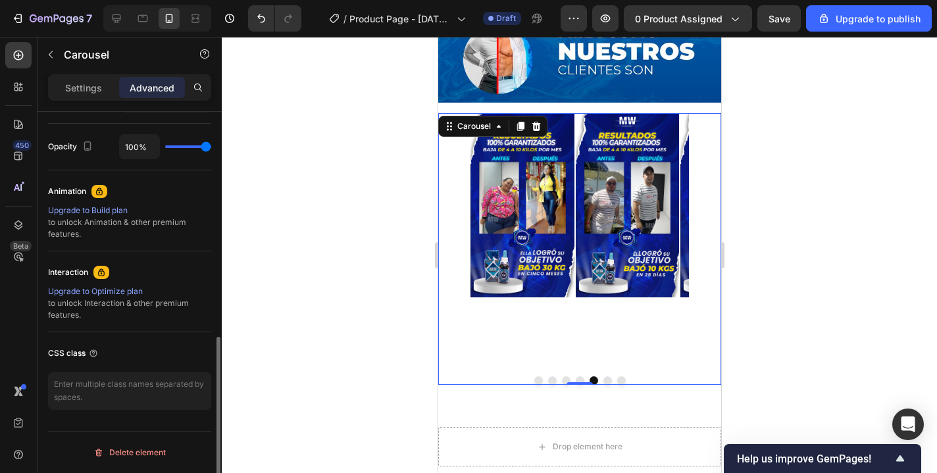
scroll to position [515, 0]
drag, startPoint x: 205, startPoint y: 151, endPoint x: 241, endPoint y: 162, distance: 37.3
click at [241, 0] on div "7 / Product Page - Aug 3, 09:30:07 Draft Preview 0 product assigned Save Upgrad…" at bounding box center [468, 0] width 937 height 0
click at [82, 84] on p "Settings" at bounding box center [83, 88] width 37 height 14
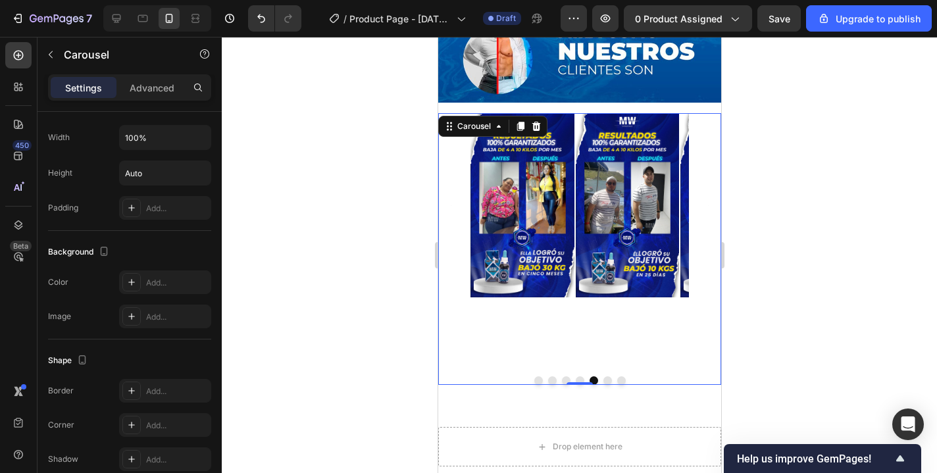
scroll to position [1266, 0]
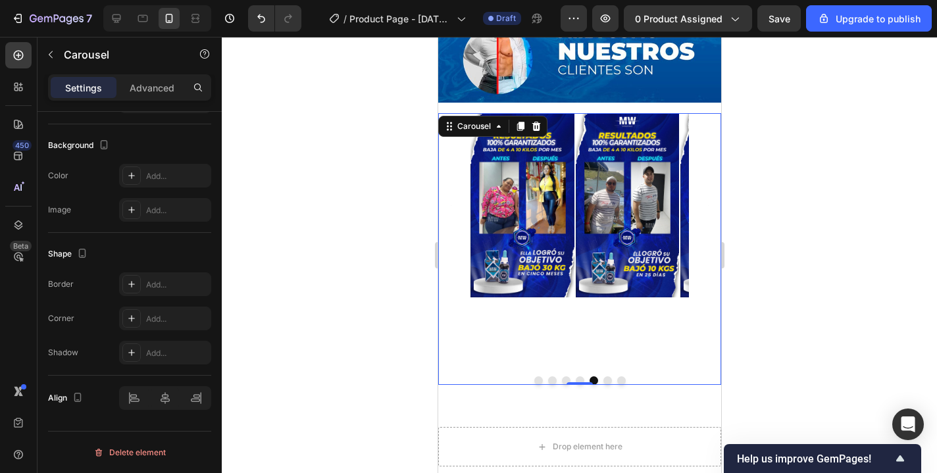
click at [556, 280] on div "Image Image Image Image Image Image Image Carousel 0" at bounding box center [579, 249] width 283 height 272
click at [328, 215] on div at bounding box center [579, 255] width 715 height 436
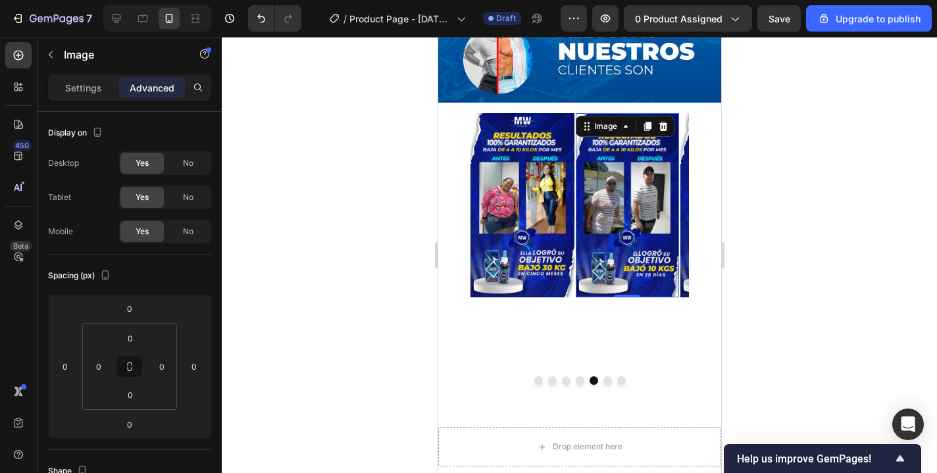
click at [637, 253] on img at bounding box center [627, 205] width 104 height 184
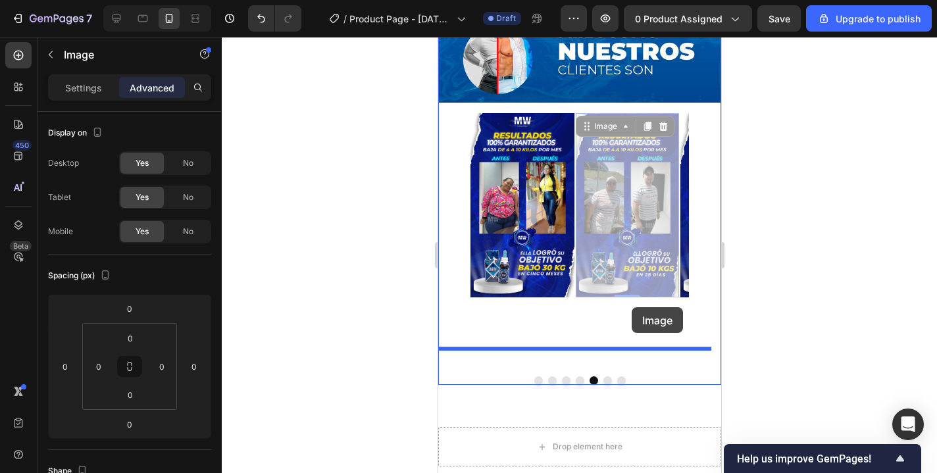
drag, startPoint x: 627, startPoint y: 261, endPoint x: 629, endPoint y: 305, distance: 44.1
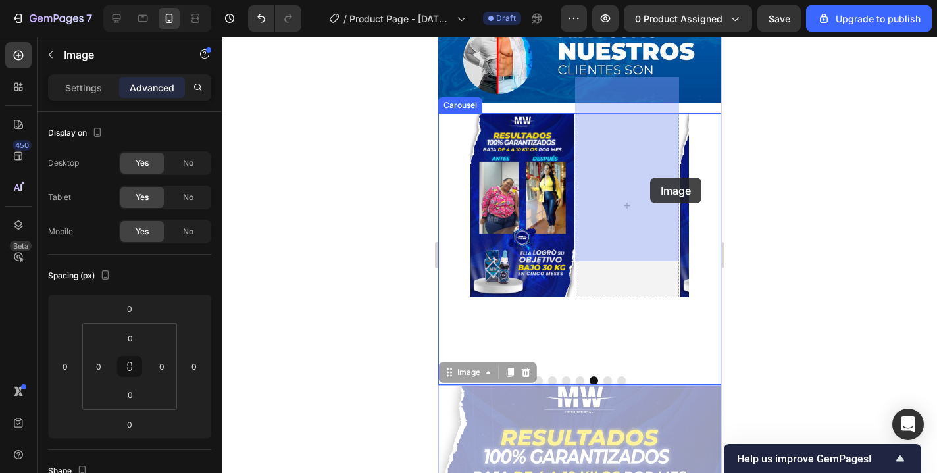
drag, startPoint x: 604, startPoint y: 373, endPoint x: 648, endPoint y: 178, distance: 200.5
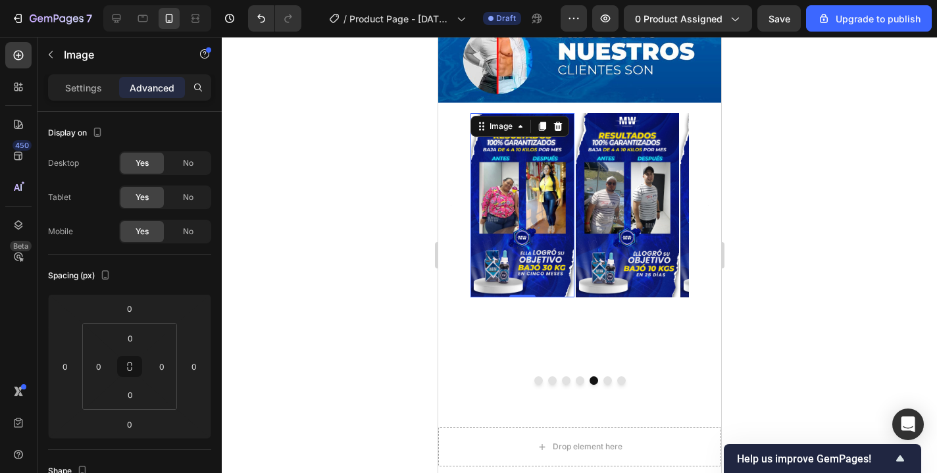
click at [529, 252] on img at bounding box center [522, 205] width 104 height 184
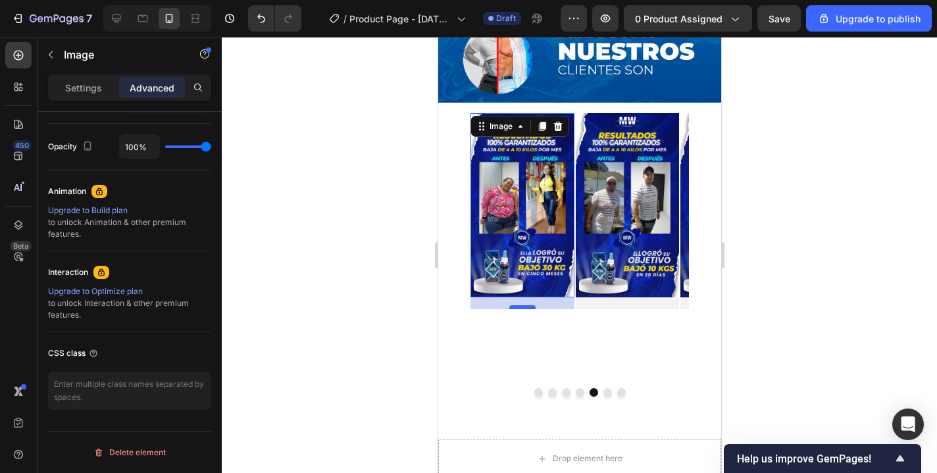
drag, startPoint x: 525, startPoint y: 258, endPoint x: 524, endPoint y: 270, distance: 11.9
click at [524, 305] on div at bounding box center [522, 307] width 26 height 4
click at [573, 316] on div "Image Image Image Image Image 18 Image Image Carousel" at bounding box center [579, 255] width 283 height 284
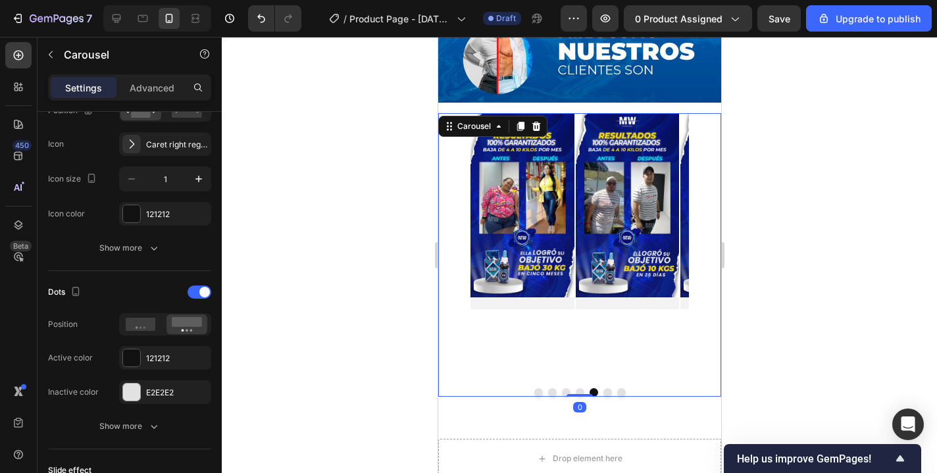
scroll to position [0, 0]
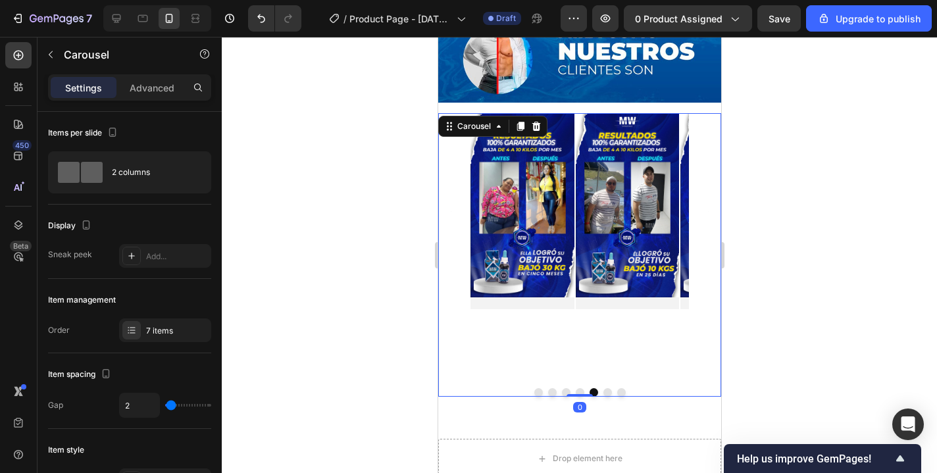
drag, startPoint x: 573, startPoint y: 357, endPoint x: 574, endPoint y: 307, distance: 50.0
click at [574, 307] on div "Image Image Image Image Image Image Image Carousel 0" at bounding box center [579, 255] width 283 height 284
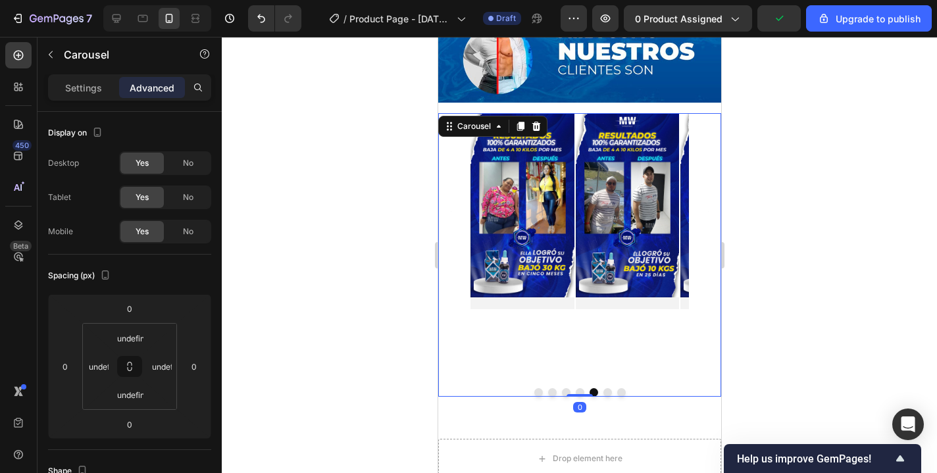
drag, startPoint x: 572, startPoint y: 358, endPoint x: 573, endPoint y: 319, distance: 39.5
click at [573, 319] on div "Image Image Image Image Image Image Image Carousel 0" at bounding box center [579, 255] width 283 height 284
click at [576, 402] on div "0" at bounding box center [579, 407] width 13 height 11
click at [580, 304] on div "Image Image Image Image Image Image Image Carousel 0" at bounding box center [579, 255] width 283 height 284
click at [540, 186] on img at bounding box center [522, 205] width 104 height 184
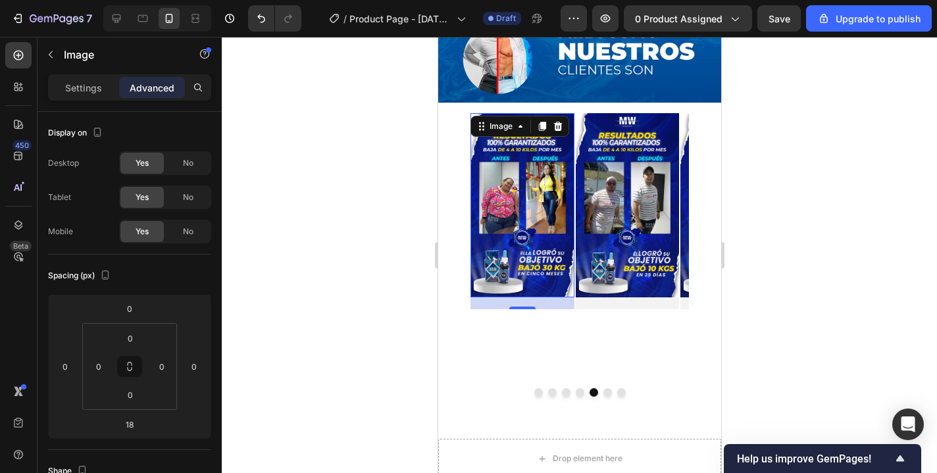
click at [530, 207] on img at bounding box center [522, 205] width 104 height 184
click at [647, 261] on img at bounding box center [627, 205] width 104 height 184
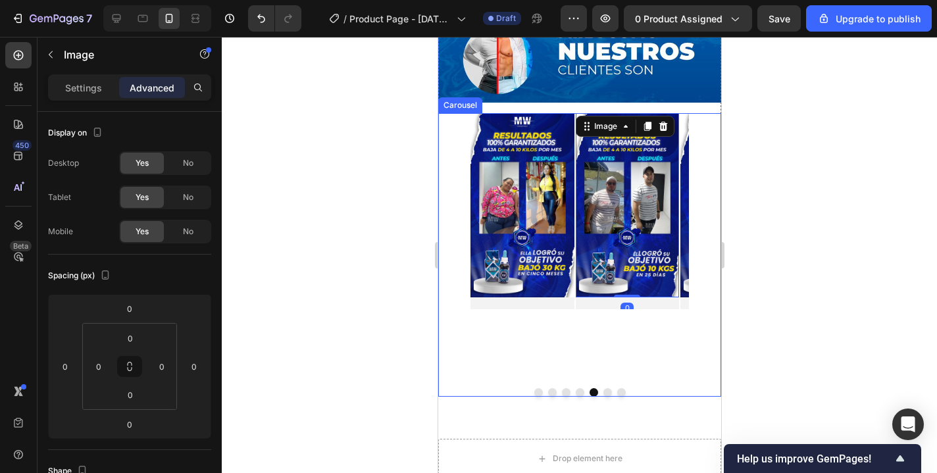
click at [463, 145] on div "Image Image Image Image Image Image 0 Image" at bounding box center [579, 211] width 283 height 196
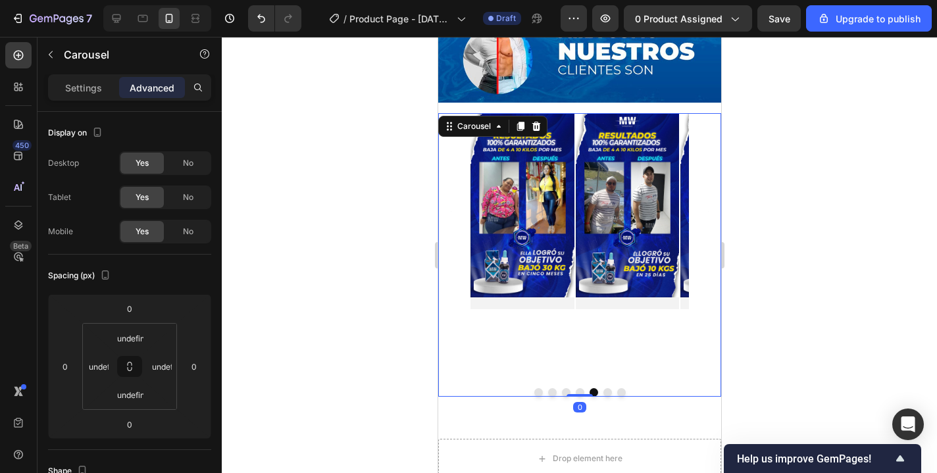
click at [534, 388] on button "Dot" at bounding box center [538, 392] width 9 height 9
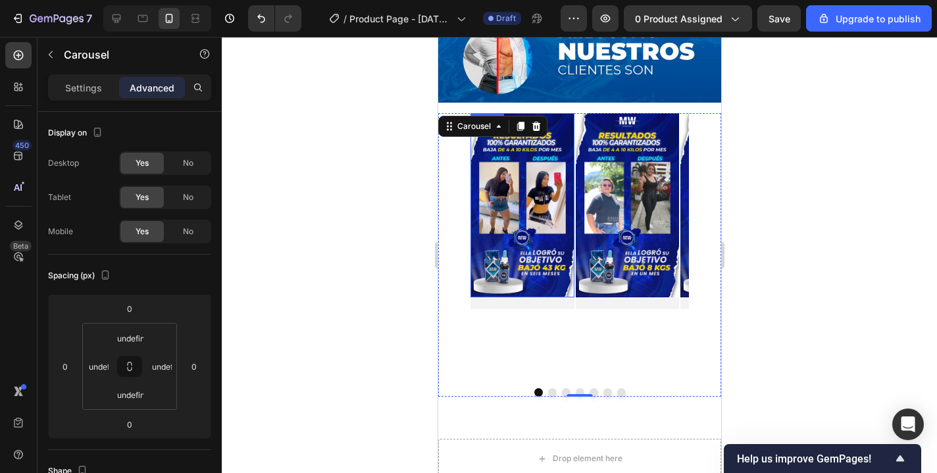
click at [521, 185] on img at bounding box center [522, 205] width 104 height 184
click at [697, 201] on button "Carousel Next Arrow" at bounding box center [708, 212] width 22 height 22
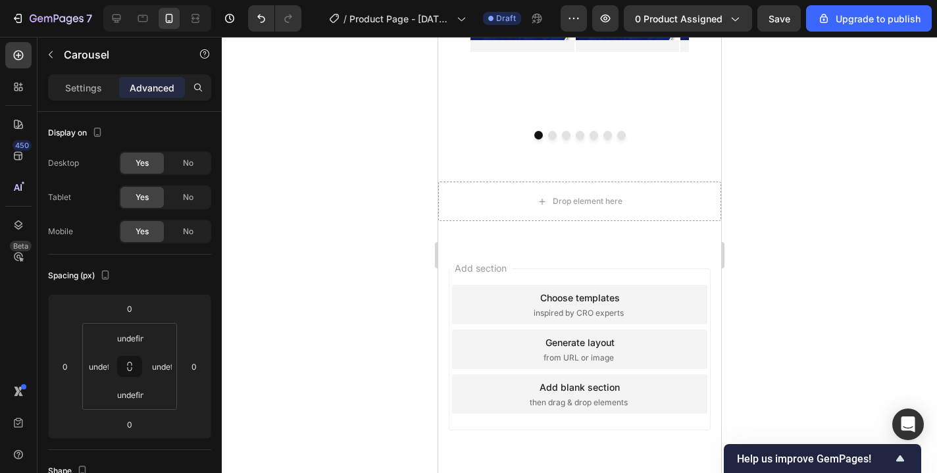
scroll to position [3090, 0]
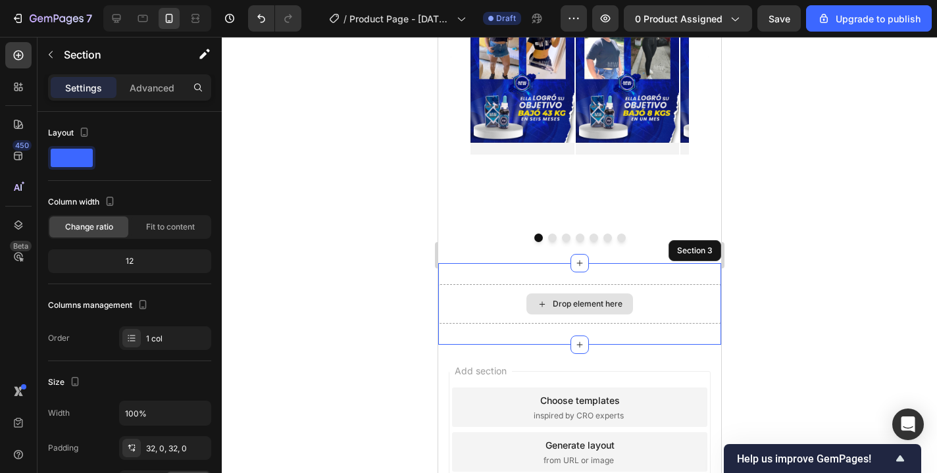
click at [467, 284] on div "Drop element here" at bounding box center [579, 303] width 283 height 39
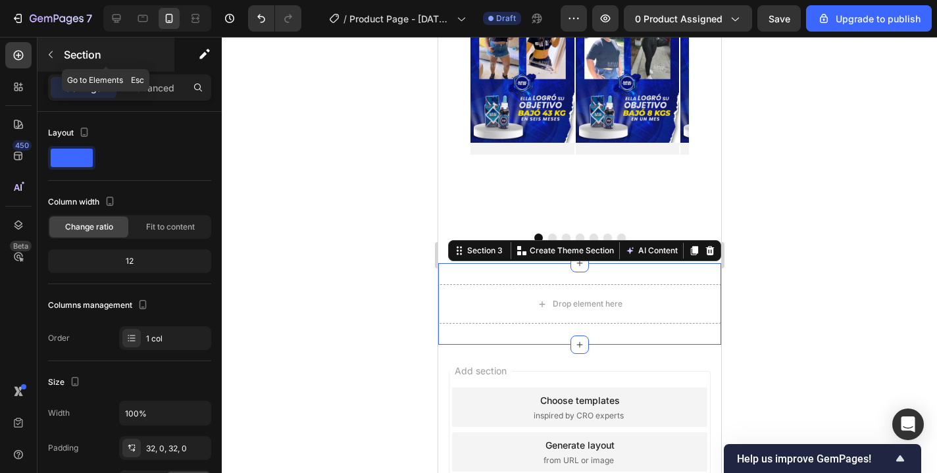
click at [49, 53] on icon "button" at bounding box center [50, 54] width 11 height 11
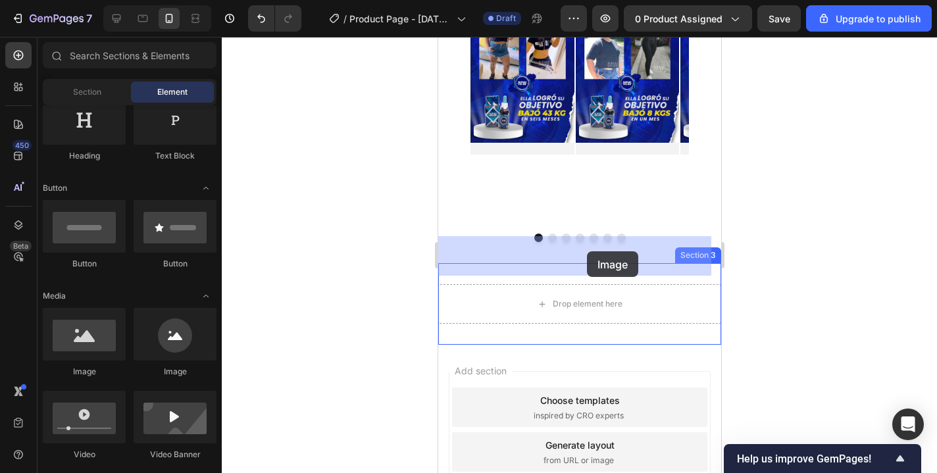
drag, startPoint x: 529, startPoint y: 380, endPoint x: 586, endPoint y: 251, distance: 140.5
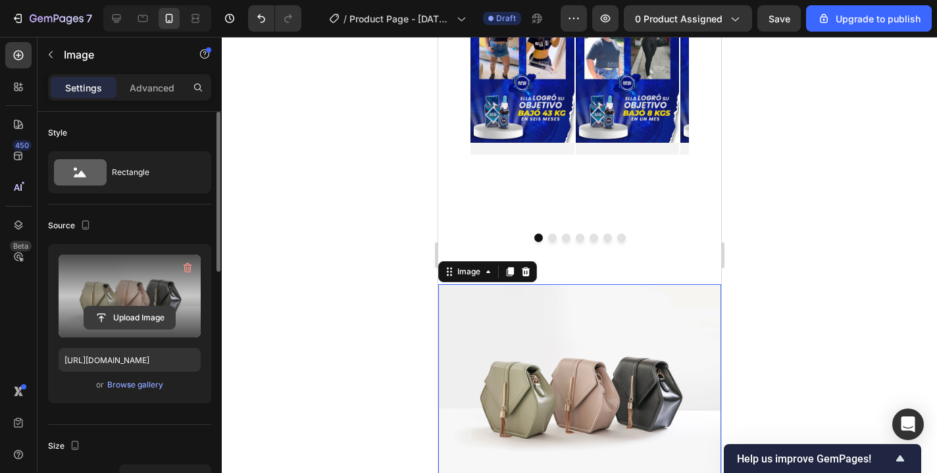
click at [119, 314] on input "file" at bounding box center [129, 318] width 91 height 22
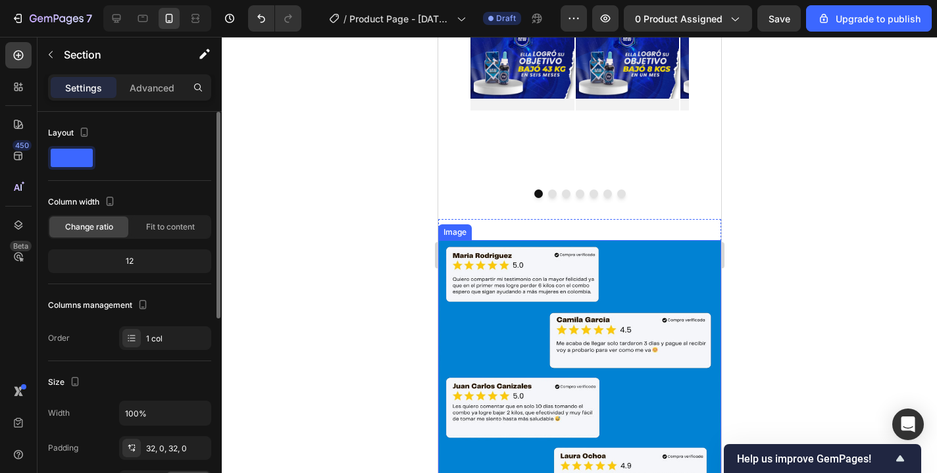
scroll to position [3174, 0]
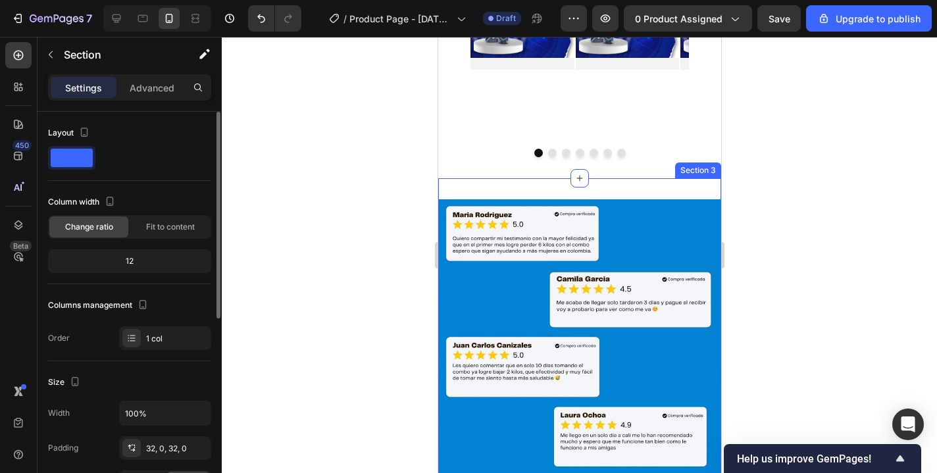
click at [537, 178] on div "Image Section 3" at bounding box center [579, 336] width 283 height 317
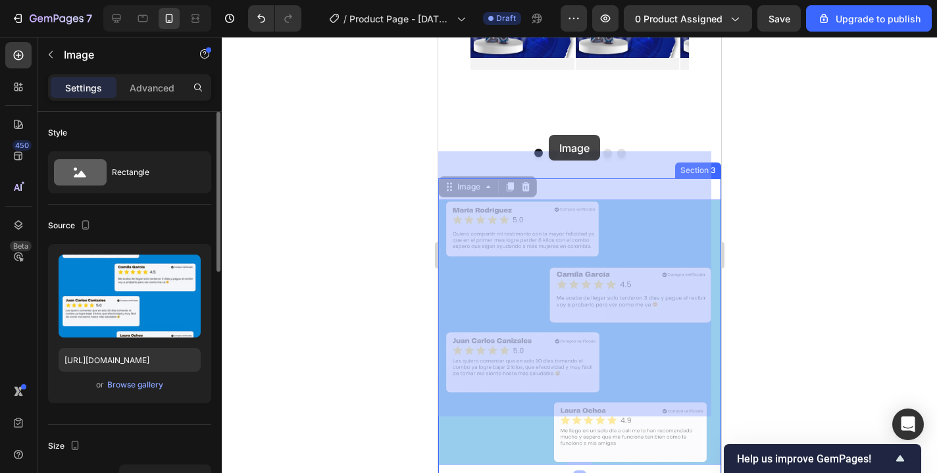
drag, startPoint x: 549, startPoint y: 153, endPoint x: 548, endPoint y: 135, distance: 17.8
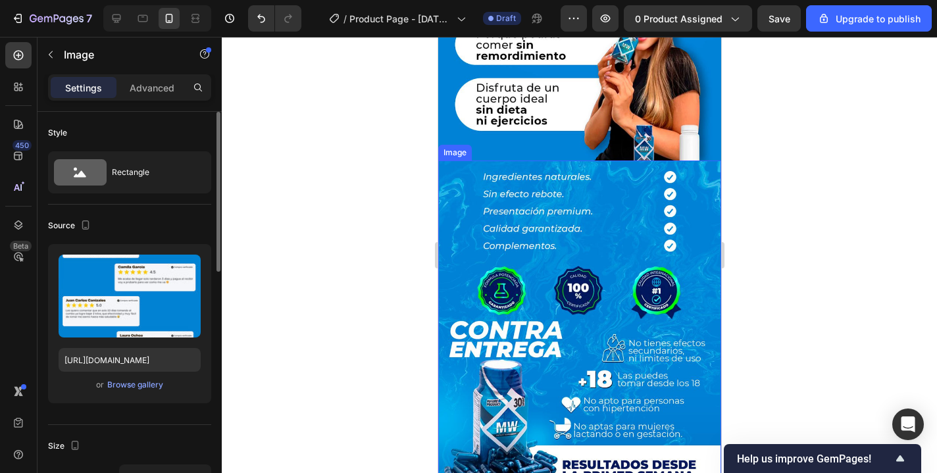
scroll to position [2238, 0]
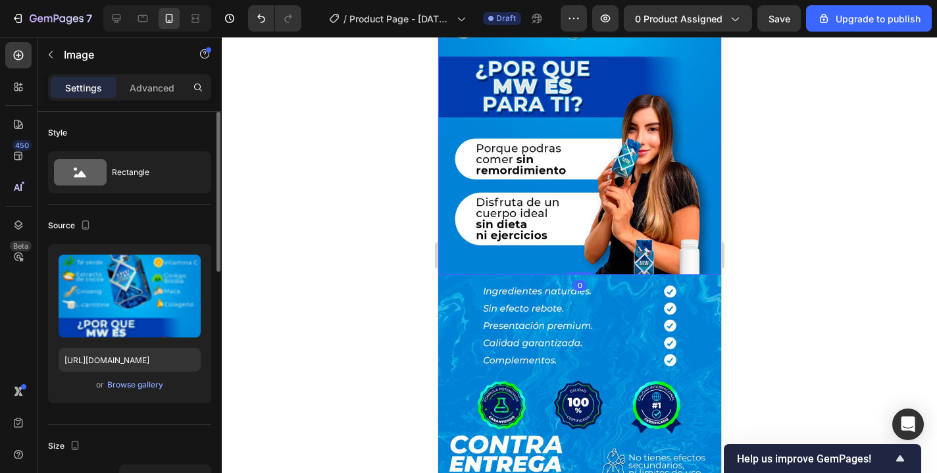
click at [597, 165] on img at bounding box center [579, 13] width 283 height 524
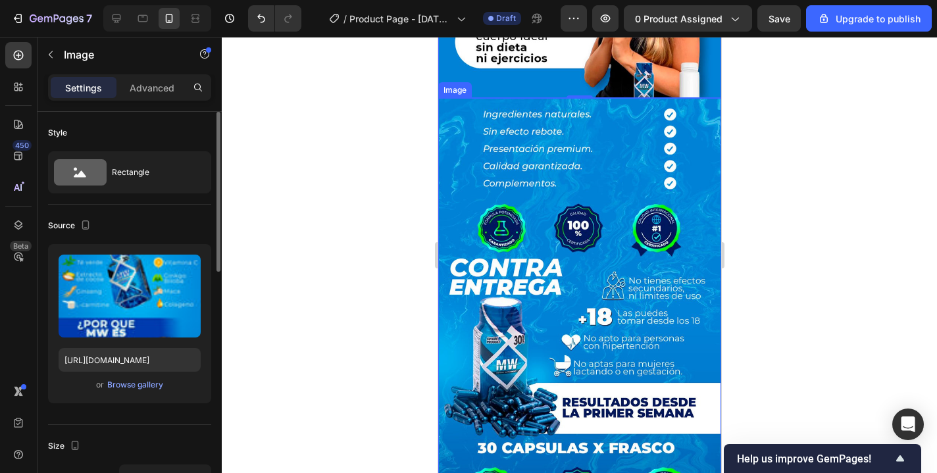
scroll to position [2514, 0]
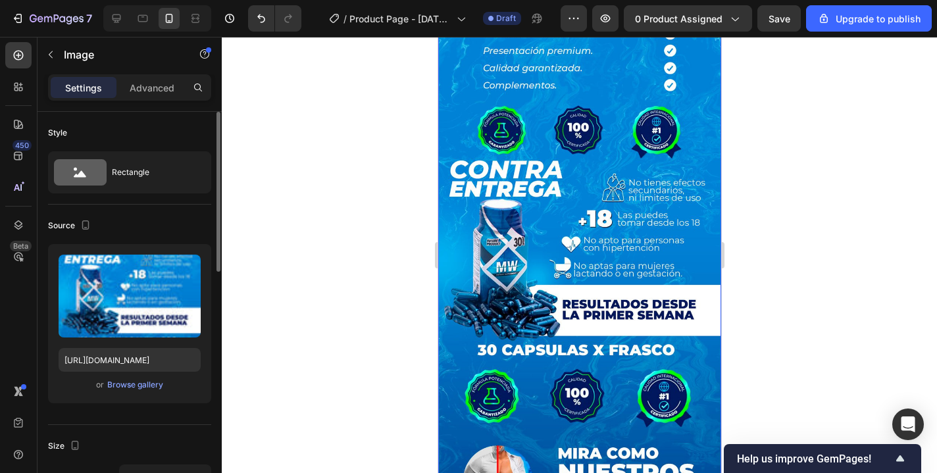
click at [574, 144] on img at bounding box center [579, 262] width 283 height 524
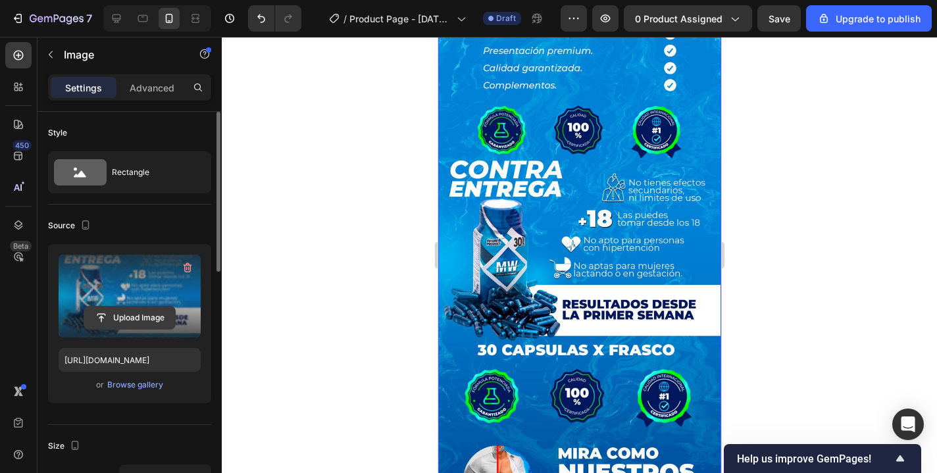
click at [146, 313] on input "file" at bounding box center [129, 318] width 91 height 22
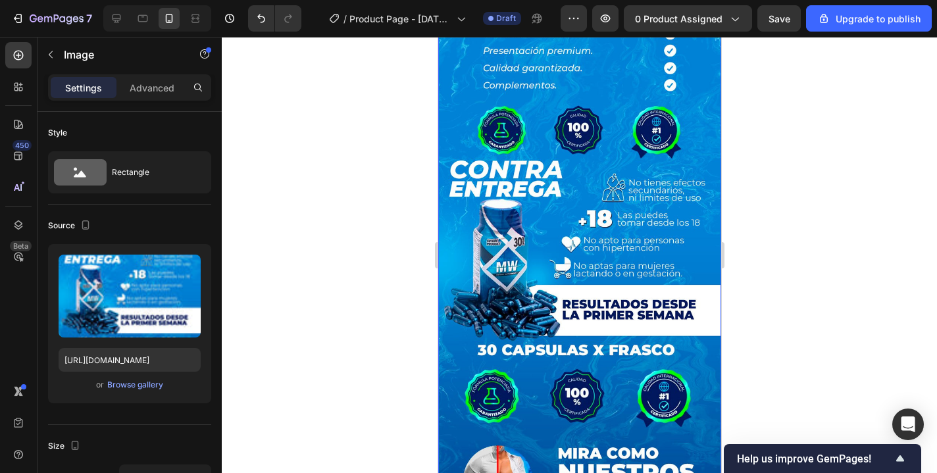
click at [521, 274] on img at bounding box center [579, 262] width 283 height 524
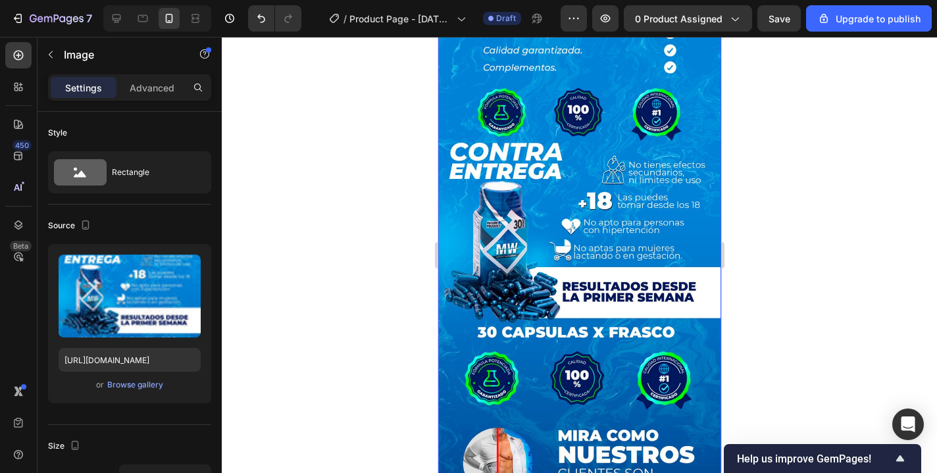
scroll to position [2249, 0]
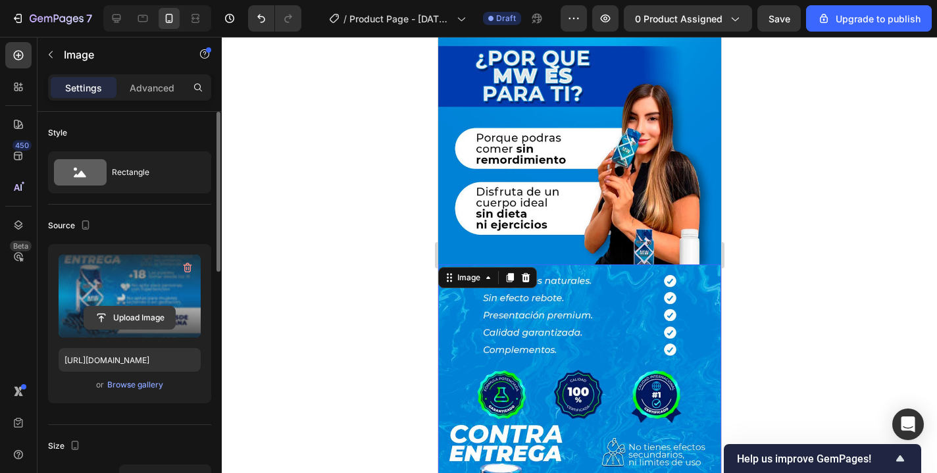
click at [126, 318] on input "file" at bounding box center [129, 318] width 91 height 22
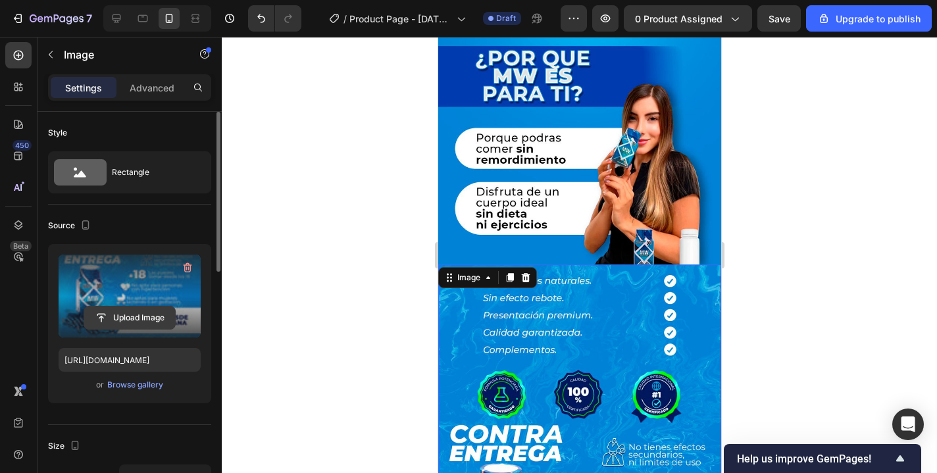
click at [116, 319] on input "file" at bounding box center [129, 318] width 91 height 22
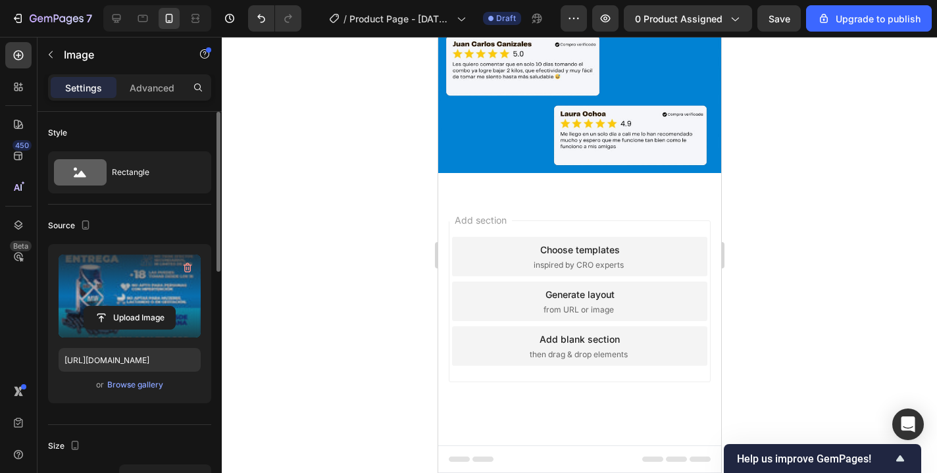
scroll to position [2244, 0]
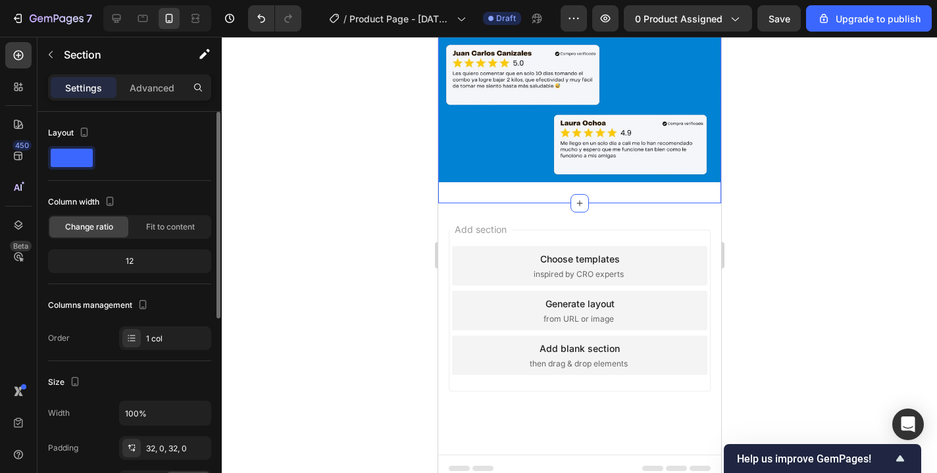
click at [606, 192] on div "Image Section 3 You can create reusable sections Create Theme Section AI Conten…" at bounding box center [579, 44] width 283 height 317
